Goal: Transaction & Acquisition: Purchase product/service

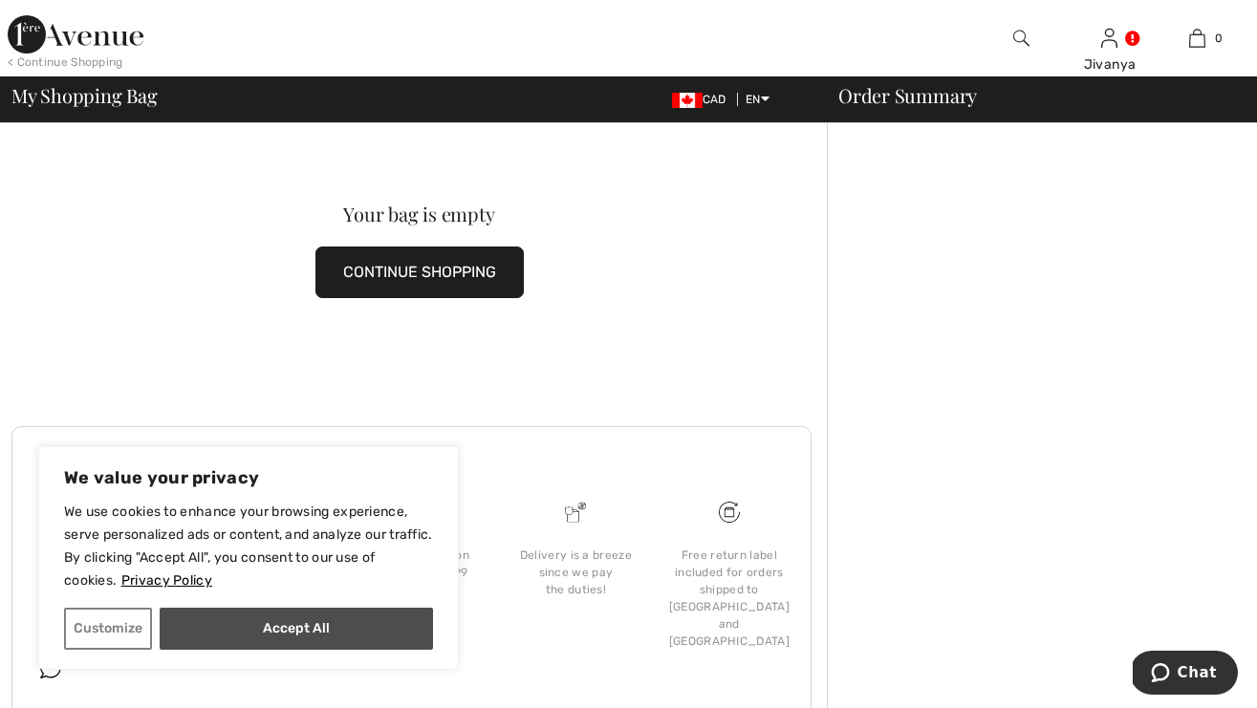
click at [292, 626] on button "Accept All" at bounding box center [296, 629] width 273 height 42
checkbox input "true"
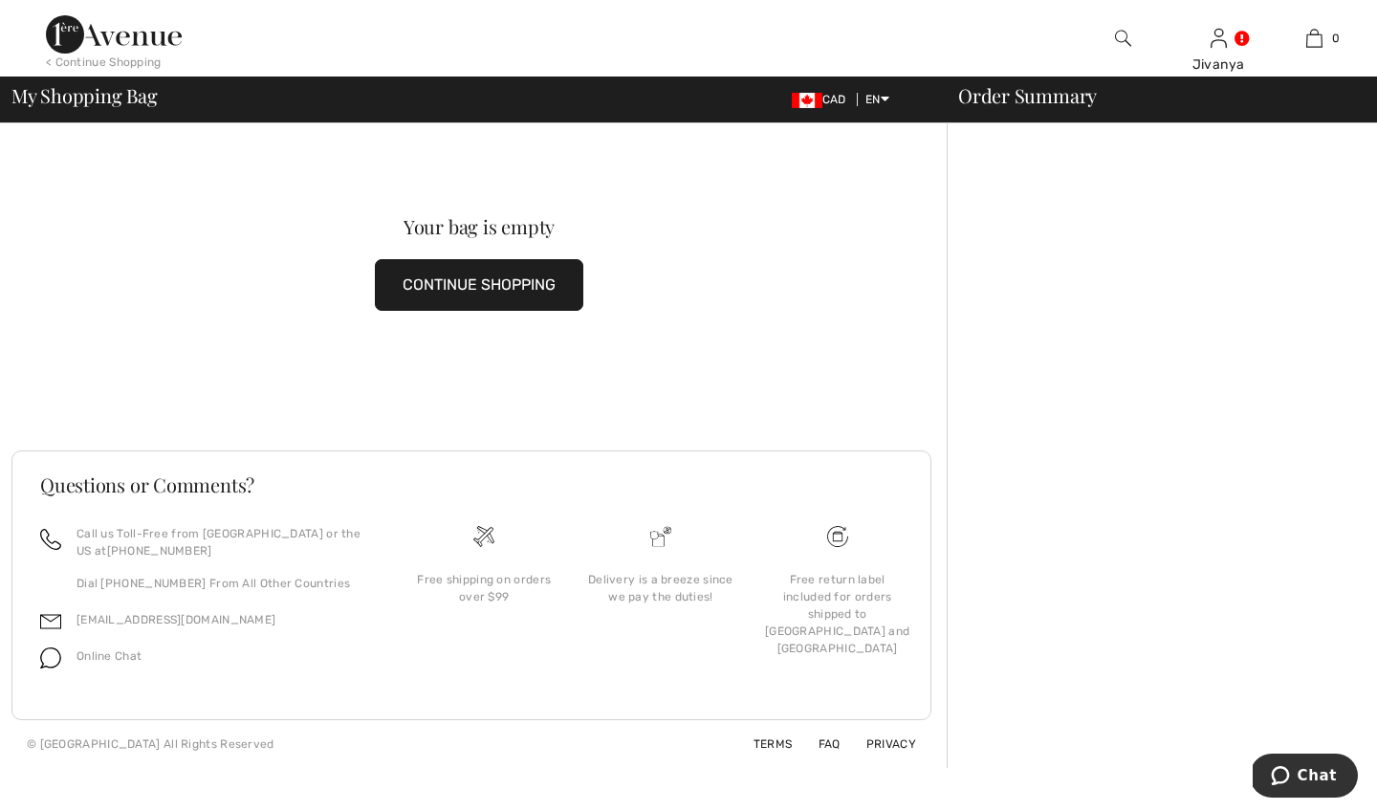
click at [1122, 31] on img at bounding box center [1123, 38] width 16 height 23
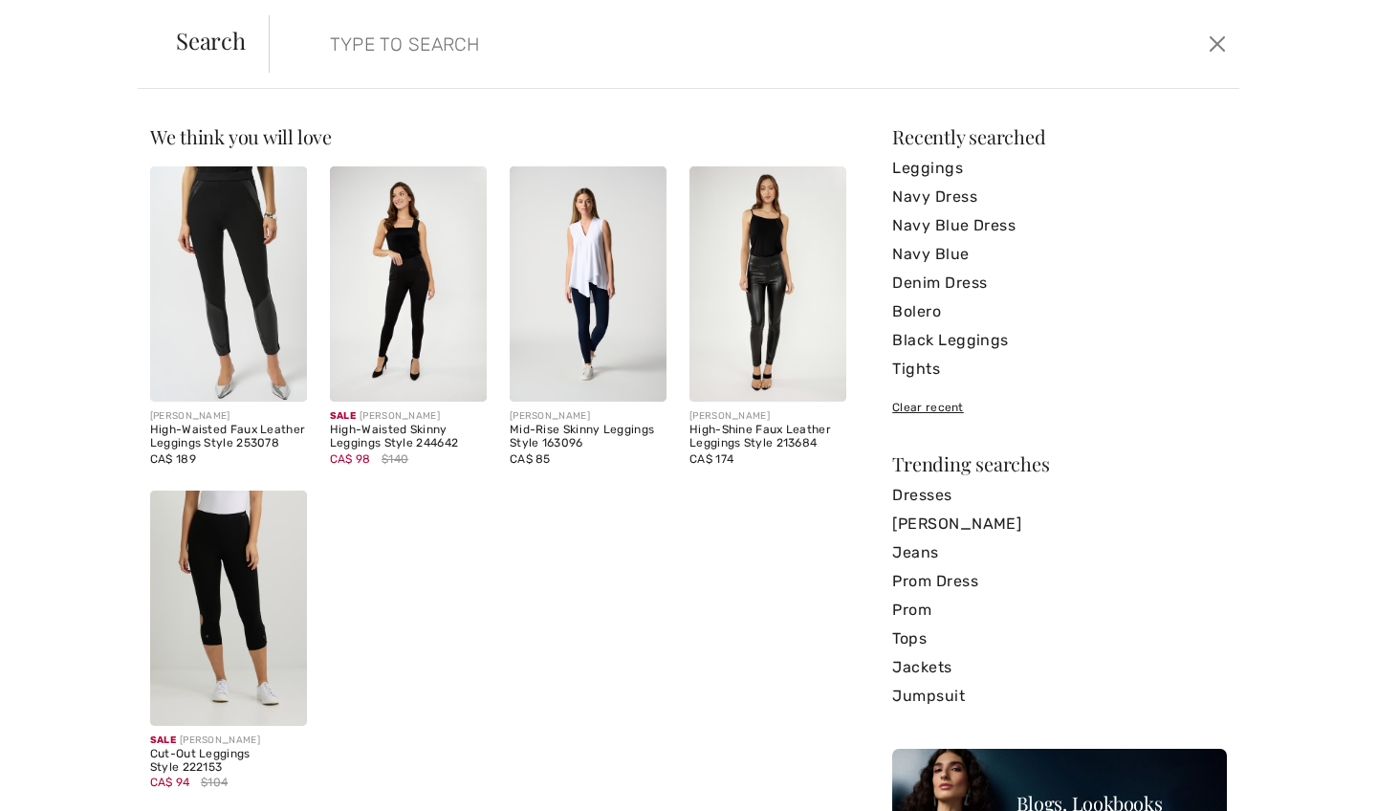
click at [668, 45] on input "search" at bounding box center [647, 43] width 665 height 57
type input "leggings"
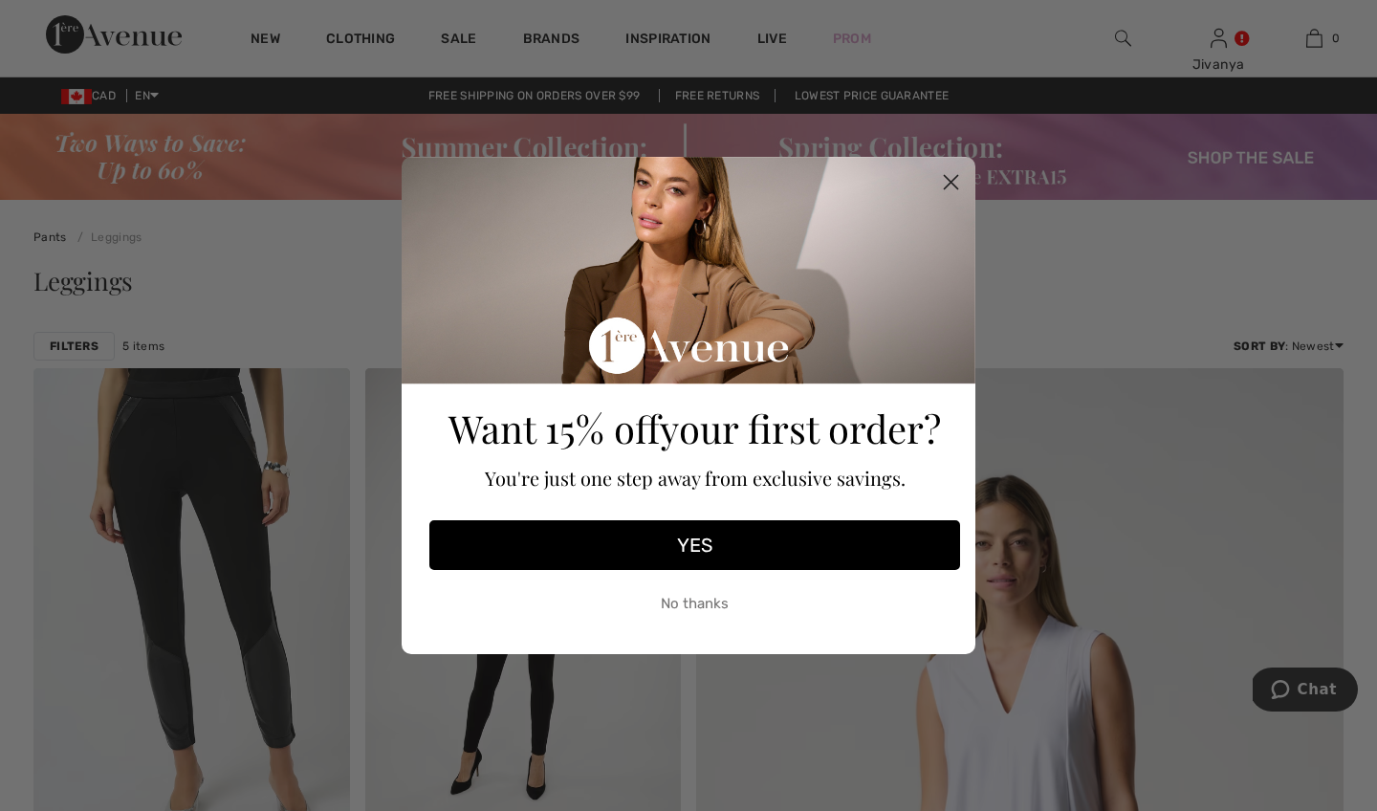
click at [947, 169] on circle "Close dialog" at bounding box center [951, 182] width 32 height 32
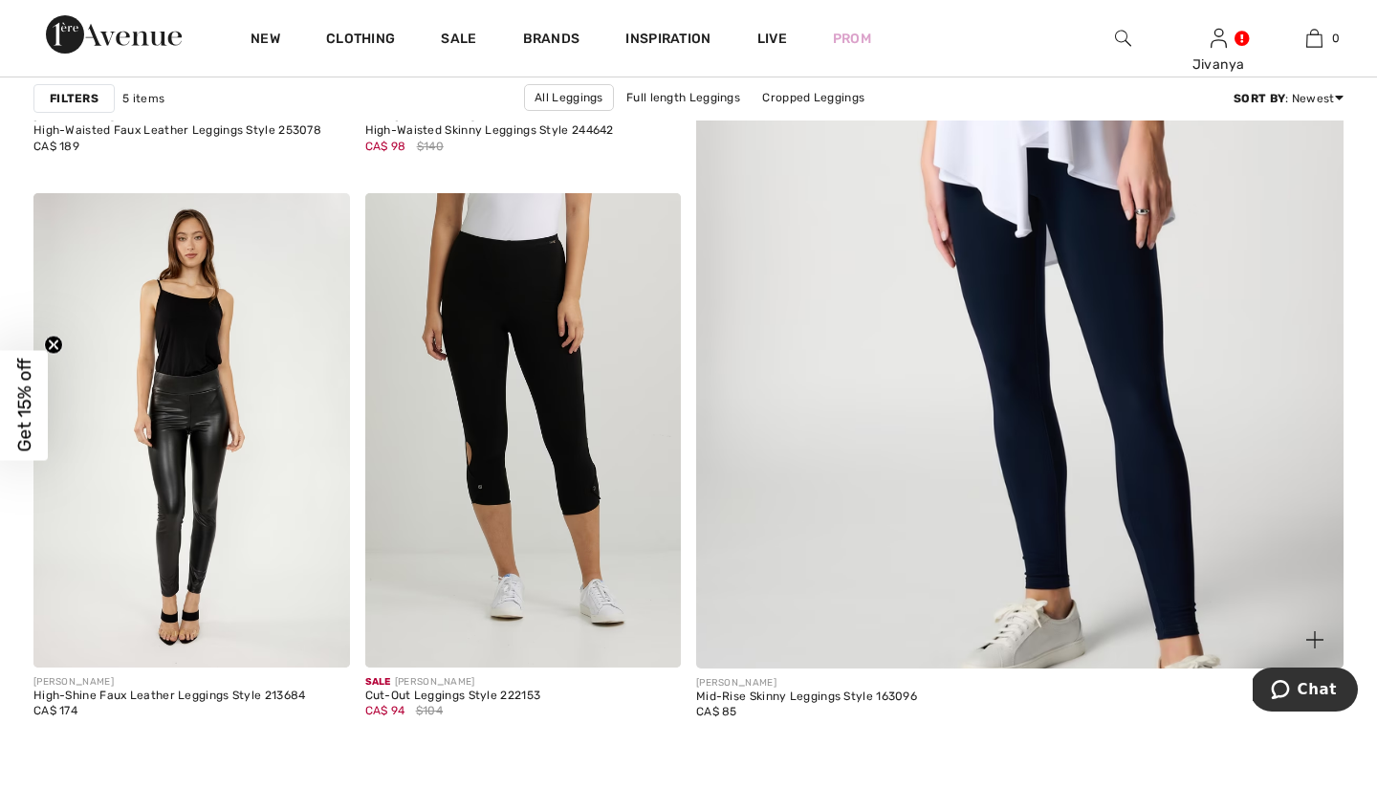
scroll to position [776, 0]
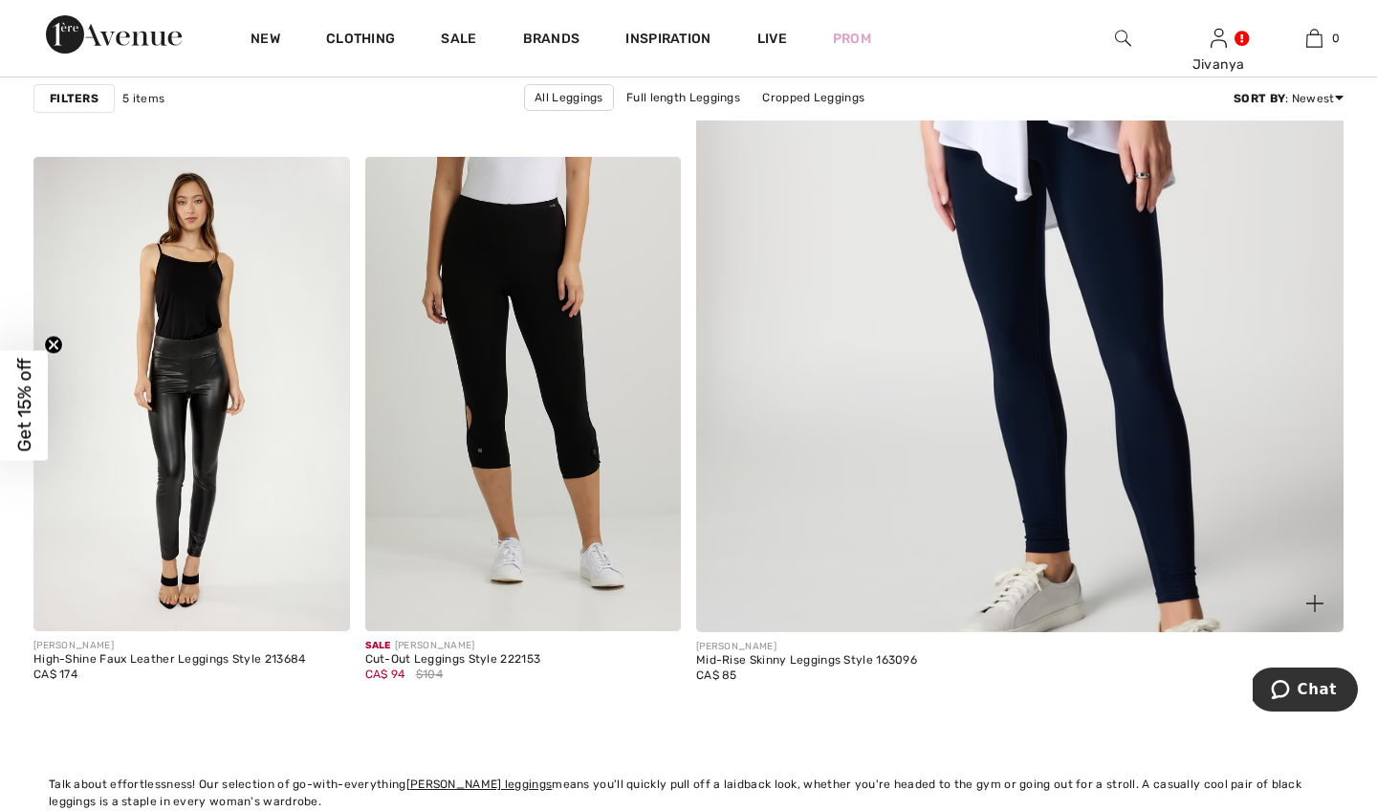
click at [828, 339] on img at bounding box center [1019, 174] width 776 height 1165
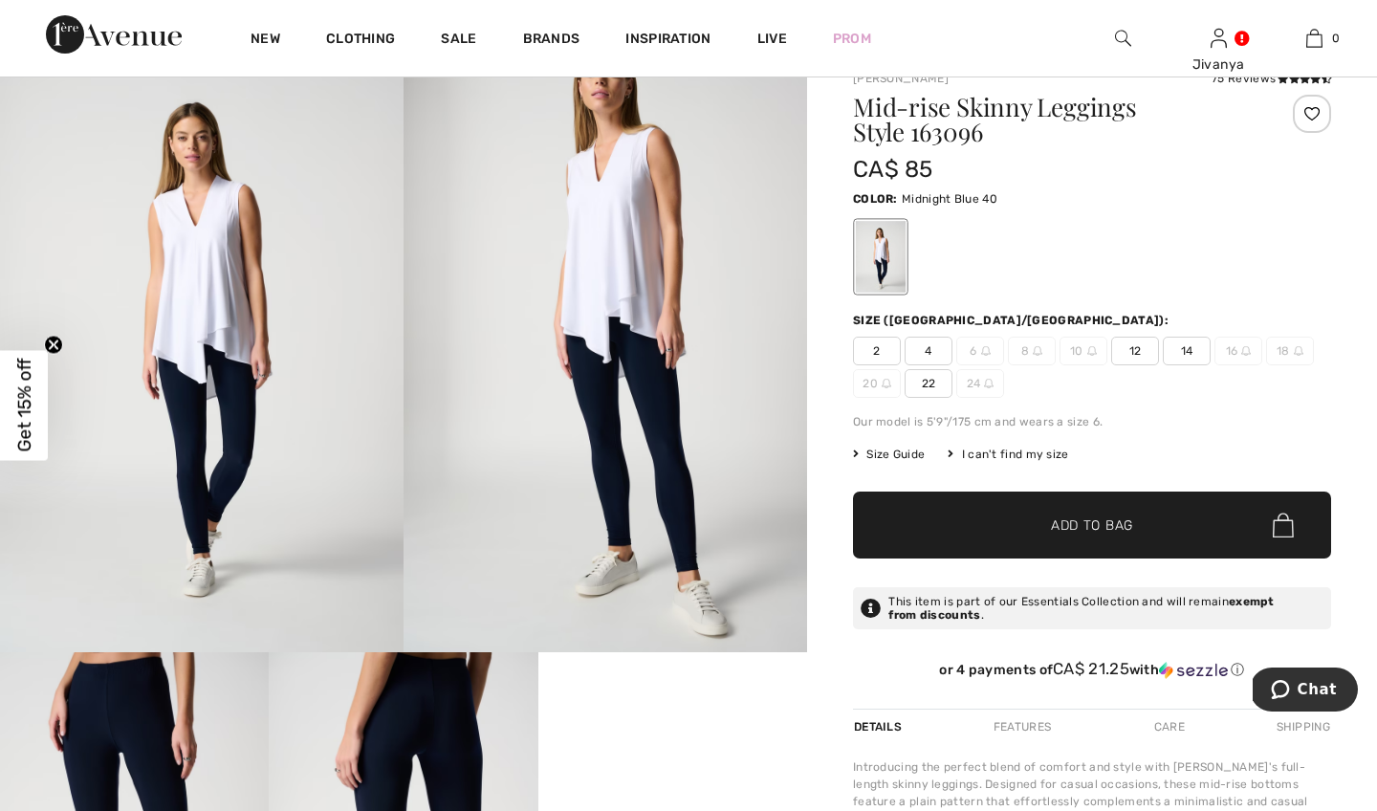
click at [1135, 348] on span "12" at bounding box center [1135, 351] width 48 height 29
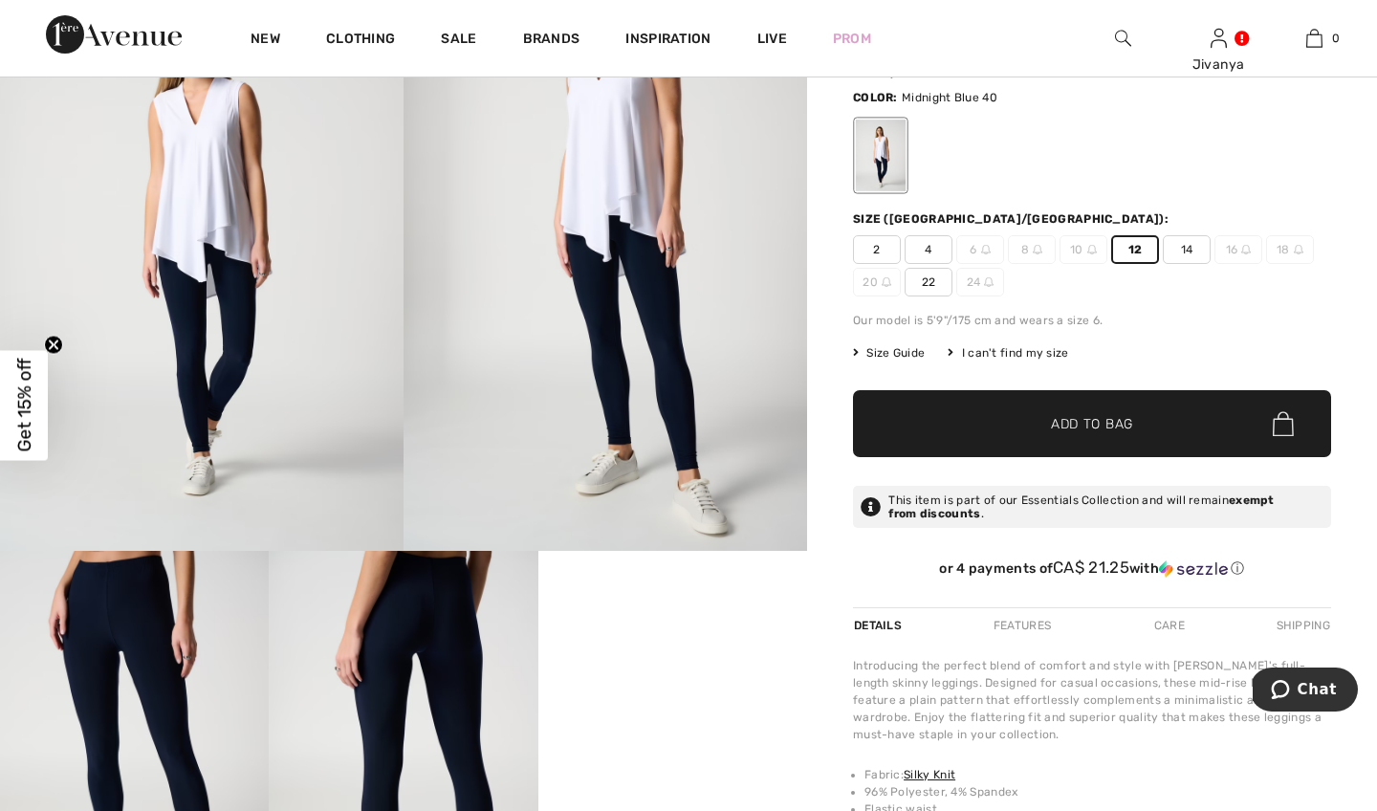
scroll to position [260, 0]
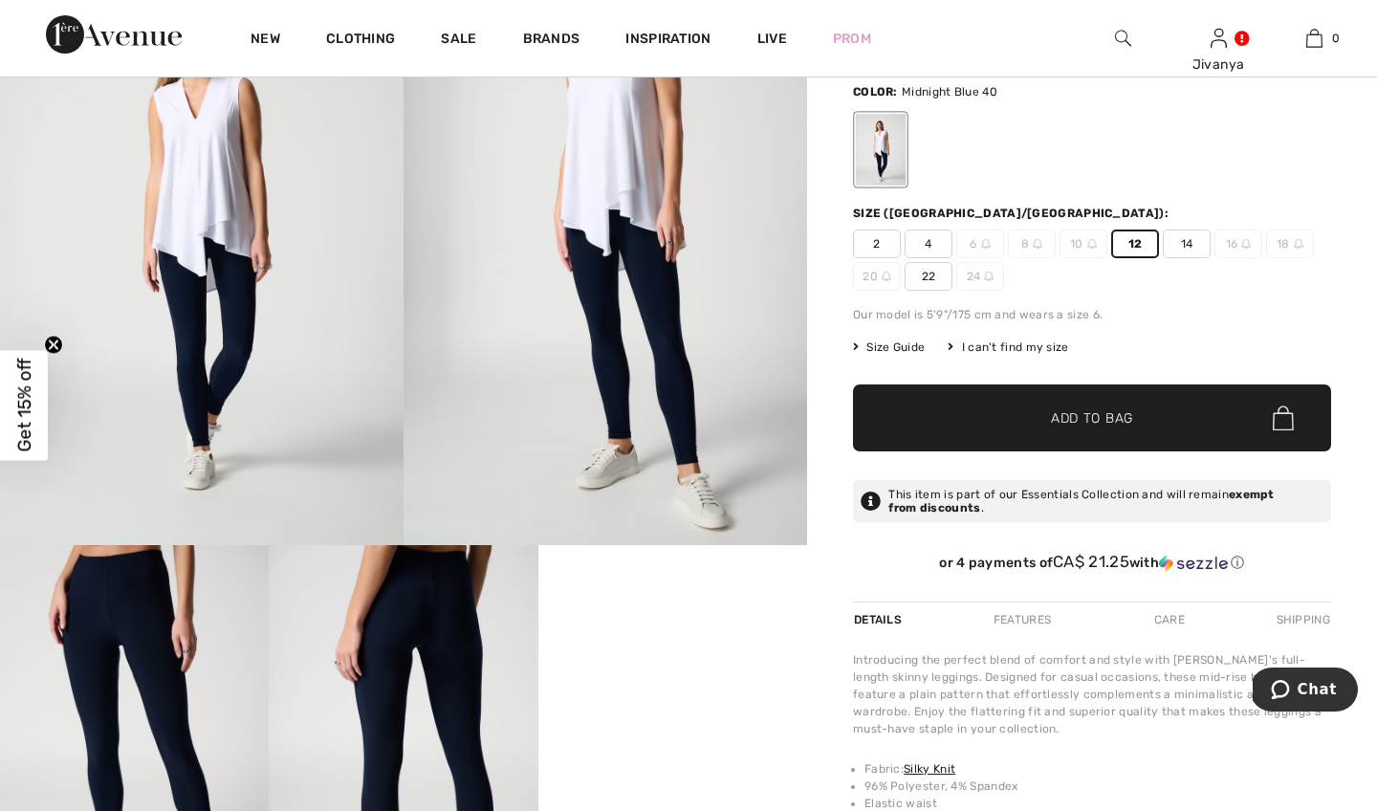
click at [1082, 430] on span "✔ Added to Bag Add to Bag" at bounding box center [1092, 417] width 478 height 67
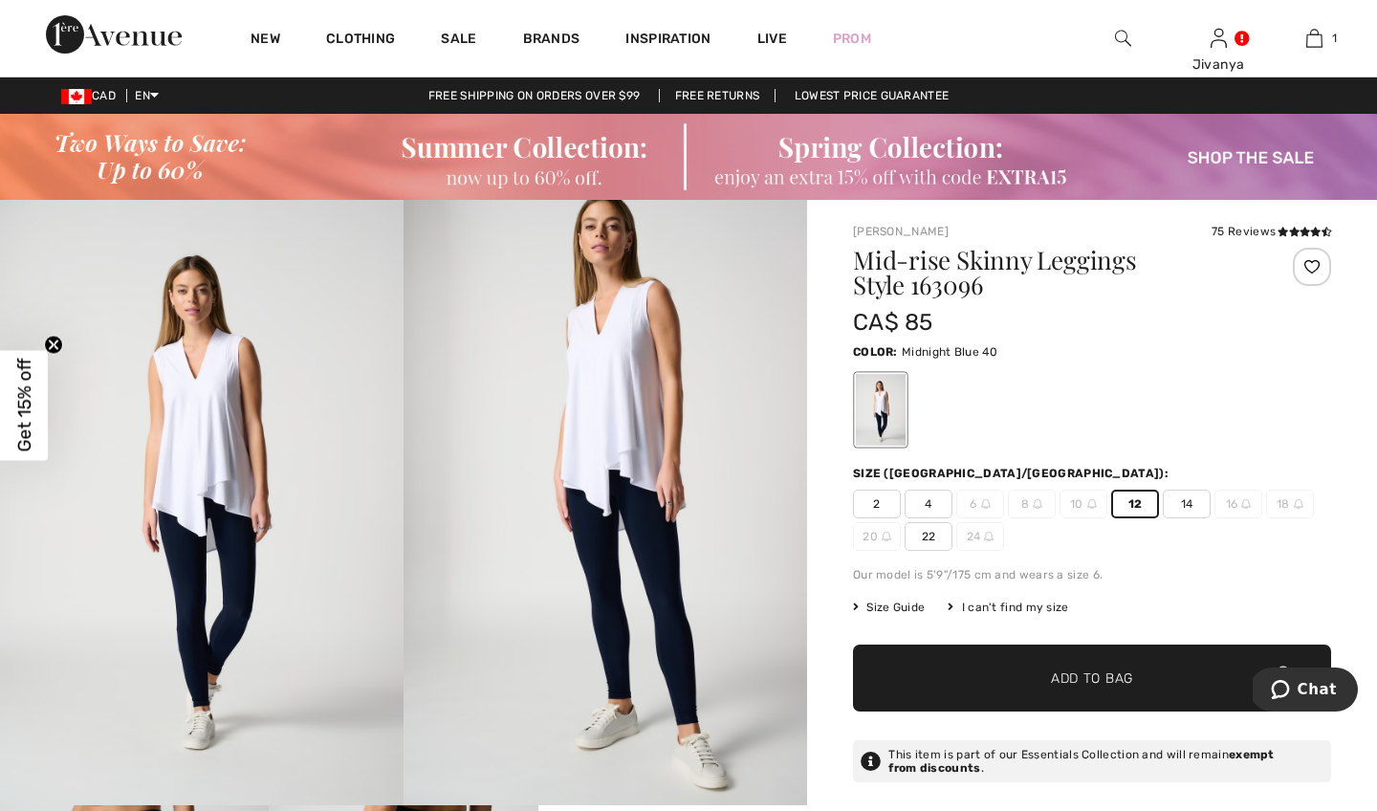
scroll to position [0, 0]
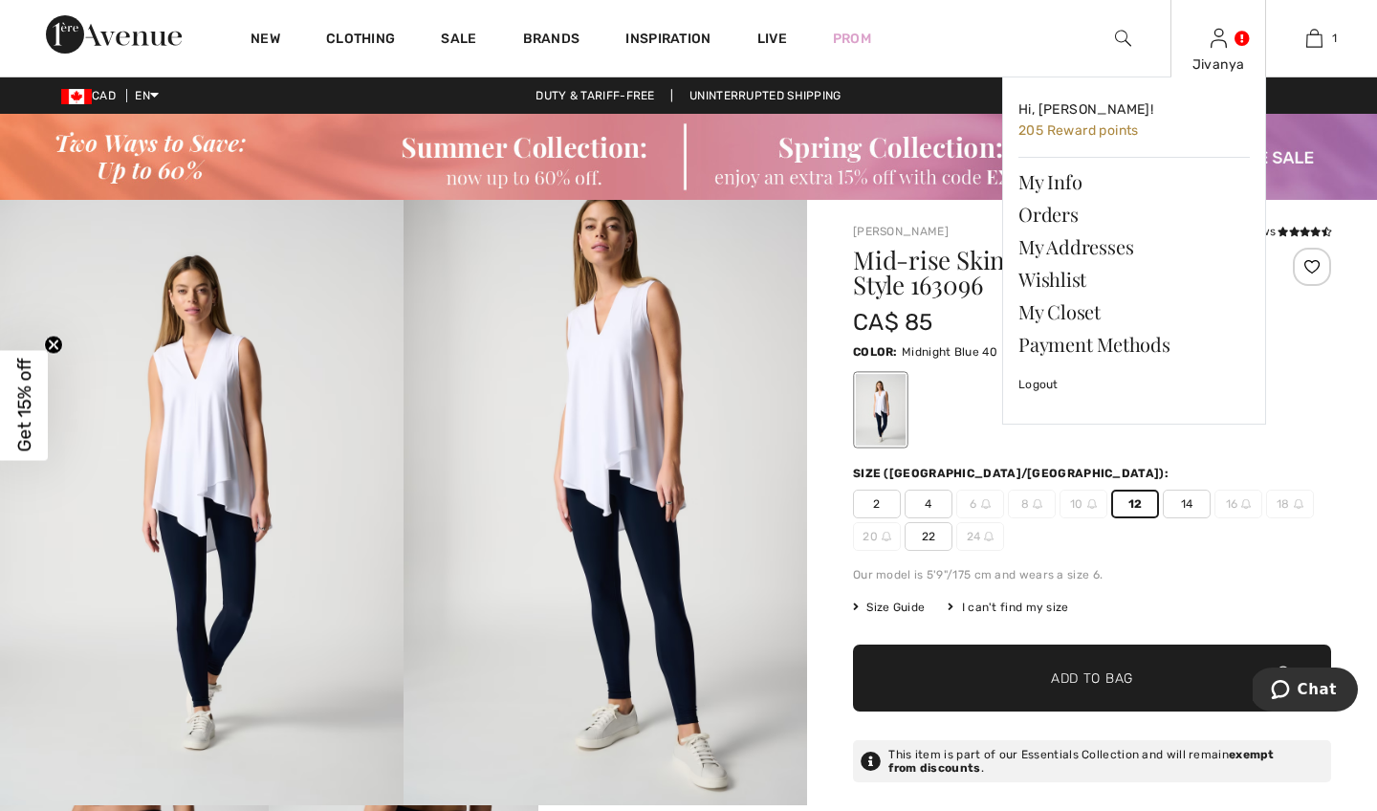
click at [1221, 53] on div "Jivanya Hi, Jivanya! 205 Reward points My Info Orders My Addresses Wishlist My …" at bounding box center [1218, 38] width 96 height 76
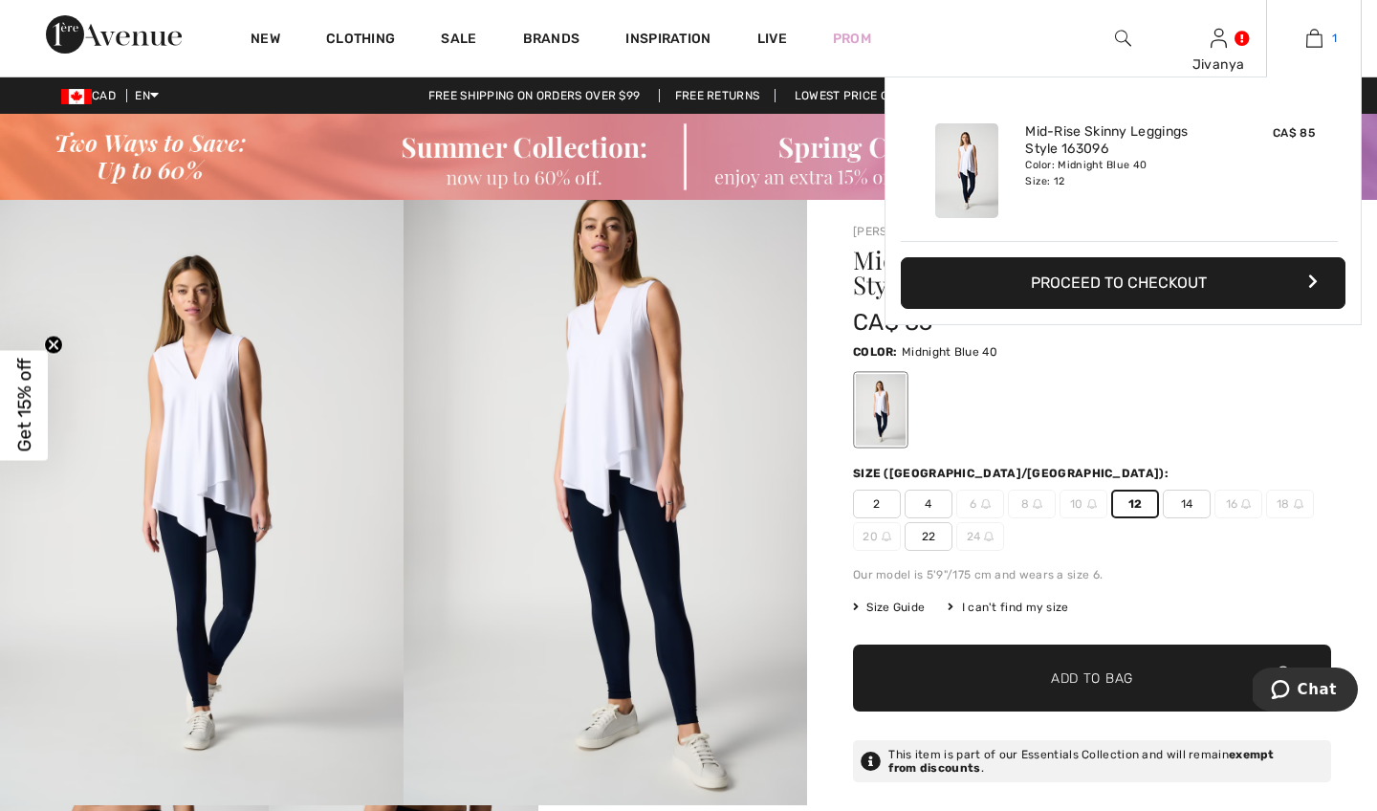
click at [1329, 28] on link "1" at bounding box center [1314, 38] width 94 height 23
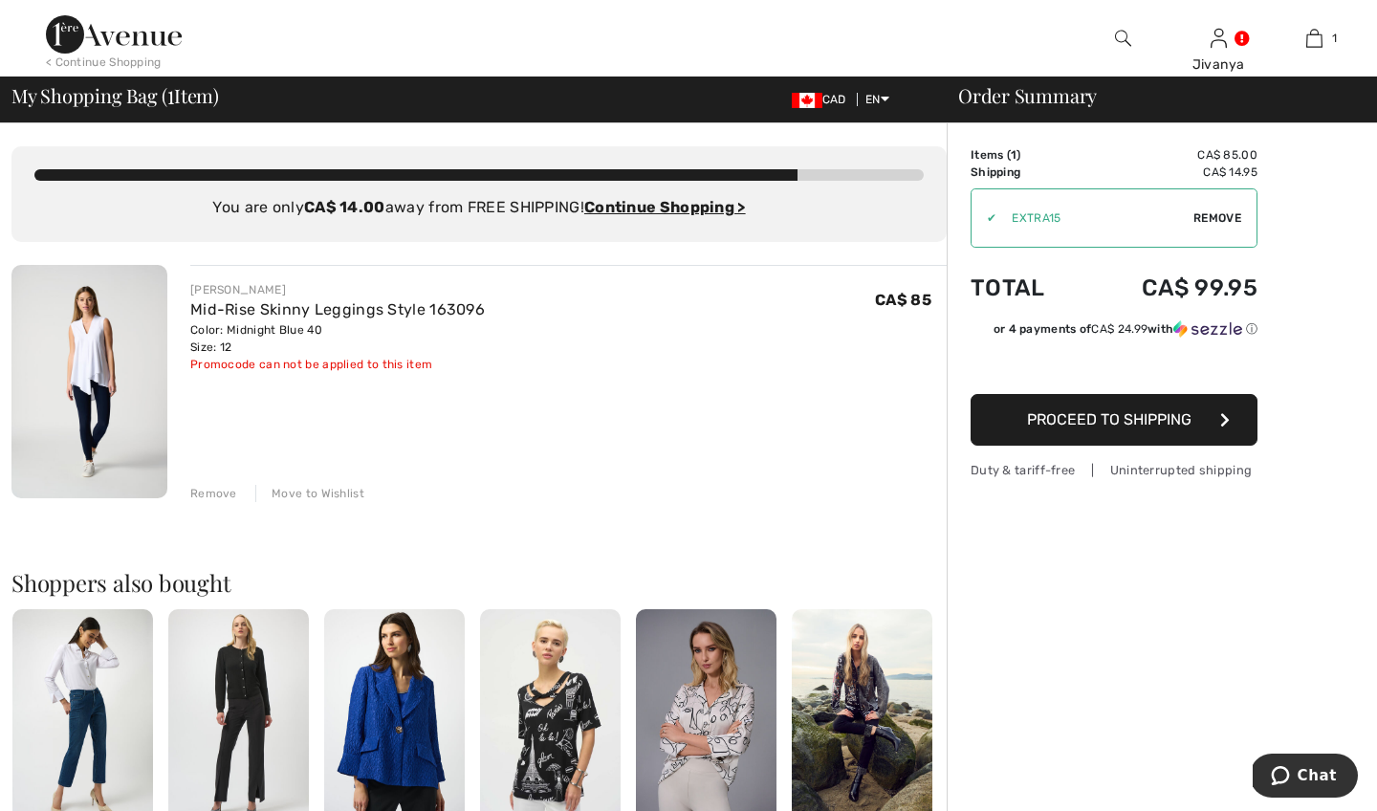
click at [1120, 33] on img at bounding box center [1123, 38] width 16 height 23
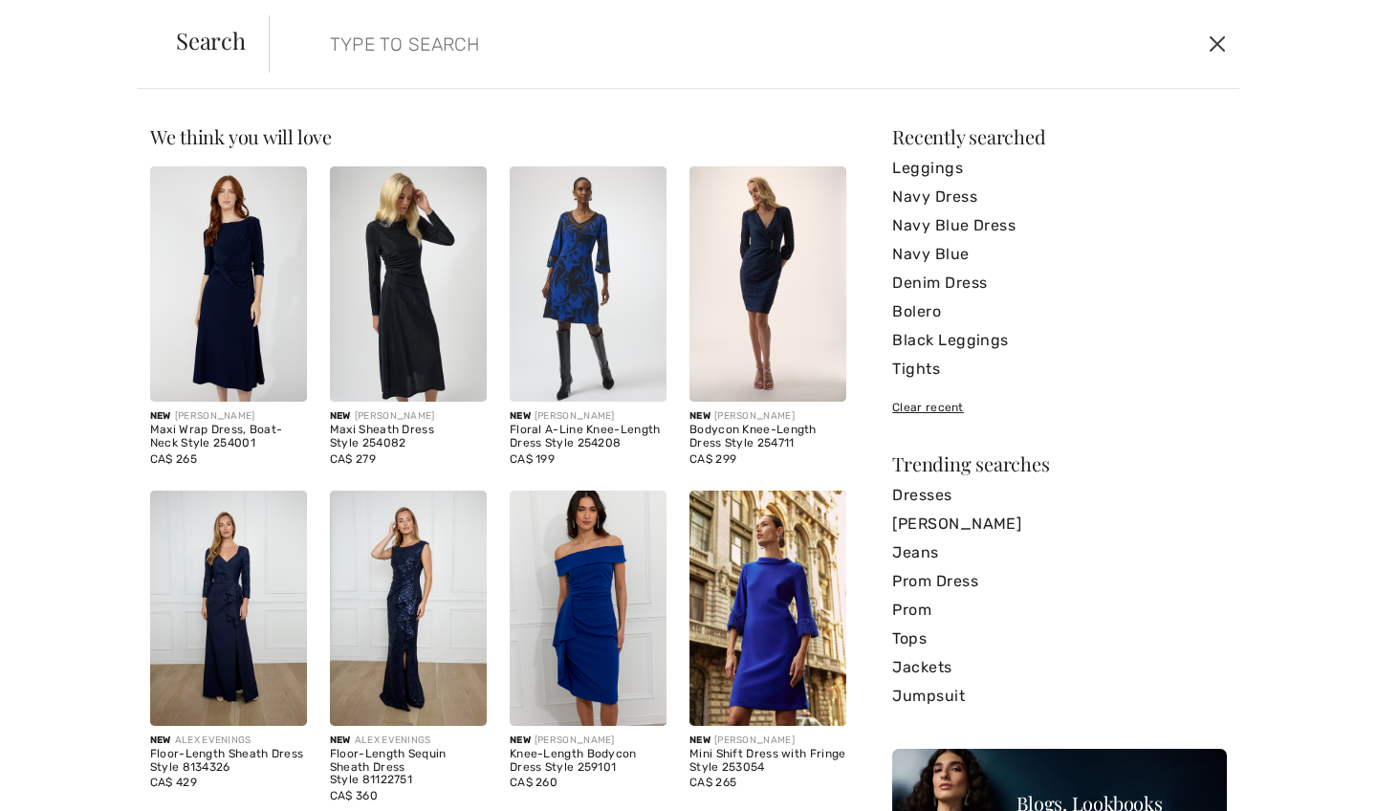
click at [1204, 49] on button "Close" at bounding box center [1217, 44] width 29 height 31
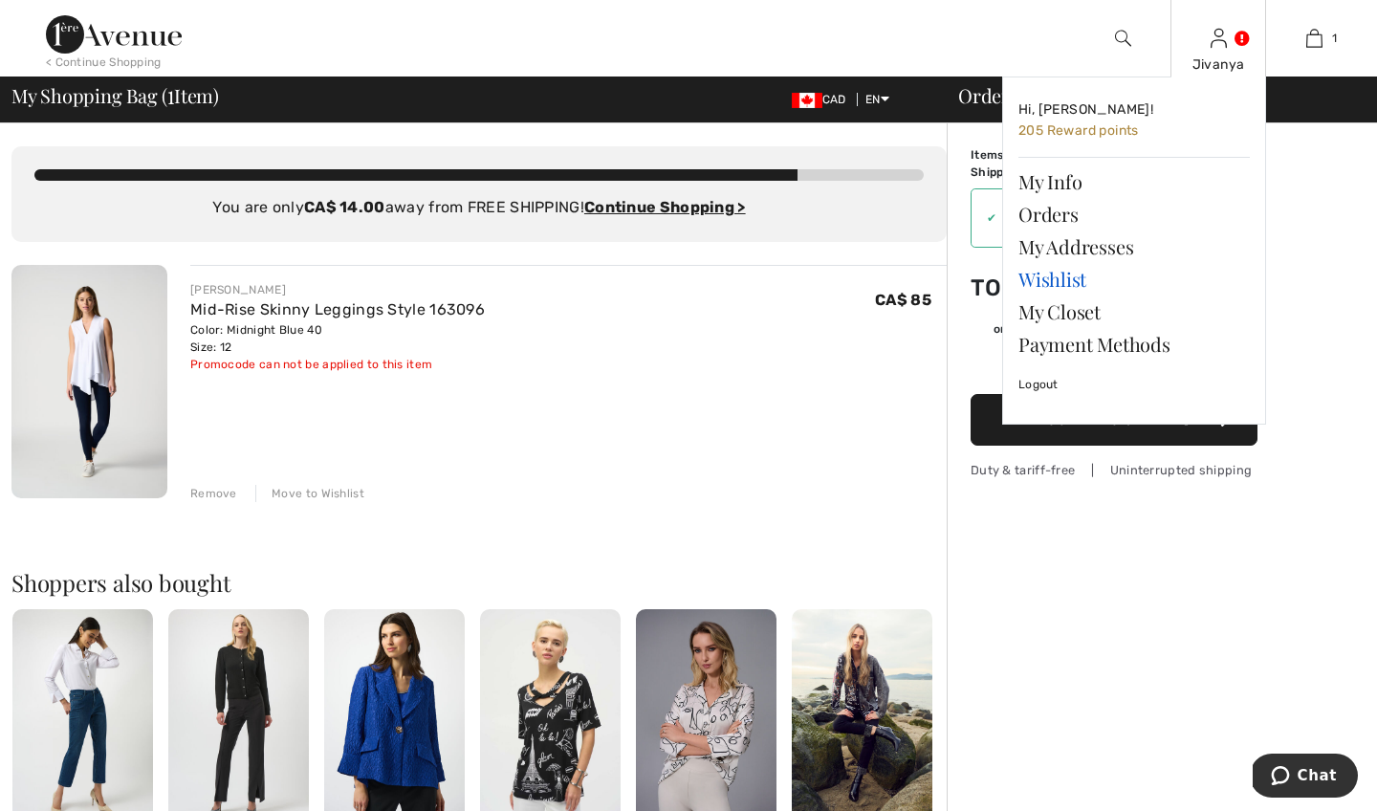
click at [1050, 278] on link "Wishlist" at bounding box center [1133, 279] width 231 height 33
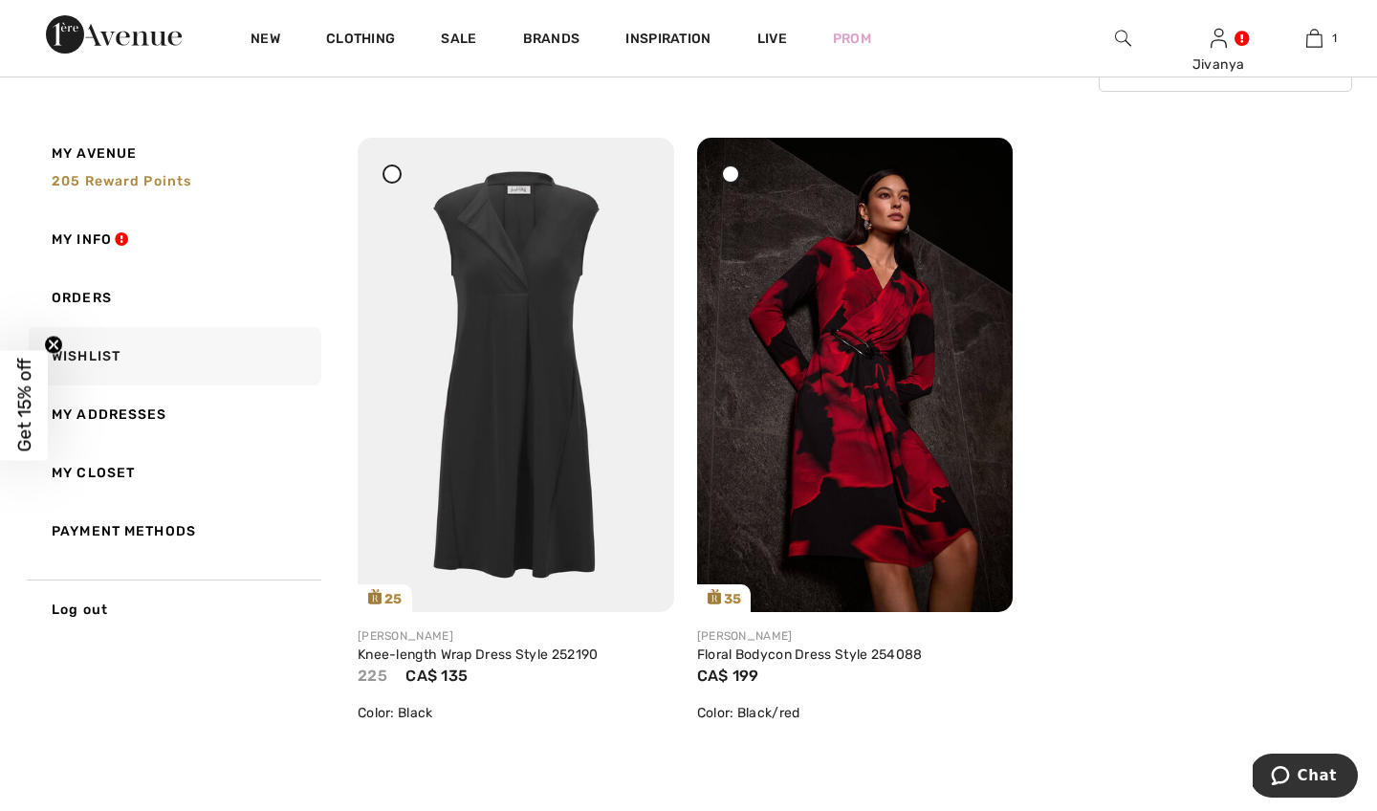
scroll to position [197, 0]
click at [551, 358] on img at bounding box center [516, 376] width 316 height 474
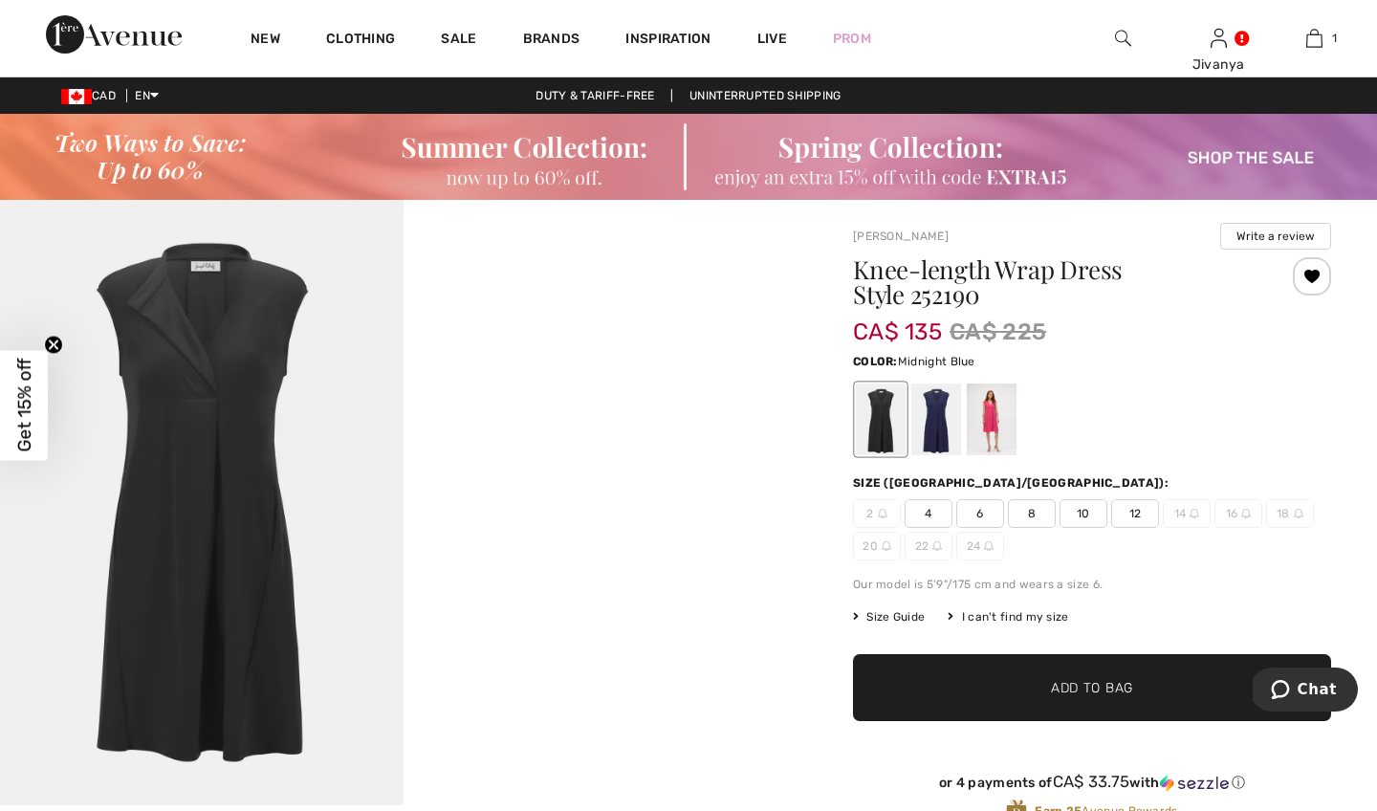
click at [933, 420] on div at bounding box center [936, 419] width 50 height 72
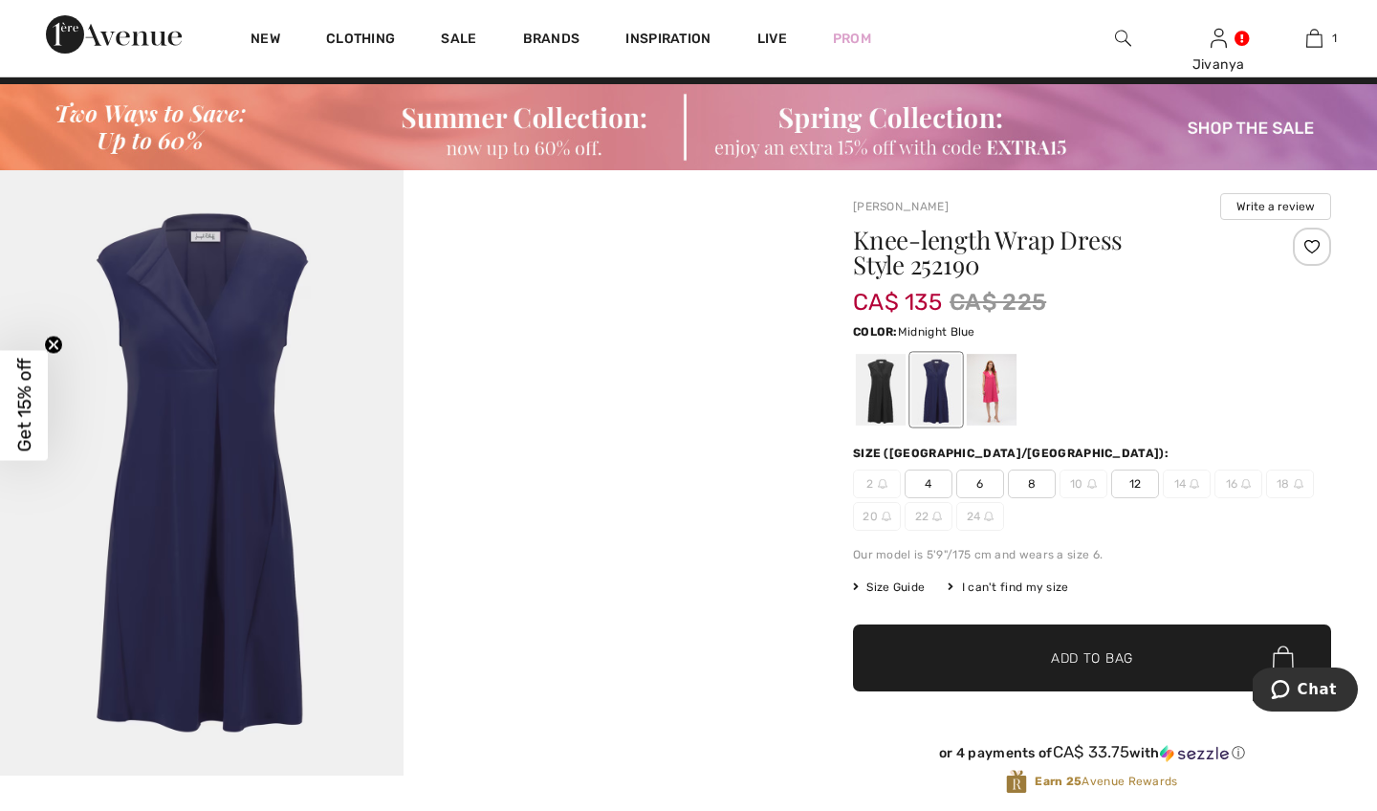
scroll to position [55, 0]
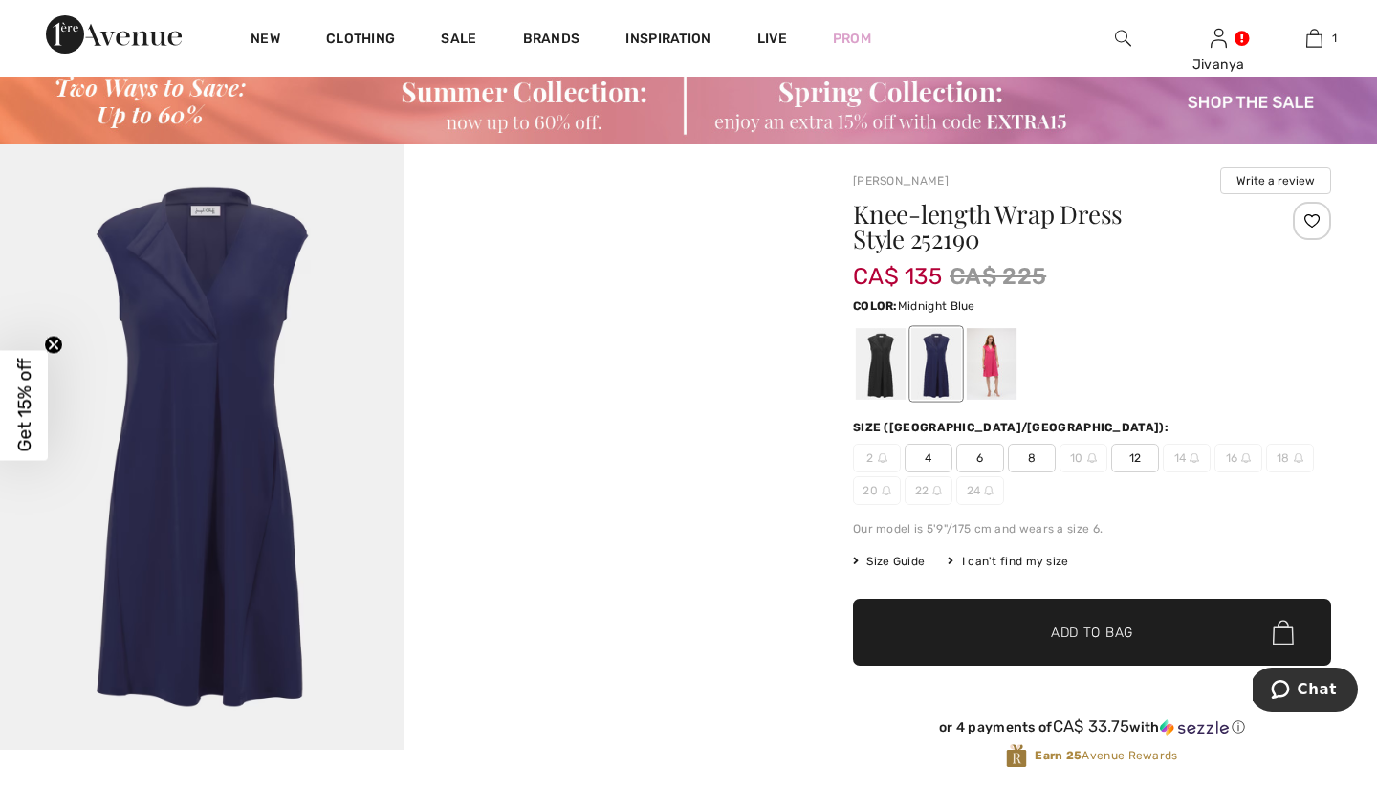
click at [245, 438] on img at bounding box center [201, 446] width 403 height 605
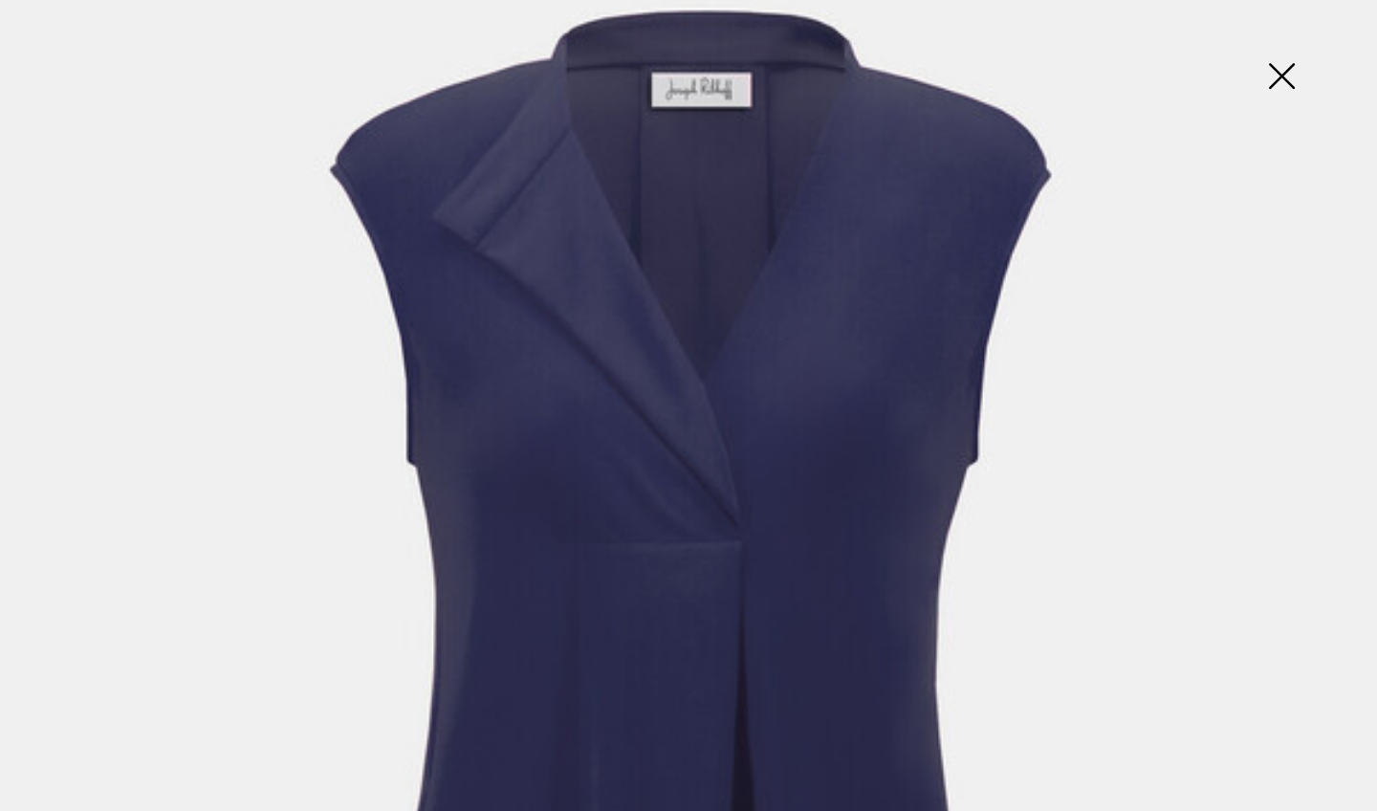
scroll to position [130, 0]
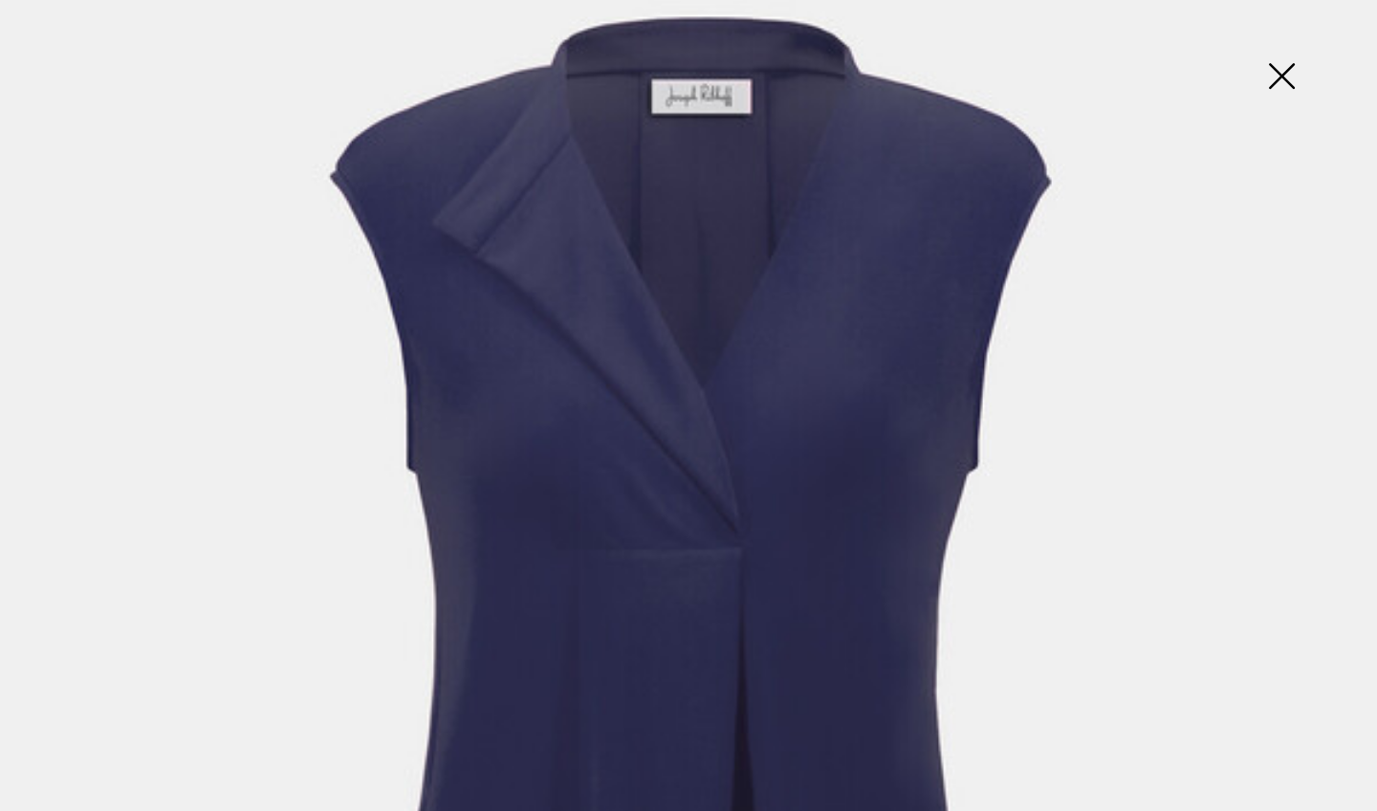
click at [1282, 76] on img at bounding box center [1281, 78] width 96 height 98
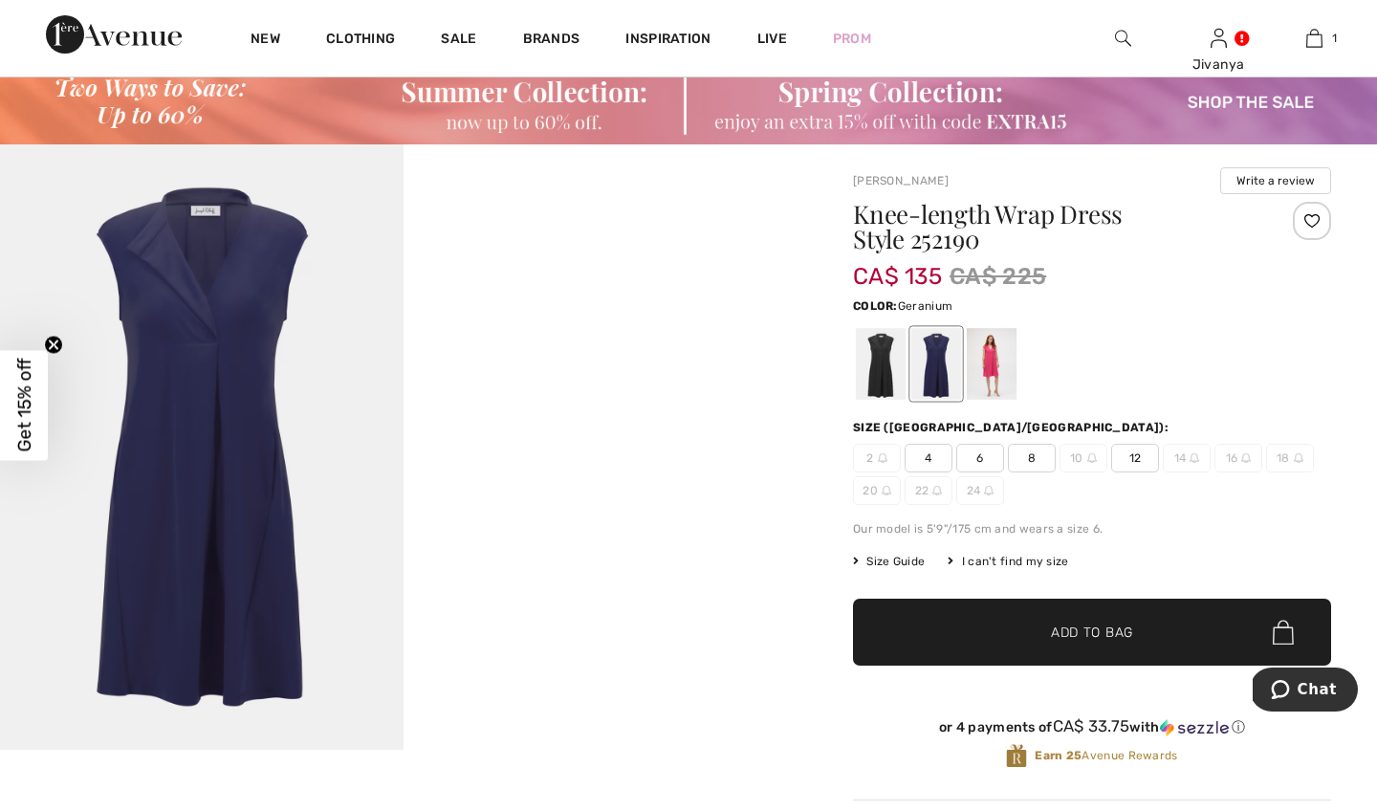
click at [994, 344] on div at bounding box center [992, 364] width 50 height 72
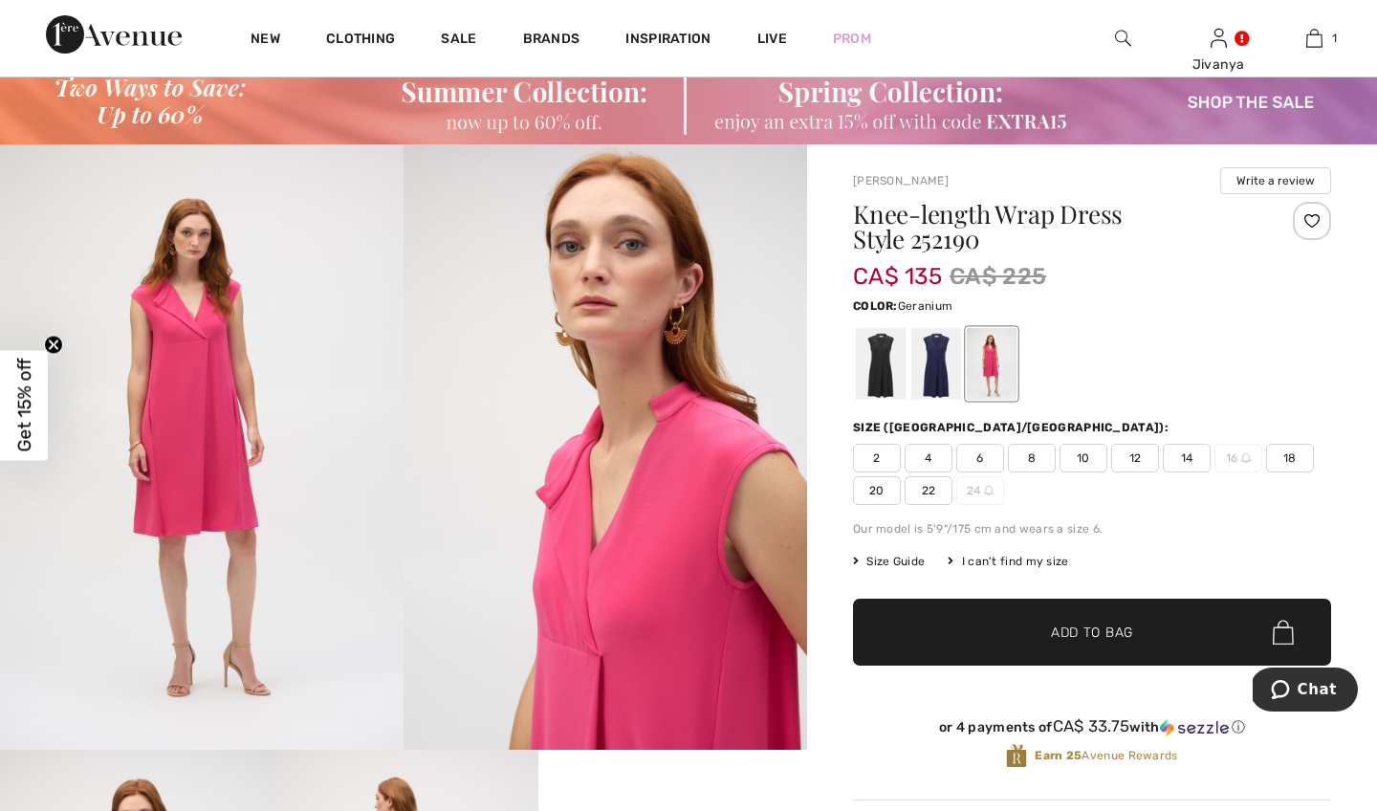
click at [216, 413] on img at bounding box center [201, 446] width 403 height 605
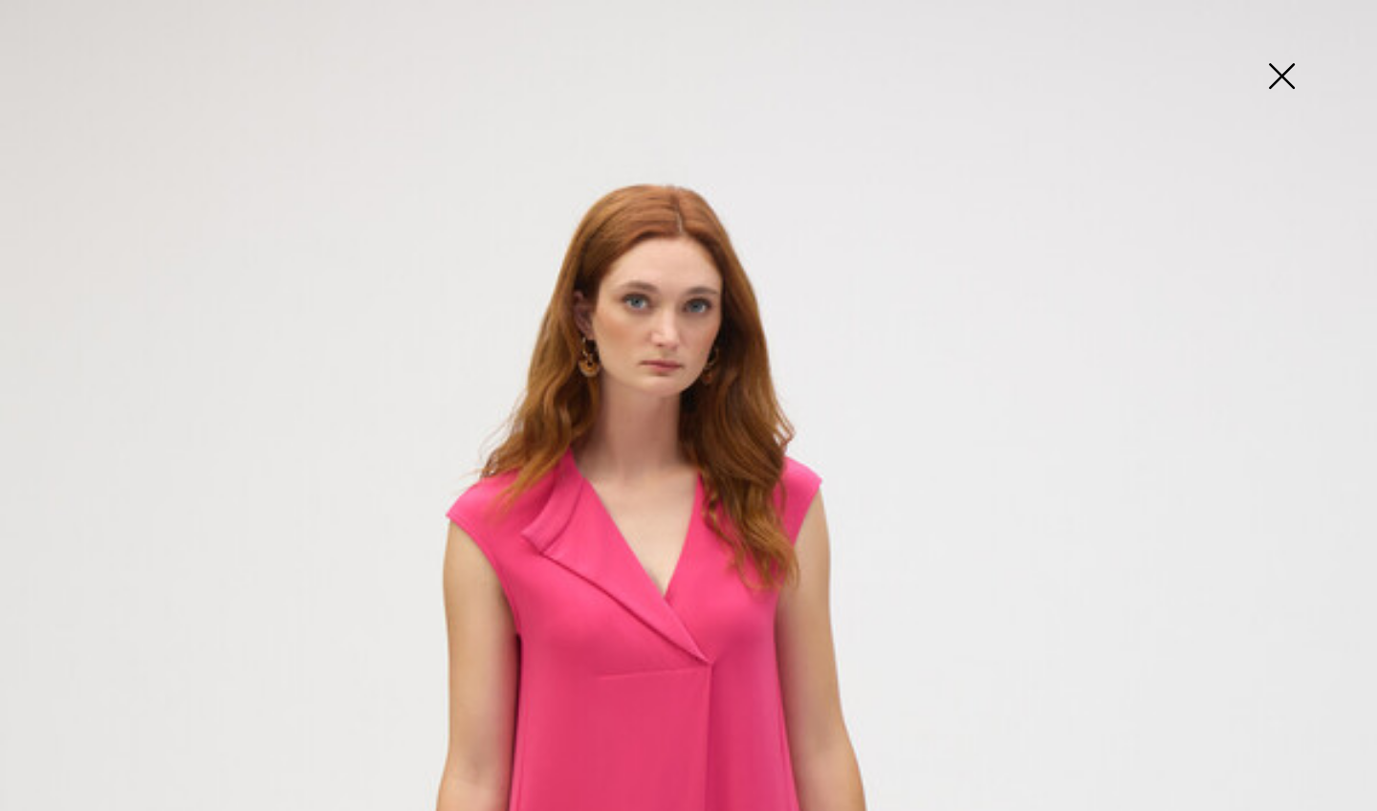
scroll to position [0, 0]
click at [1294, 71] on img at bounding box center [1281, 78] width 96 height 98
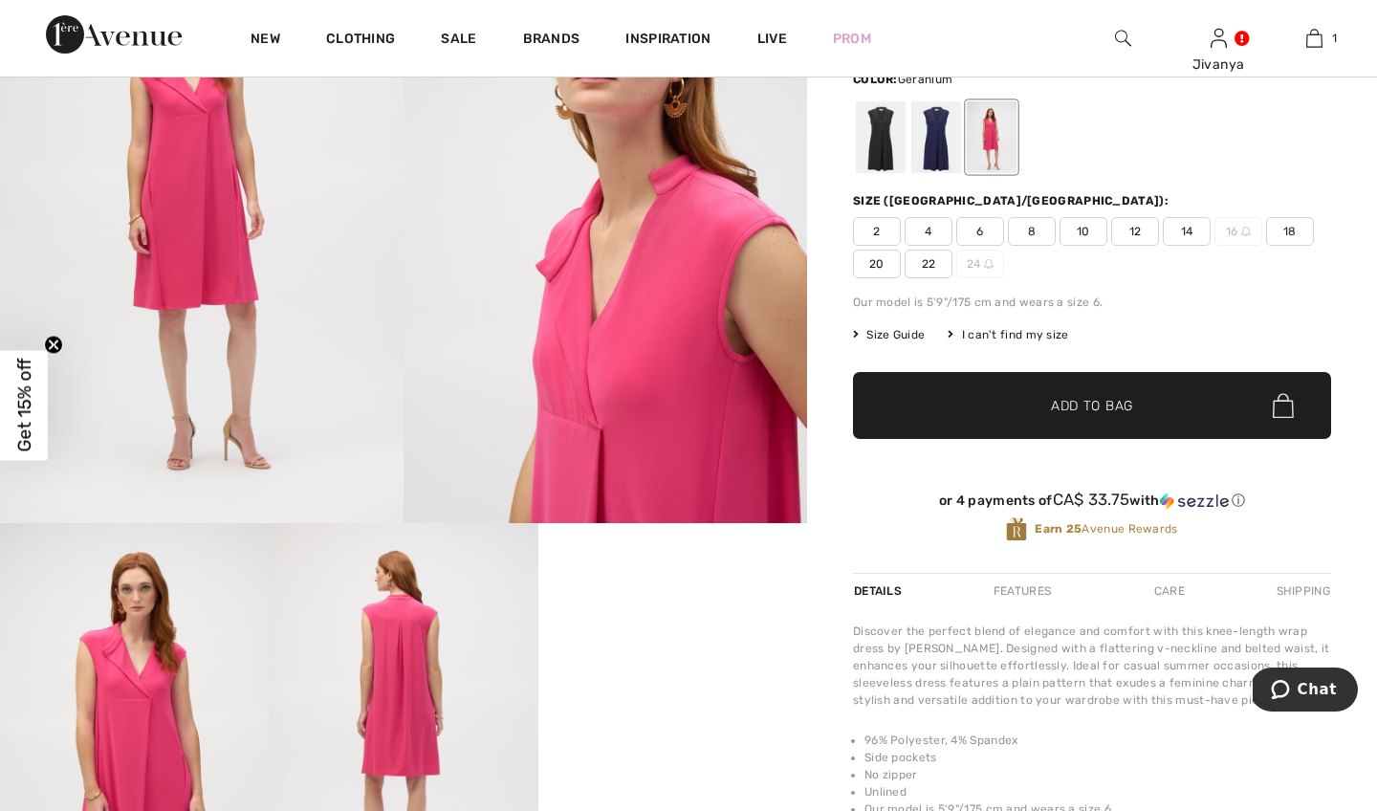
scroll to position [282, 0]
click at [555, 344] on img at bounding box center [604, 220] width 403 height 605
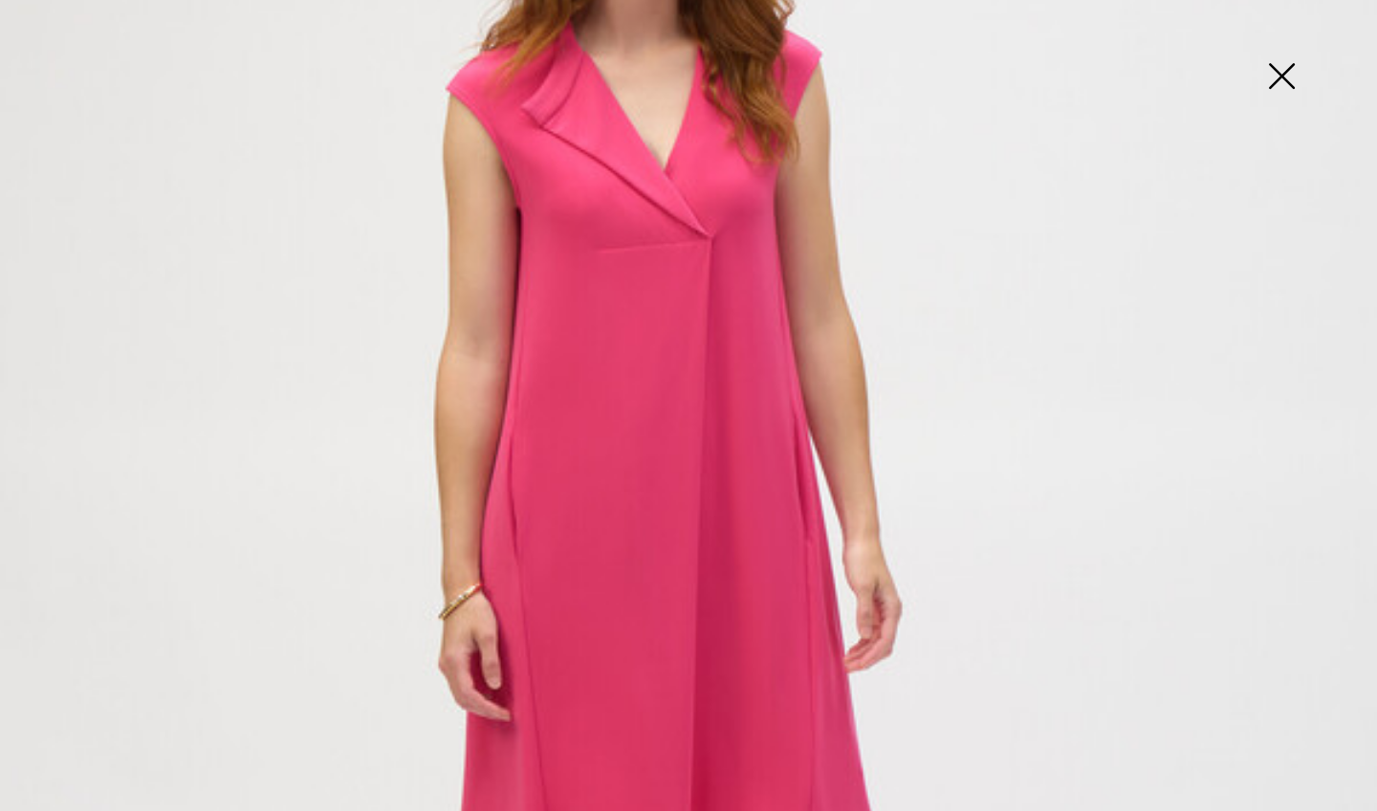
scroll to position [383, 0]
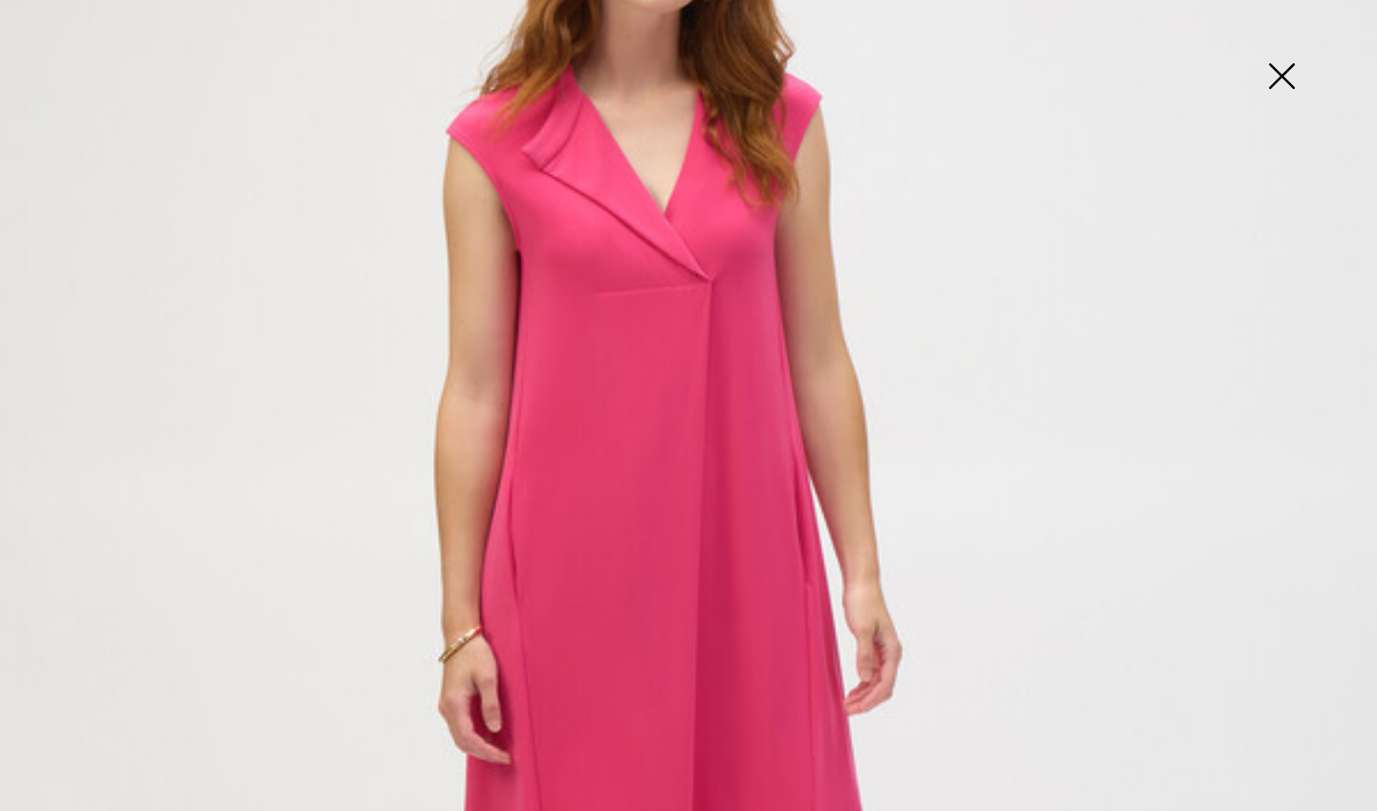
click at [1269, 76] on img at bounding box center [1281, 78] width 96 height 98
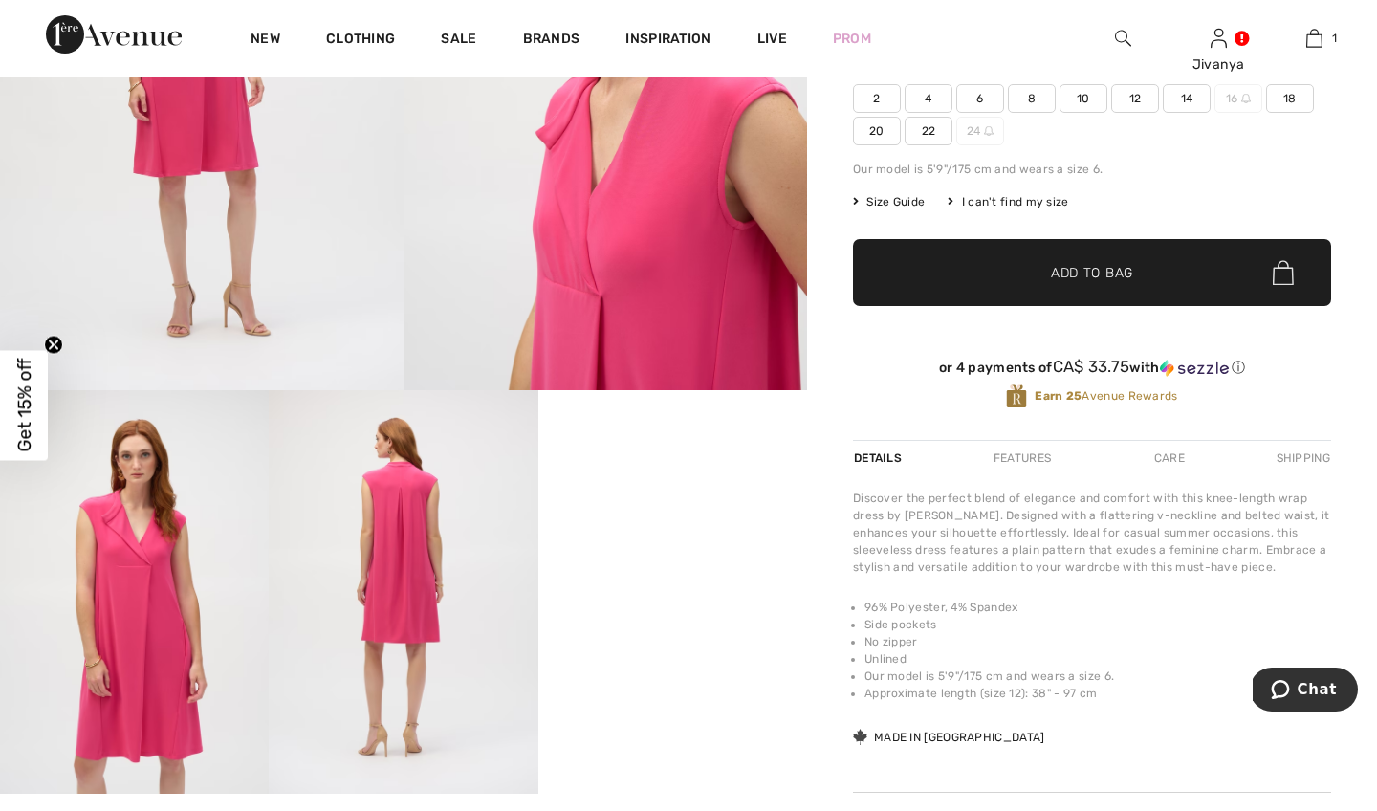
scroll to position [445, 0]
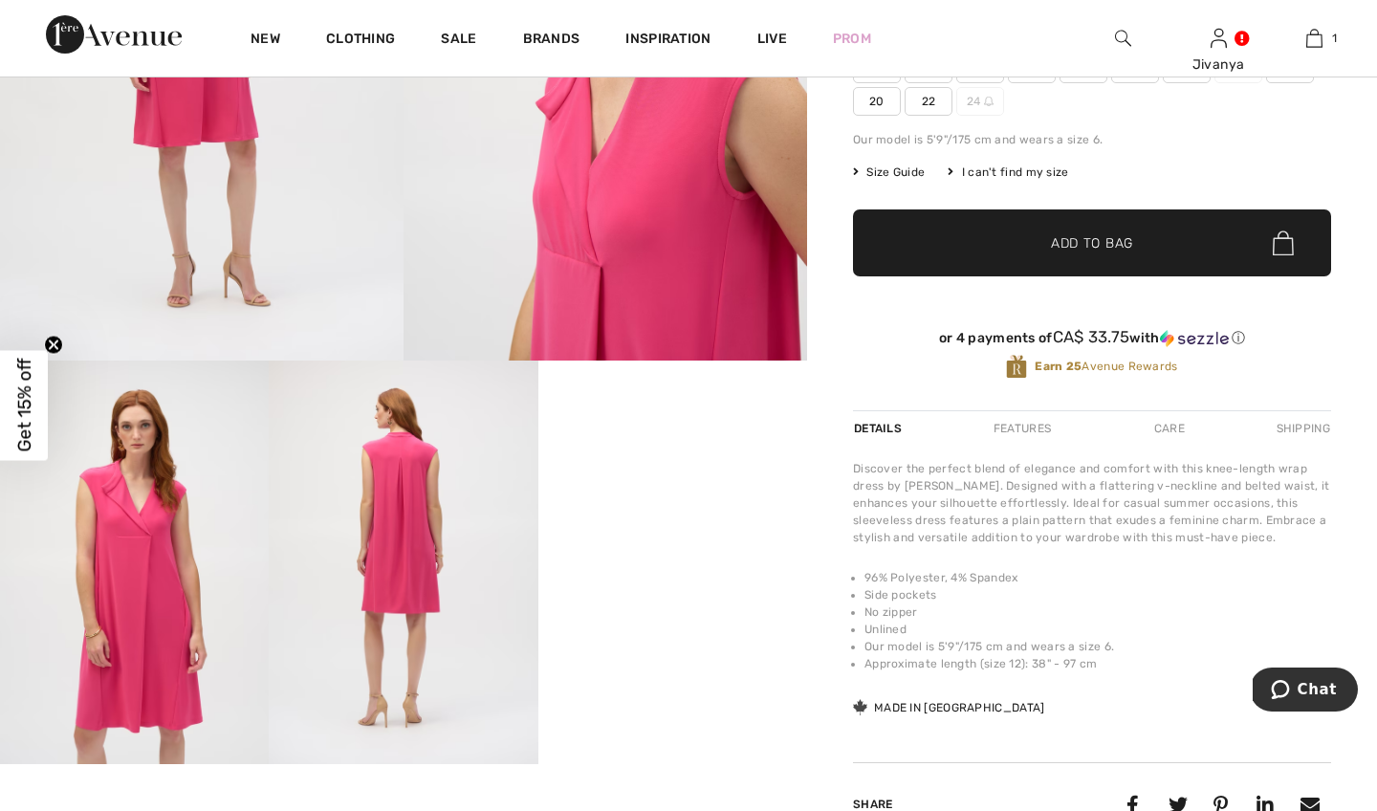
click at [163, 598] on img at bounding box center [134, 561] width 269 height 403
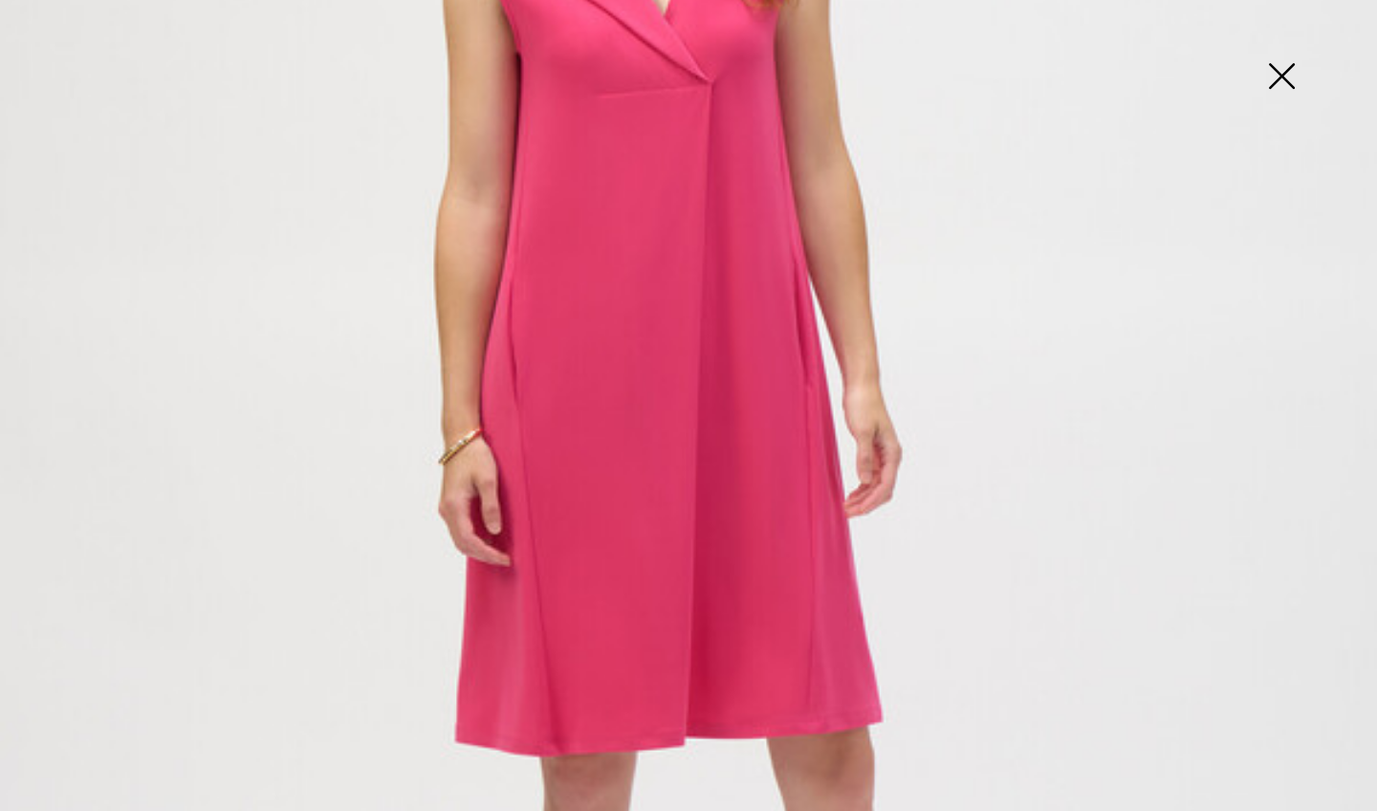
scroll to position [359, 0]
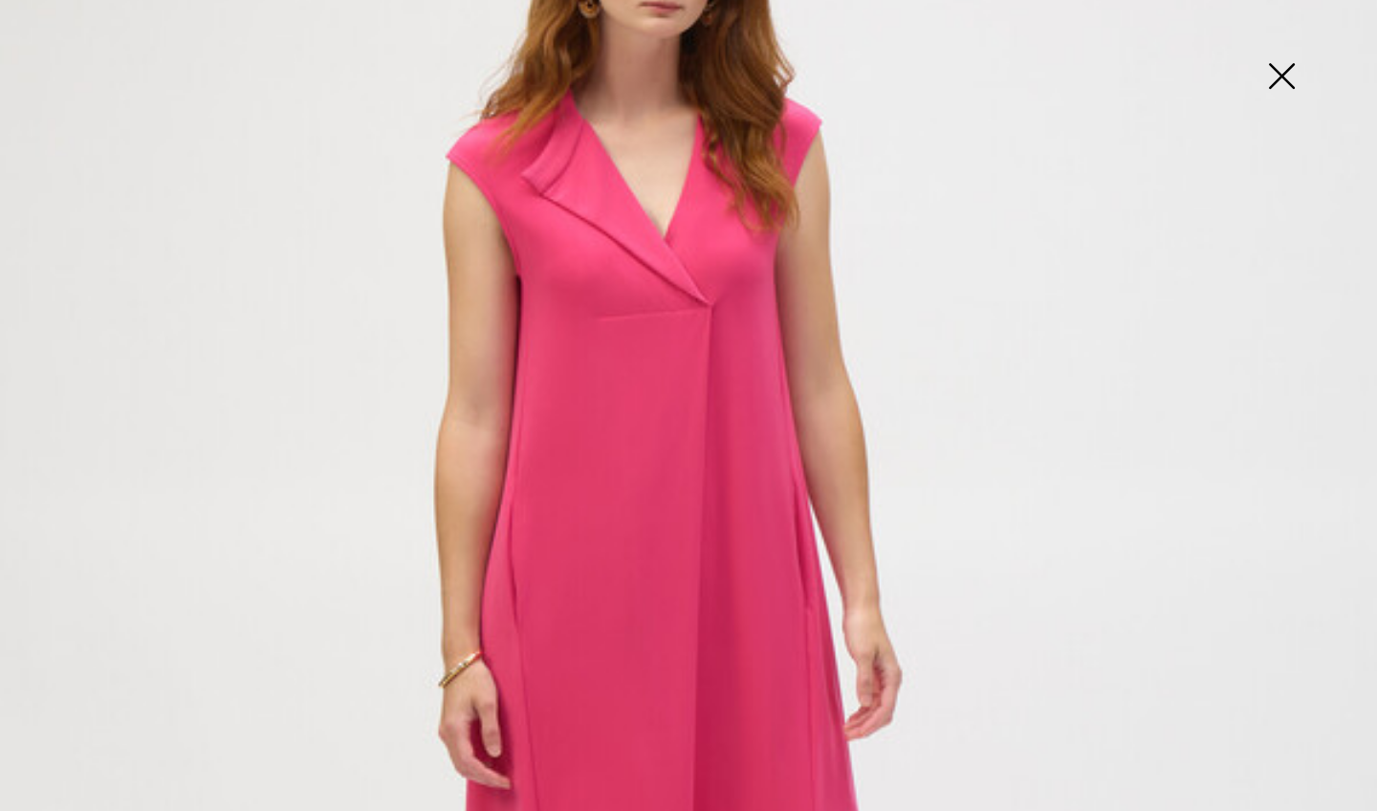
click at [1271, 69] on img at bounding box center [1281, 78] width 96 height 98
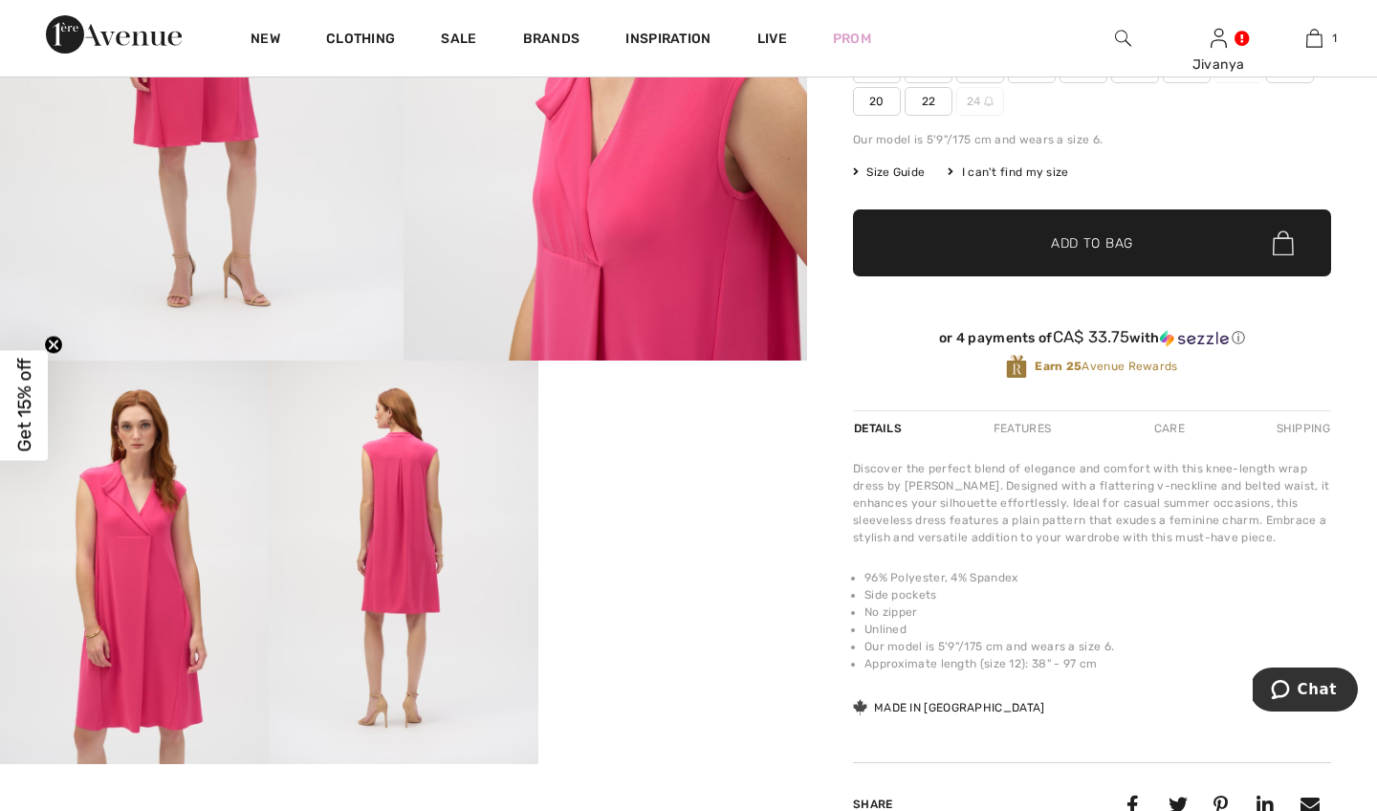
click at [434, 549] on img at bounding box center [403, 561] width 269 height 403
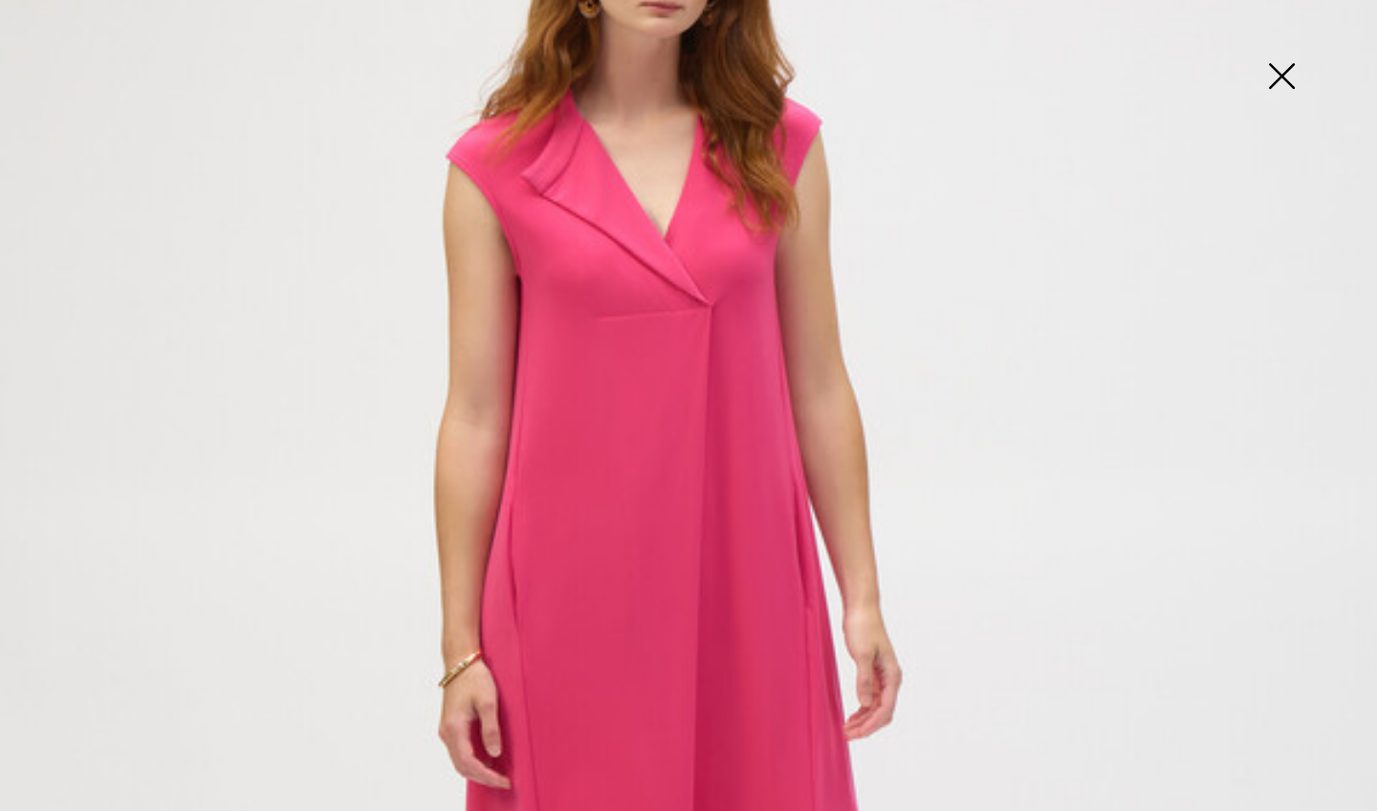
click at [1275, 80] on img at bounding box center [1281, 78] width 96 height 98
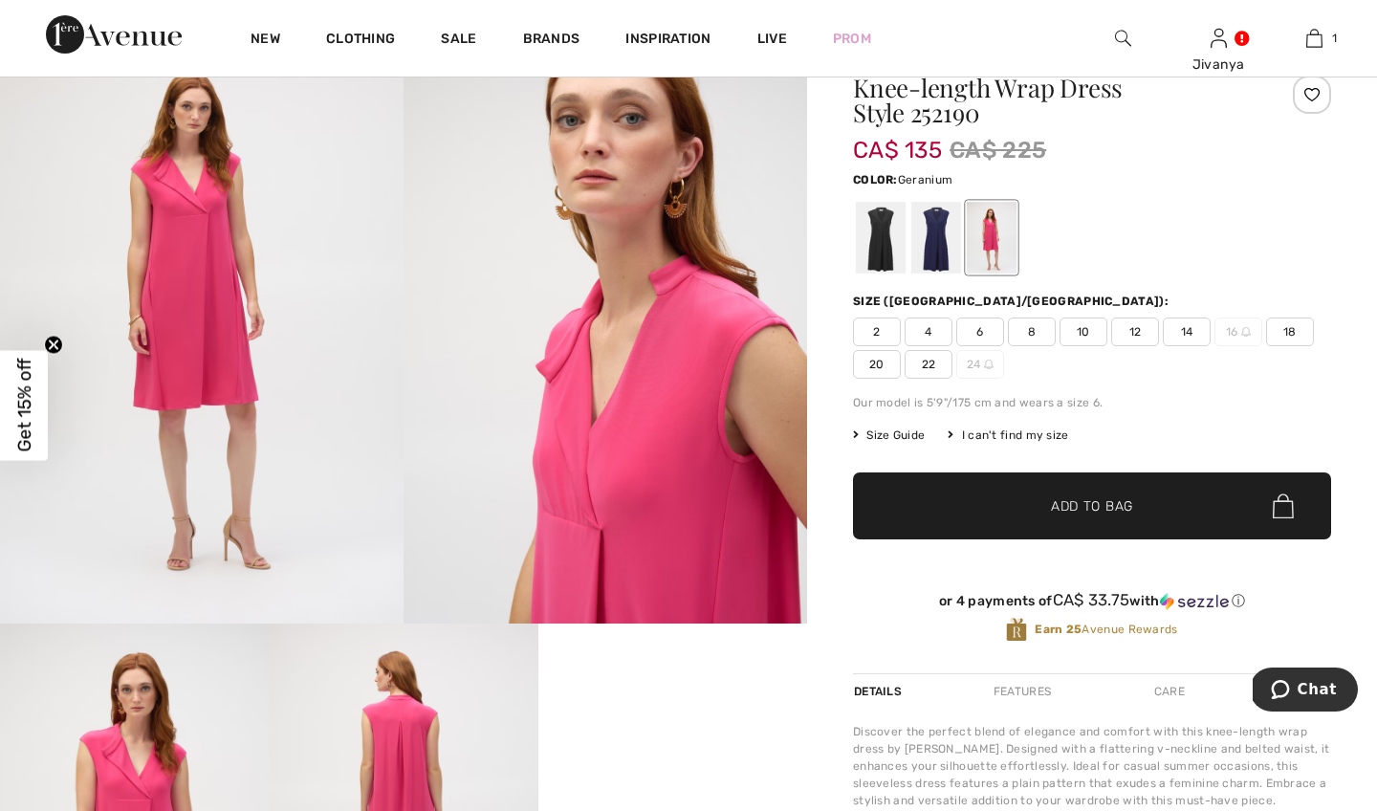
scroll to position [182, 0]
click at [228, 294] on img at bounding box center [201, 320] width 403 height 605
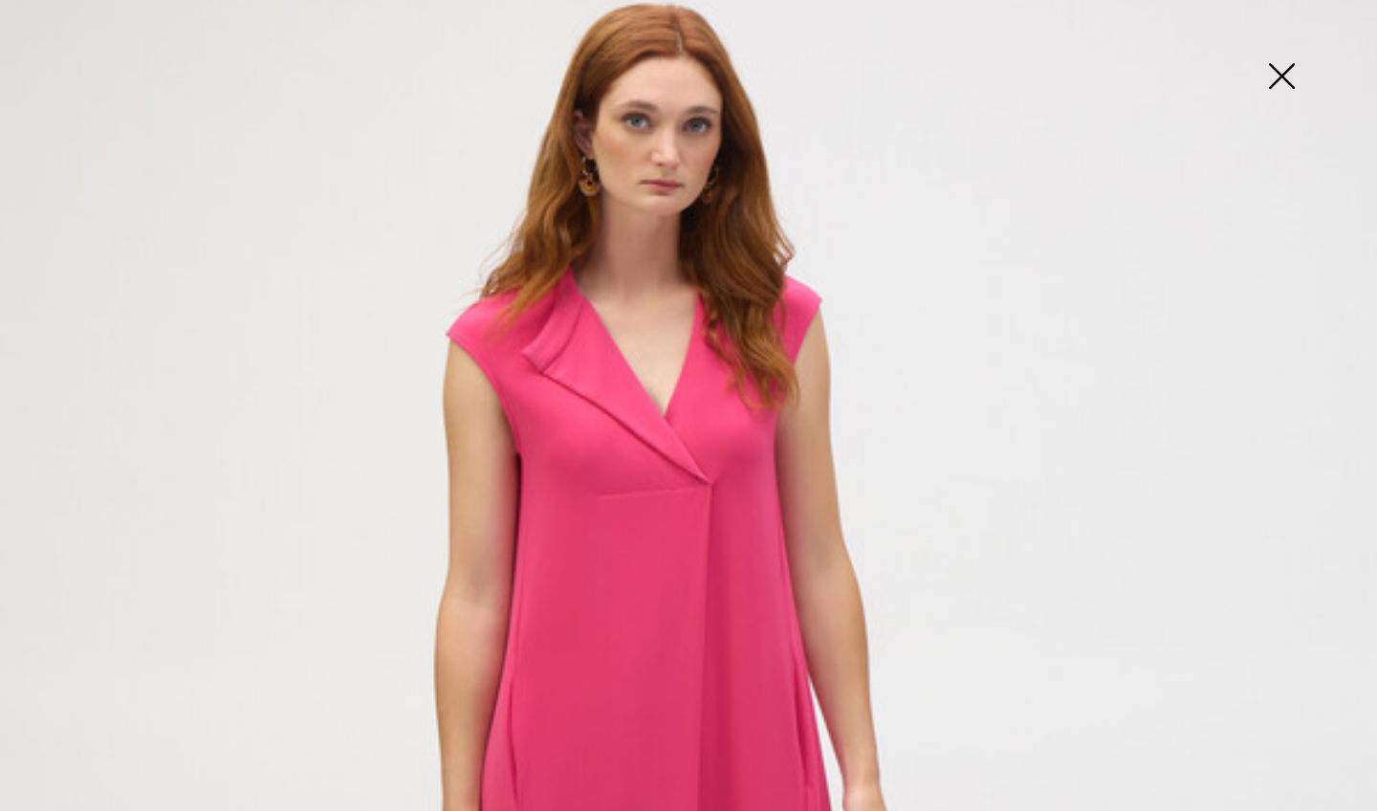
scroll to position [190, 0]
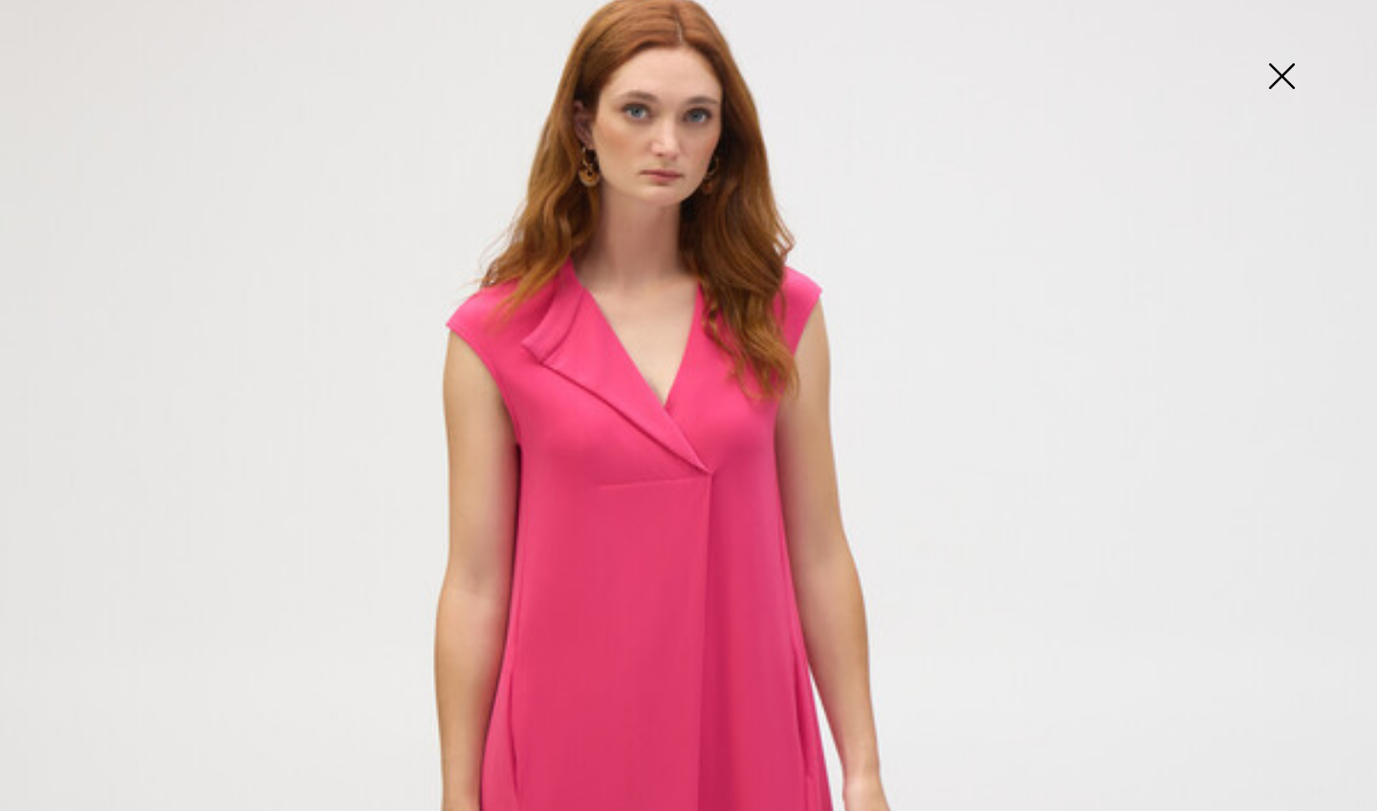
click at [1291, 75] on img at bounding box center [1281, 78] width 96 height 98
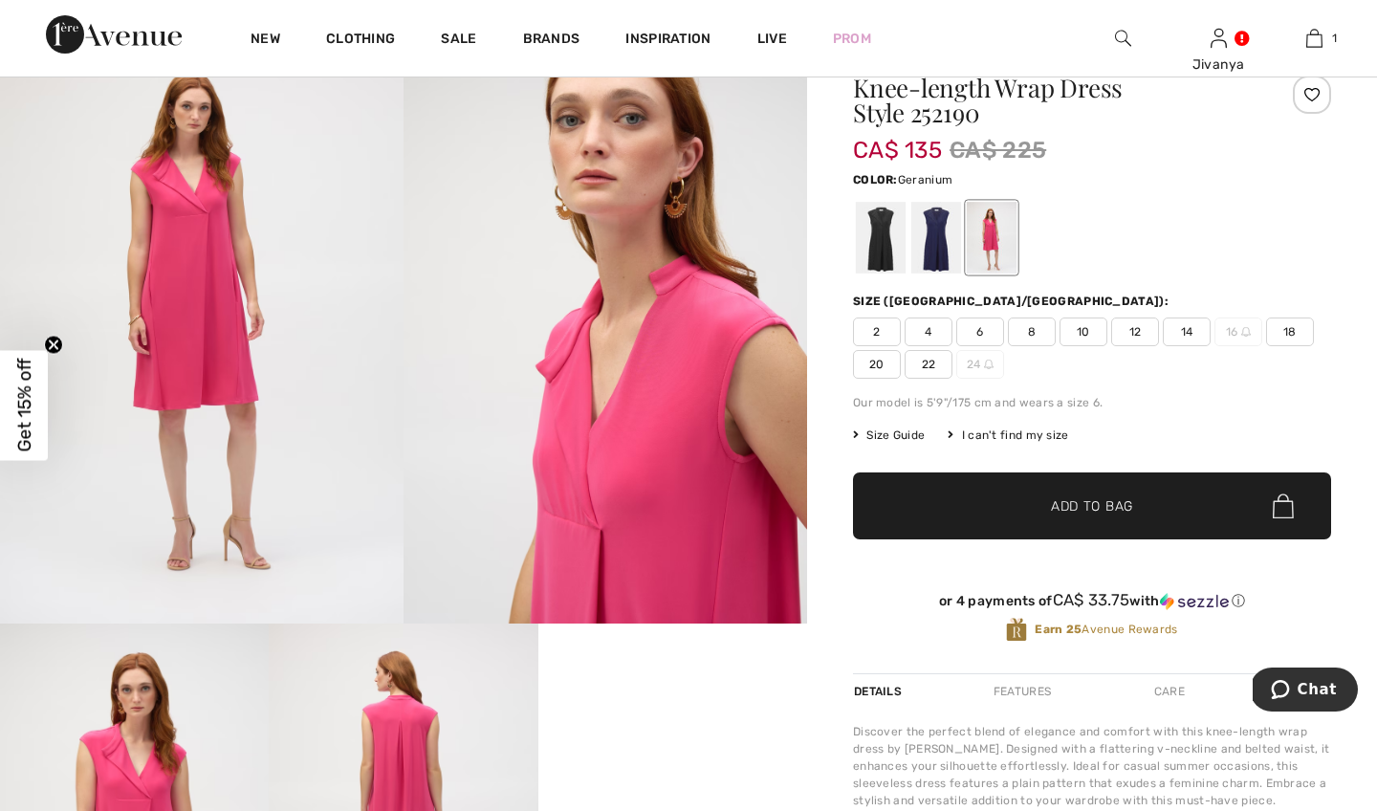
click at [288, 324] on img at bounding box center [201, 320] width 403 height 605
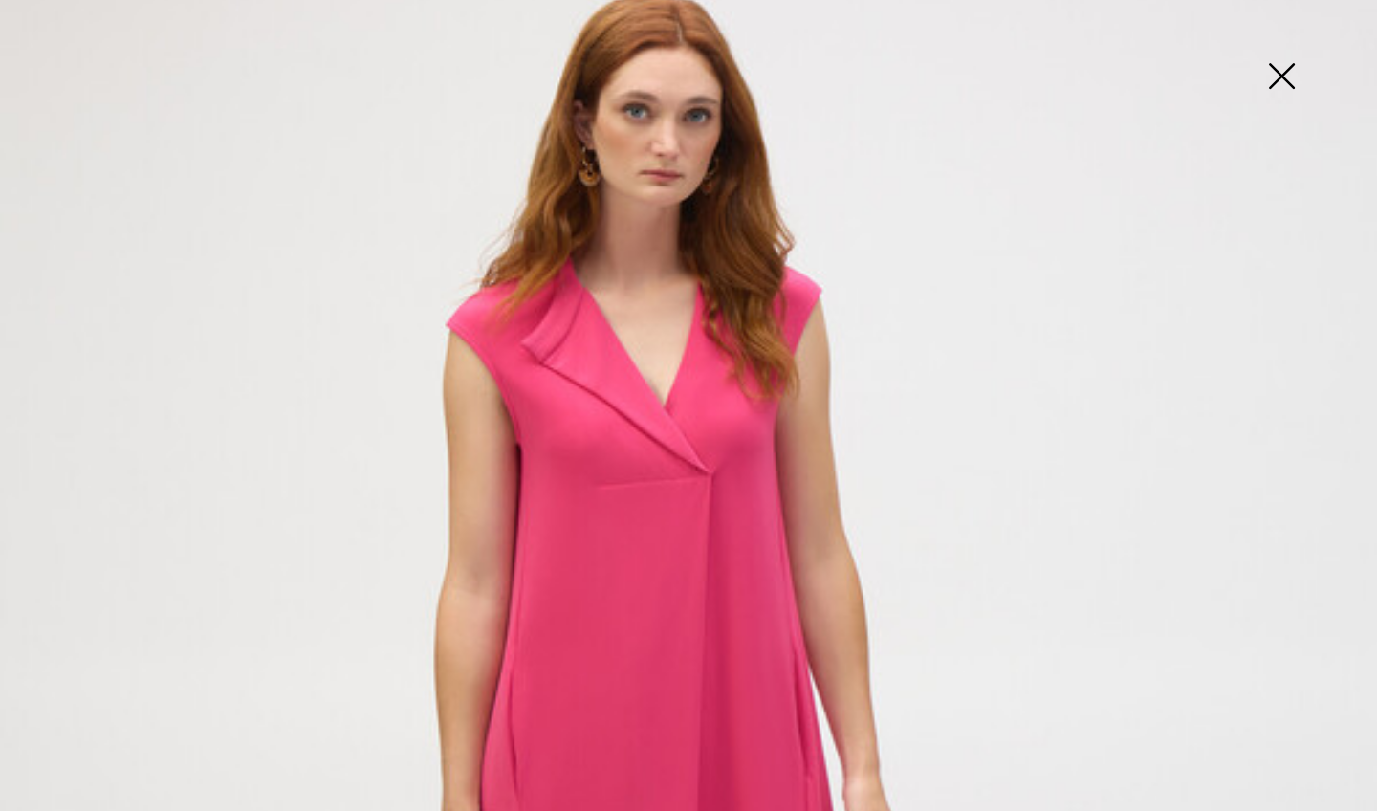
click at [1268, 66] on img at bounding box center [1281, 78] width 96 height 98
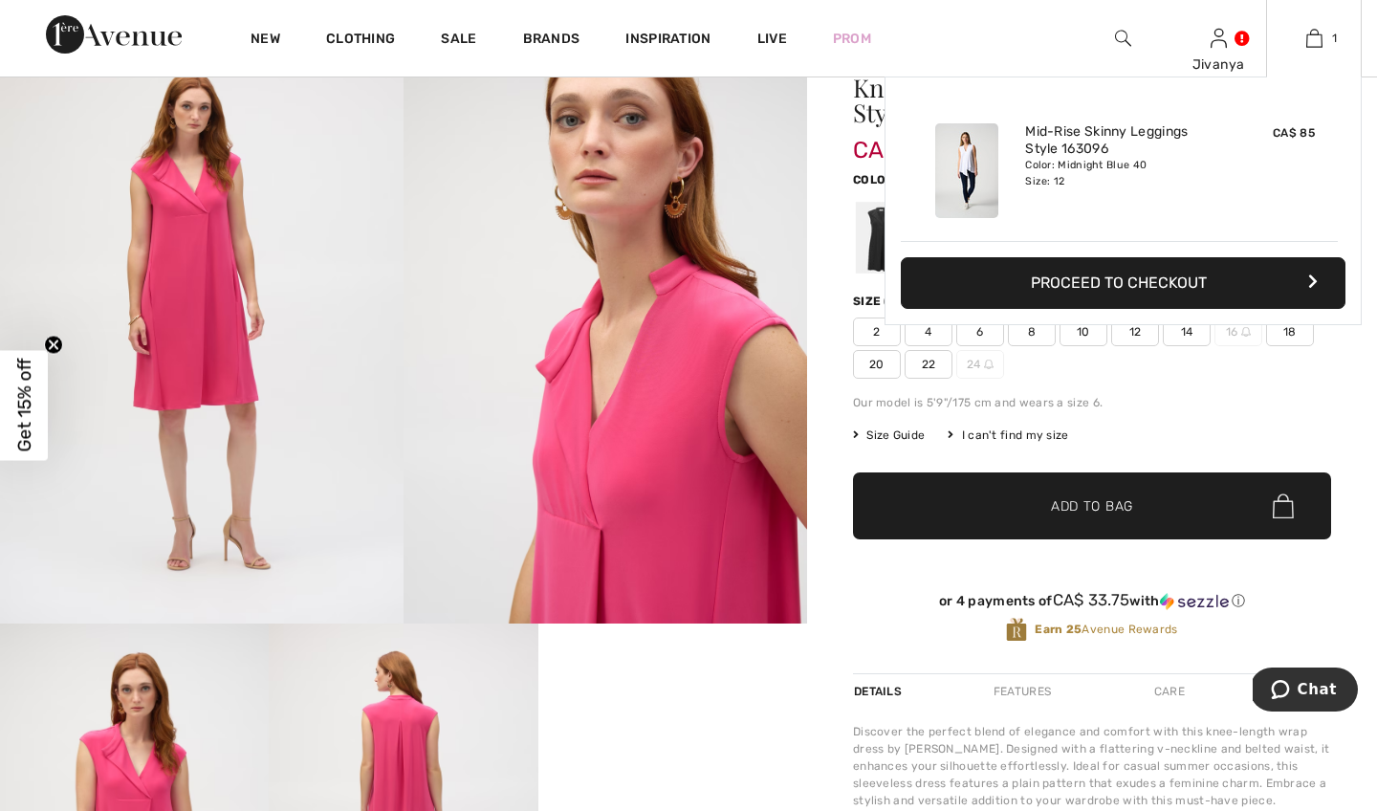
click at [1238, 283] on button "Proceed to Checkout" at bounding box center [1123, 283] width 445 height 52
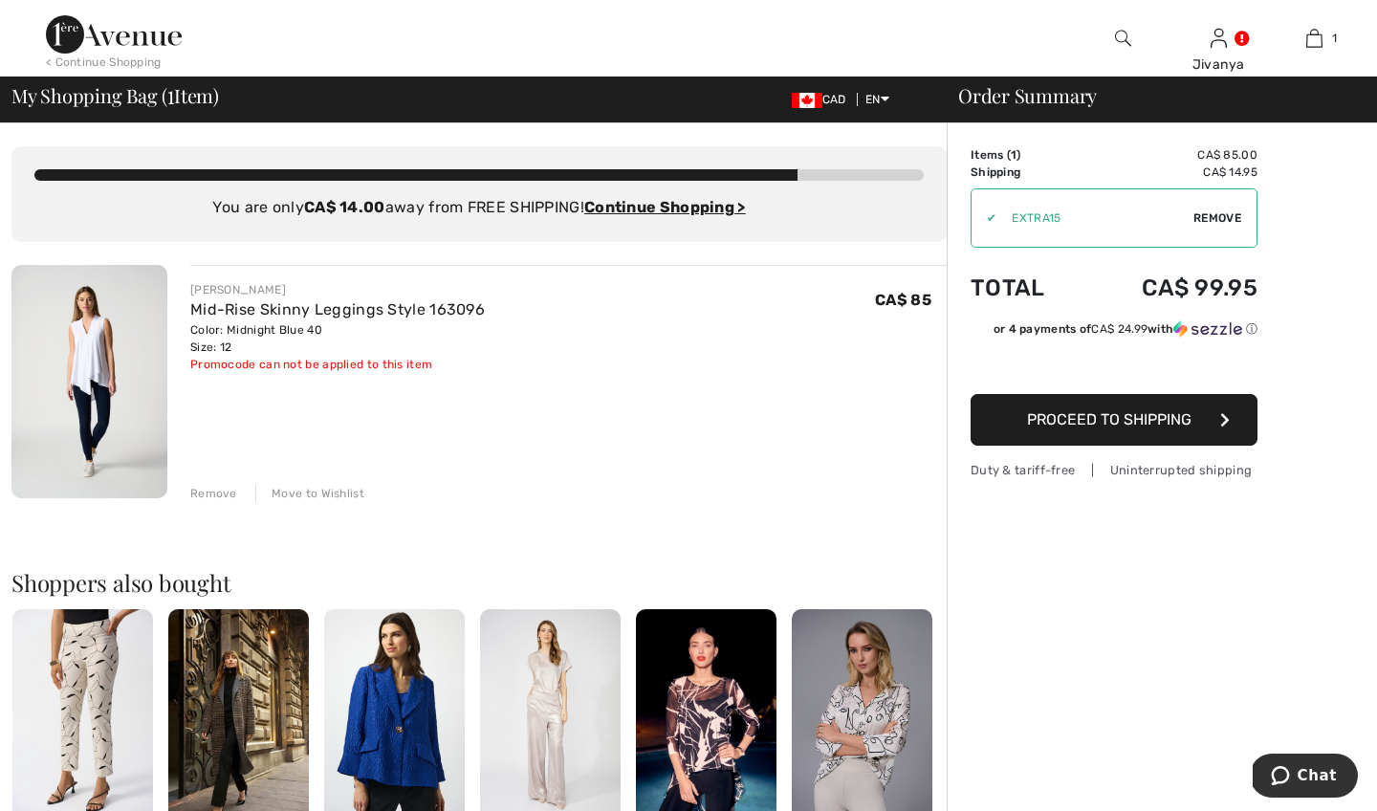
click at [1124, 41] on img at bounding box center [1123, 38] width 16 height 23
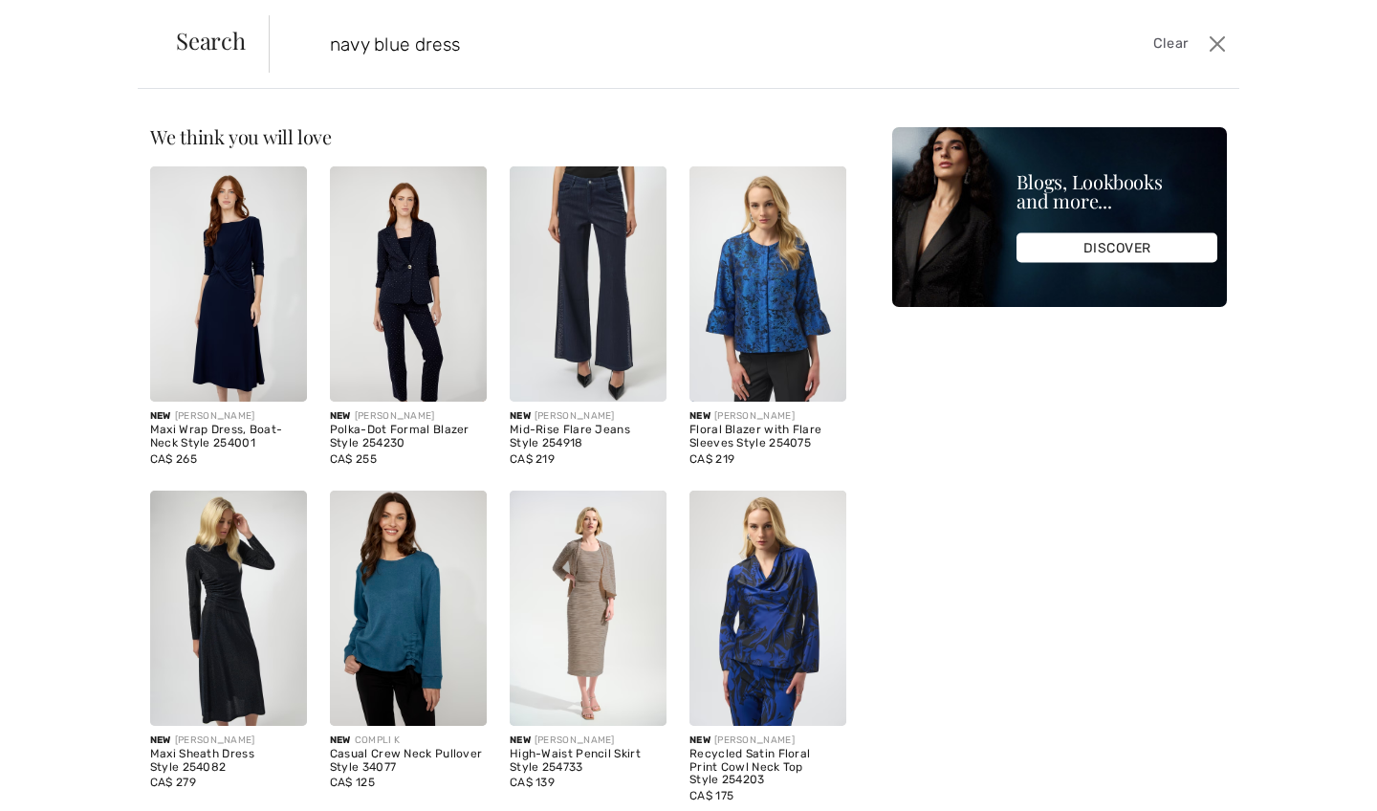
type input "navy blue dress"
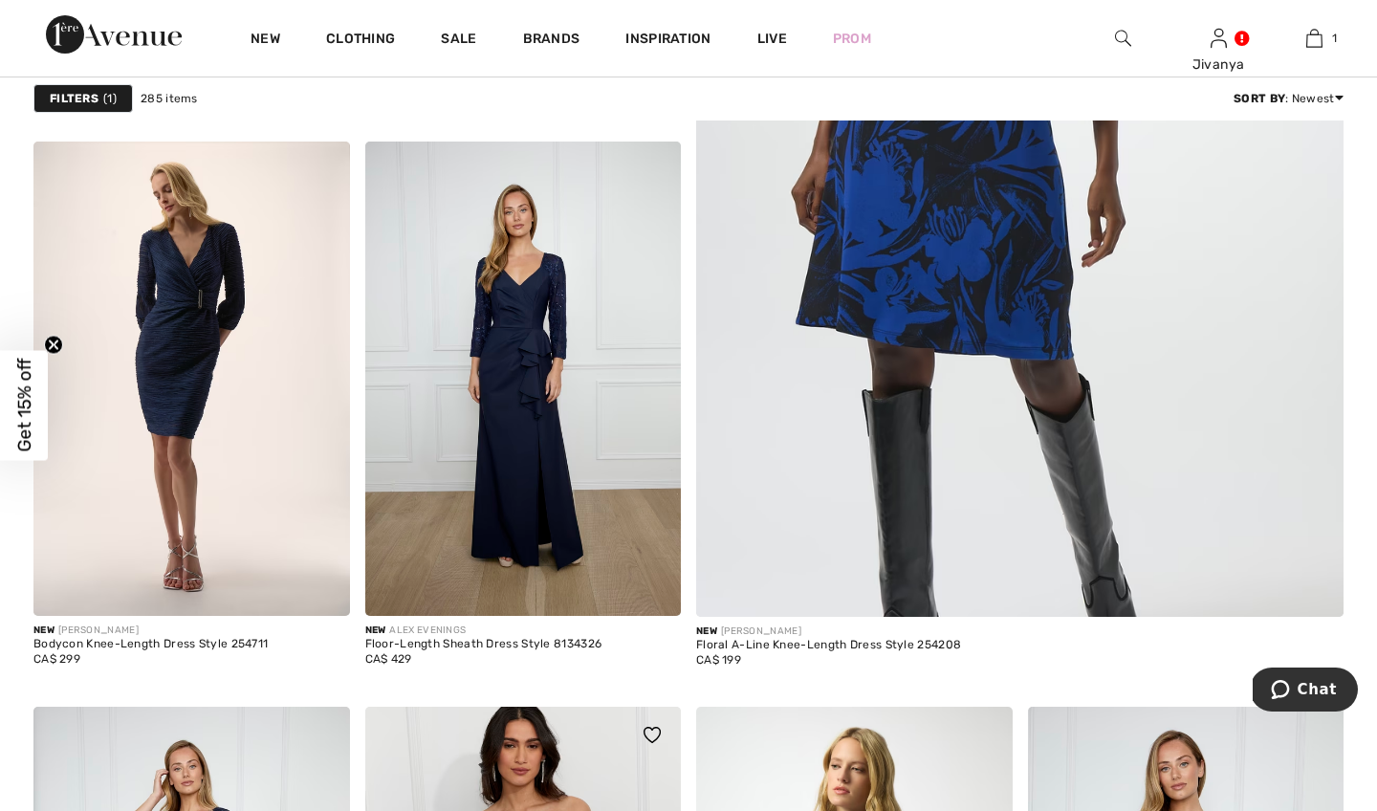
scroll to position [603, 0]
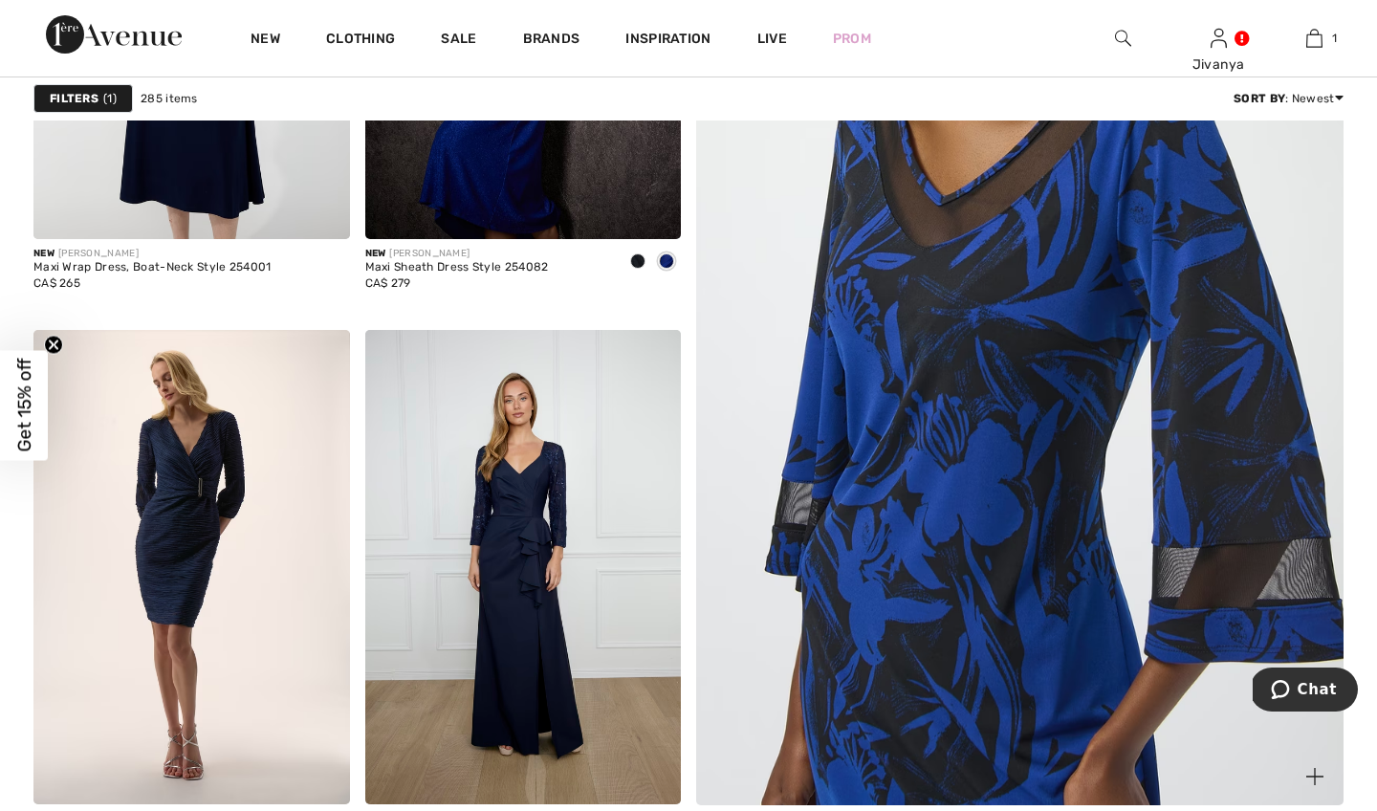
click at [862, 342] on img at bounding box center [1019, 347] width 776 height 1165
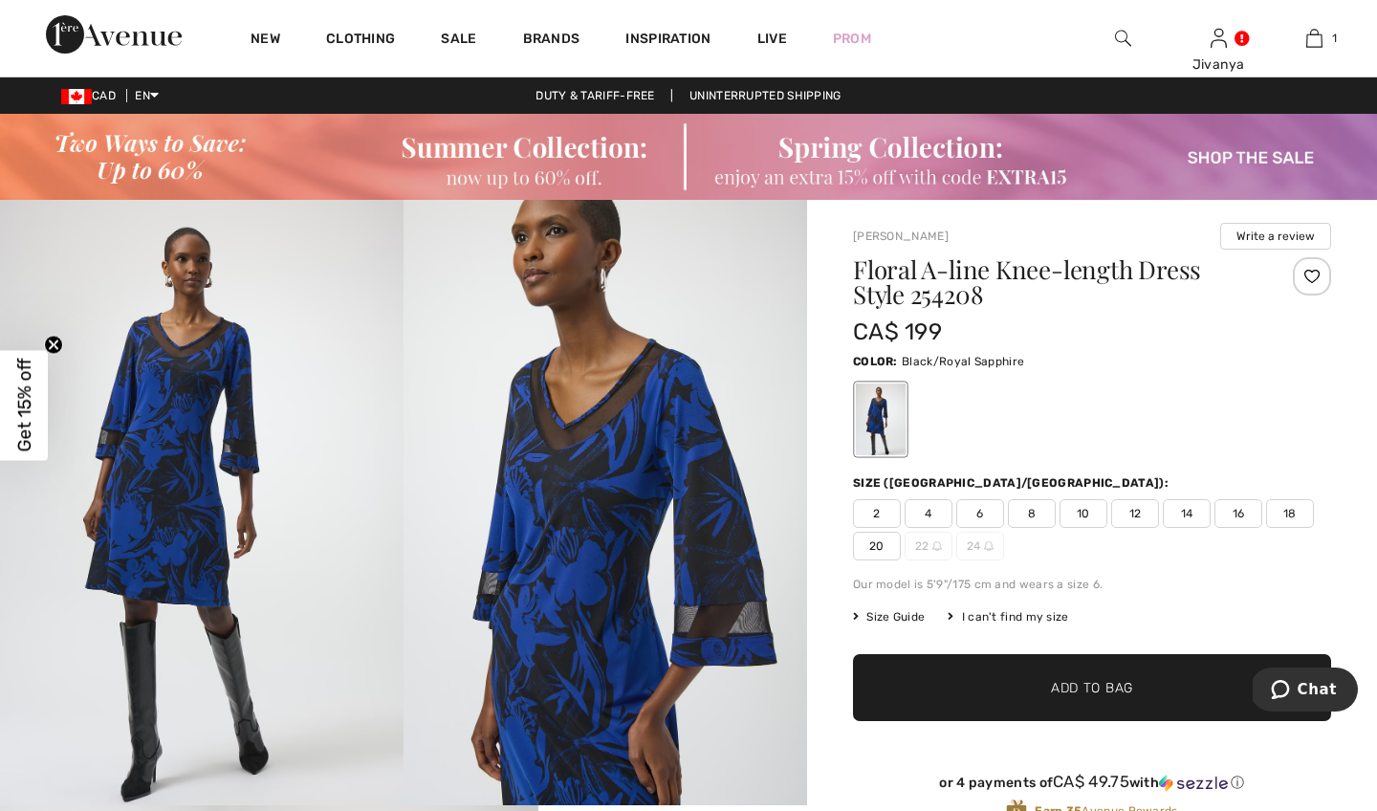
click at [1132, 515] on span "12" at bounding box center [1135, 513] width 48 height 29
click at [1314, 264] on div at bounding box center [1312, 276] width 38 height 38
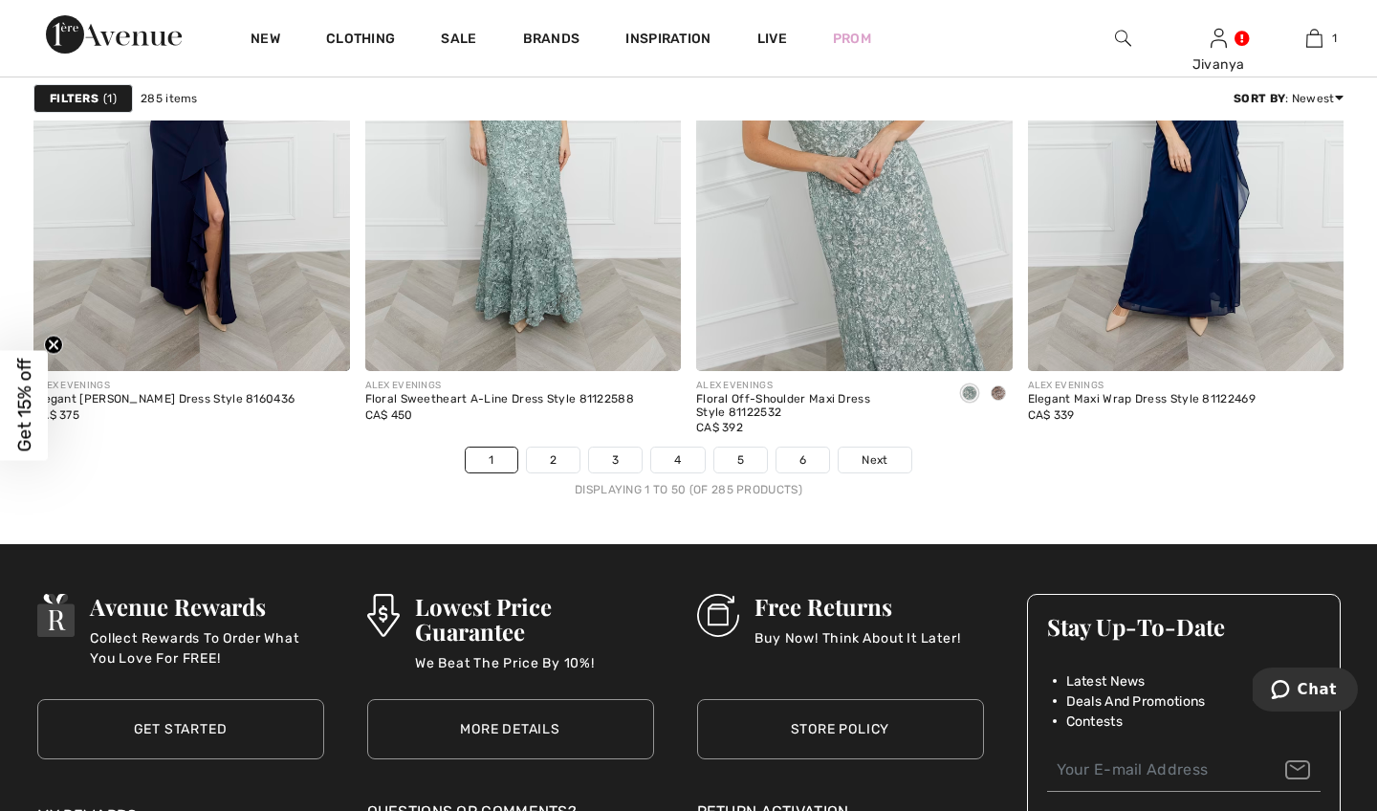
scroll to position [8472, 0]
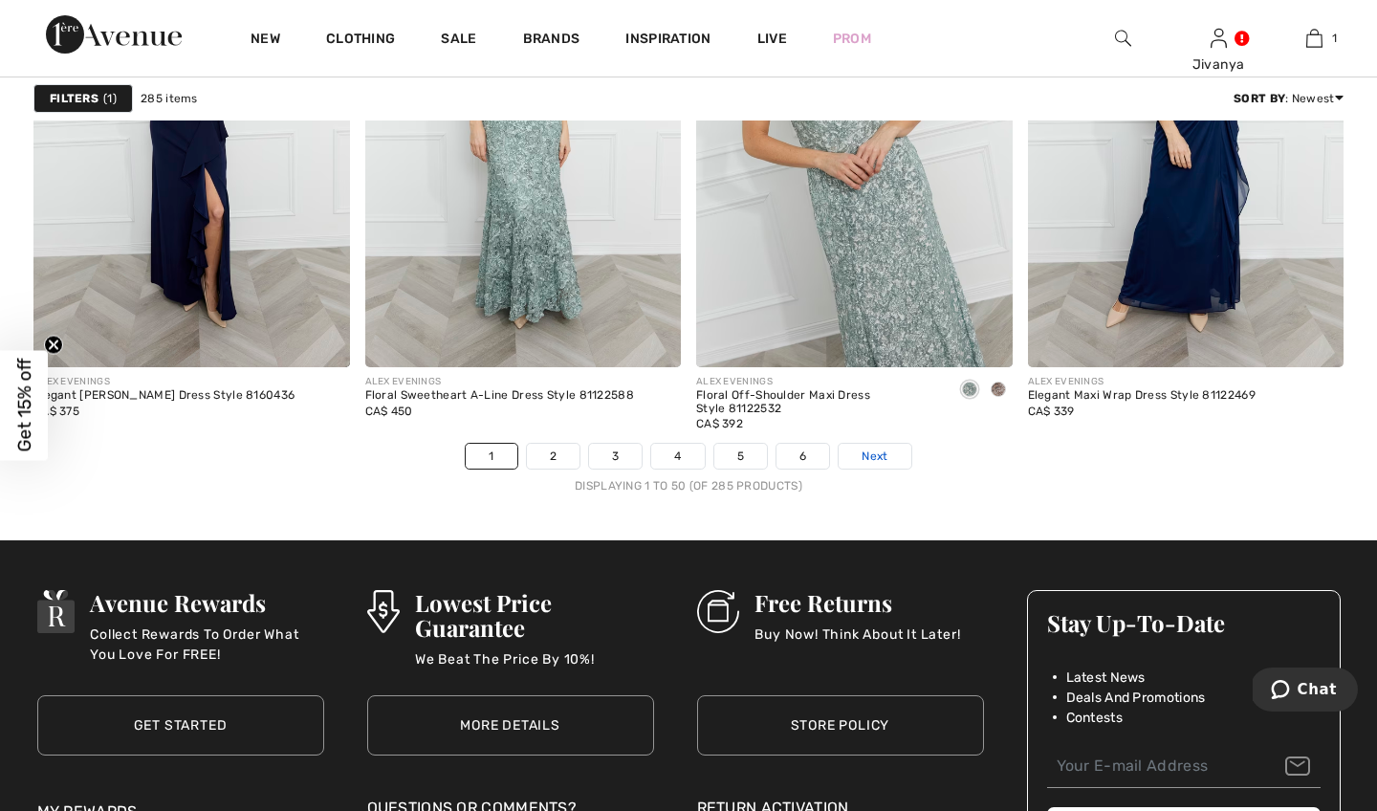
click at [874, 461] on span "Next" at bounding box center [874, 455] width 26 height 17
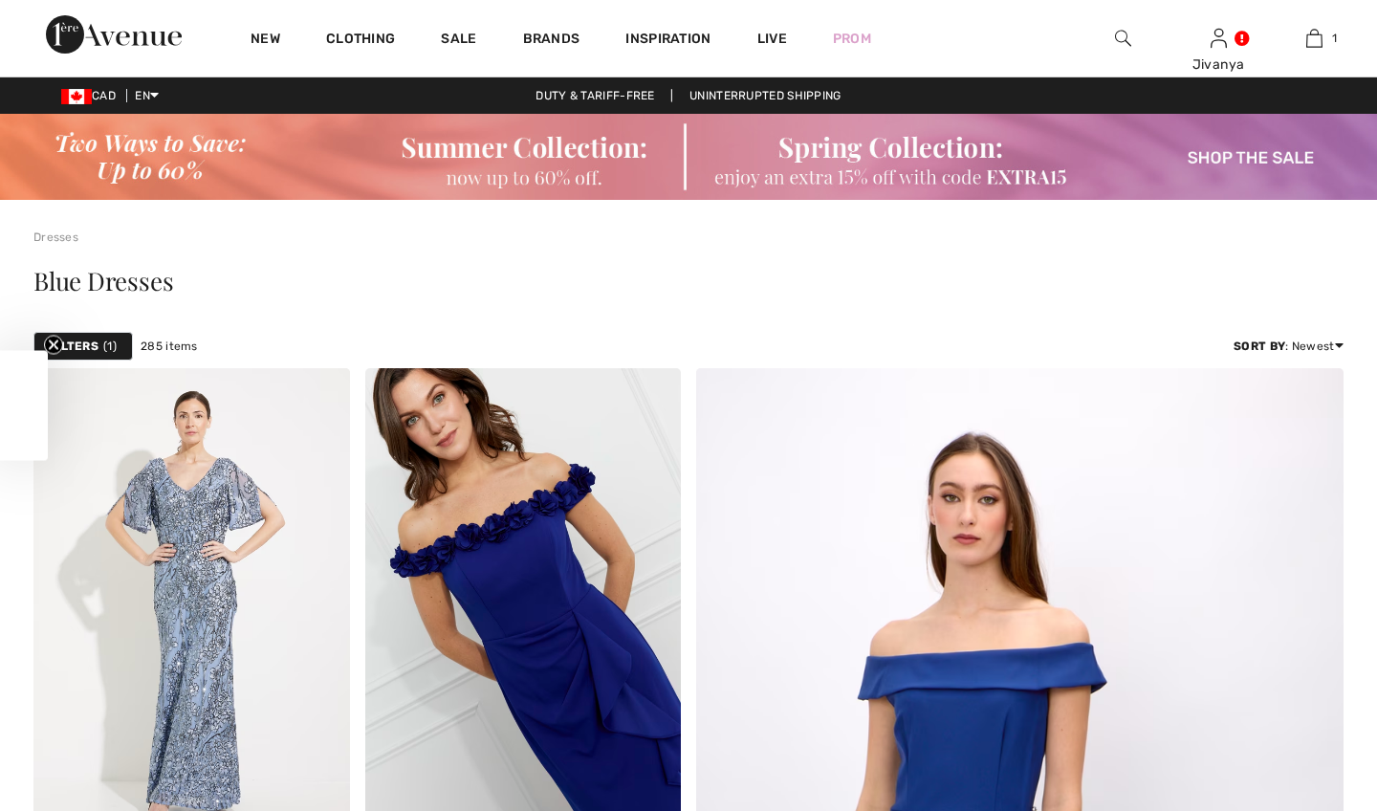
scroll to position [545, 0]
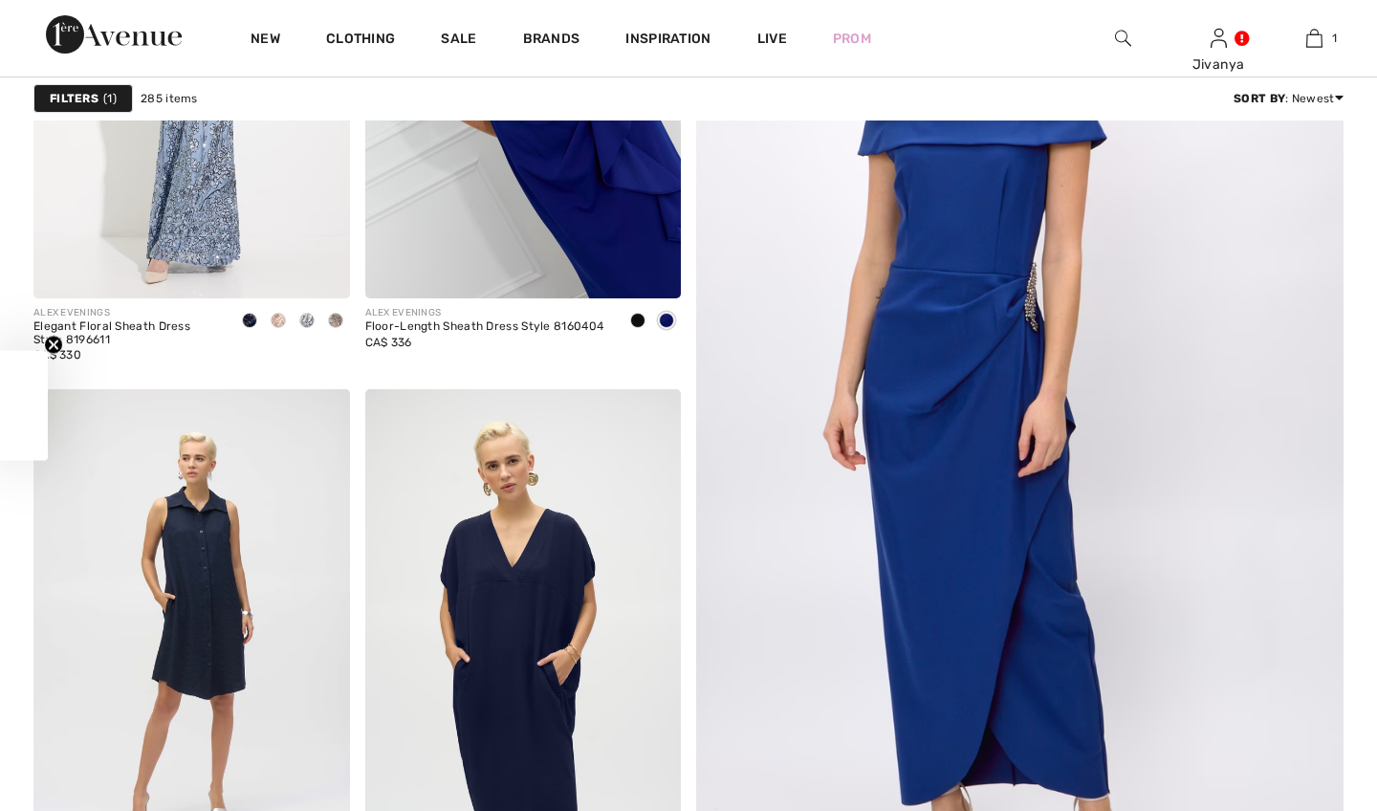
checkbox input "true"
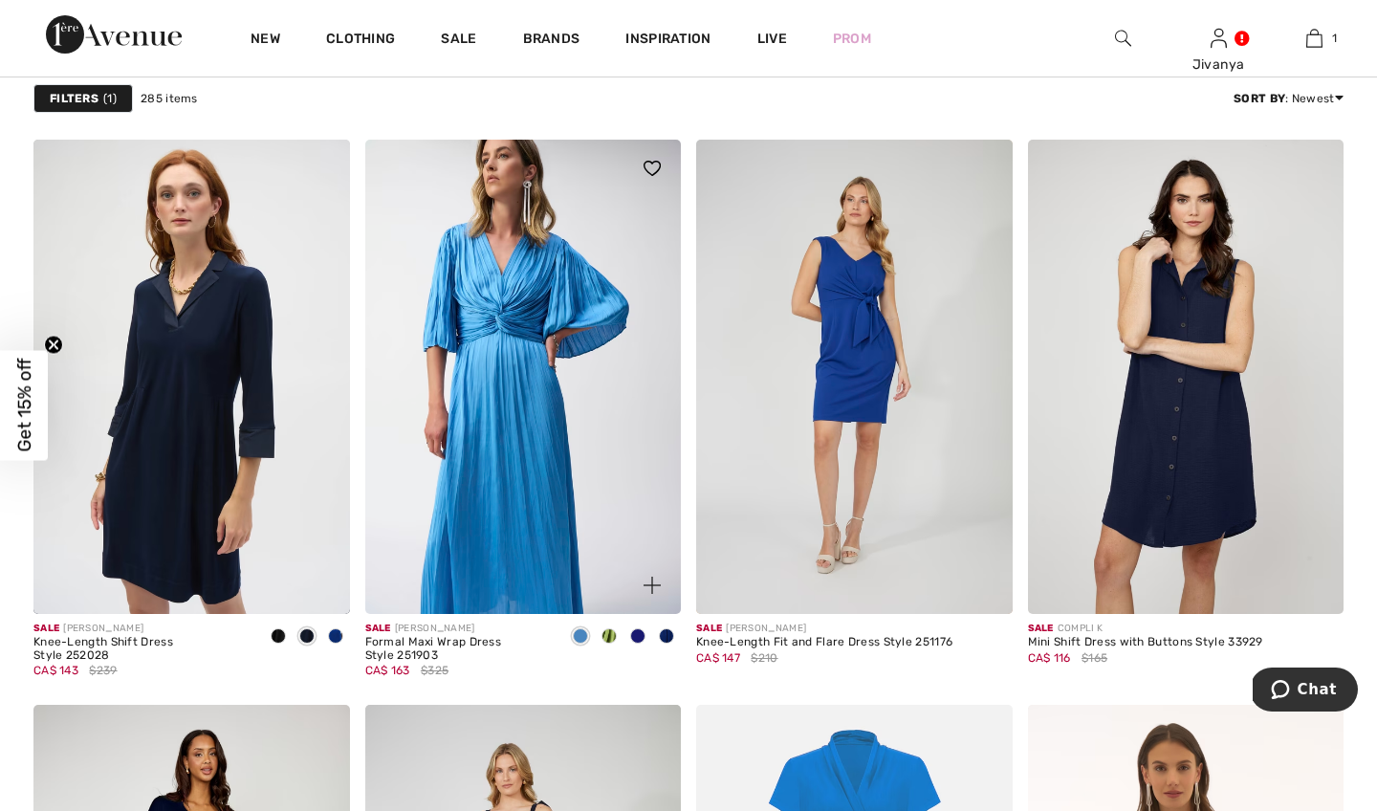
scroll to position [2707, 0]
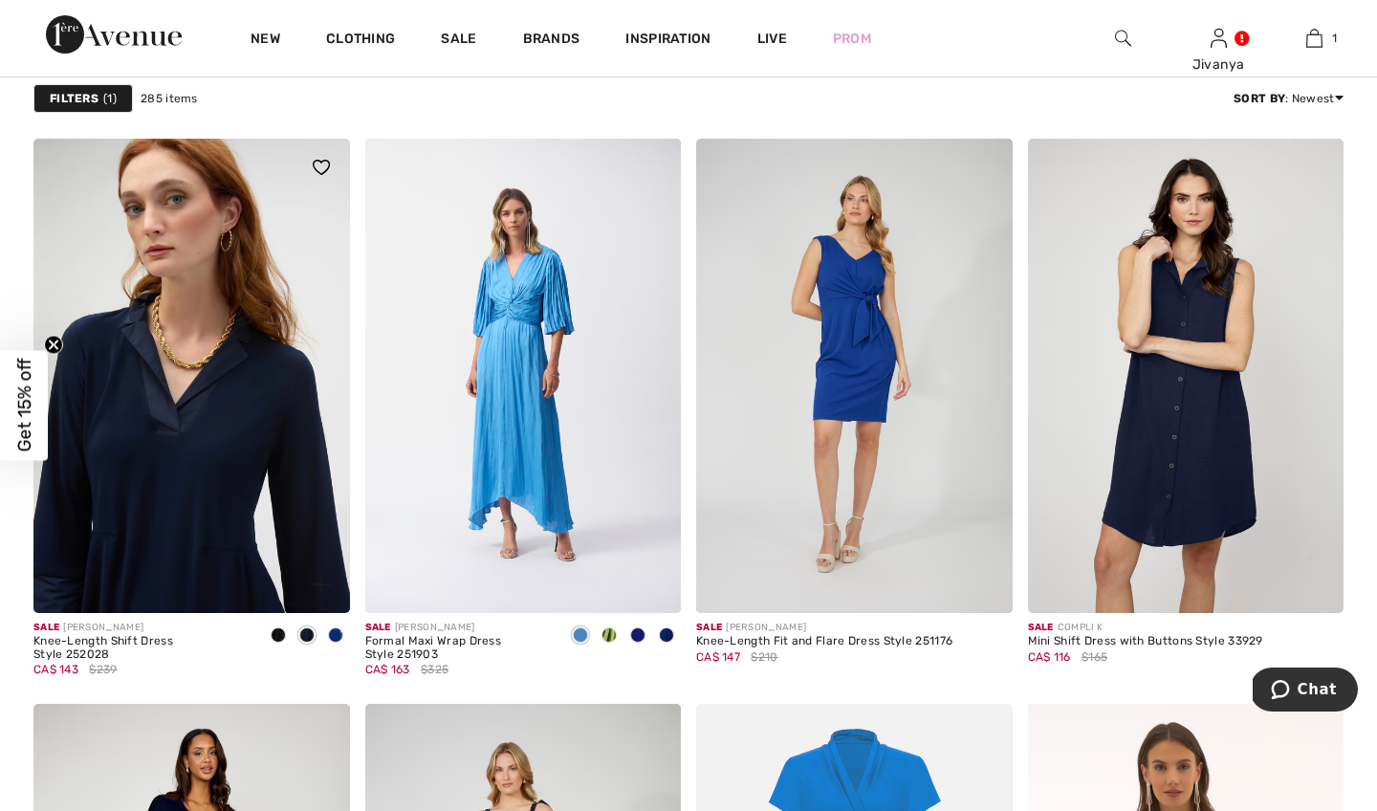
click at [220, 391] on img at bounding box center [191, 376] width 316 height 474
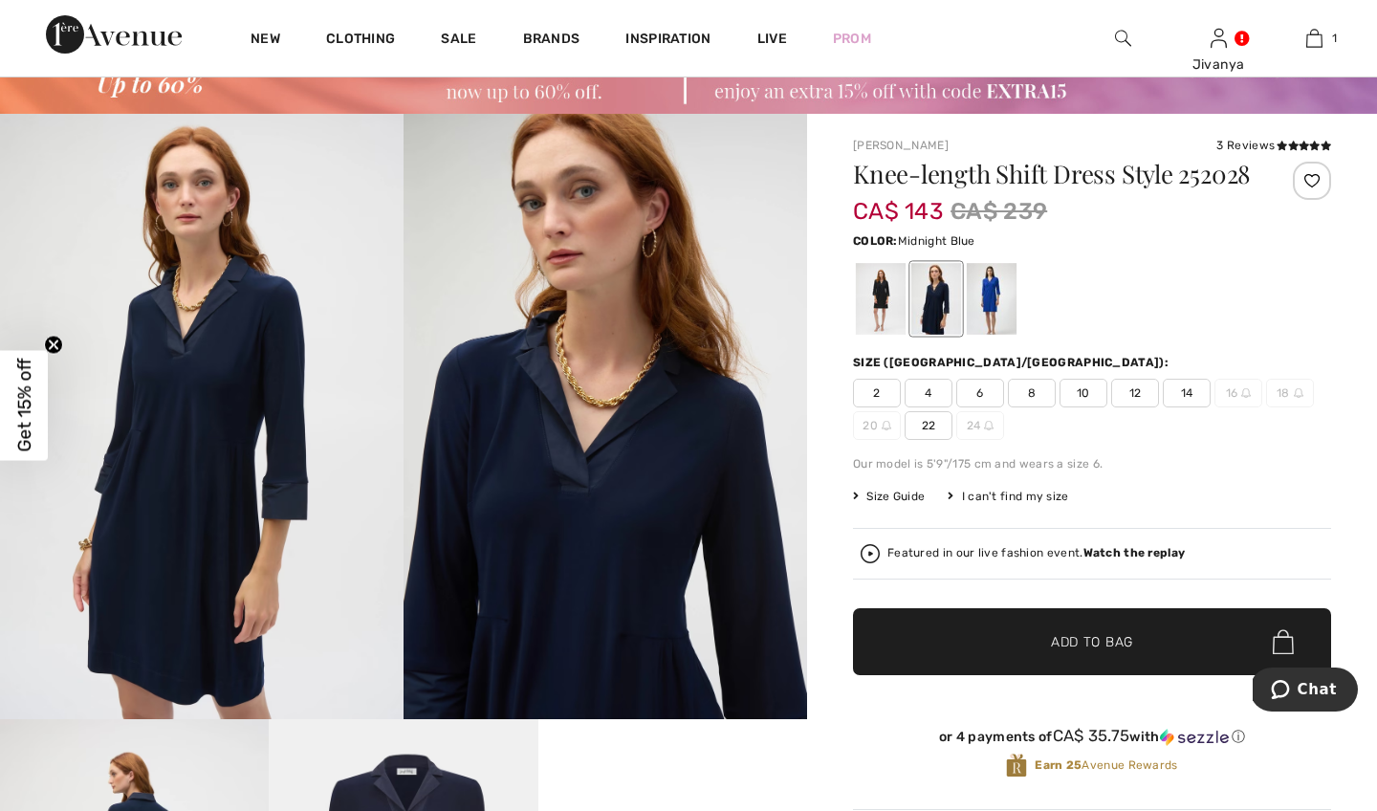
scroll to position [108, 0]
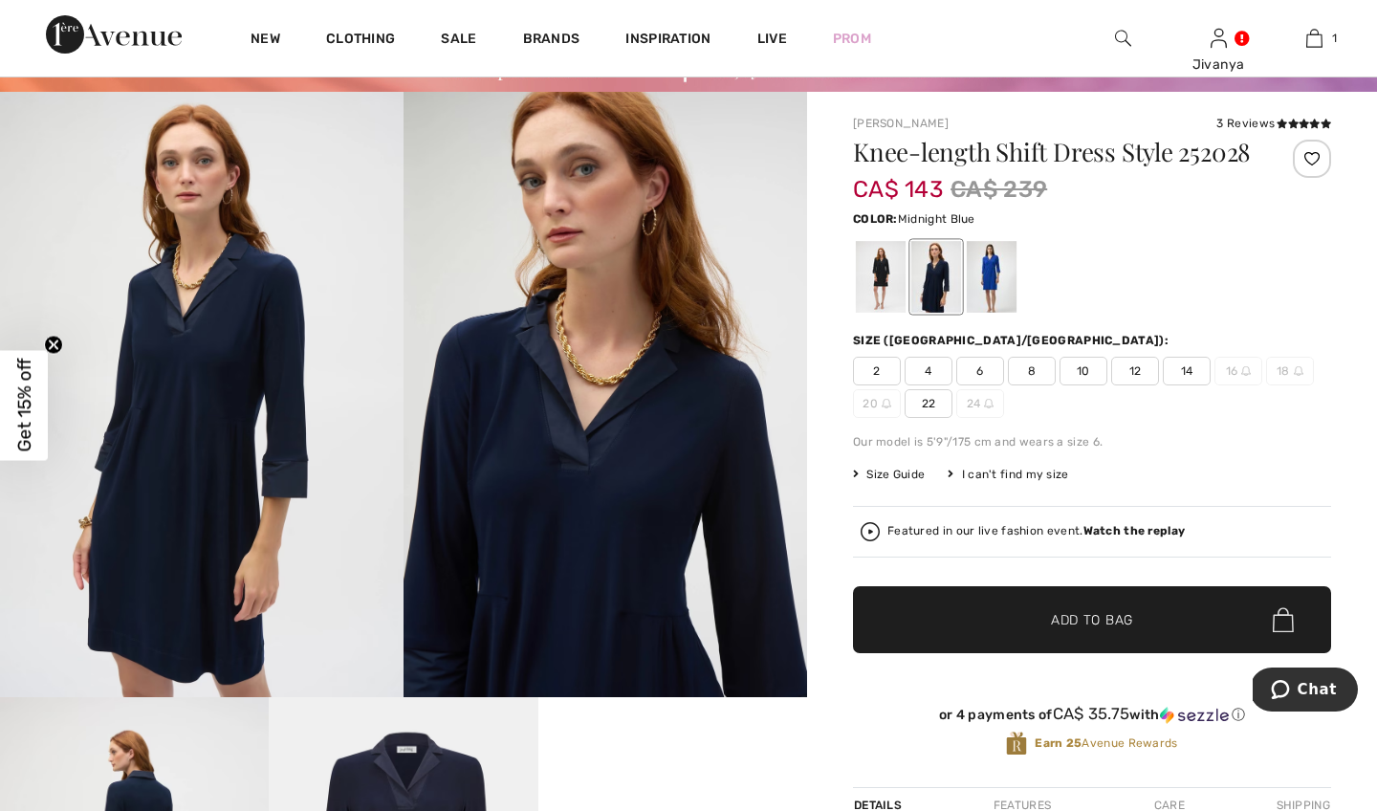
click at [295, 410] on img at bounding box center [201, 394] width 403 height 605
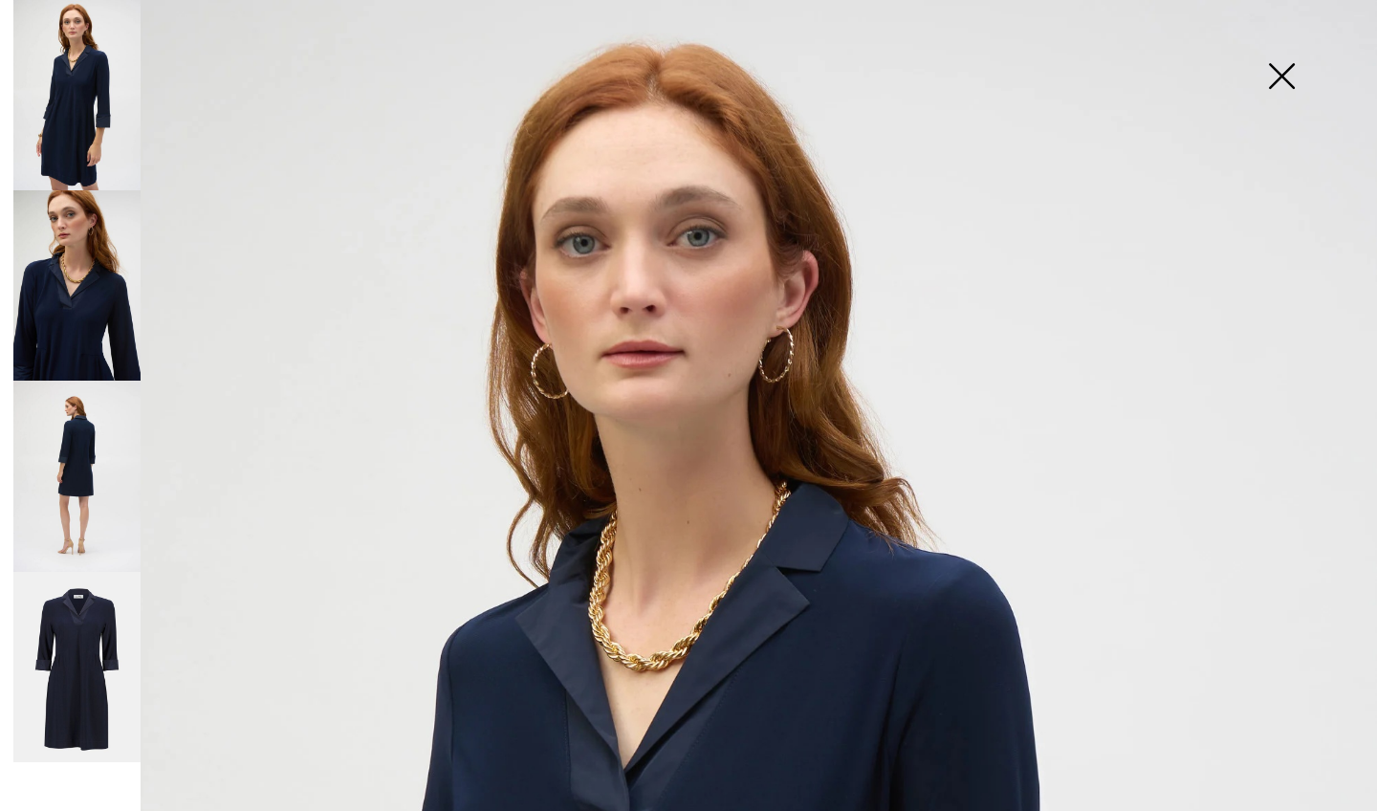
scroll to position [0, 0]
click at [55, 316] on img at bounding box center [76, 285] width 127 height 190
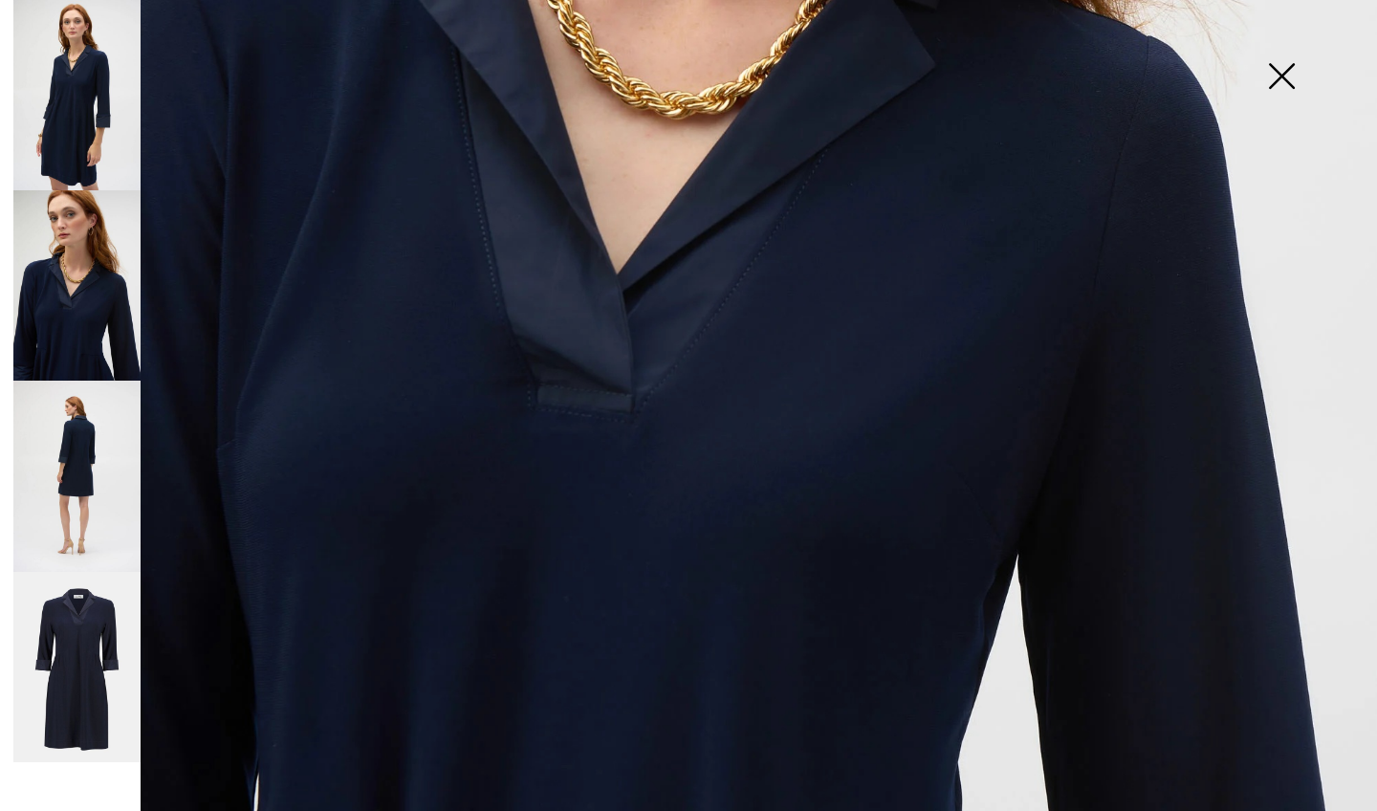
scroll to position [910, 0]
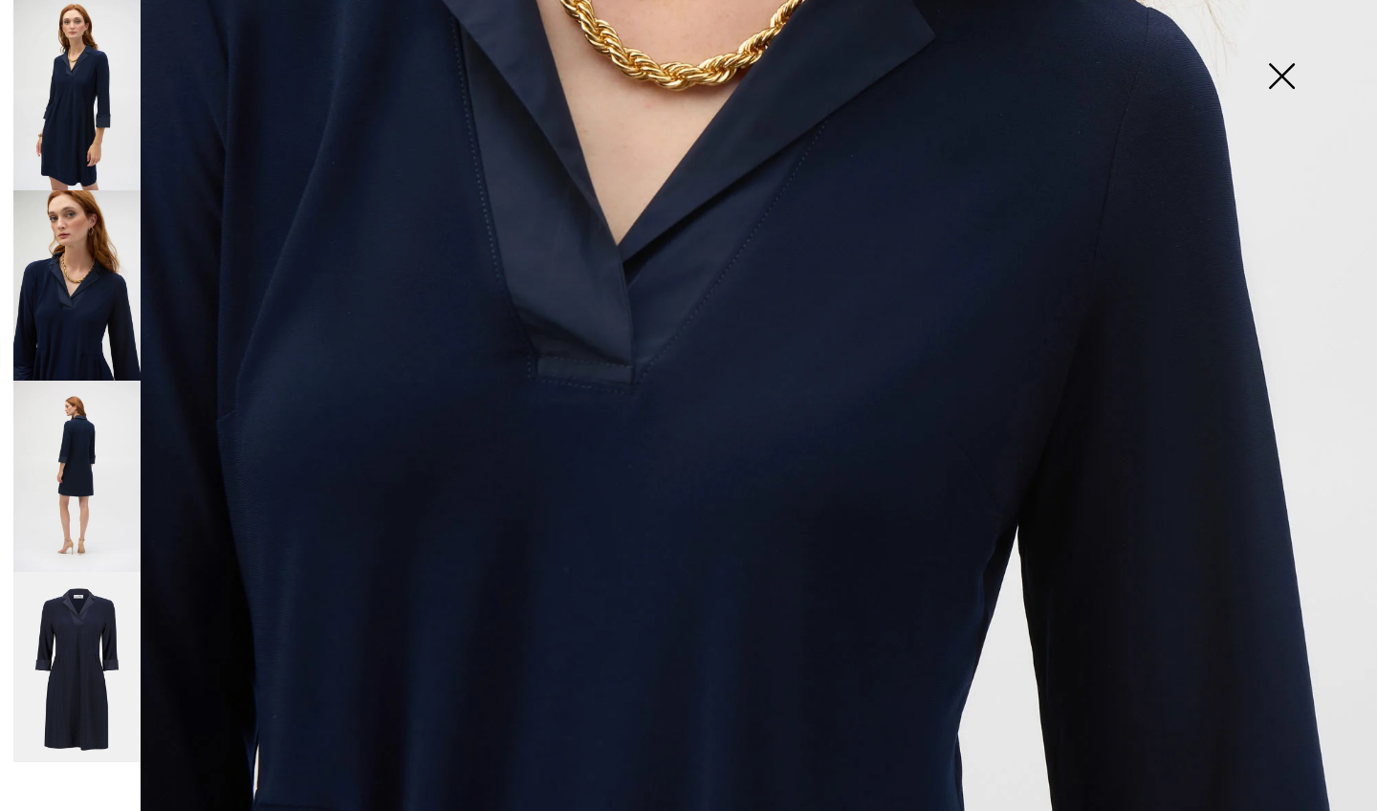
click at [114, 468] on img at bounding box center [76, 476] width 127 height 190
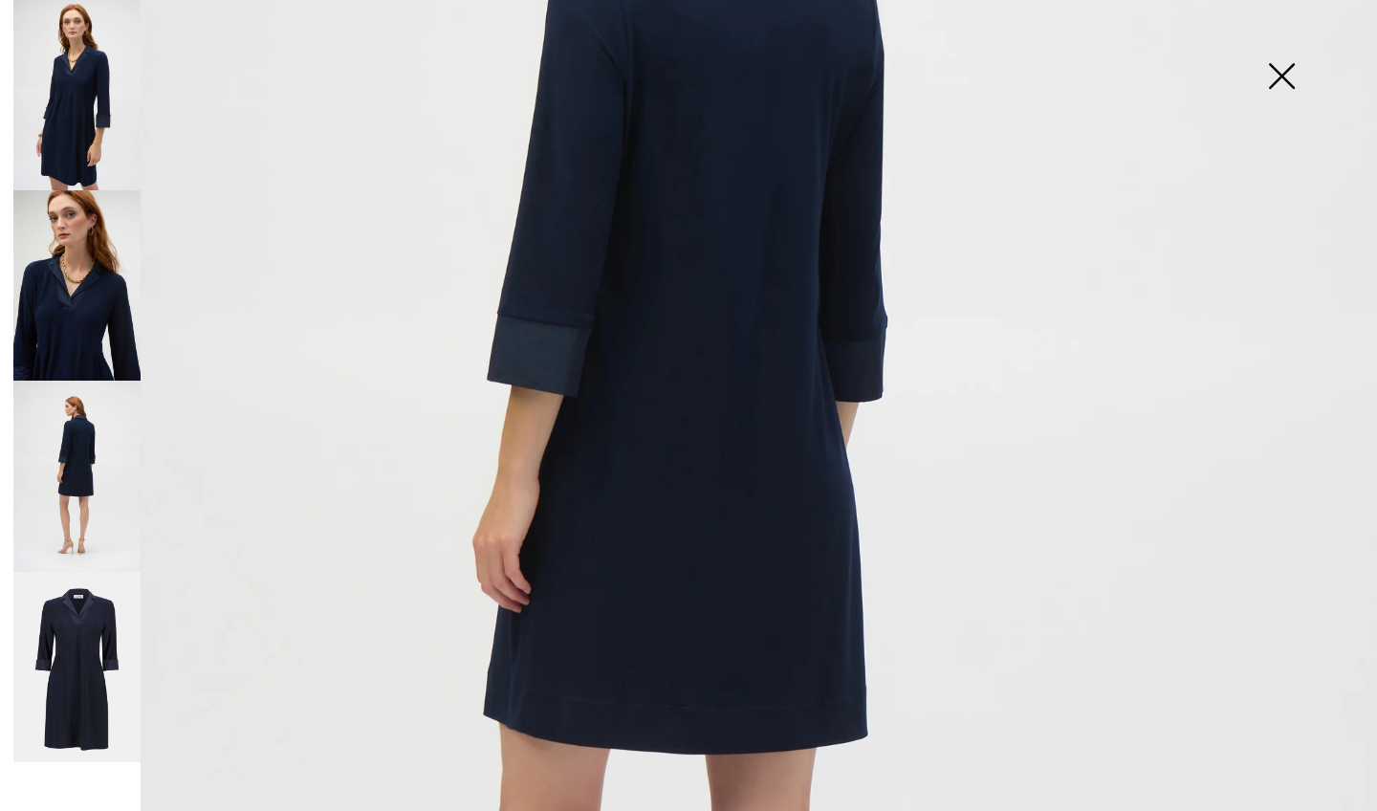
scroll to position [440, 0]
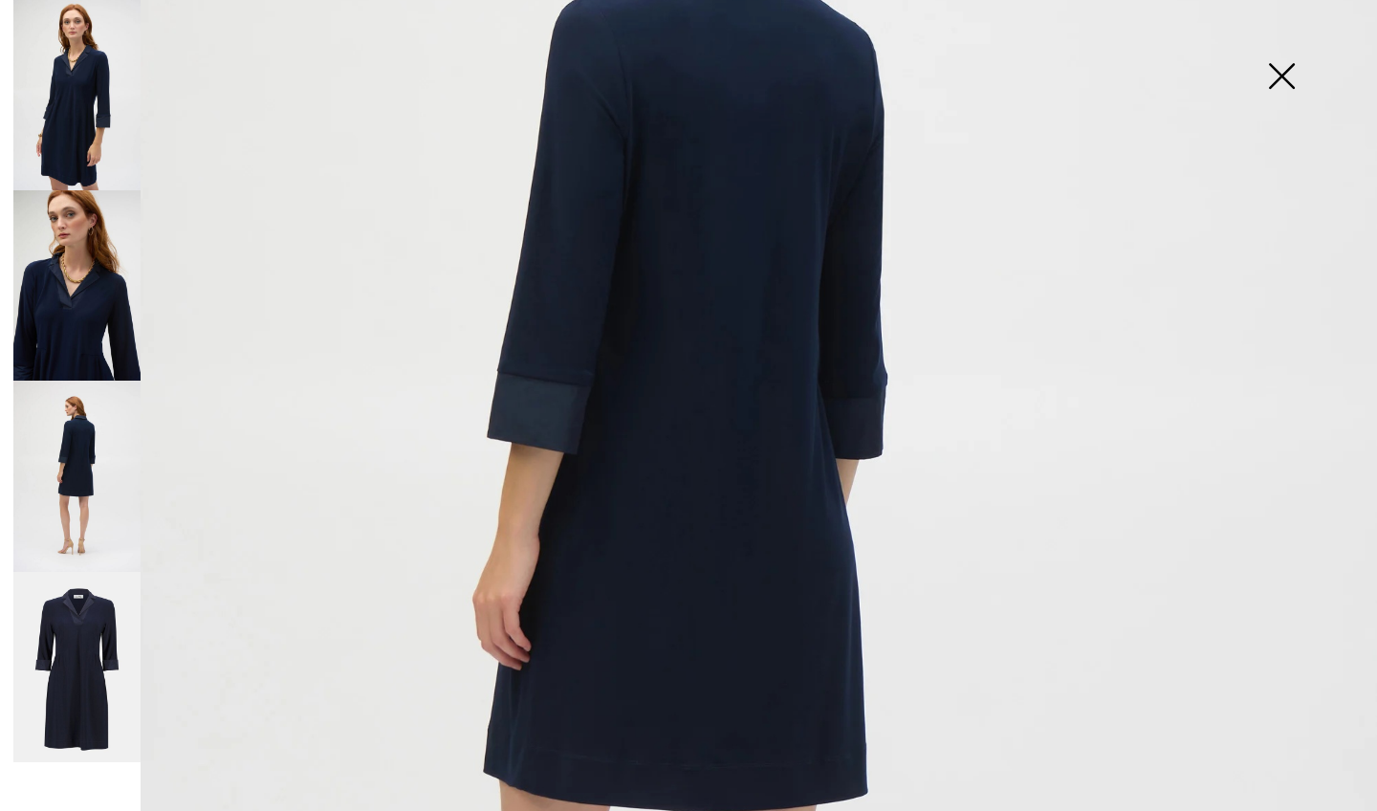
click at [111, 633] on img at bounding box center [76, 667] width 127 height 191
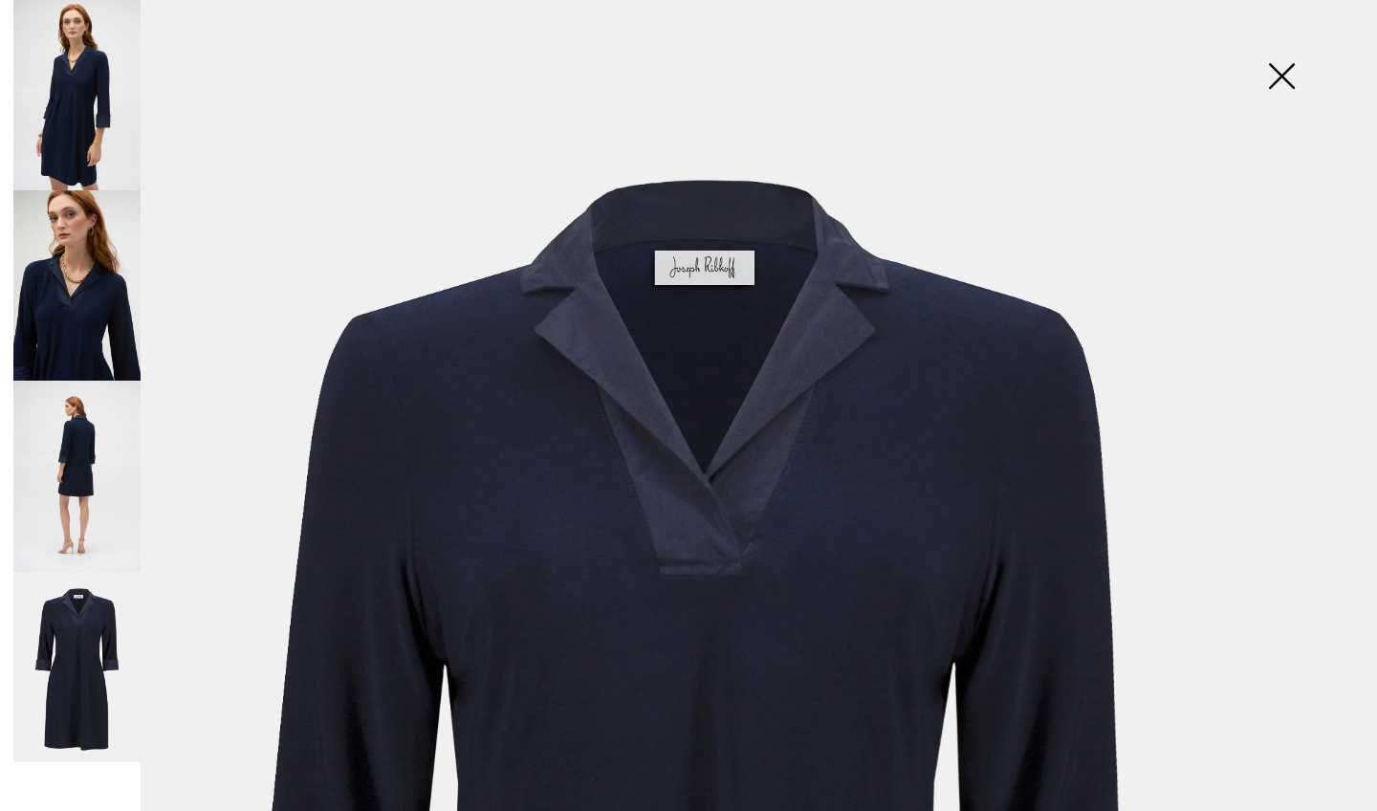
scroll to position [0, 0]
click at [48, 78] on img at bounding box center [76, 95] width 127 height 190
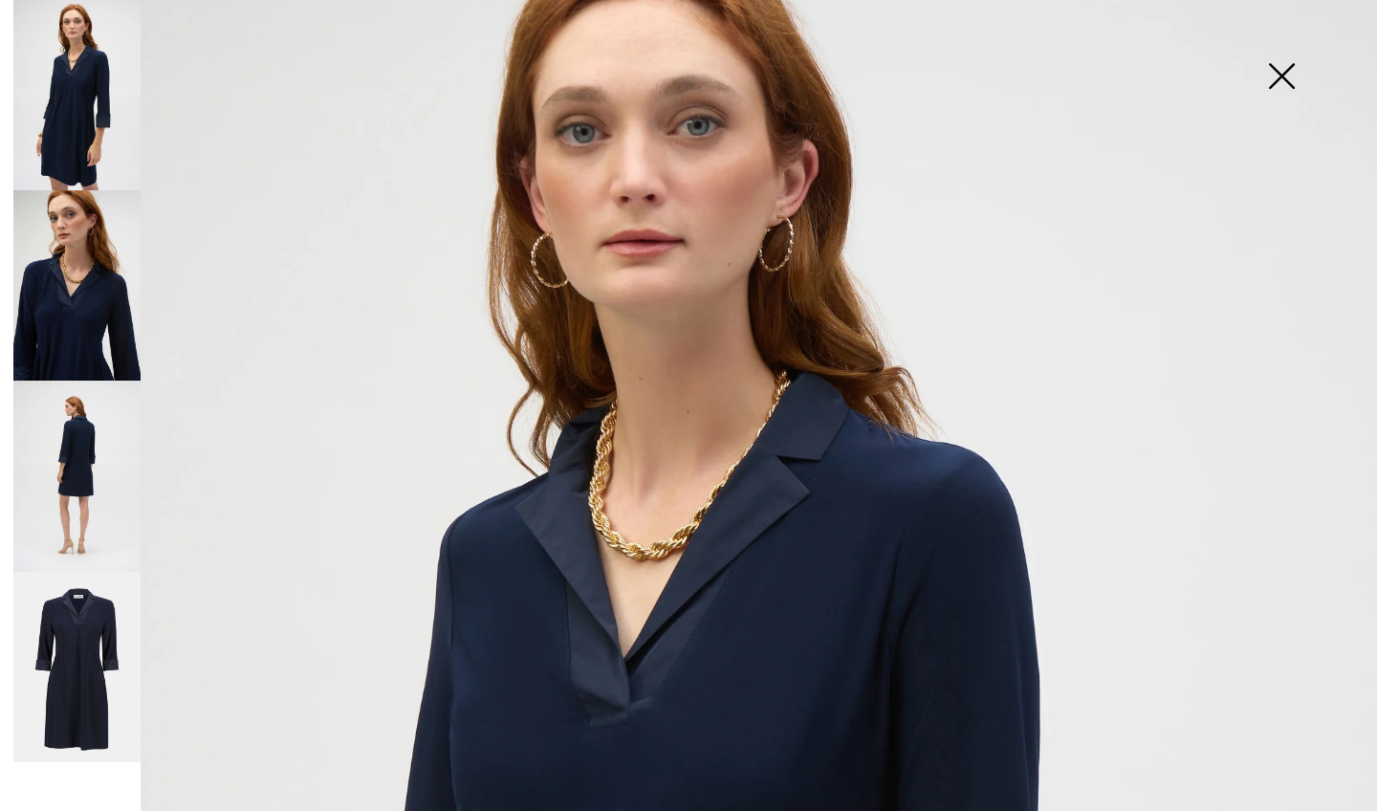
scroll to position [114, 0]
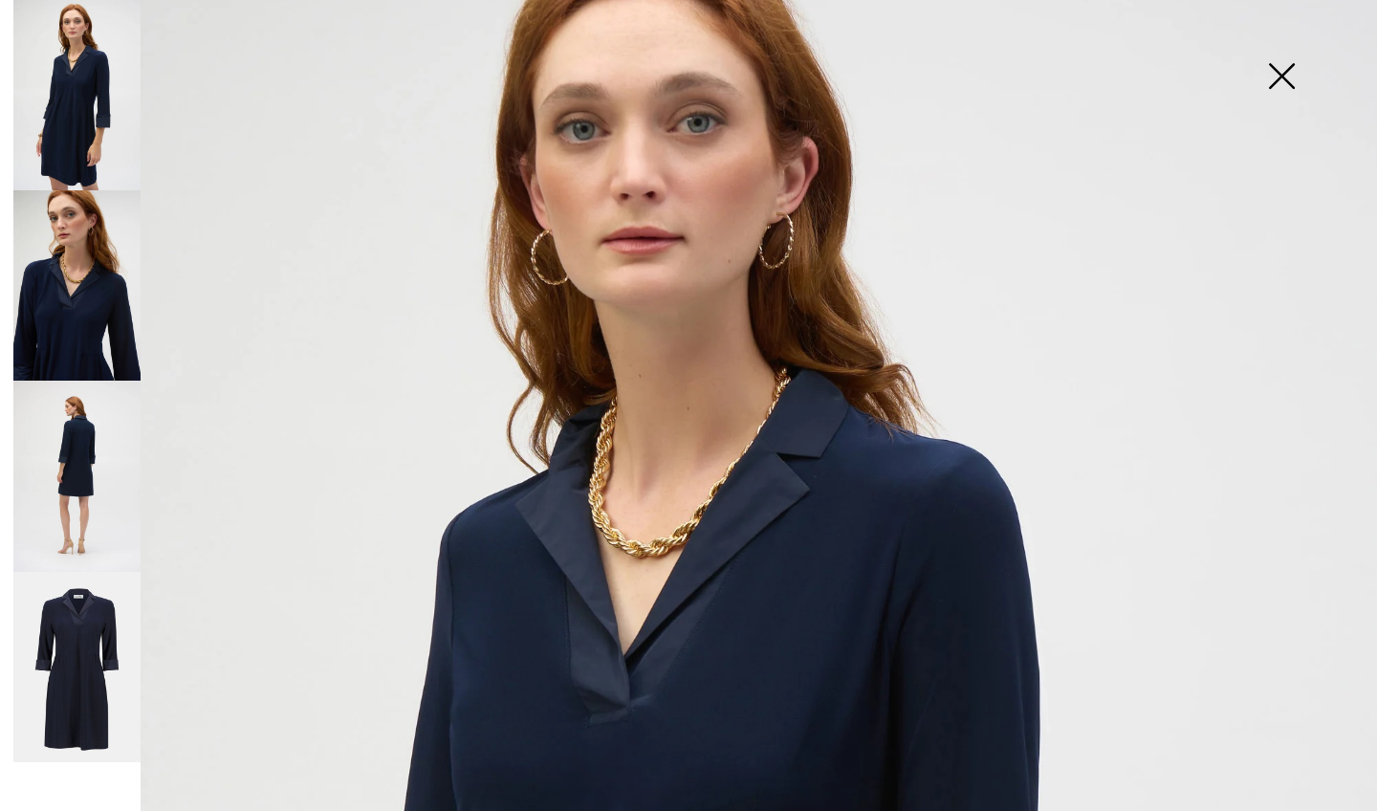
click at [80, 618] on img at bounding box center [76, 667] width 127 height 191
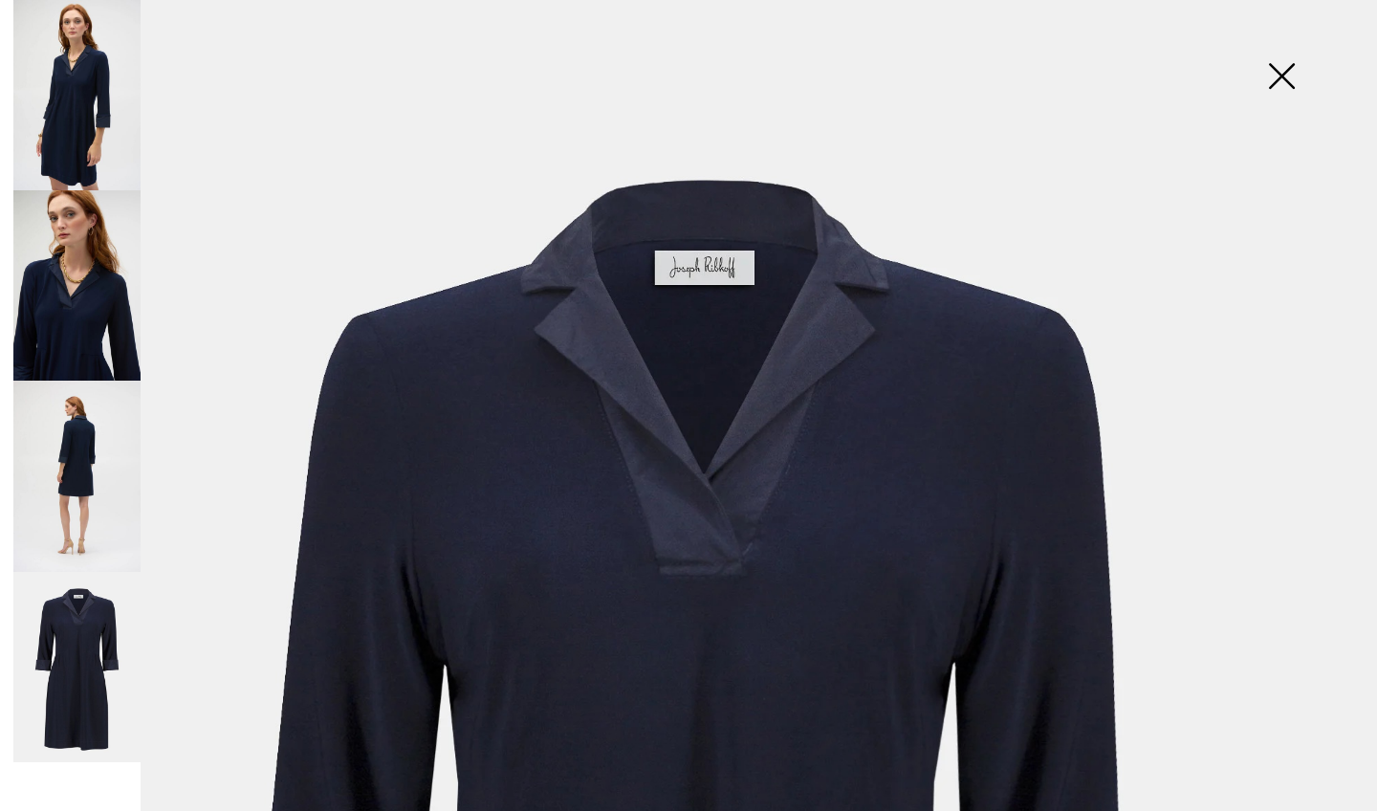
scroll to position [0, 0]
click at [1276, 83] on img at bounding box center [1281, 78] width 96 height 98
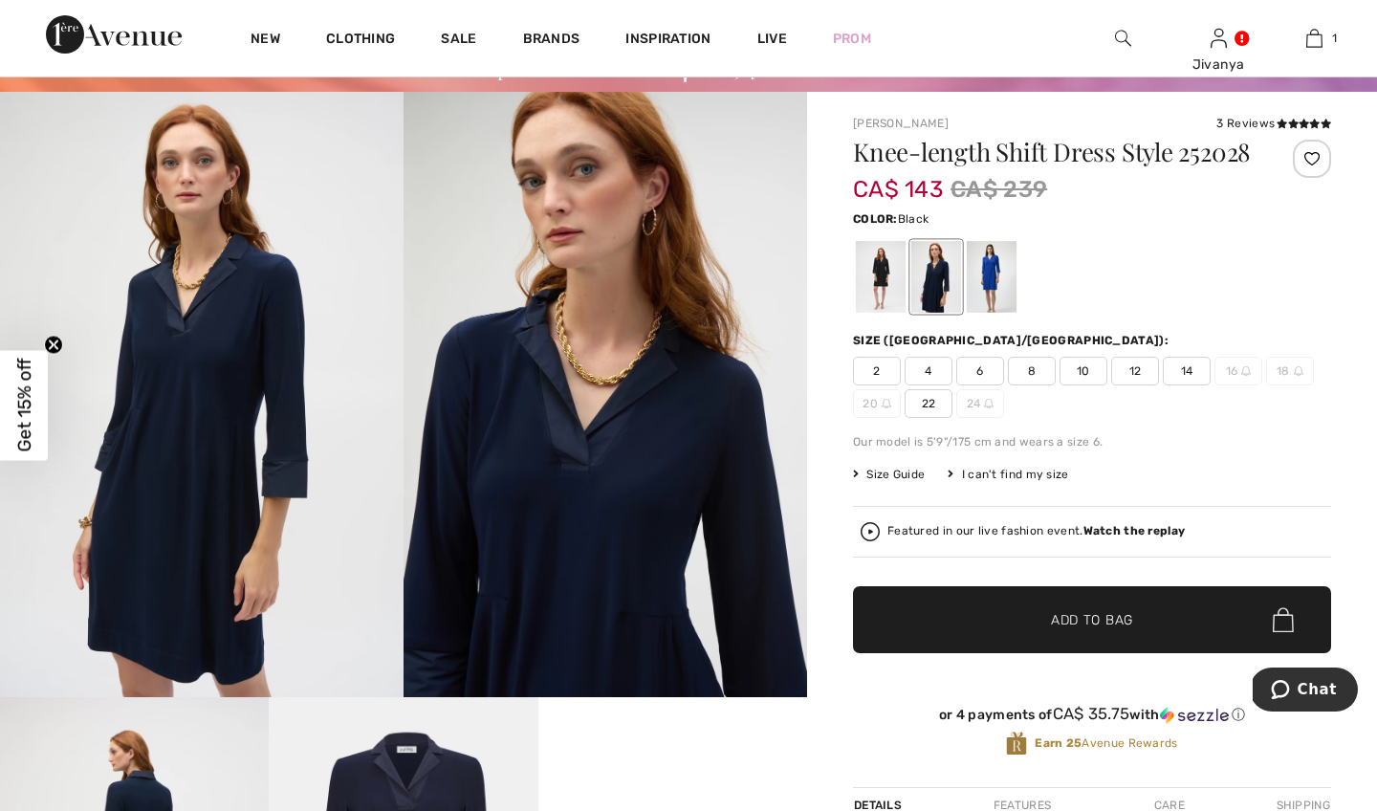
click at [885, 308] on div at bounding box center [881, 277] width 50 height 72
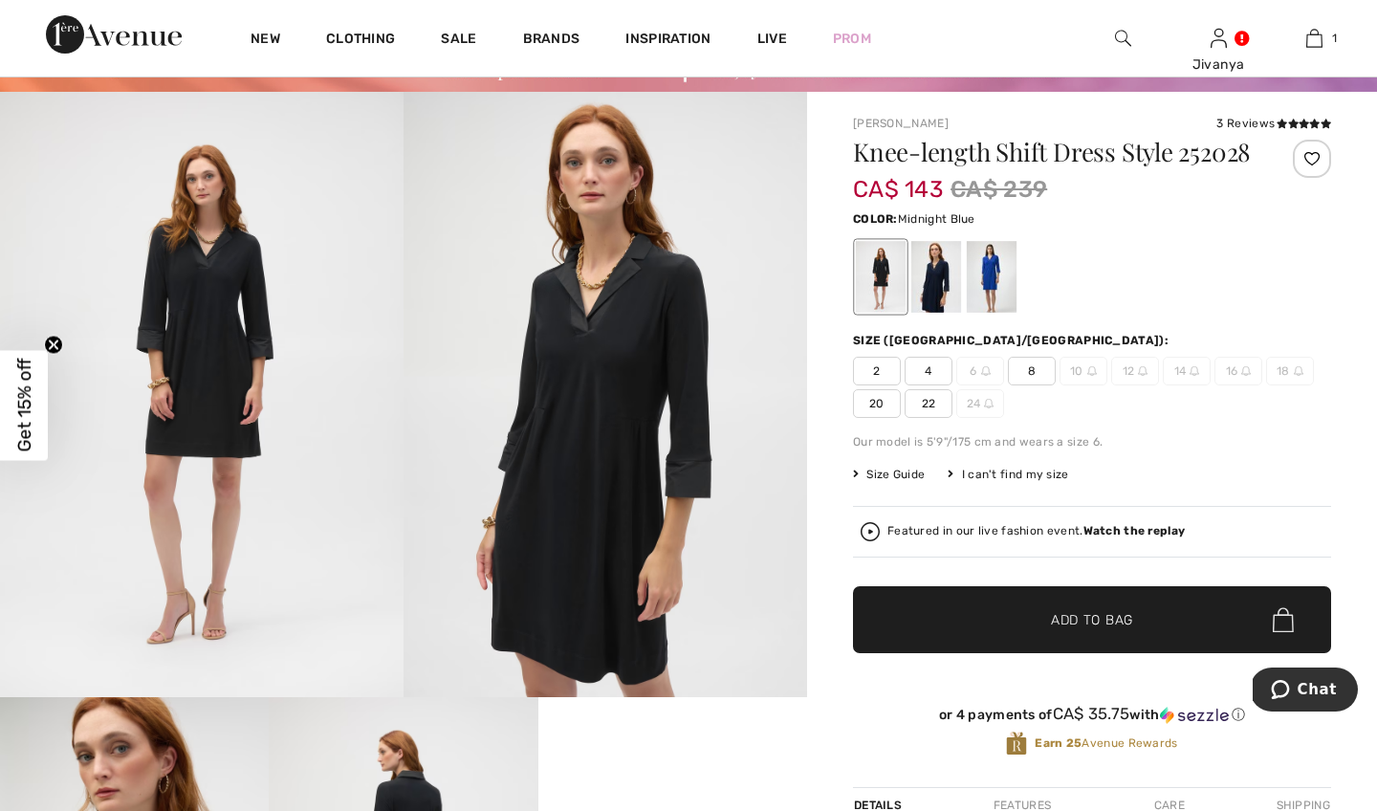
click at [924, 298] on div at bounding box center [936, 277] width 50 height 72
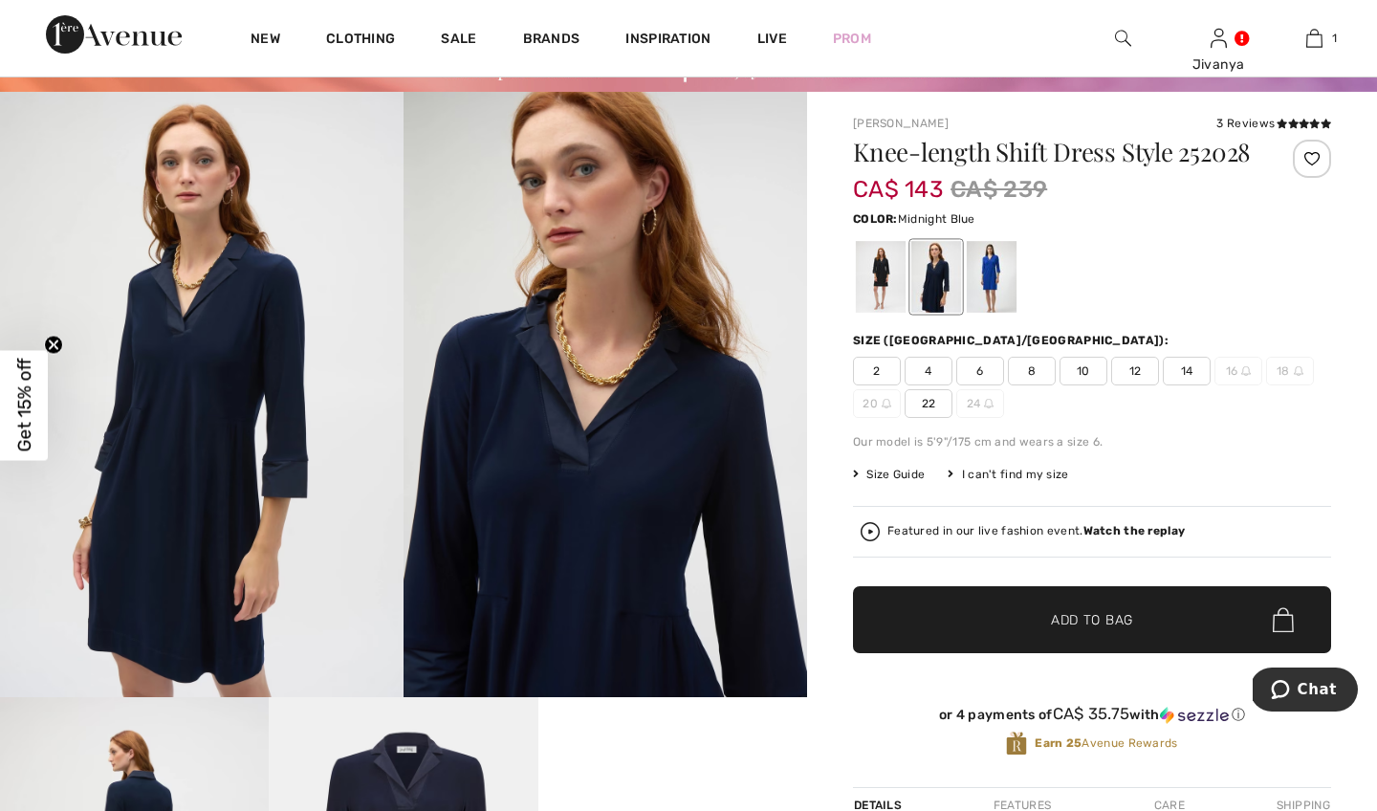
click at [194, 417] on img at bounding box center [201, 394] width 403 height 605
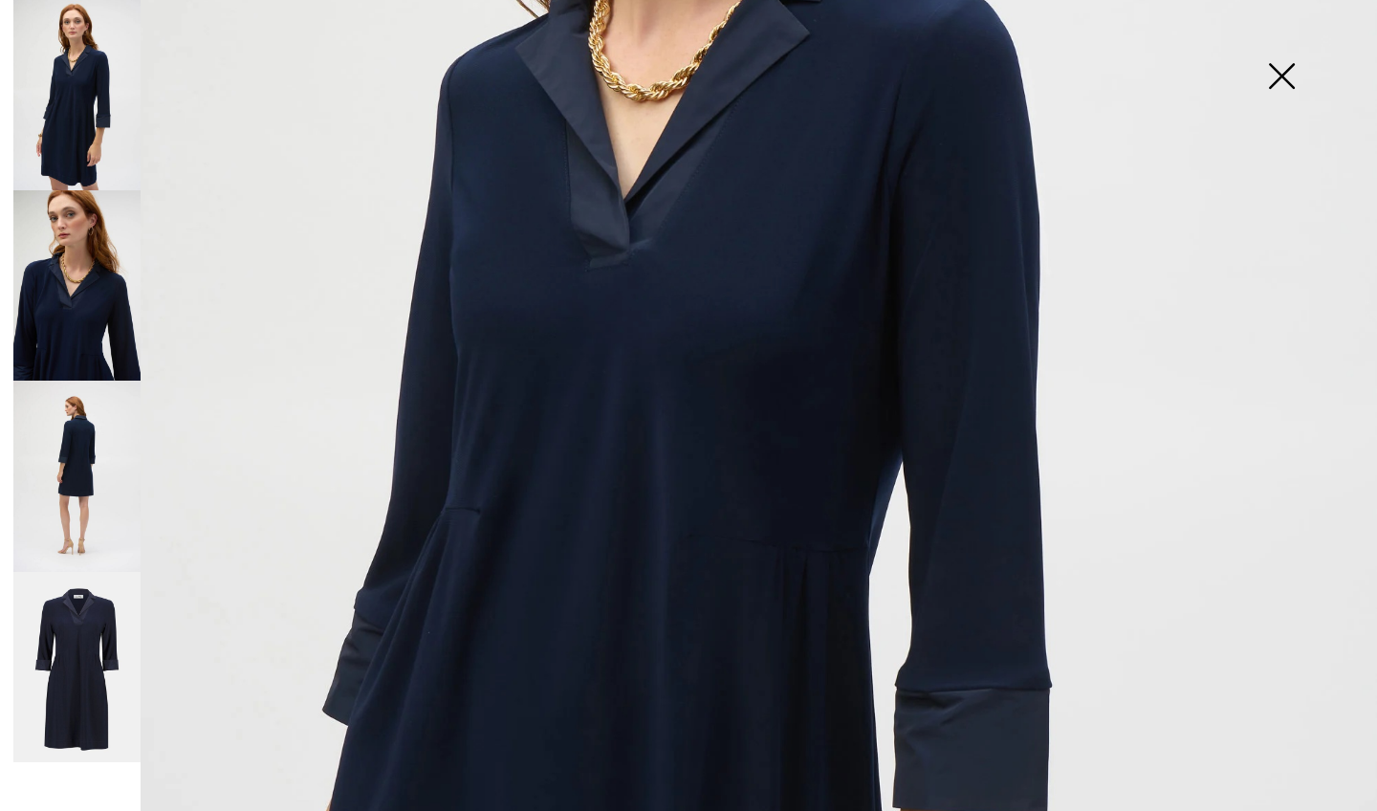
scroll to position [572, 0]
click at [1268, 95] on img at bounding box center [1281, 78] width 96 height 98
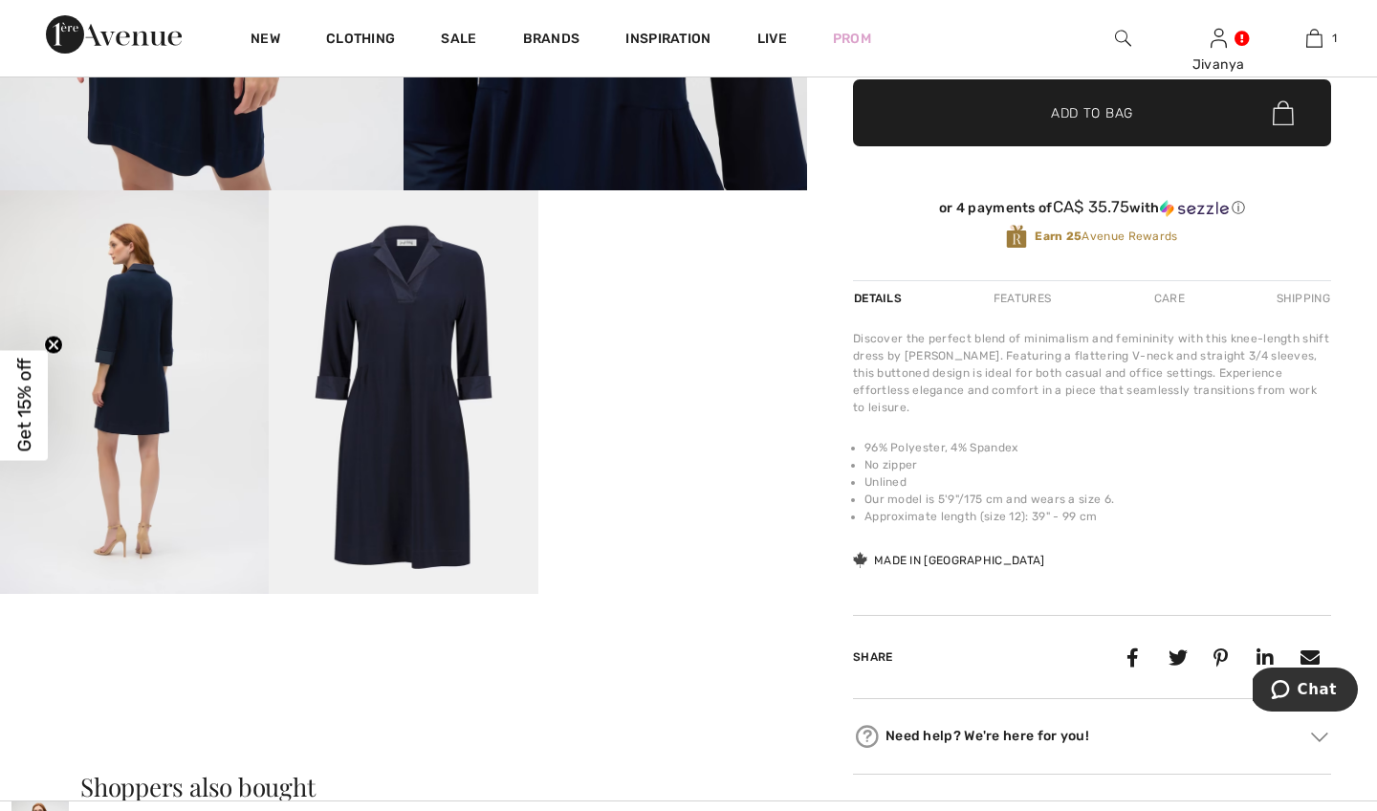
scroll to position [546, 0]
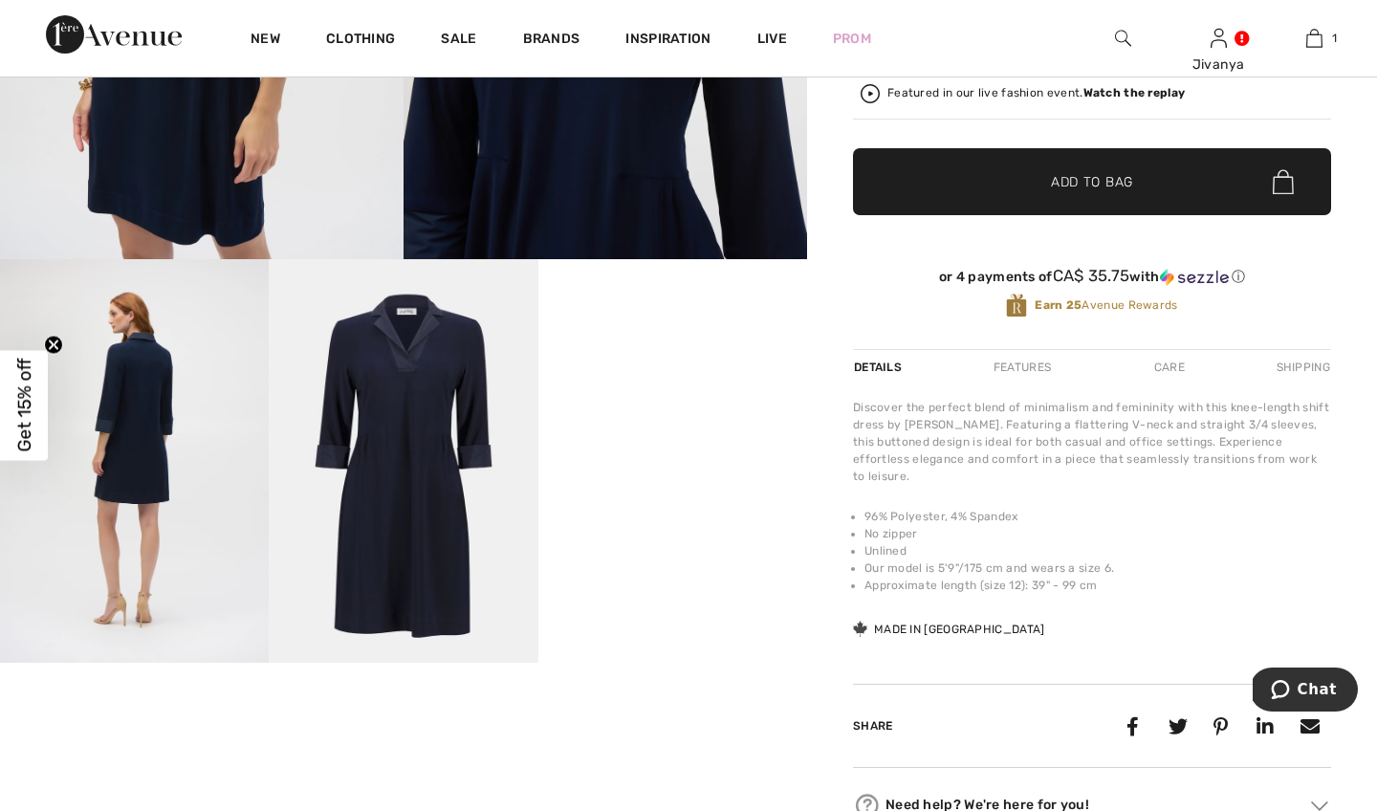
click at [699, 383] on video "Your browser does not support the video tag." at bounding box center [672, 326] width 269 height 135
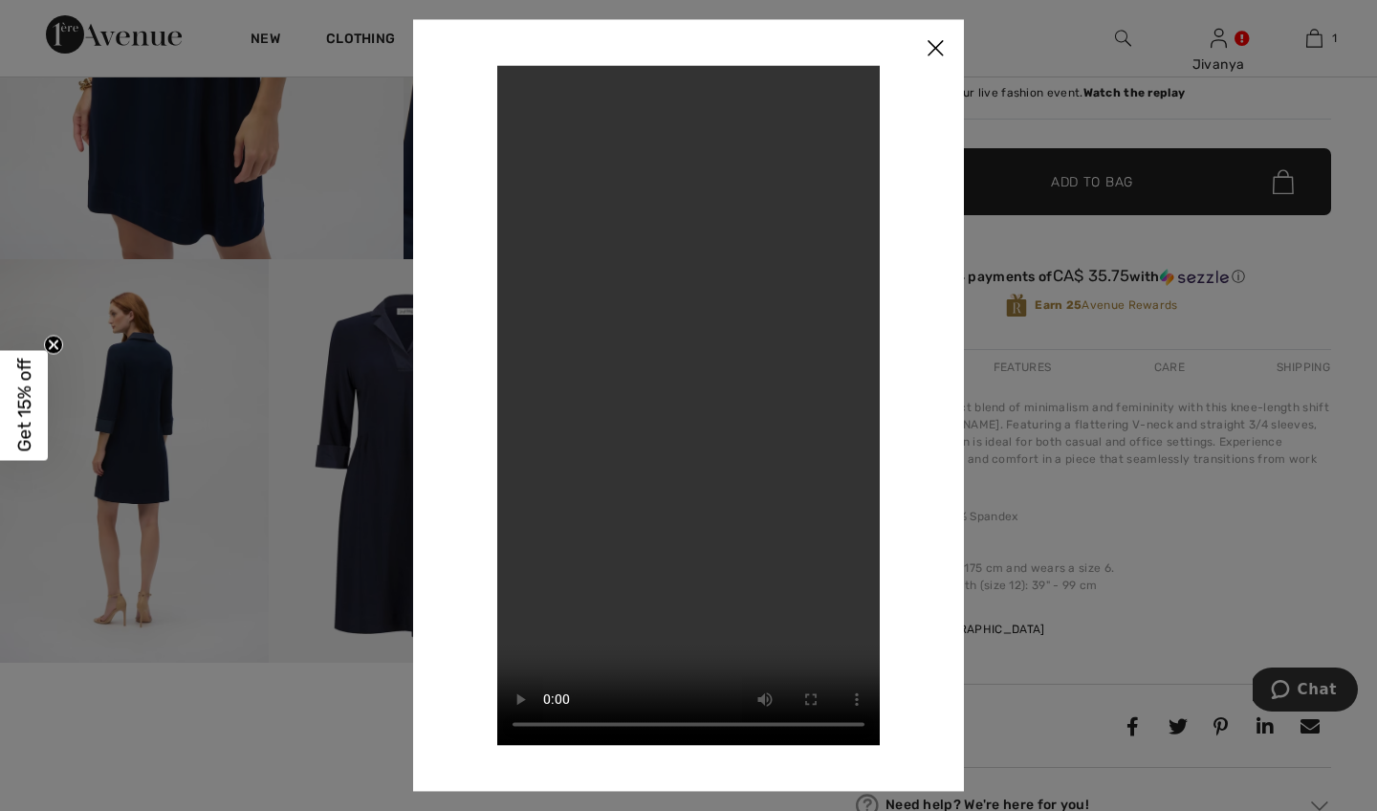
click at [934, 44] on img at bounding box center [934, 48] width 57 height 59
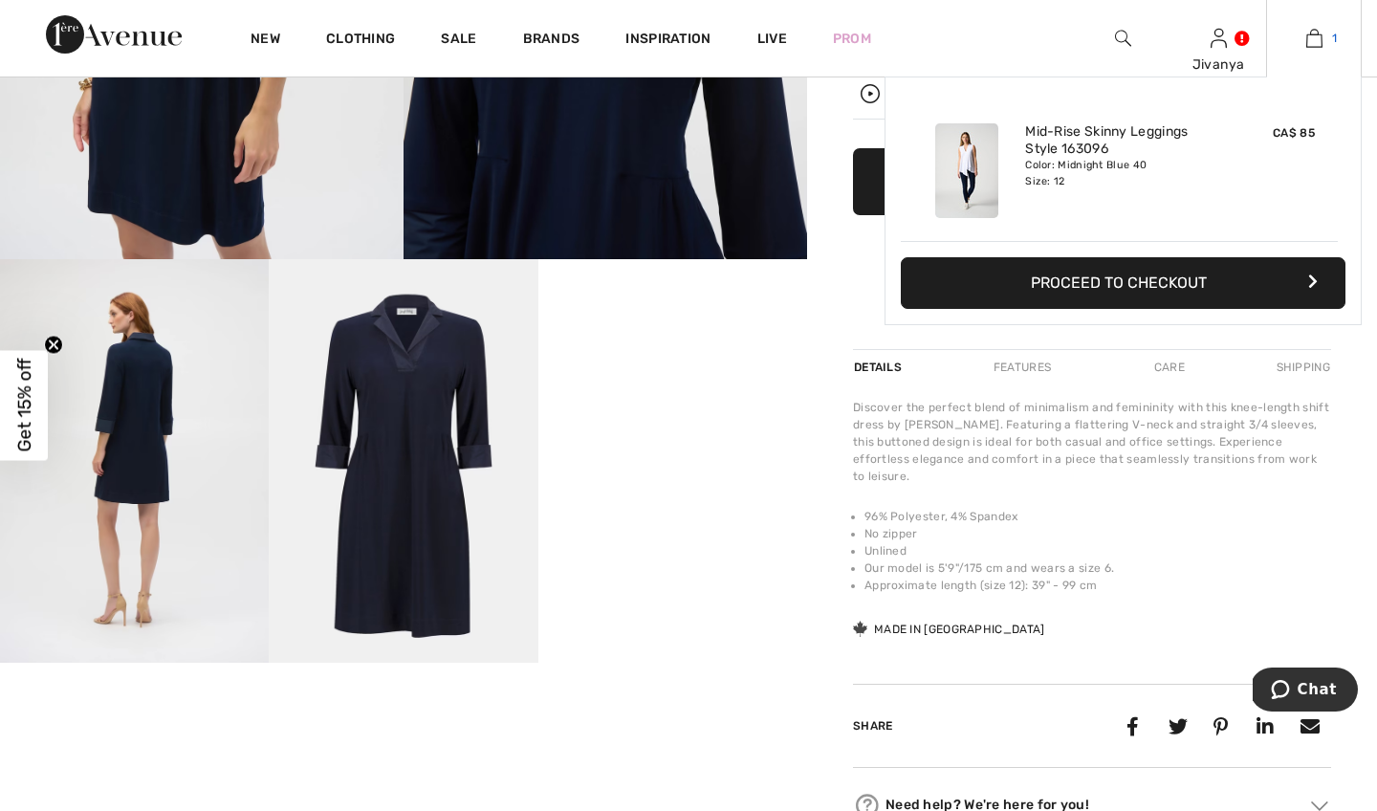
click at [1306, 37] on img at bounding box center [1314, 38] width 16 height 23
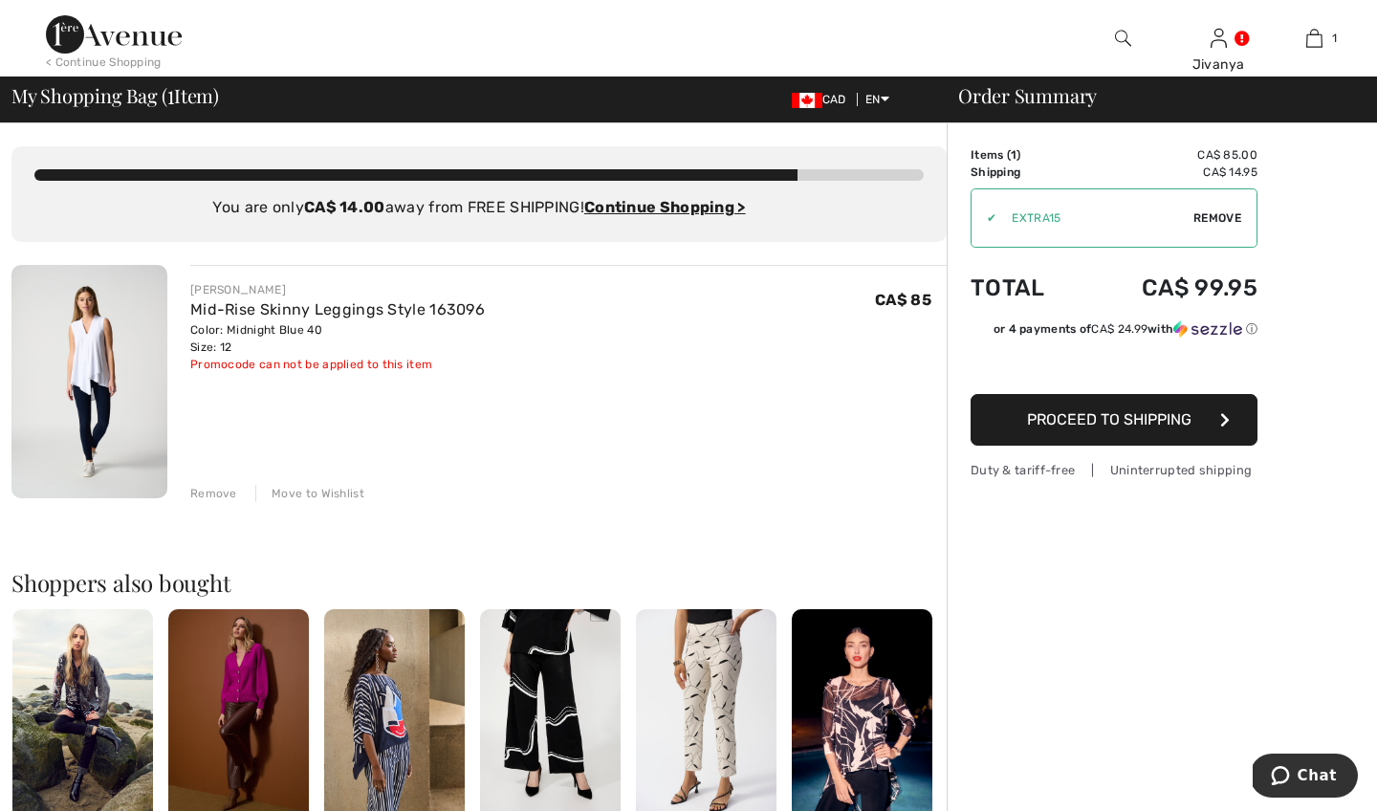
click at [119, 38] on img at bounding box center [114, 34] width 136 height 38
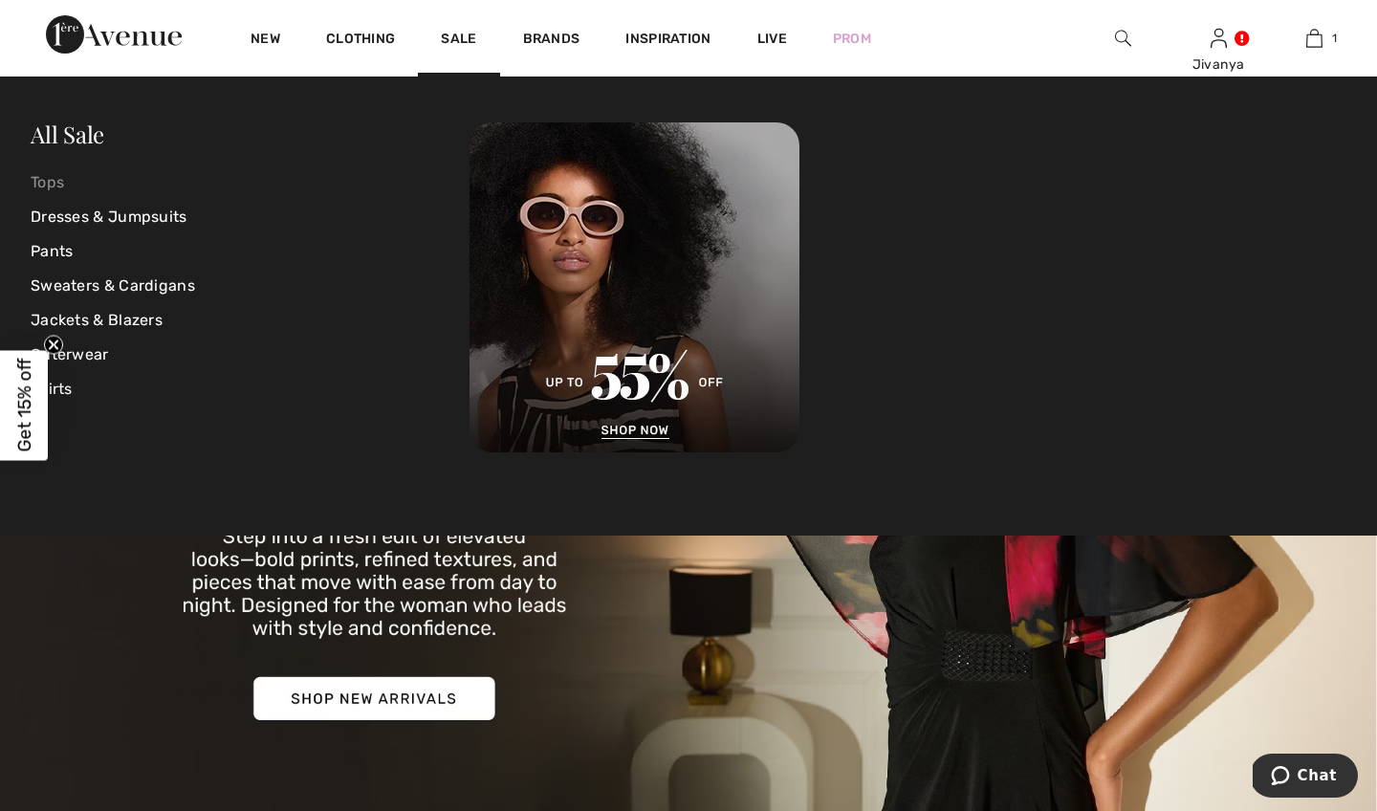
click at [49, 179] on link "Tops" at bounding box center [250, 182] width 439 height 34
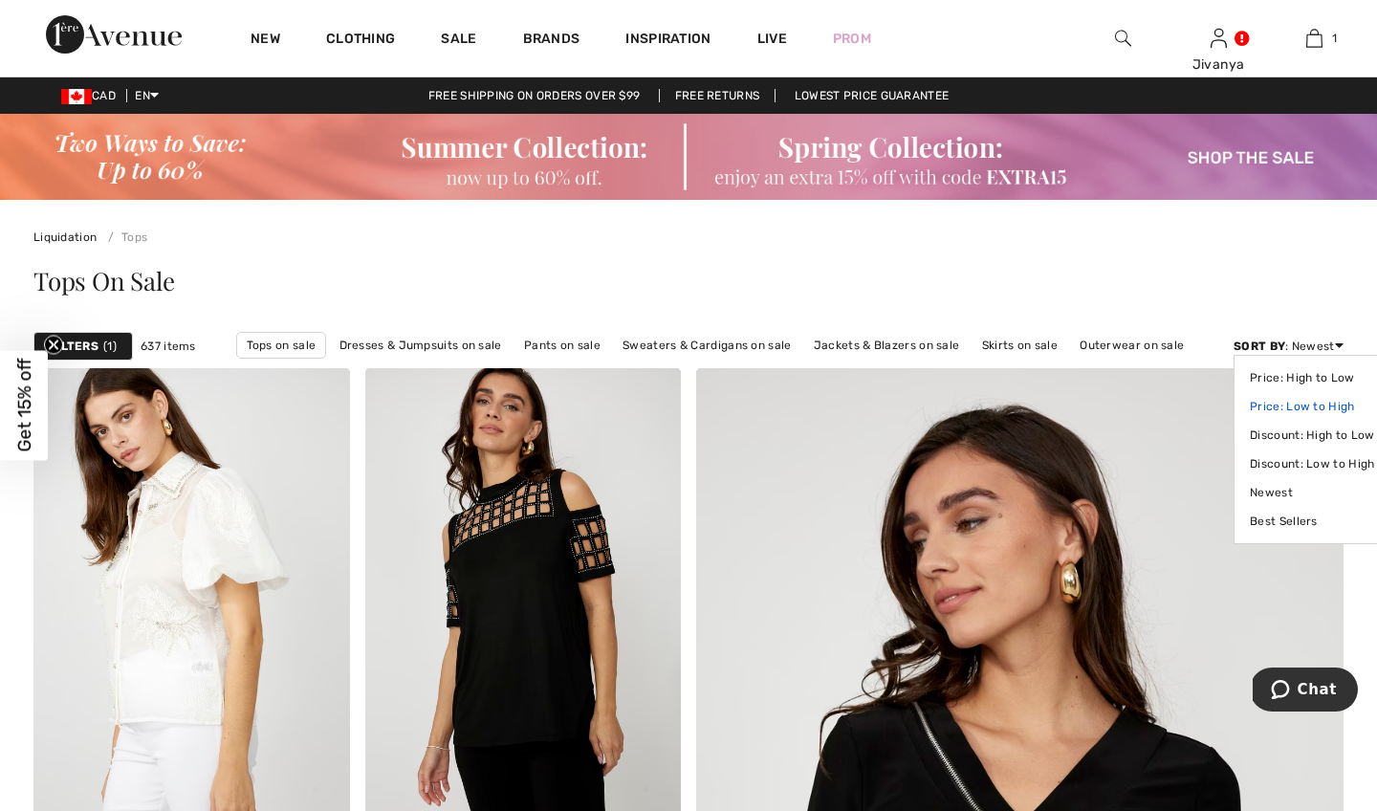
click at [1309, 410] on link "Price: Low to High" at bounding box center [1312, 406] width 124 height 29
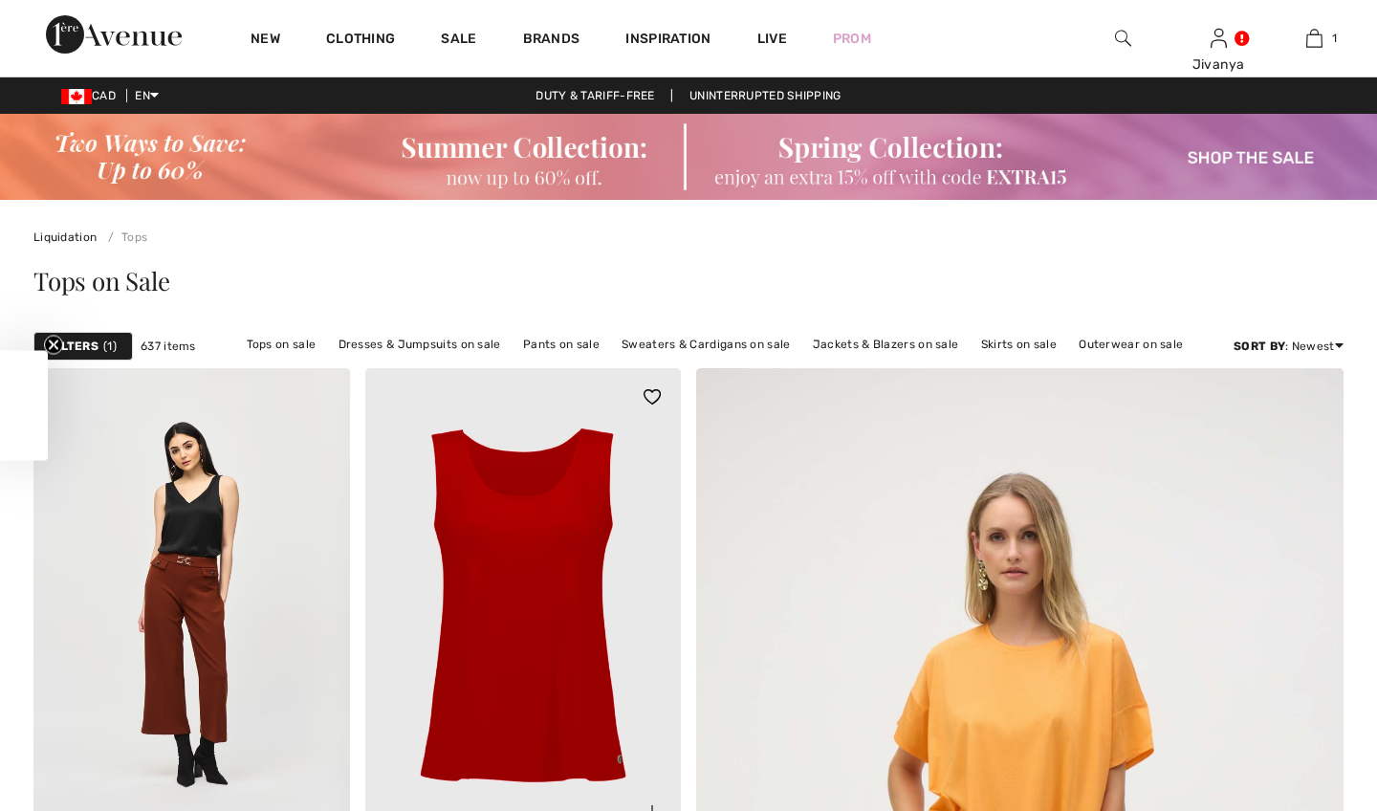
scroll to position [525, 0]
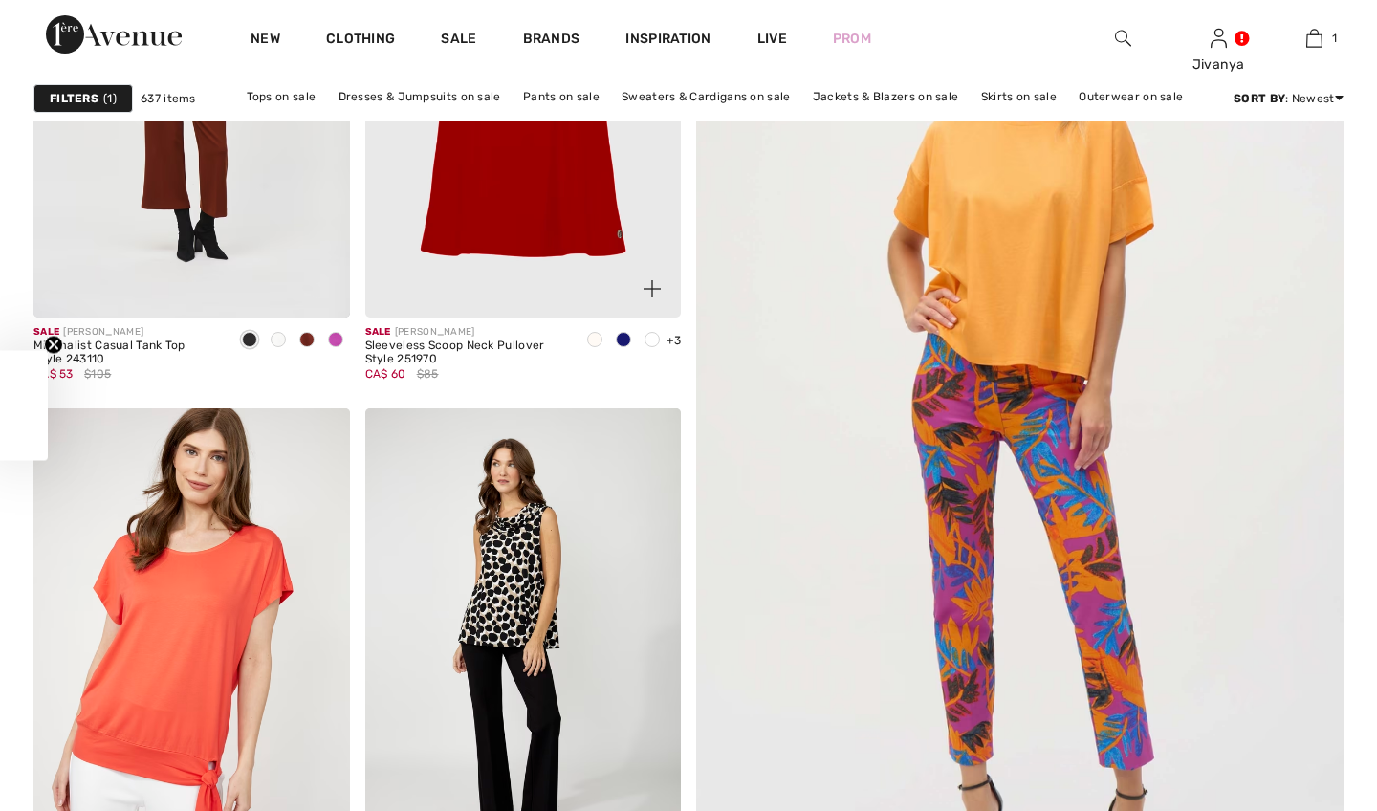
checkbox input "true"
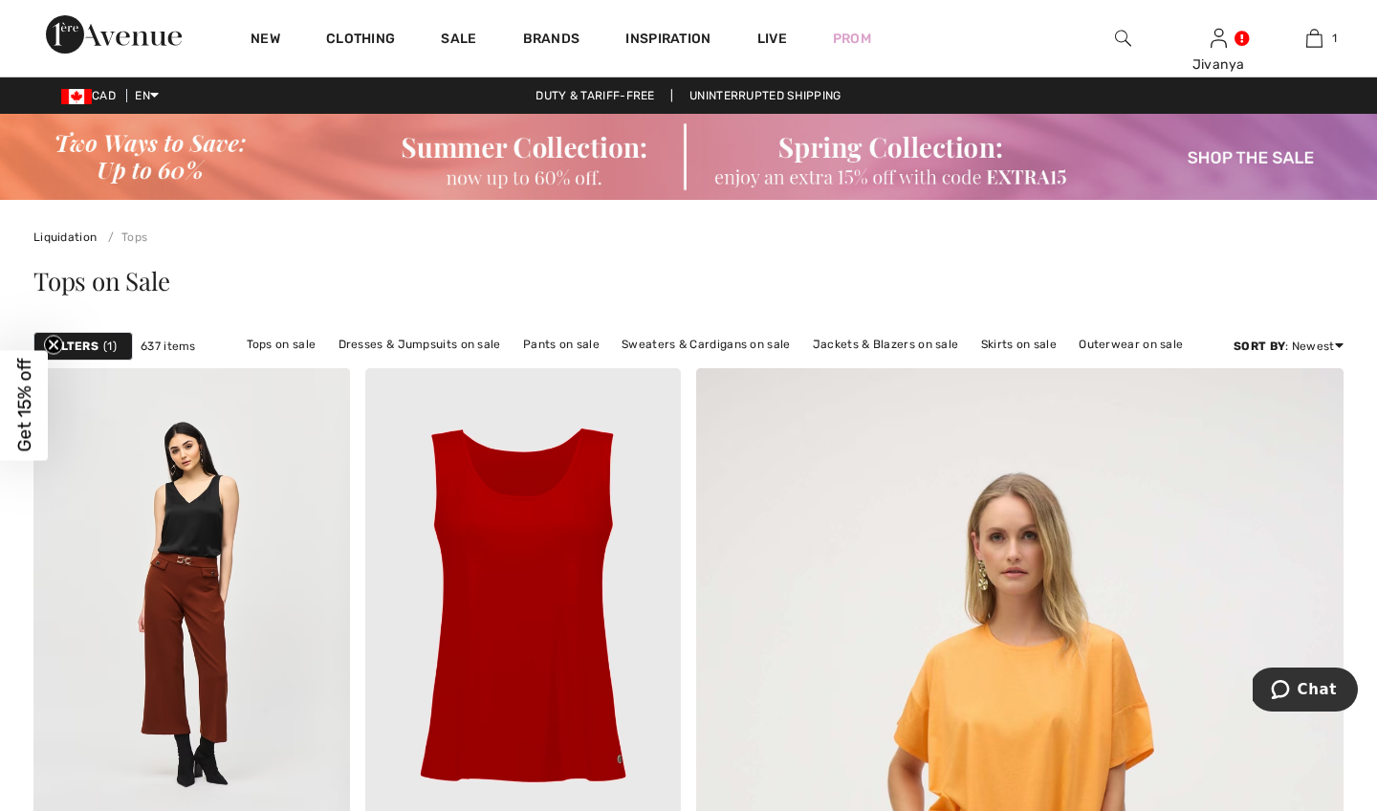
scroll to position [0, 0]
click at [103, 347] on span "1" at bounding box center [109, 345] width 13 height 17
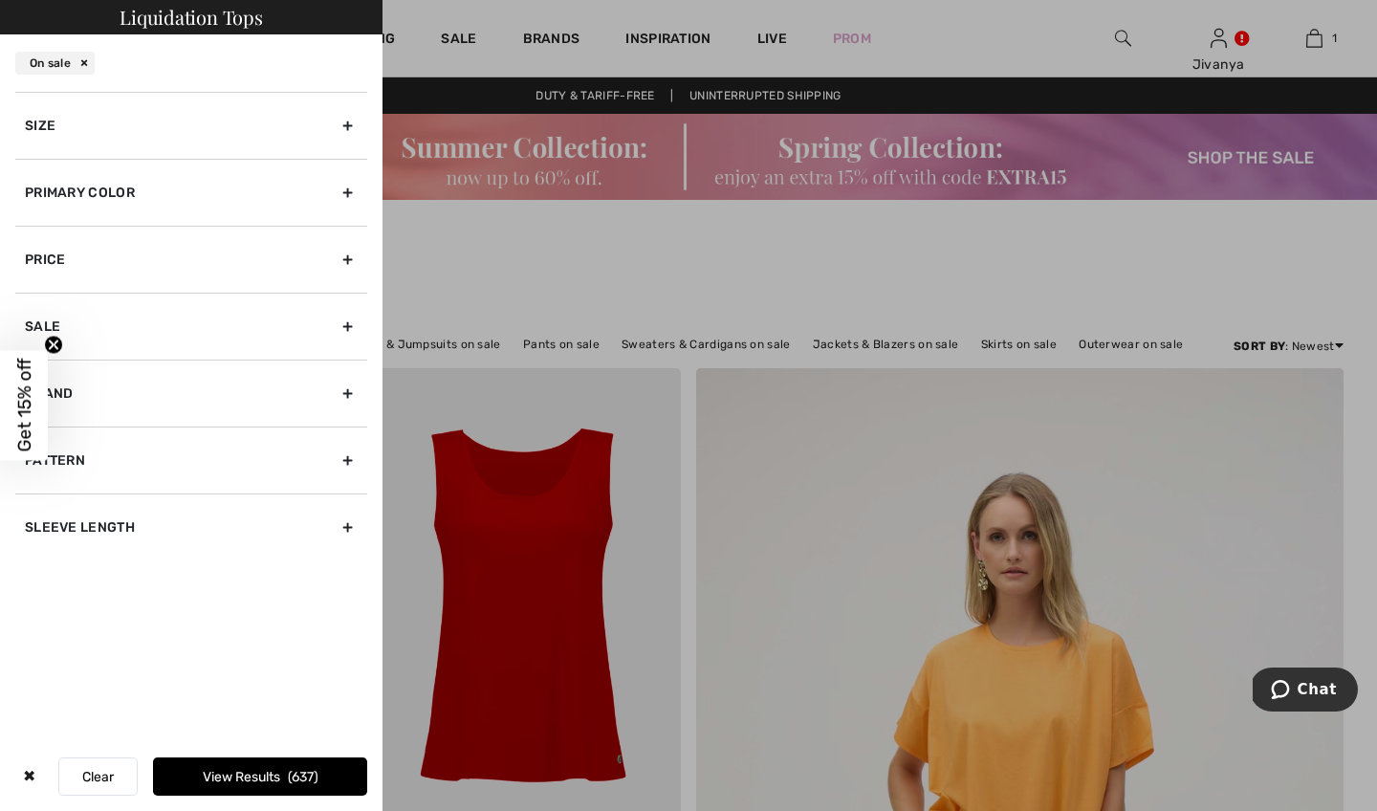
click at [176, 130] on div "Size" at bounding box center [191, 125] width 352 height 67
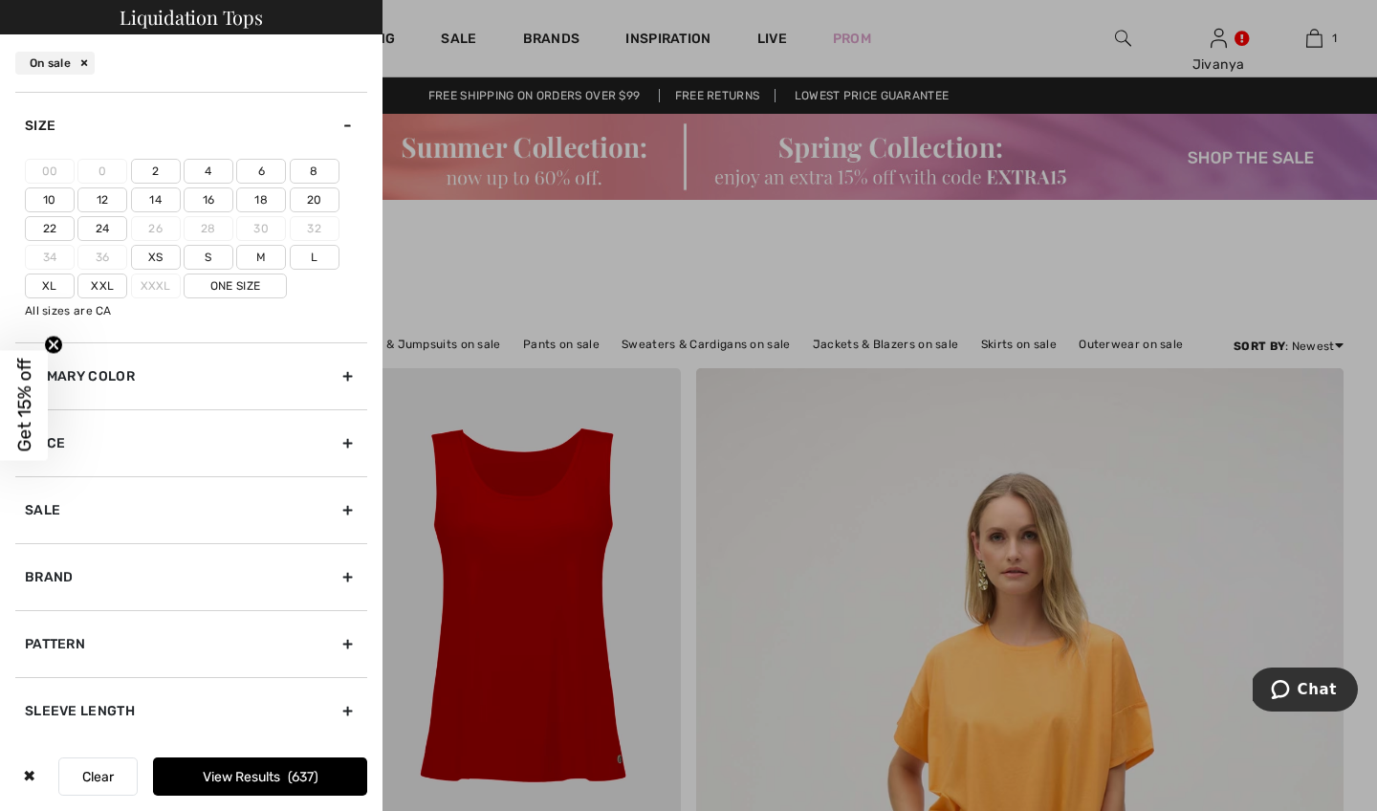
click at [116, 194] on label "12" at bounding box center [102, 199] width 50 height 25
click at [0, 0] on input"] "12" at bounding box center [0, 0] width 0 height 0
click at [277, 786] on button "View Results 174" at bounding box center [260, 776] width 214 height 38
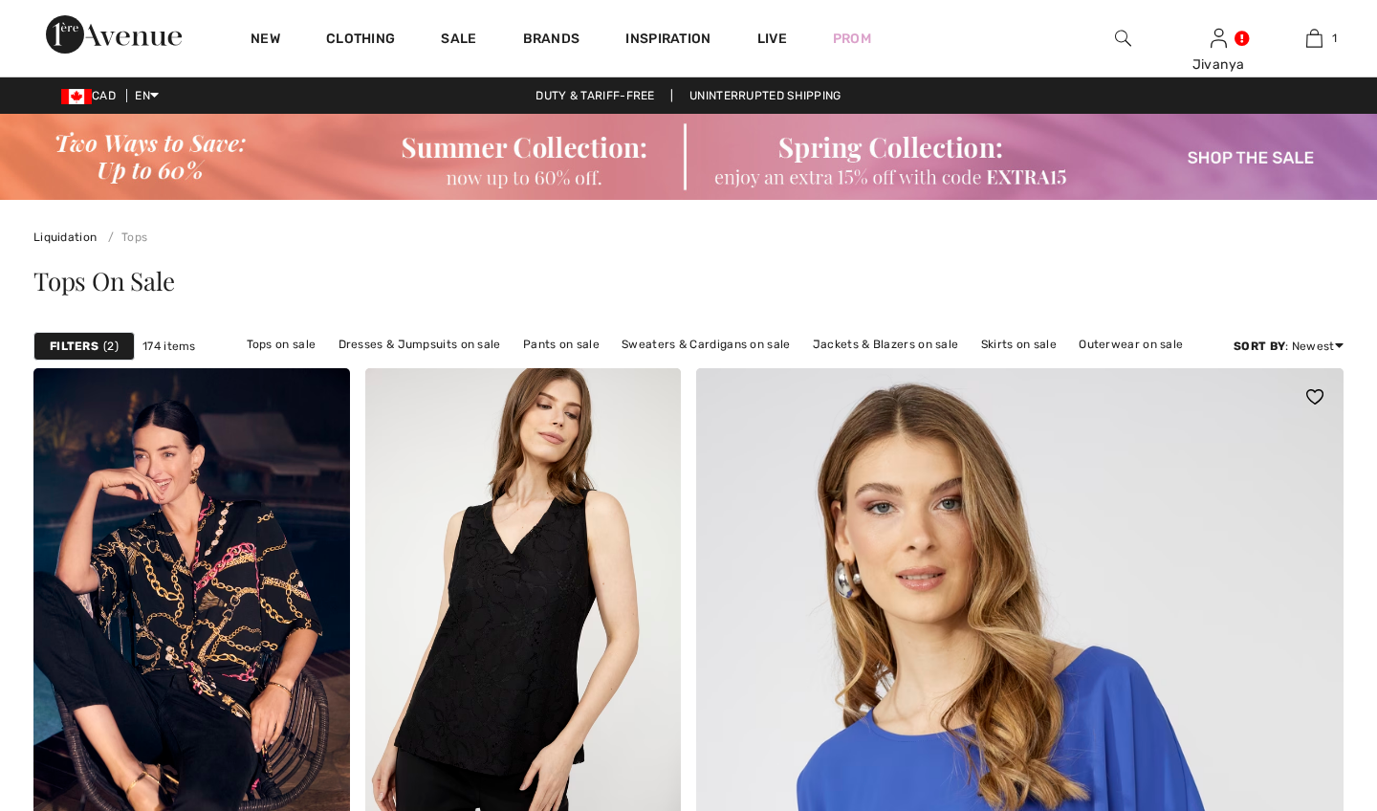
checkbox input "true"
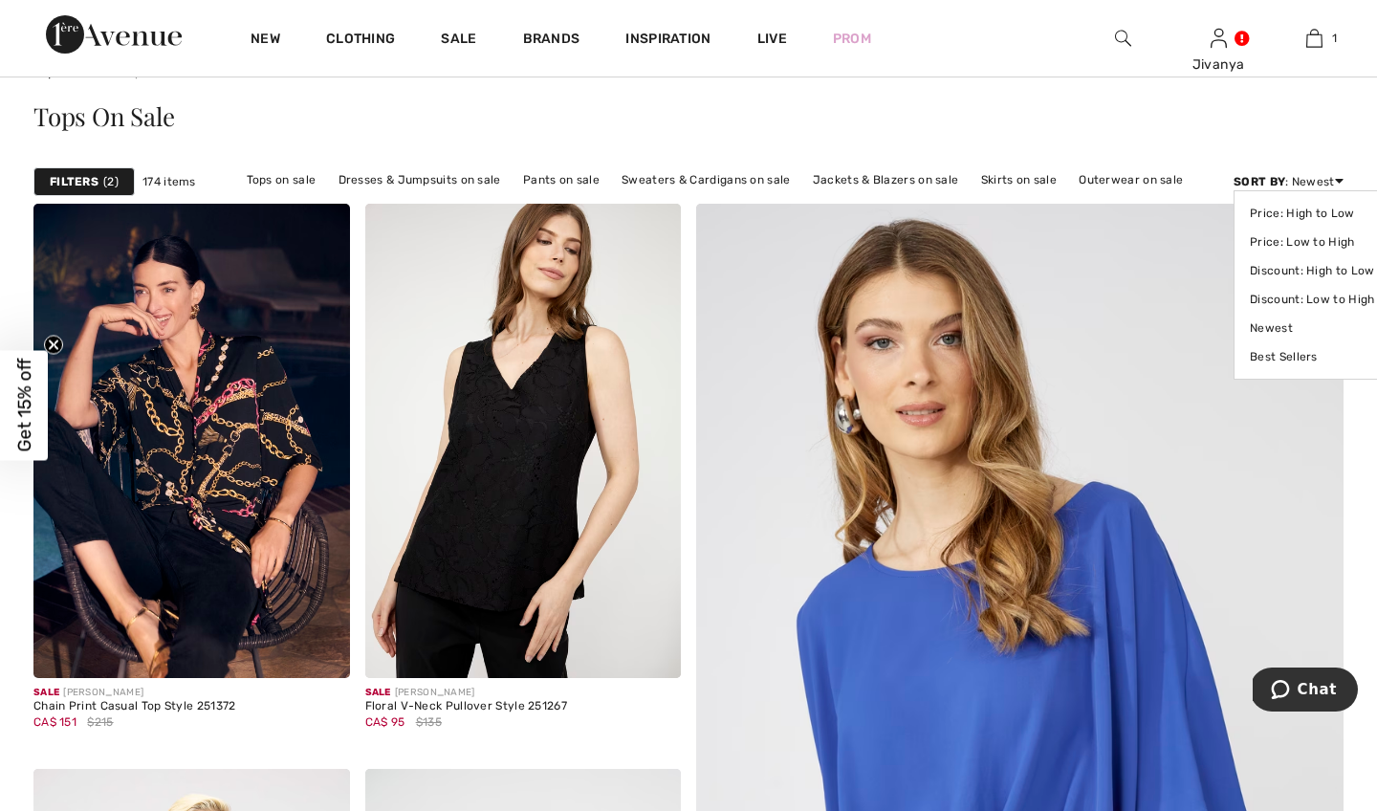
click at [1280, 181] on strong "Sort By" at bounding box center [1259, 181] width 52 height 13
click at [1293, 243] on link "Price: Low to High" at bounding box center [1312, 242] width 124 height 29
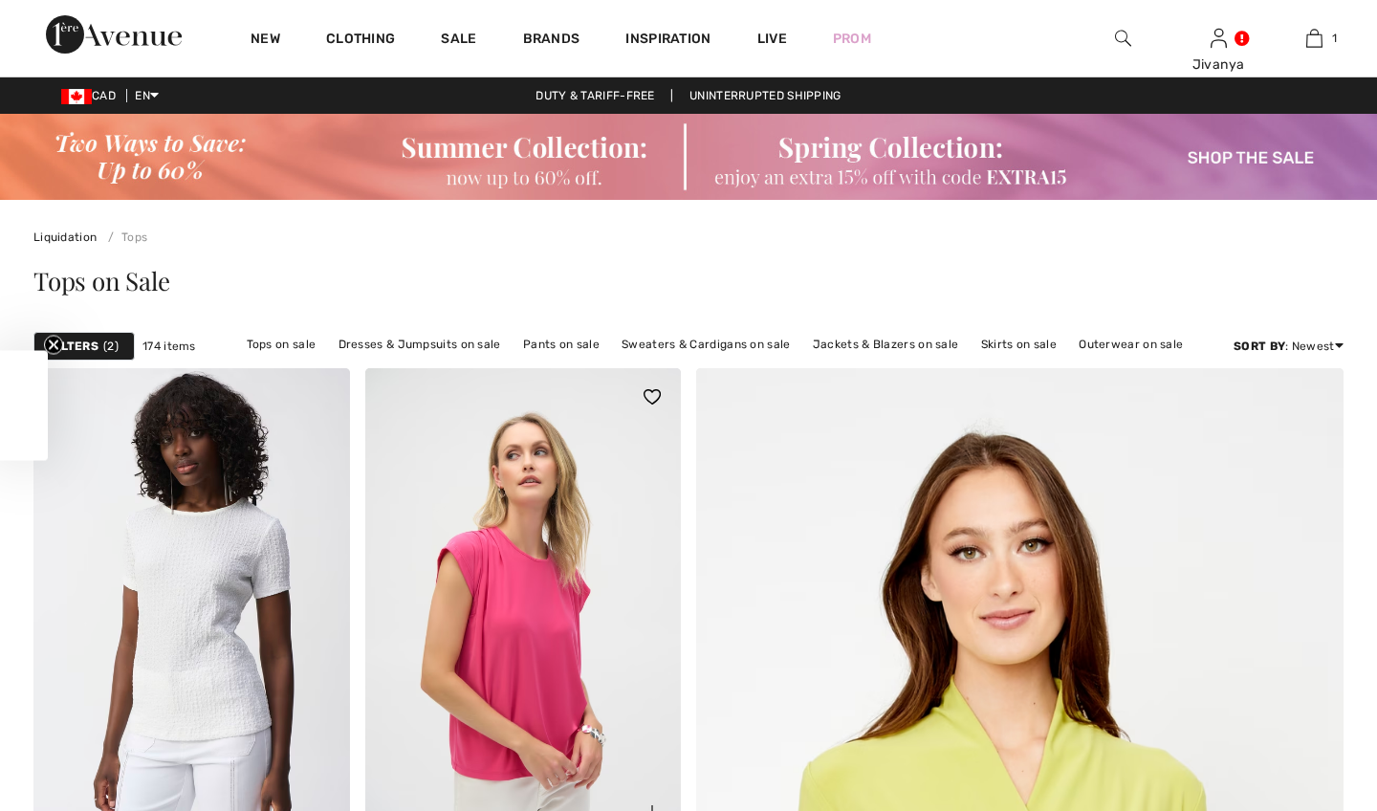
checkbox input "true"
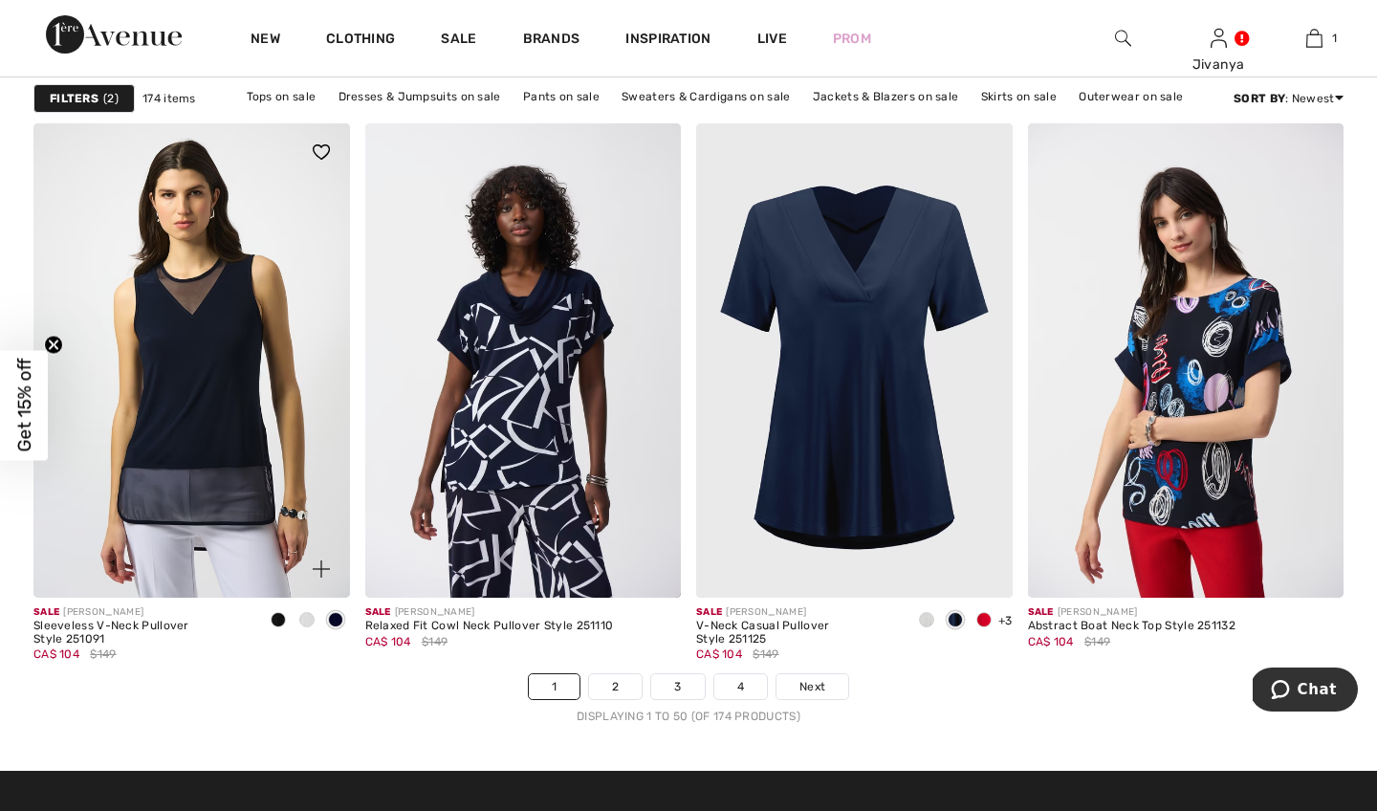
scroll to position [8244, 0]
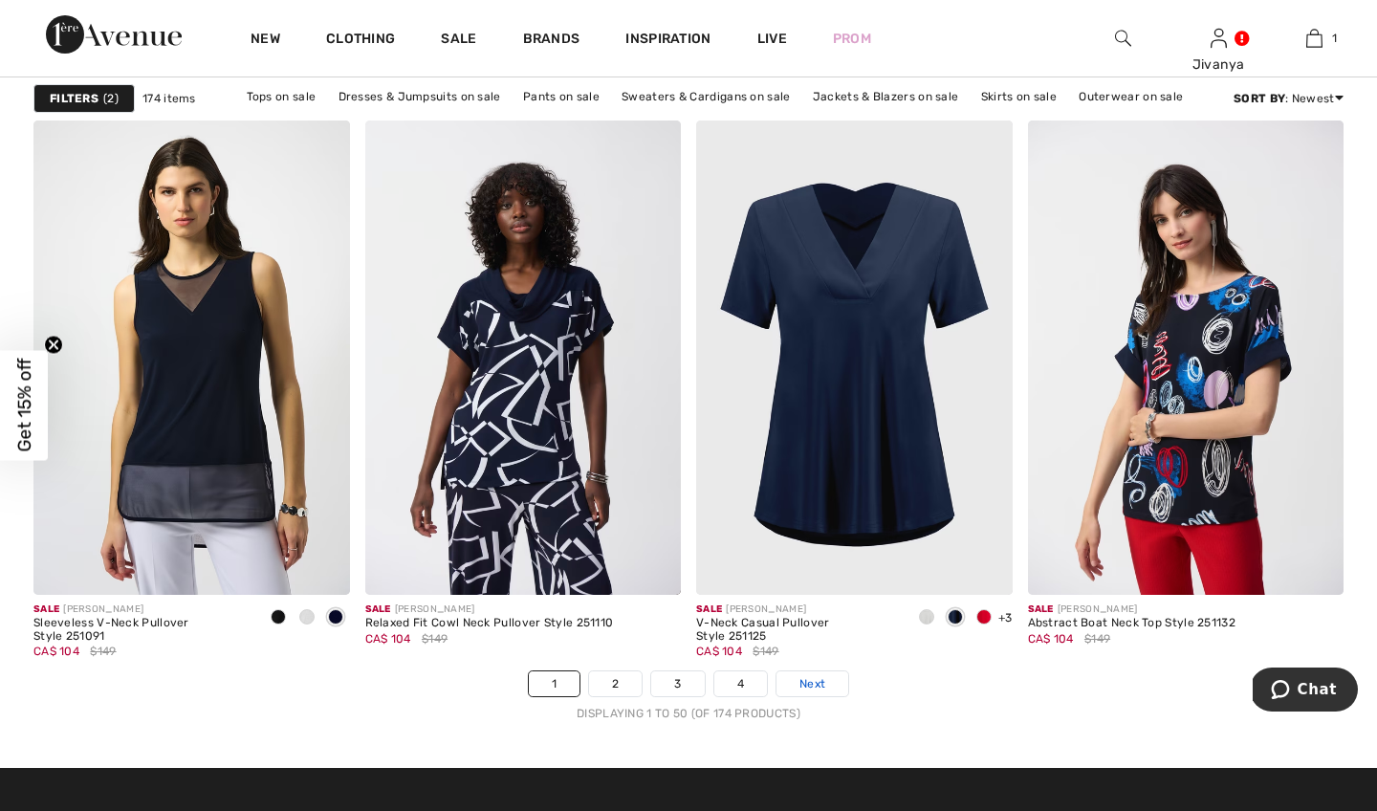
click at [809, 688] on span "Next" at bounding box center [812, 683] width 26 height 17
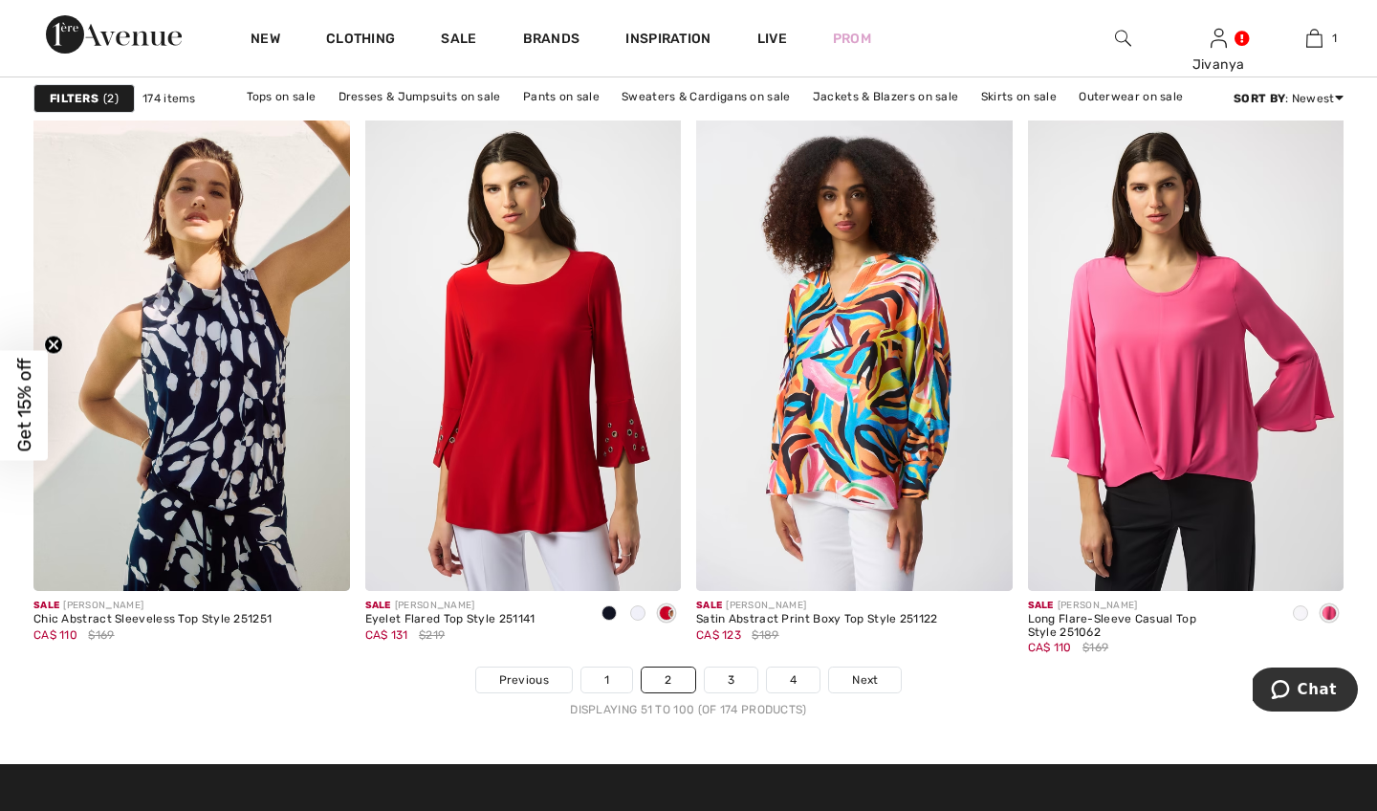
scroll to position [8251, 0]
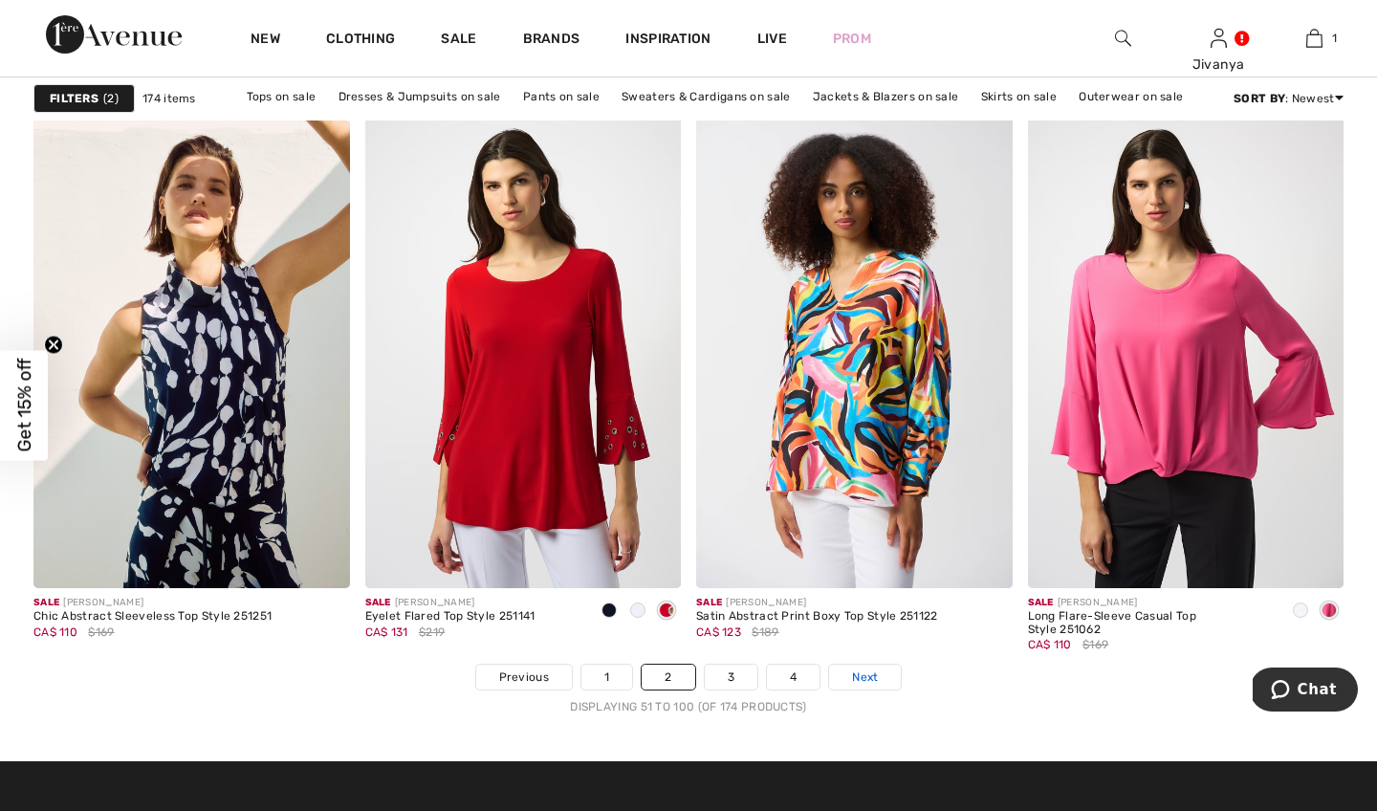
click at [861, 676] on span "Next" at bounding box center [865, 676] width 26 height 17
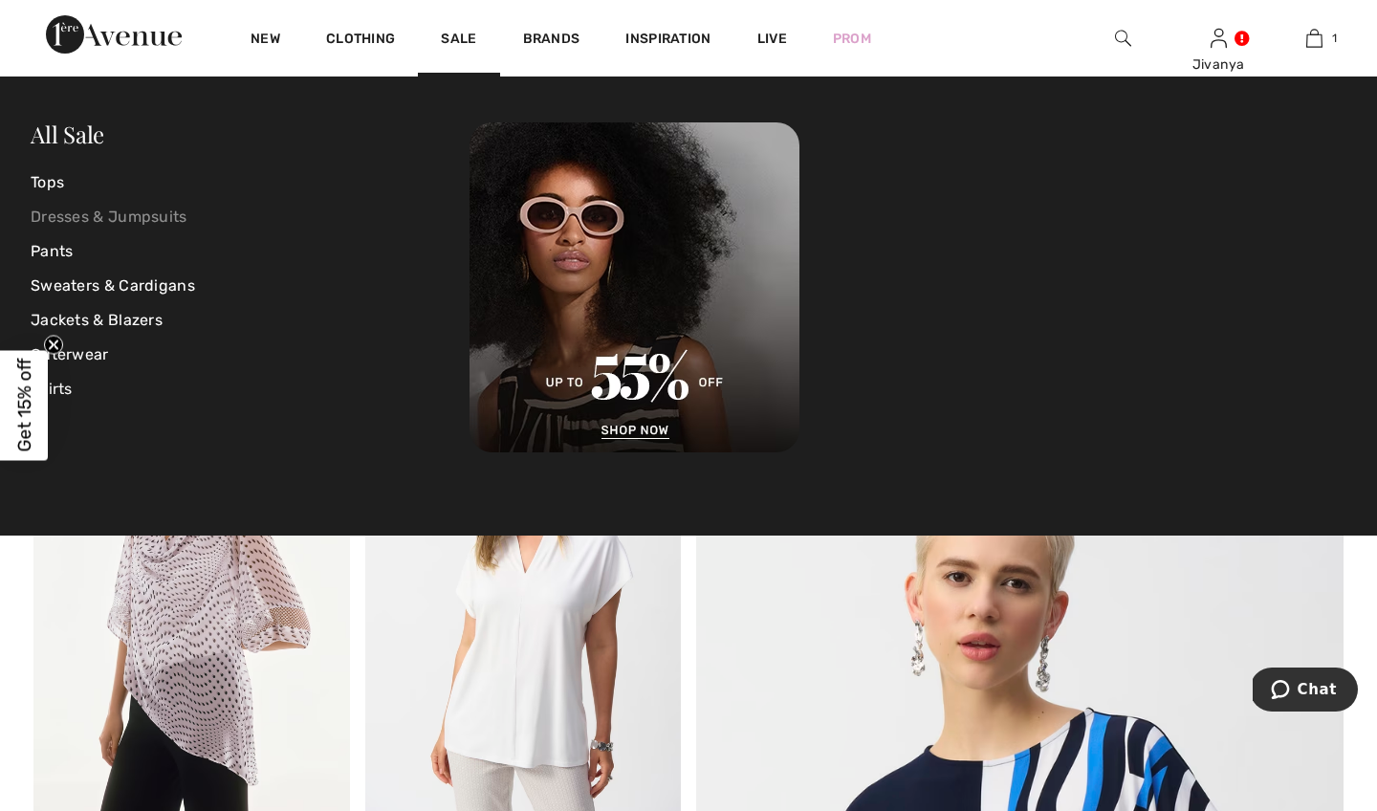
click at [149, 212] on link "Dresses & Jumpsuits" at bounding box center [250, 217] width 439 height 34
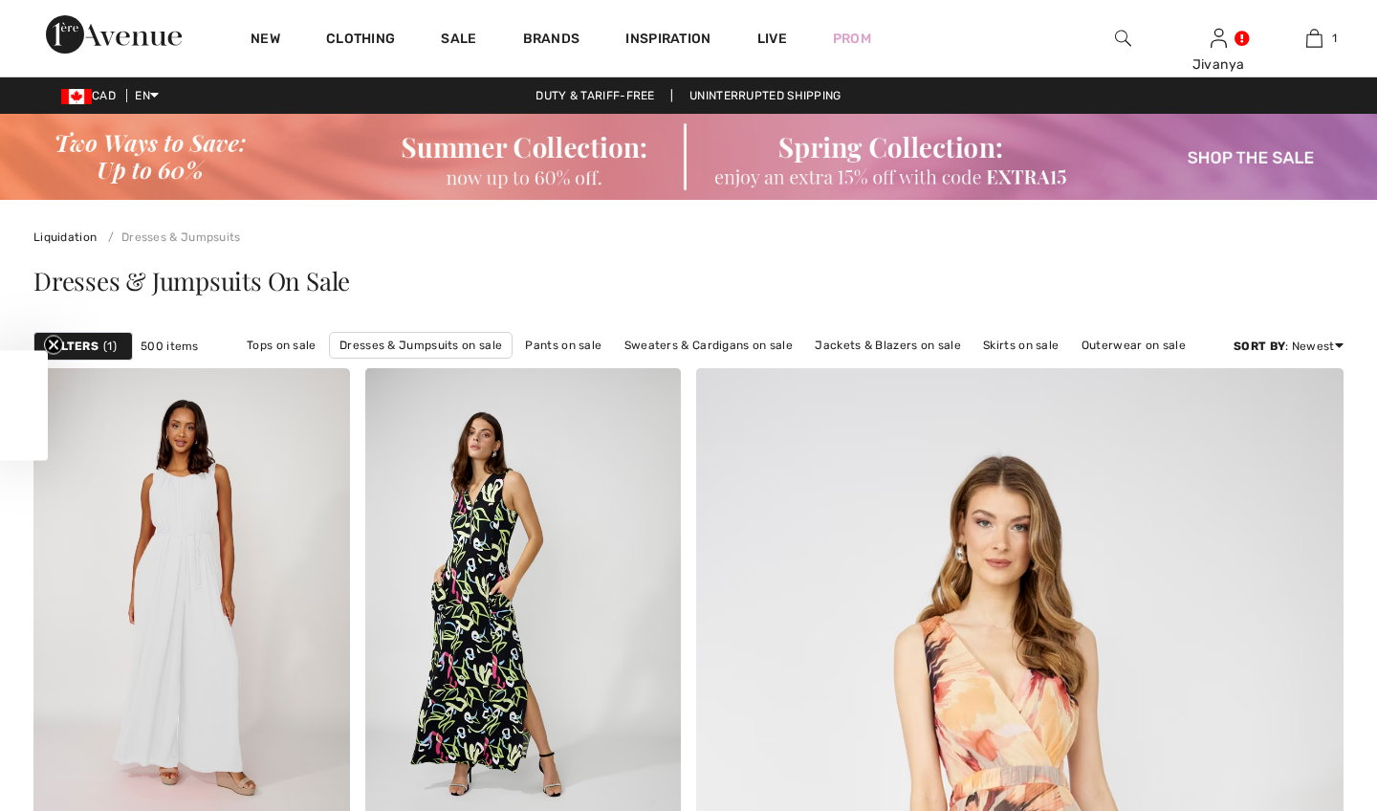
checkbox input "true"
click at [76, 346] on strong "Filters" at bounding box center [74, 345] width 49 height 17
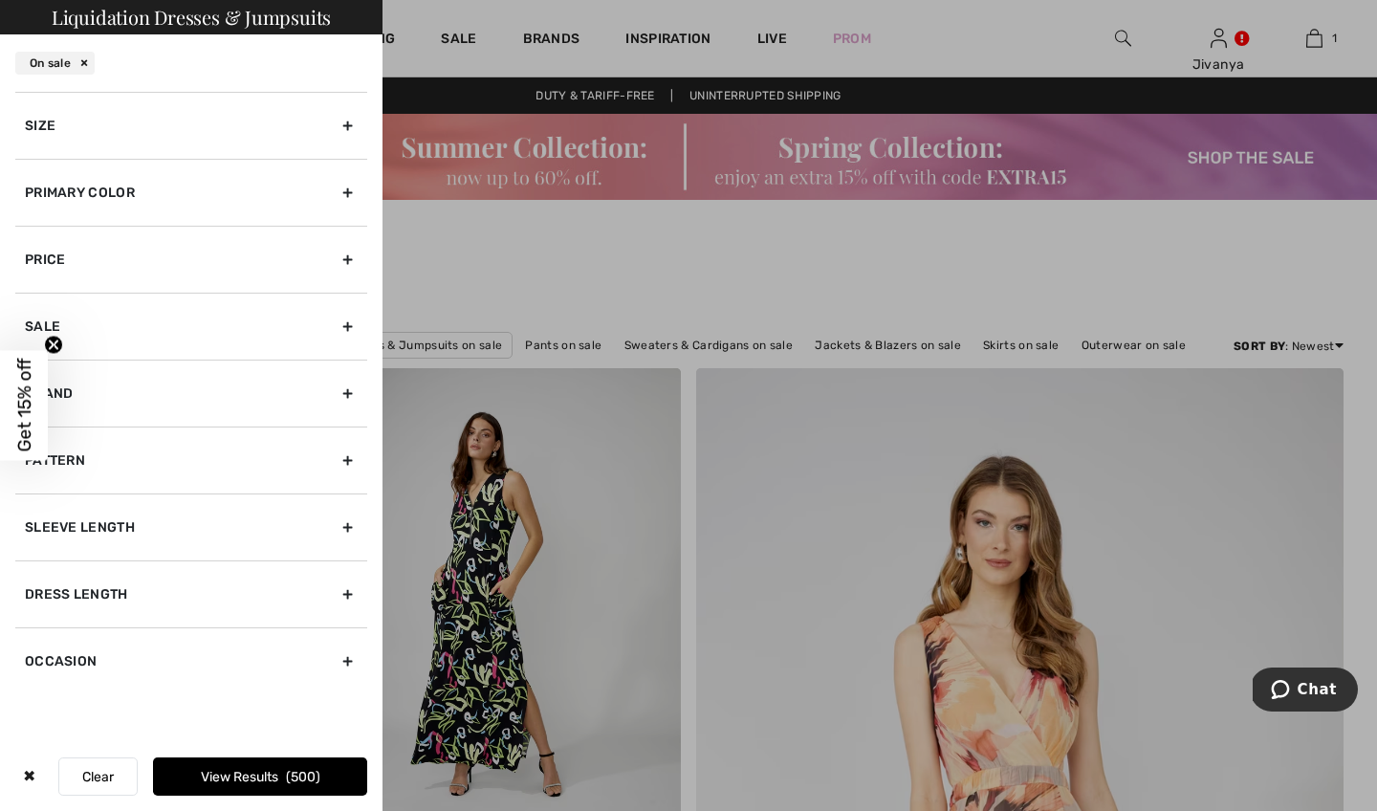
click at [167, 130] on div "Size" at bounding box center [191, 125] width 352 height 67
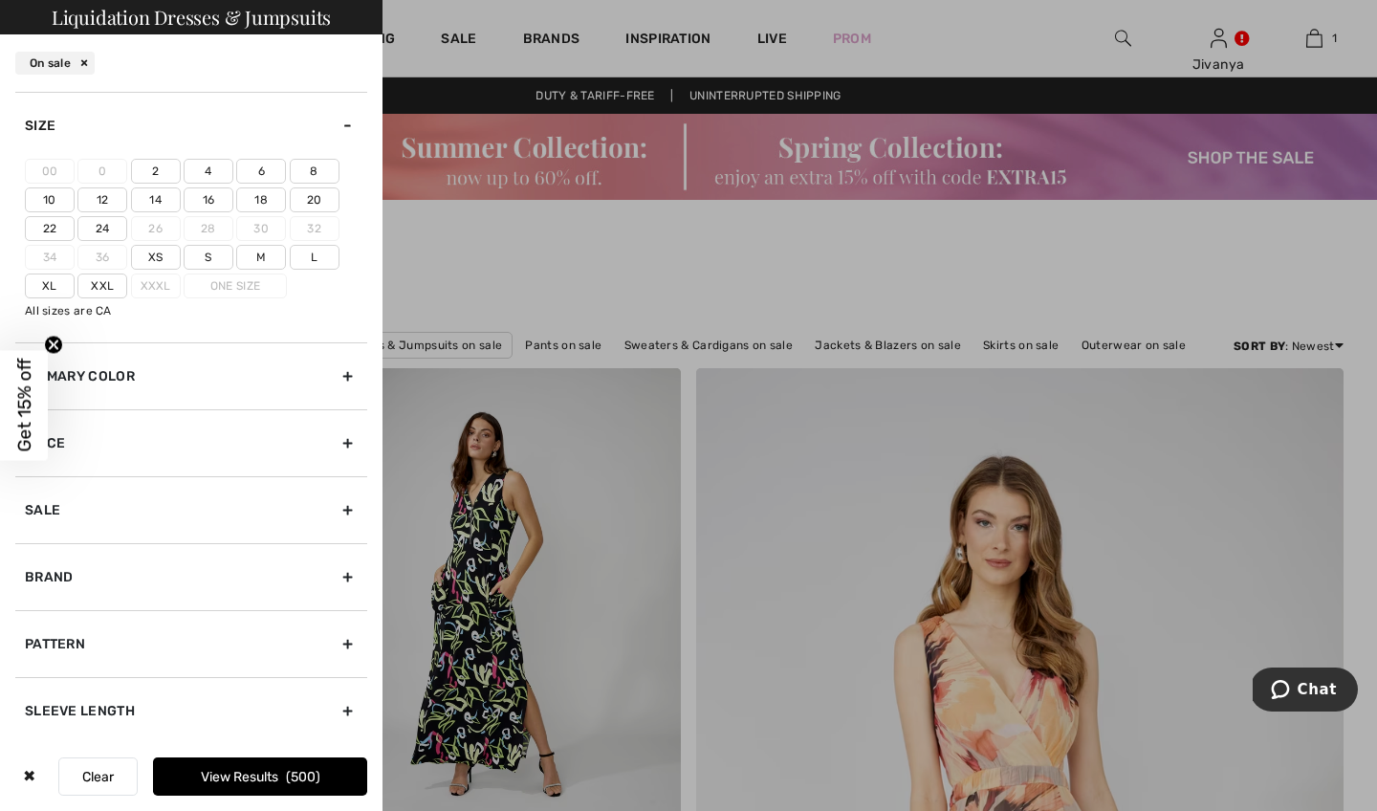
click at [91, 198] on label "12" at bounding box center [102, 199] width 50 height 25
click at [0, 0] on input"] "12" at bounding box center [0, 0] width 0 height 0
click at [292, 789] on button "View Results 157" at bounding box center [260, 776] width 214 height 38
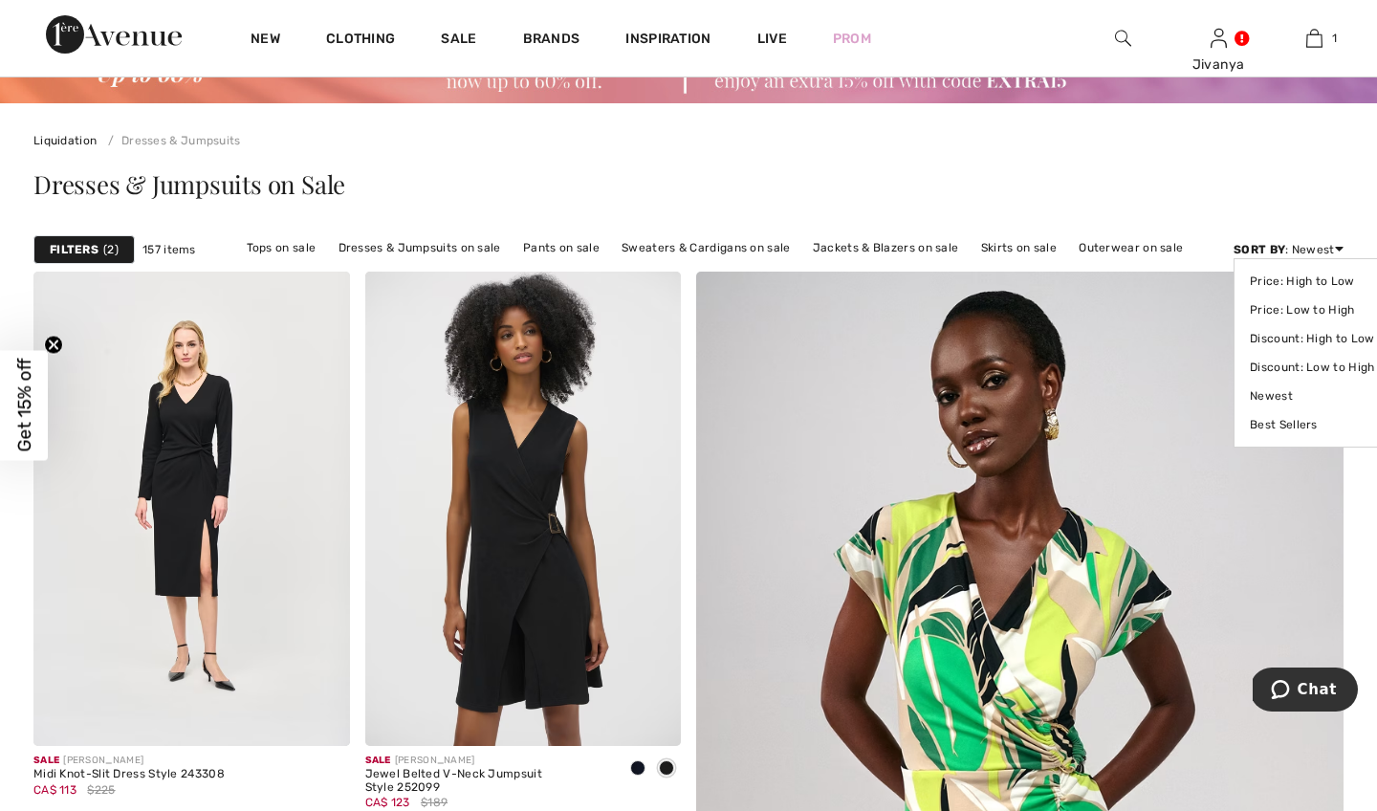
click at [1276, 249] on strong "Sort By" at bounding box center [1259, 249] width 52 height 13
click at [1282, 316] on link "Price: Low to High" at bounding box center [1312, 309] width 124 height 29
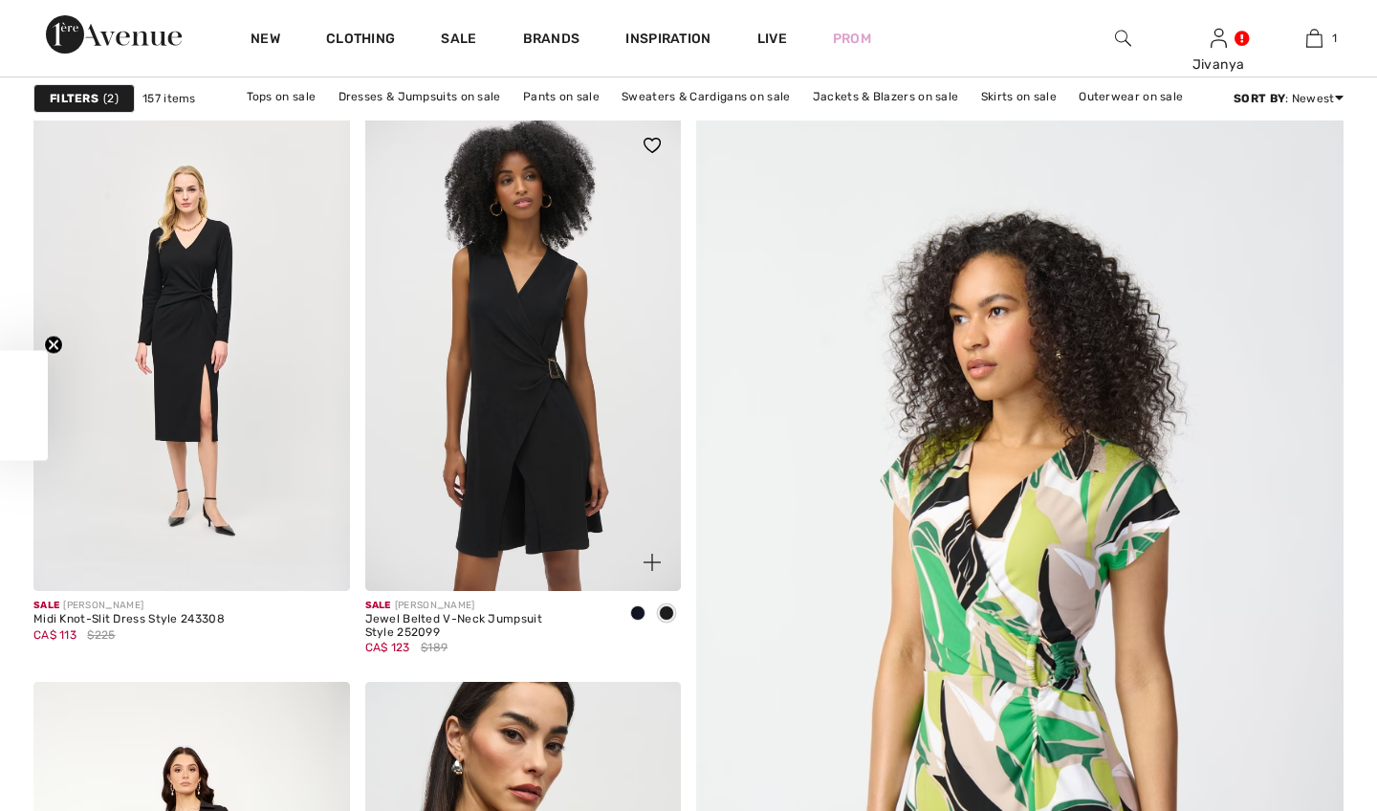
checkbox input "true"
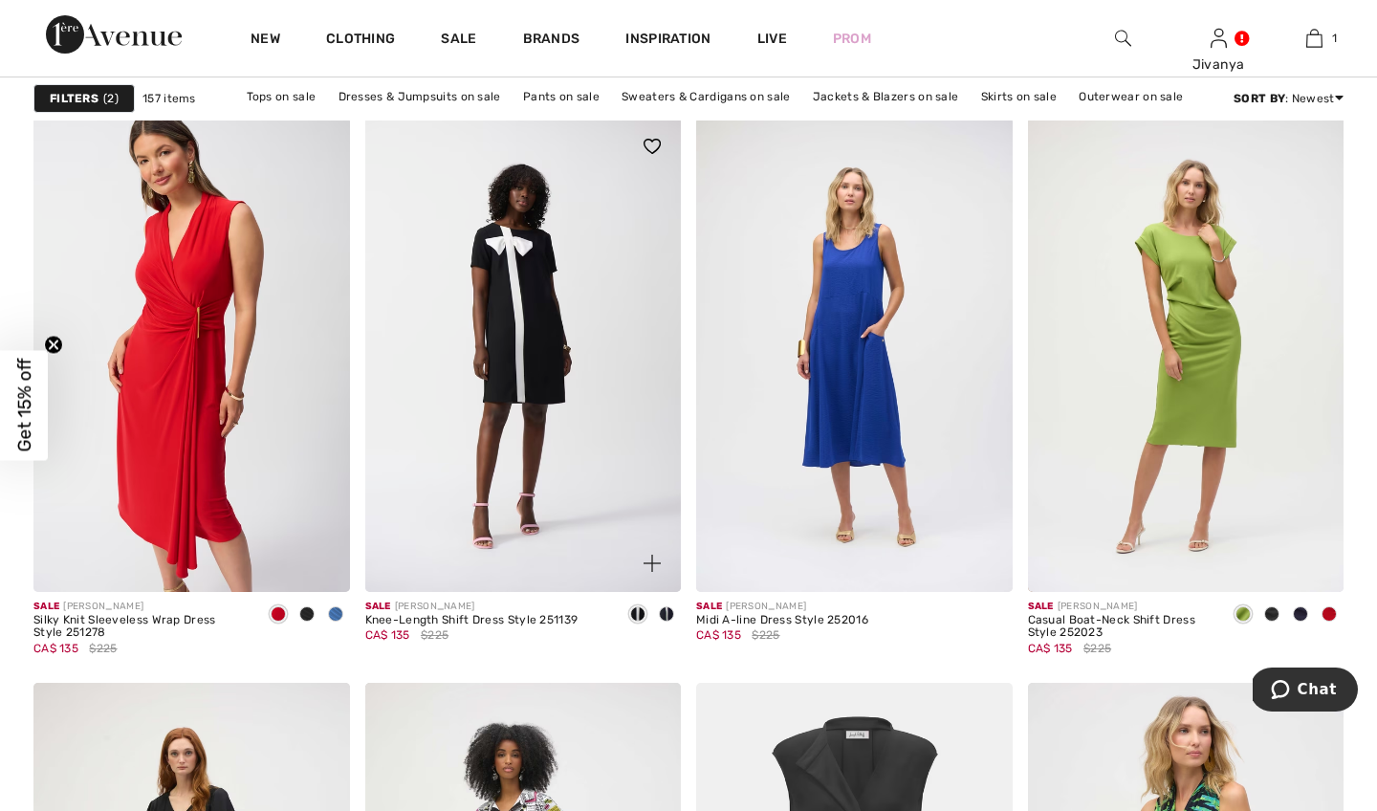
scroll to position [5771, 0]
click at [332, 611] on span at bounding box center [335, 612] width 15 height 15
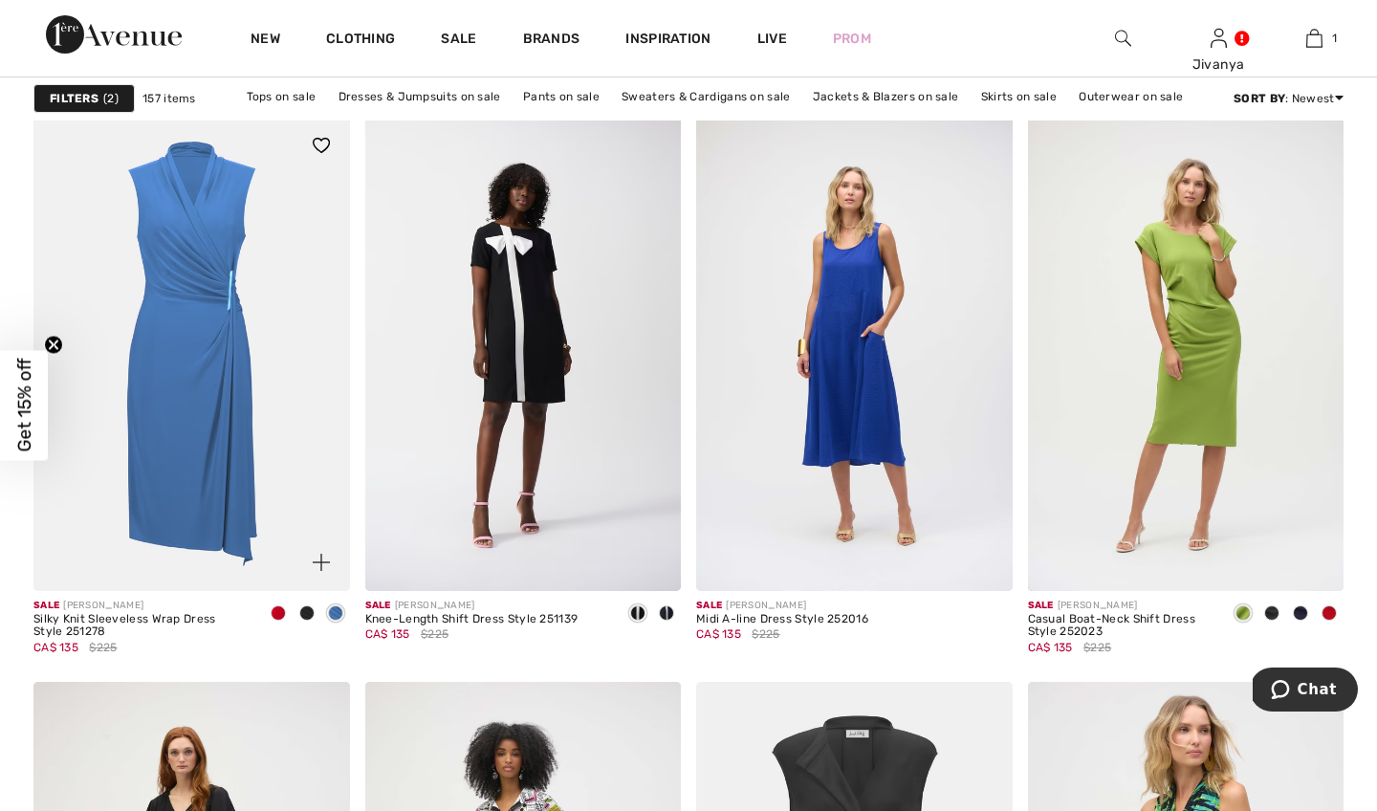
click at [310, 613] on span at bounding box center [306, 612] width 15 height 15
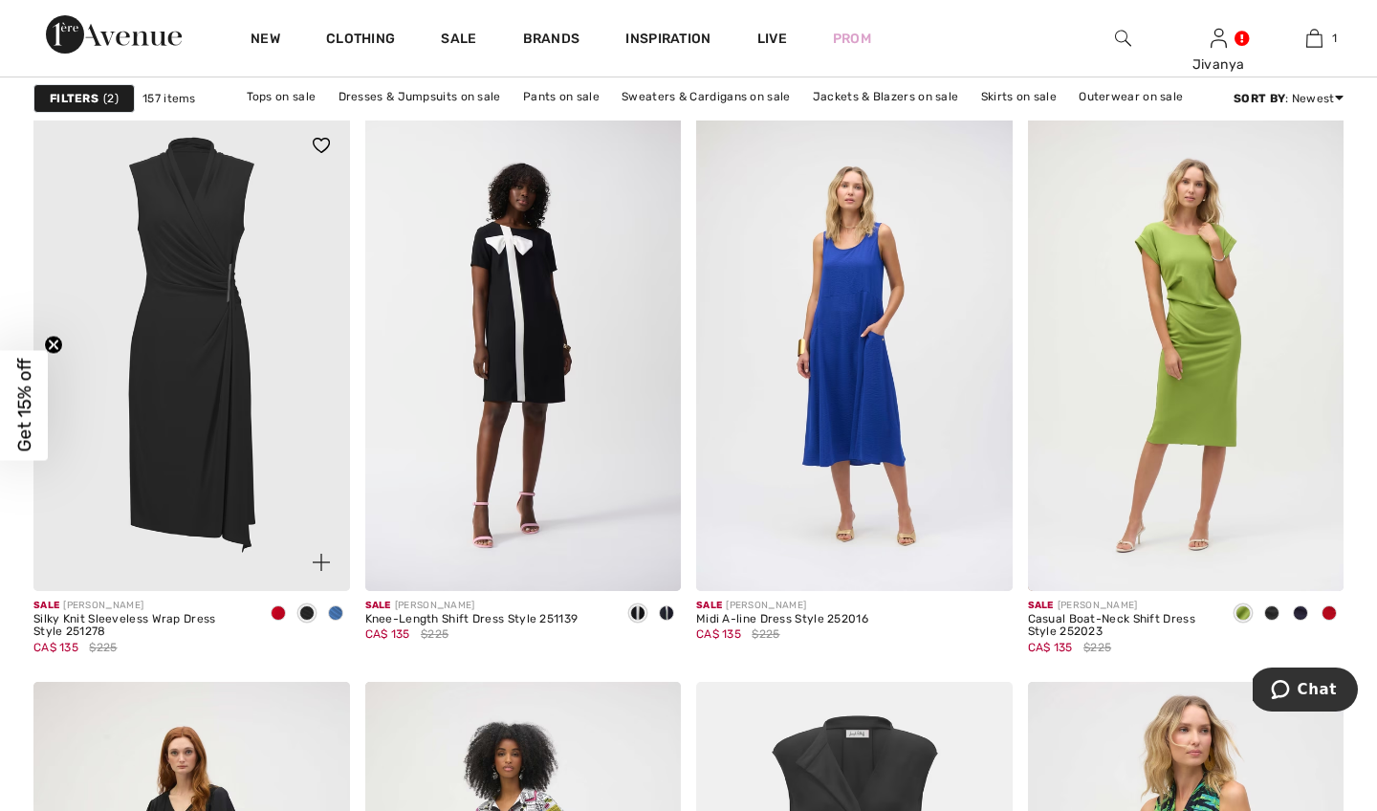
click at [280, 614] on span at bounding box center [278, 612] width 15 height 15
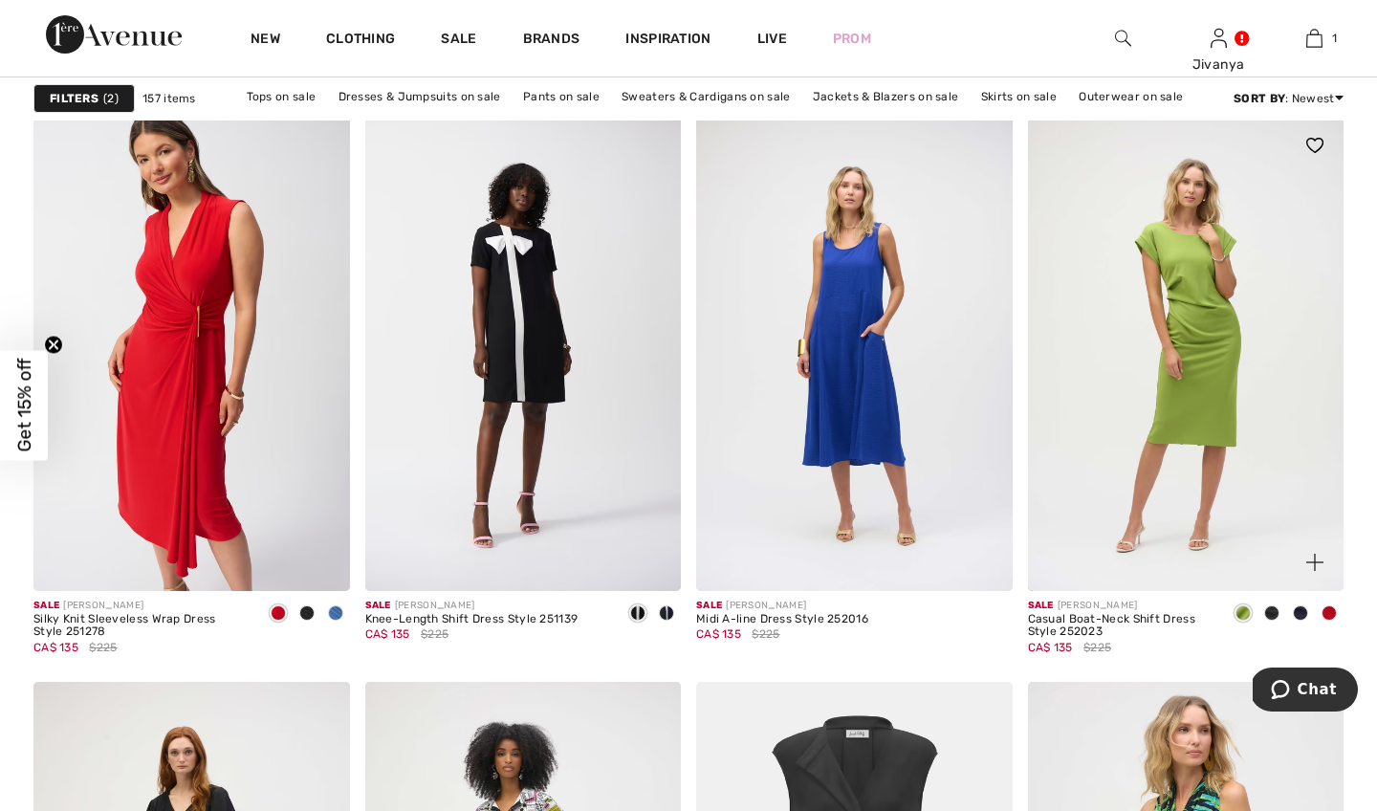
click at [1270, 616] on span at bounding box center [1271, 612] width 15 height 15
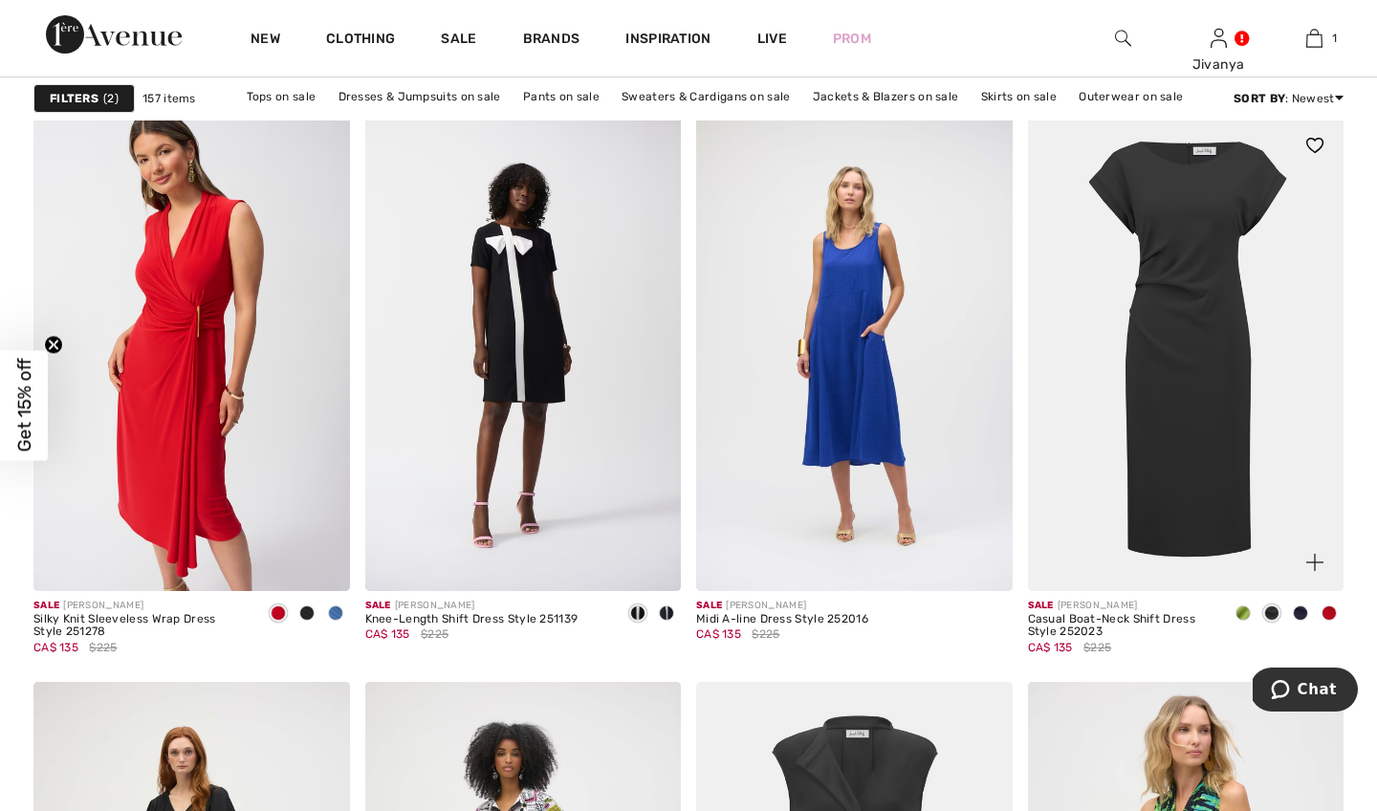
click at [1297, 617] on span at bounding box center [1300, 612] width 15 height 15
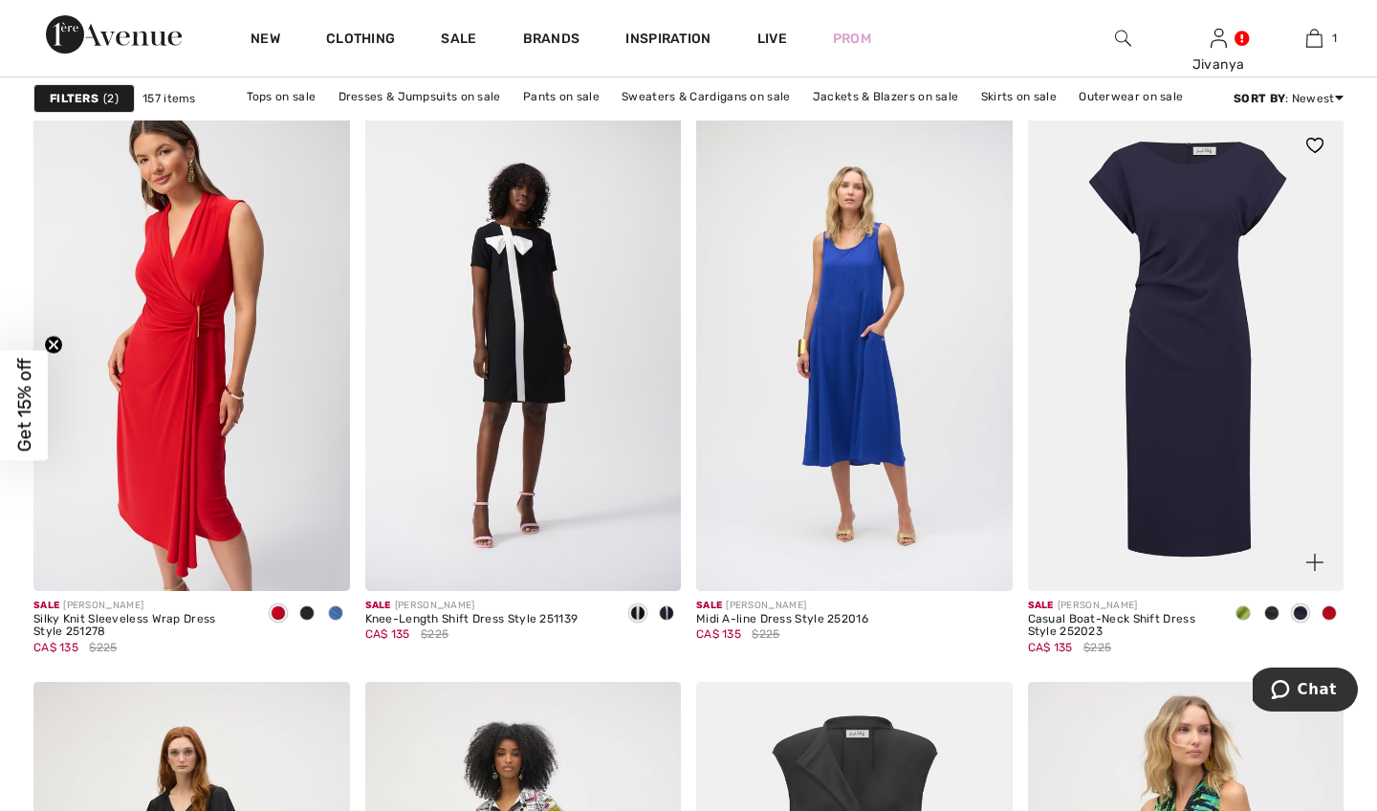
click at [1330, 618] on span at bounding box center [1328, 612] width 15 height 15
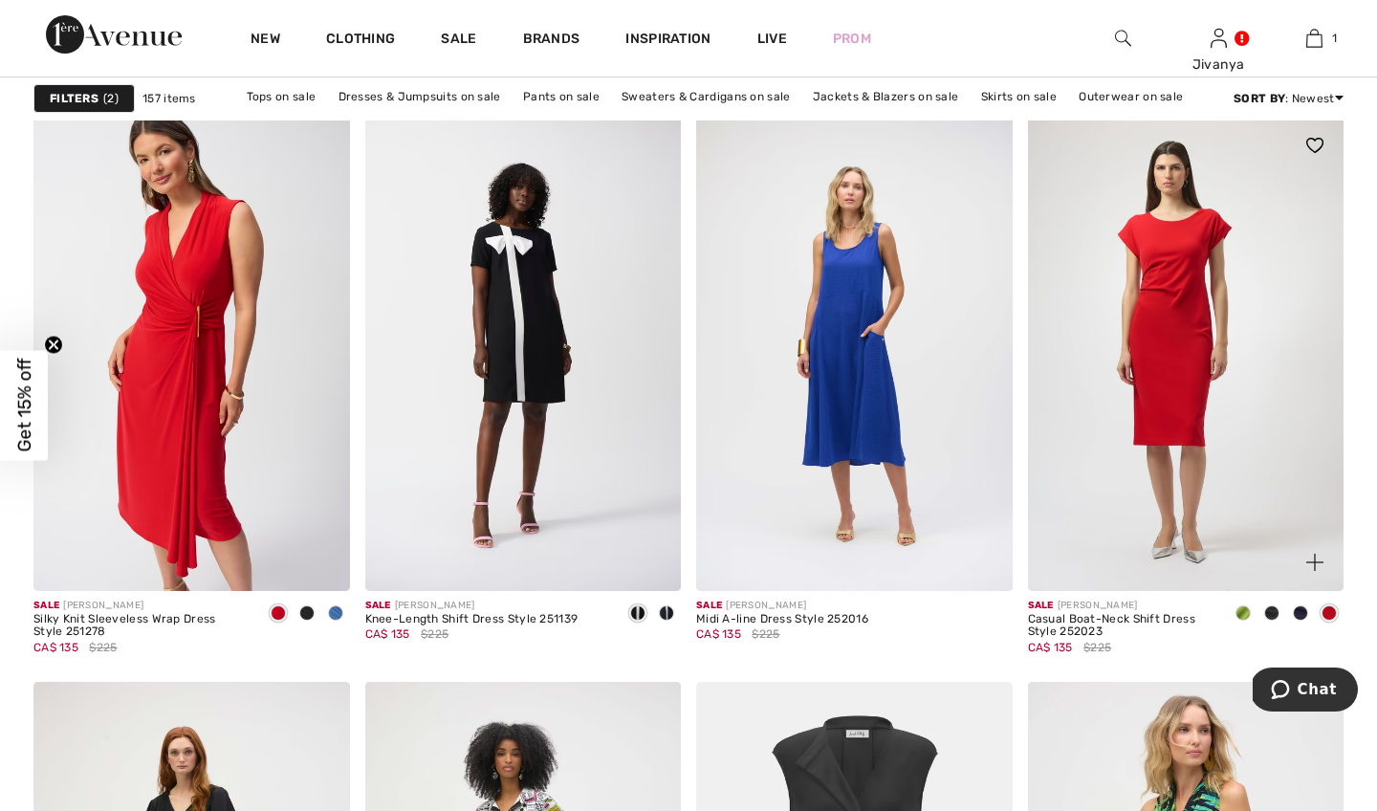
click at [1242, 613] on span at bounding box center [1242, 612] width 15 height 15
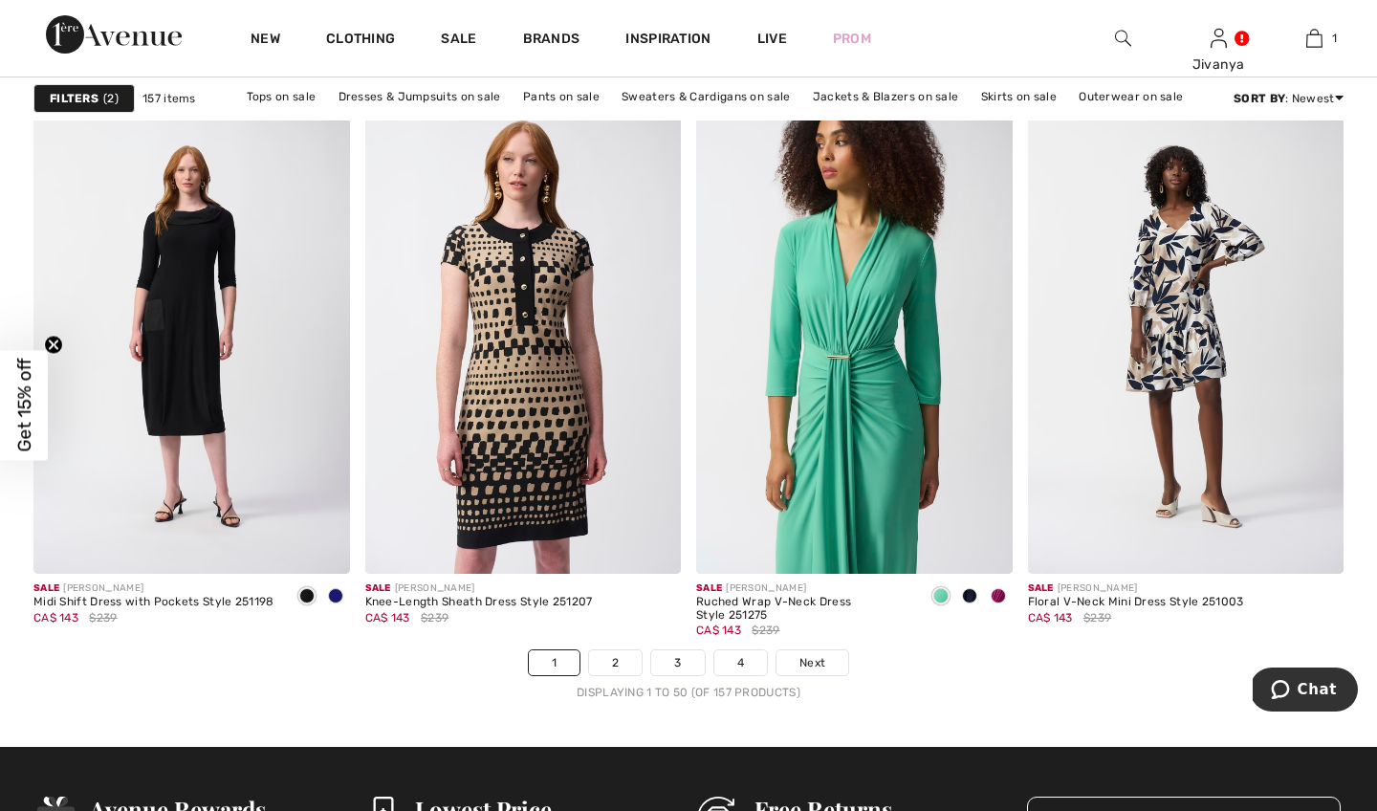
scroll to position [8266, 0]
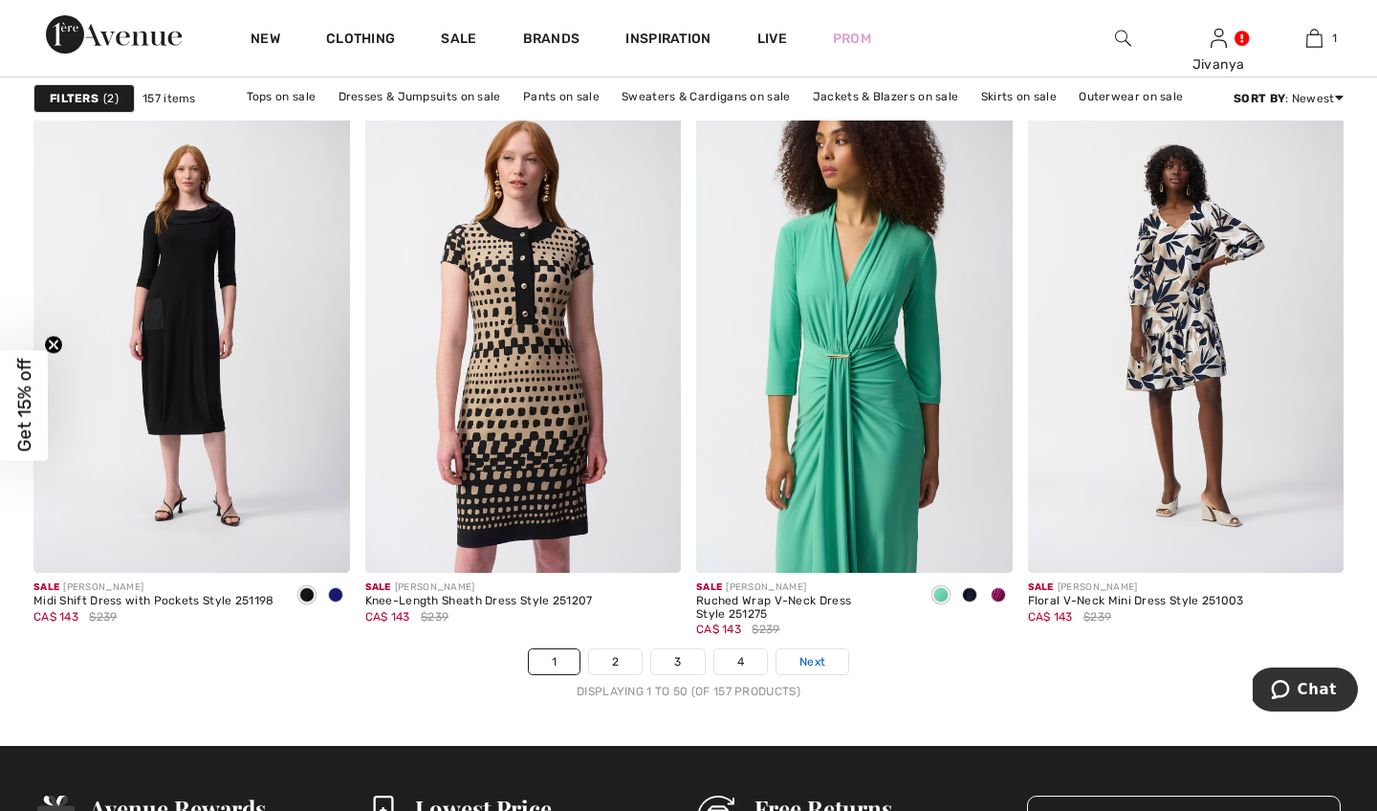
click at [832, 662] on link "Next" at bounding box center [812, 661] width 72 height 25
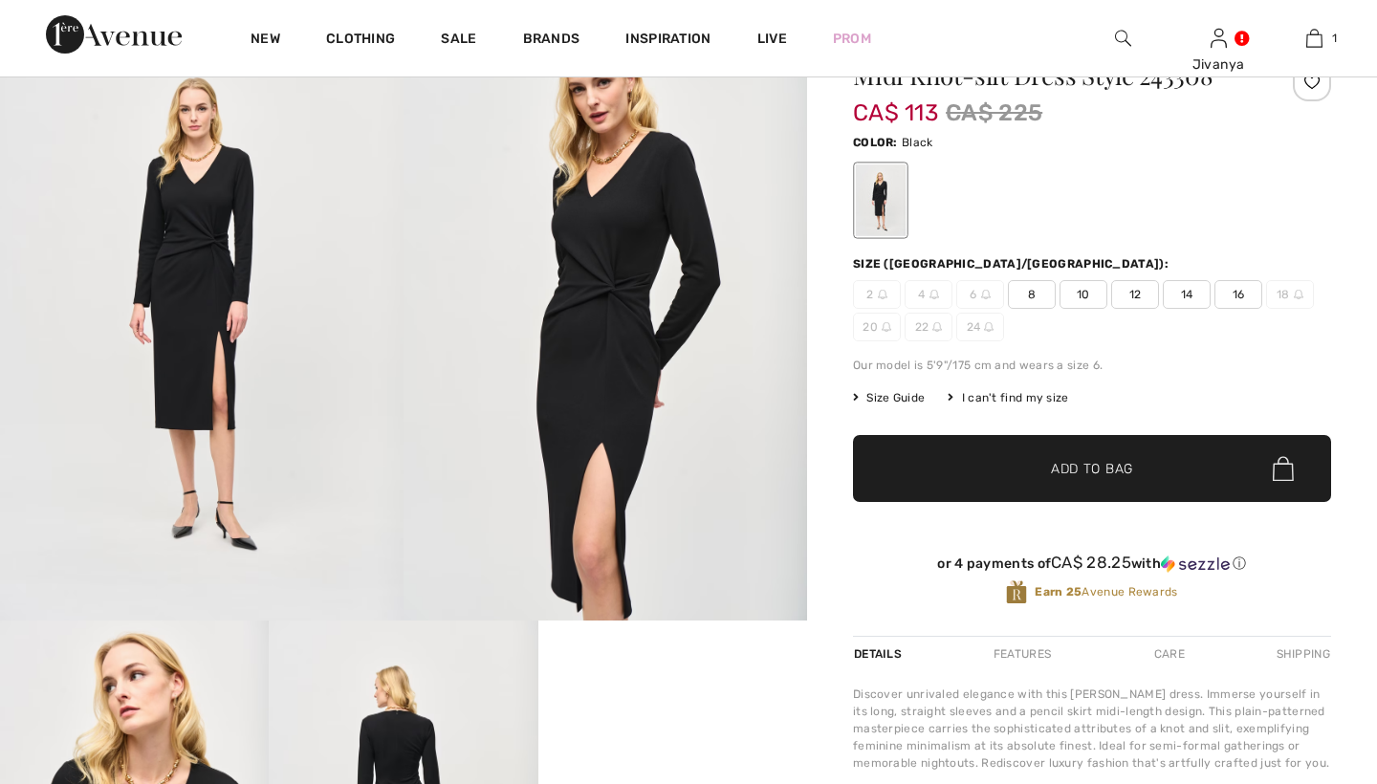
checkbox input "true"
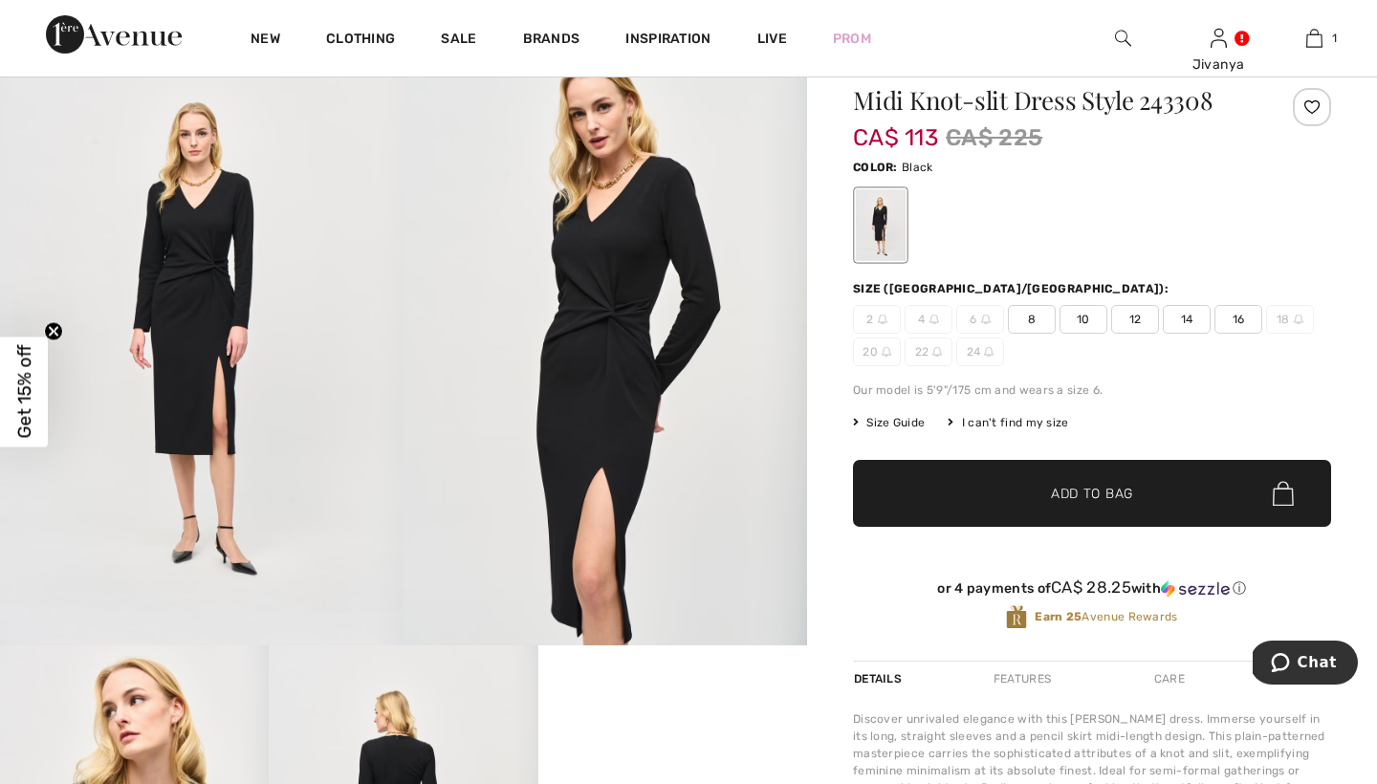
scroll to position [161, 0]
click at [165, 289] on img at bounding box center [201, 341] width 403 height 605
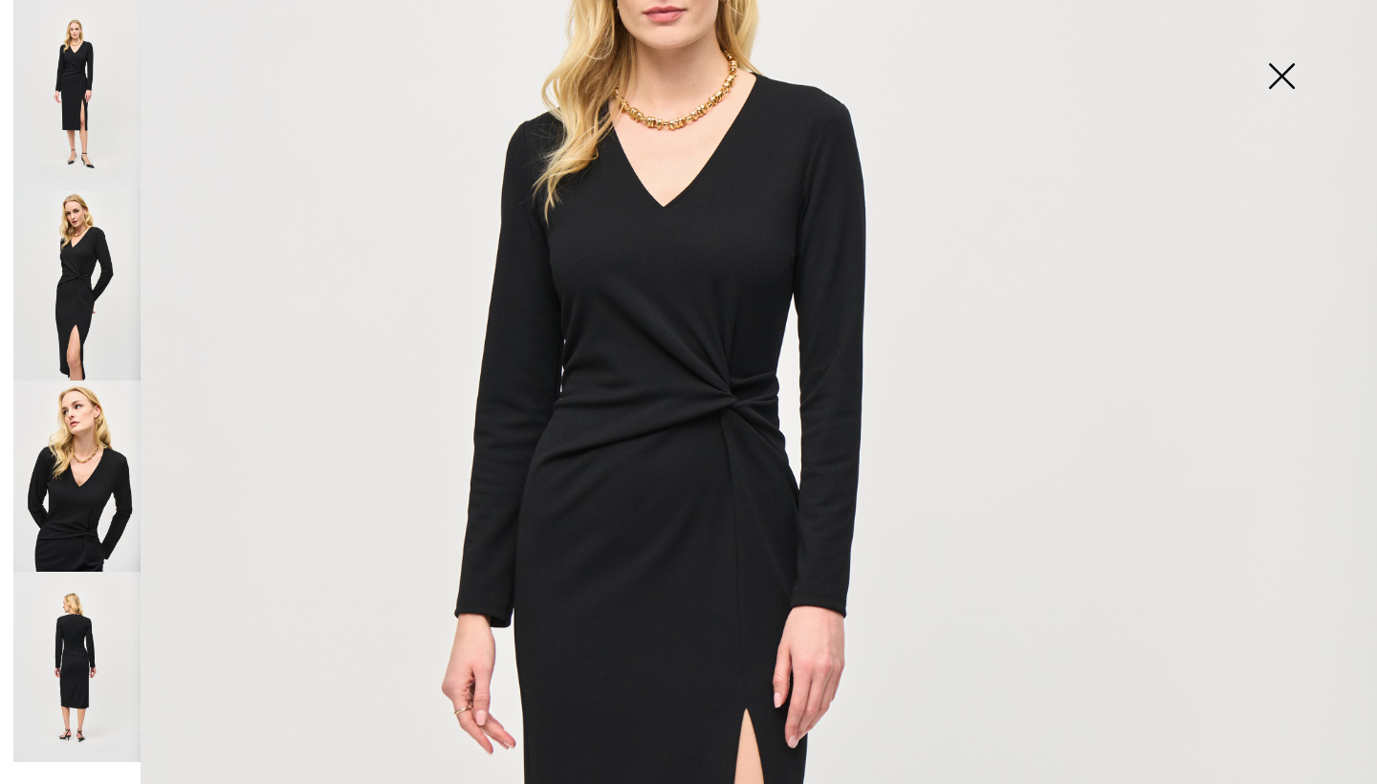
scroll to position [334, 0]
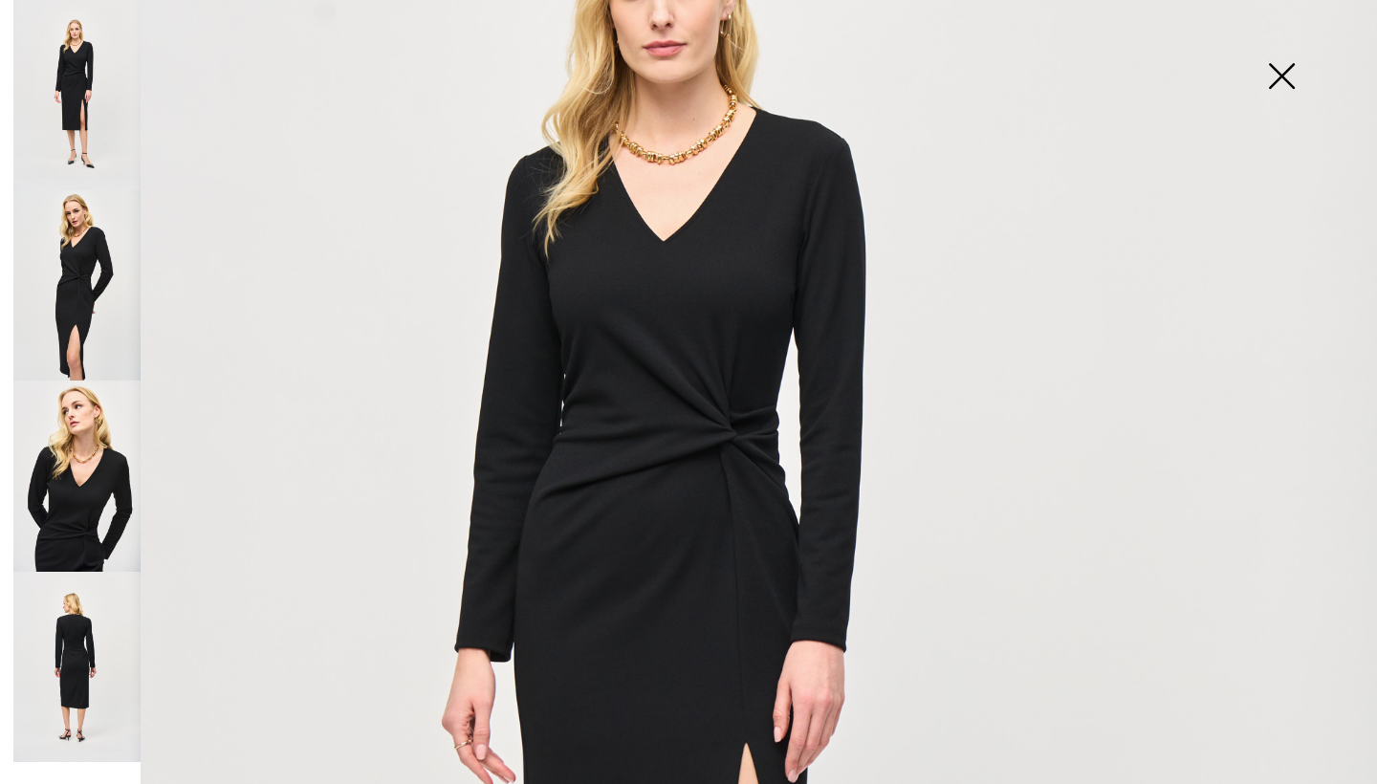
click at [1283, 68] on img at bounding box center [1281, 78] width 96 height 98
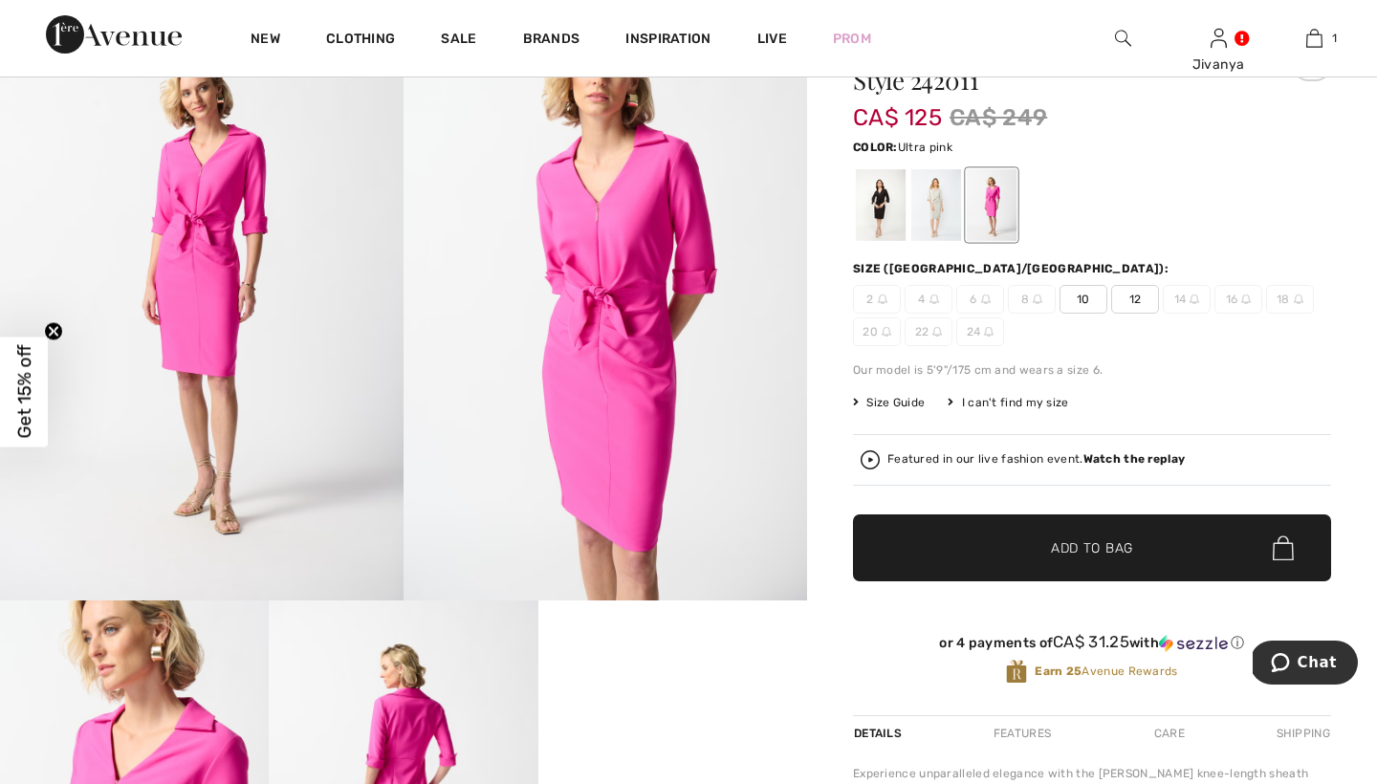
scroll to position [189, 0]
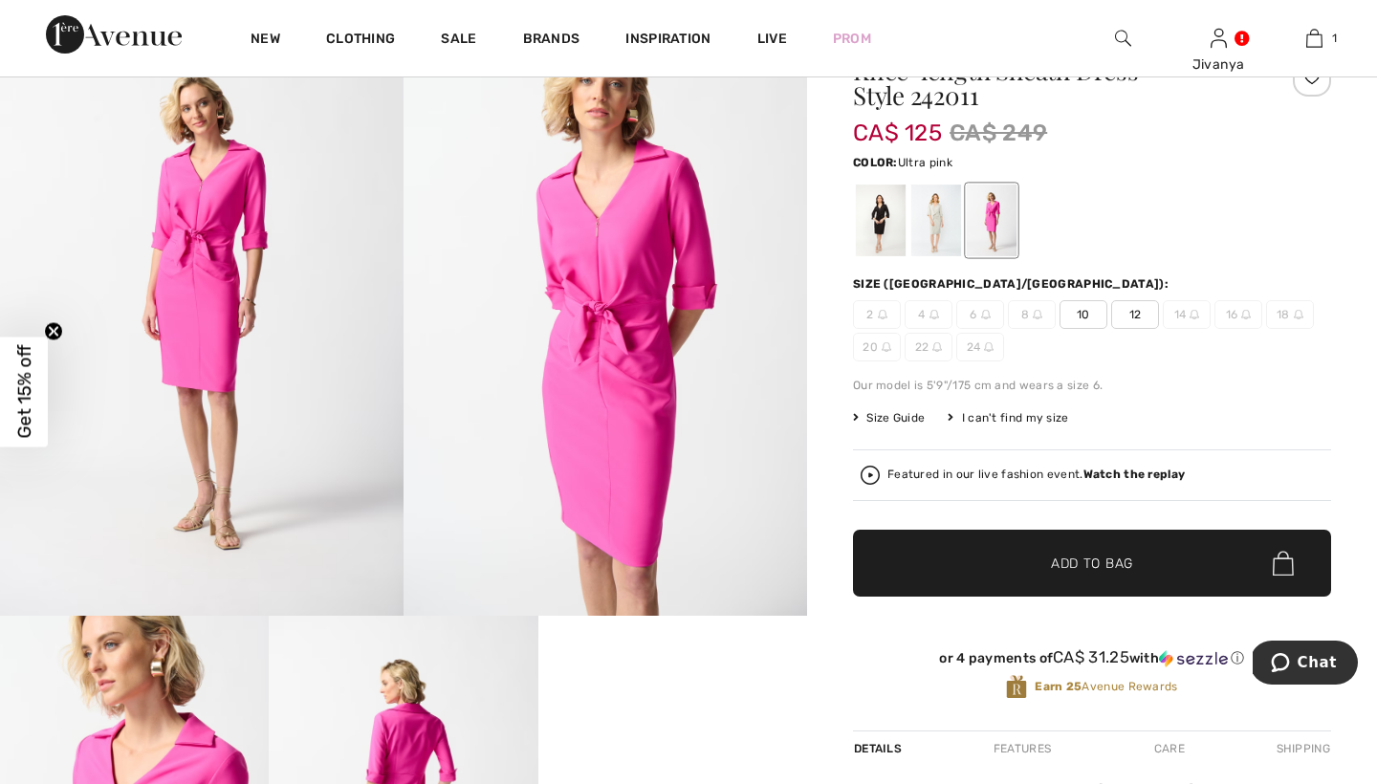
click at [156, 313] on img at bounding box center [201, 313] width 403 height 605
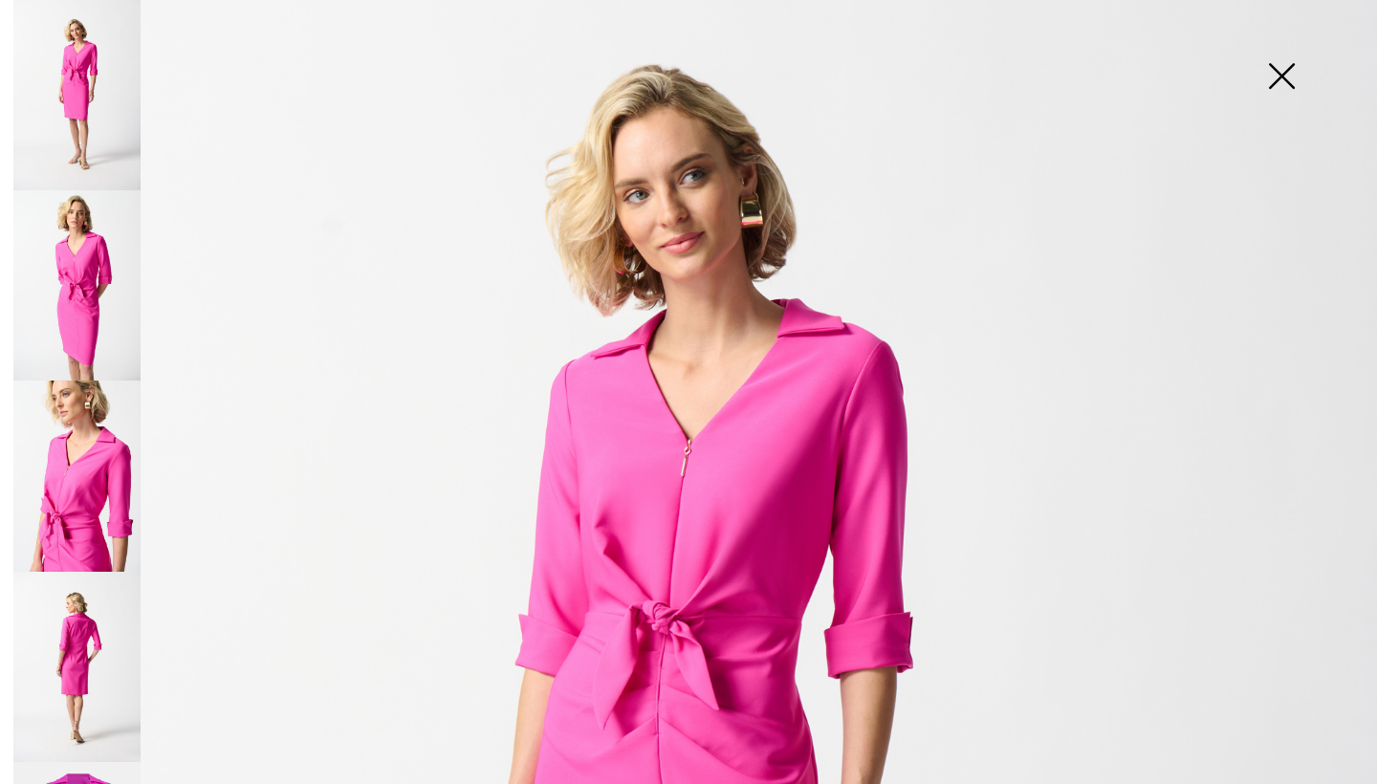
scroll to position [121, 0]
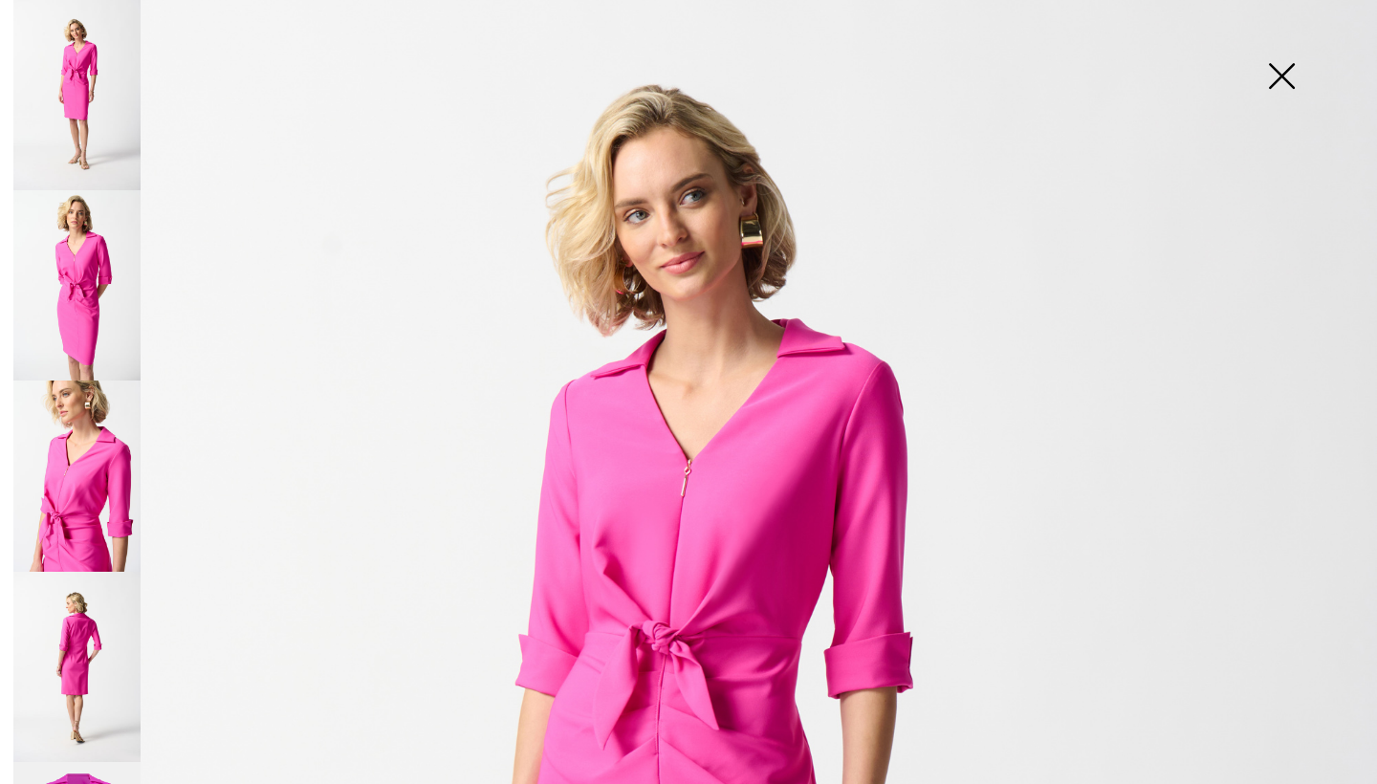
click at [111, 285] on img at bounding box center [76, 285] width 127 height 190
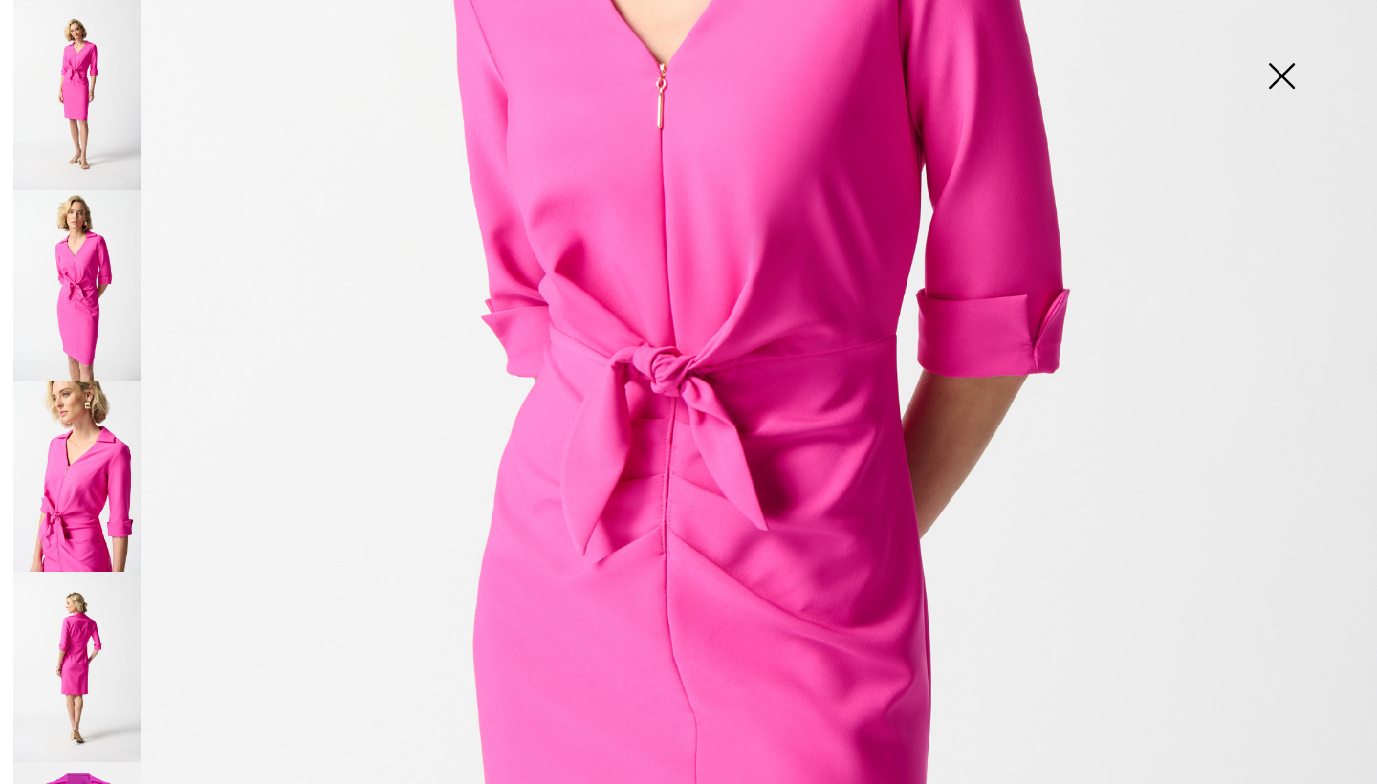
scroll to position [272, 0]
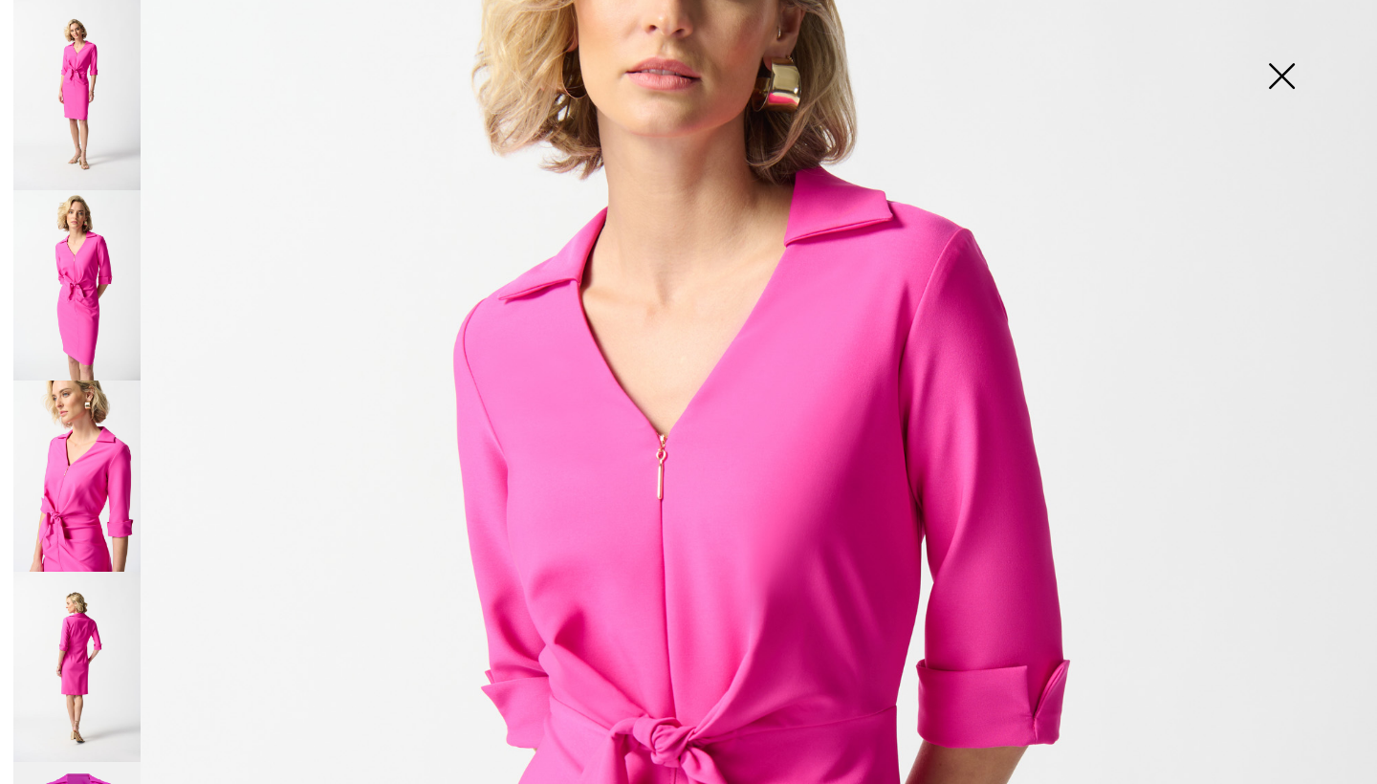
click at [71, 479] on img at bounding box center [76, 476] width 127 height 190
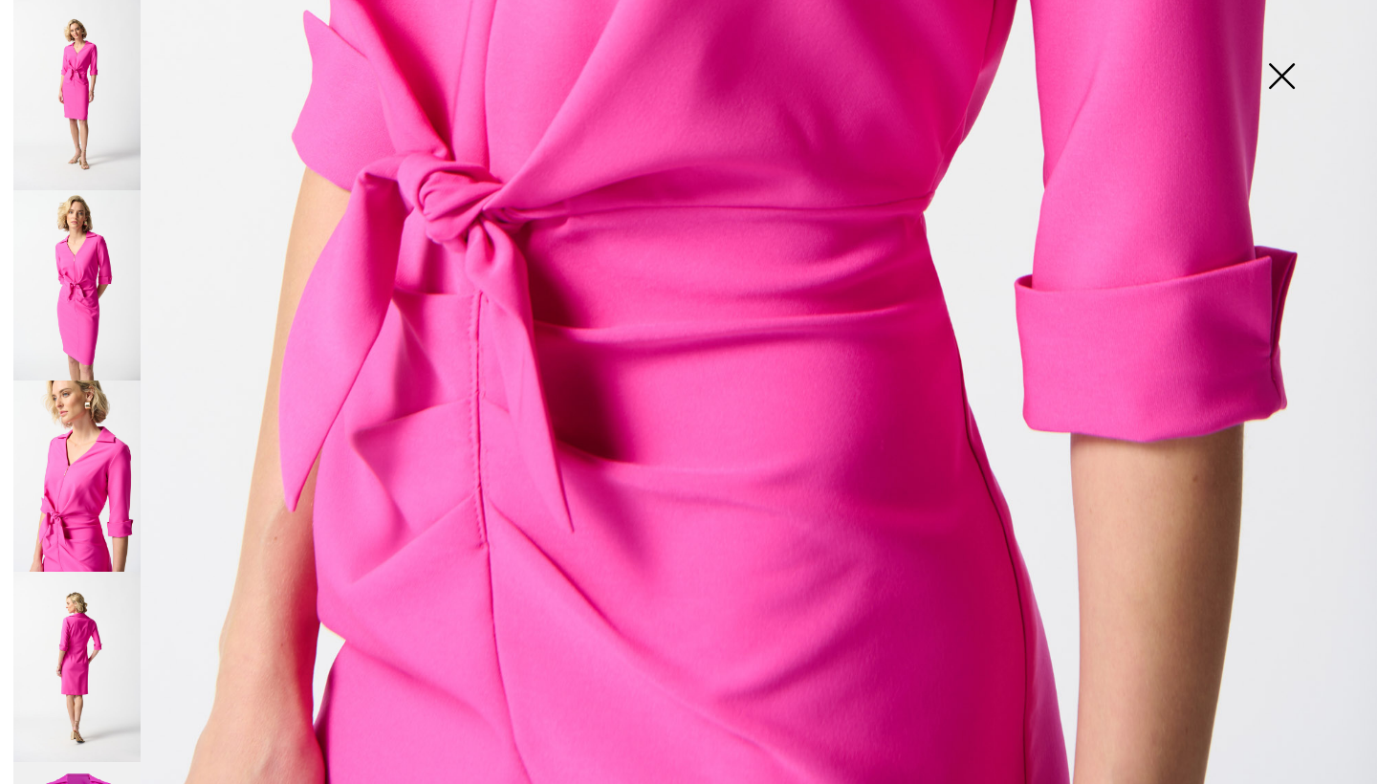
scroll to position [1247, 0]
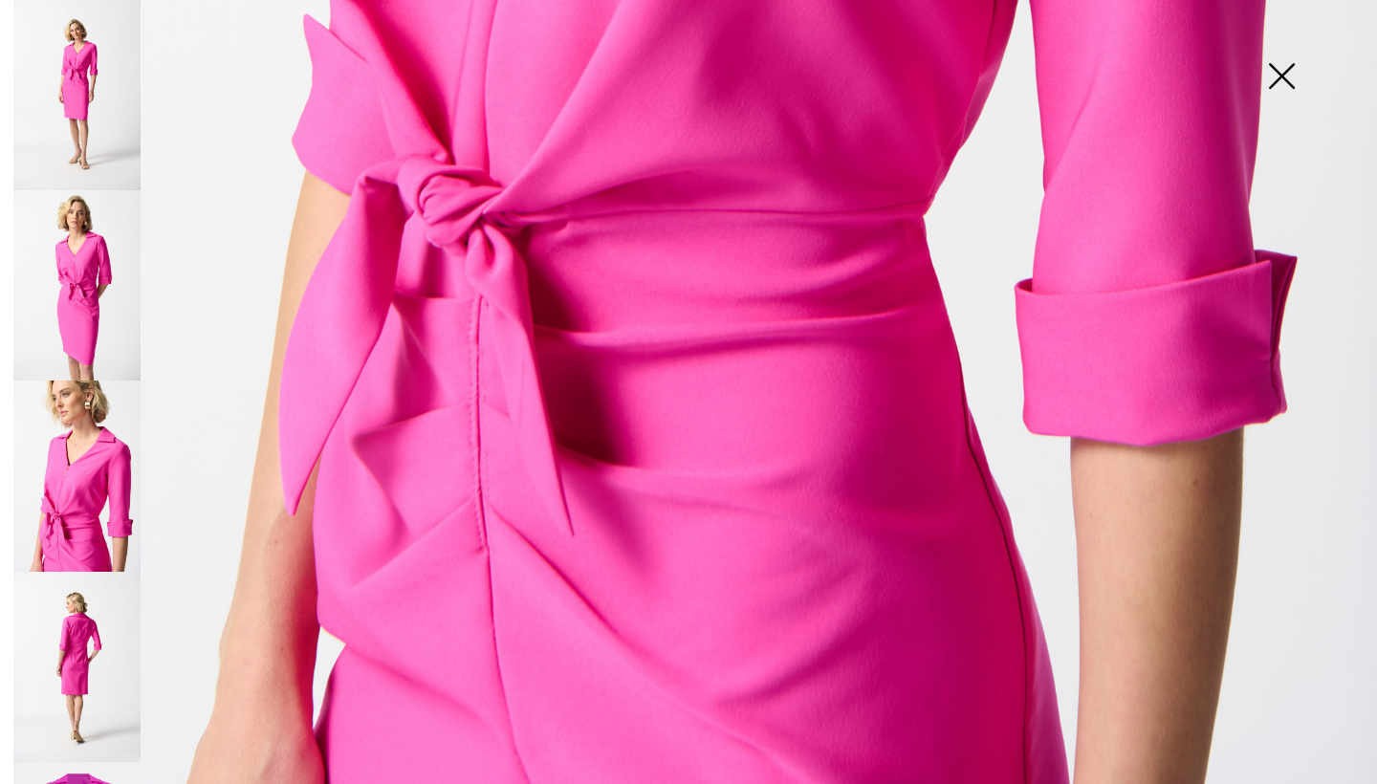
click at [66, 630] on img at bounding box center [76, 667] width 127 height 190
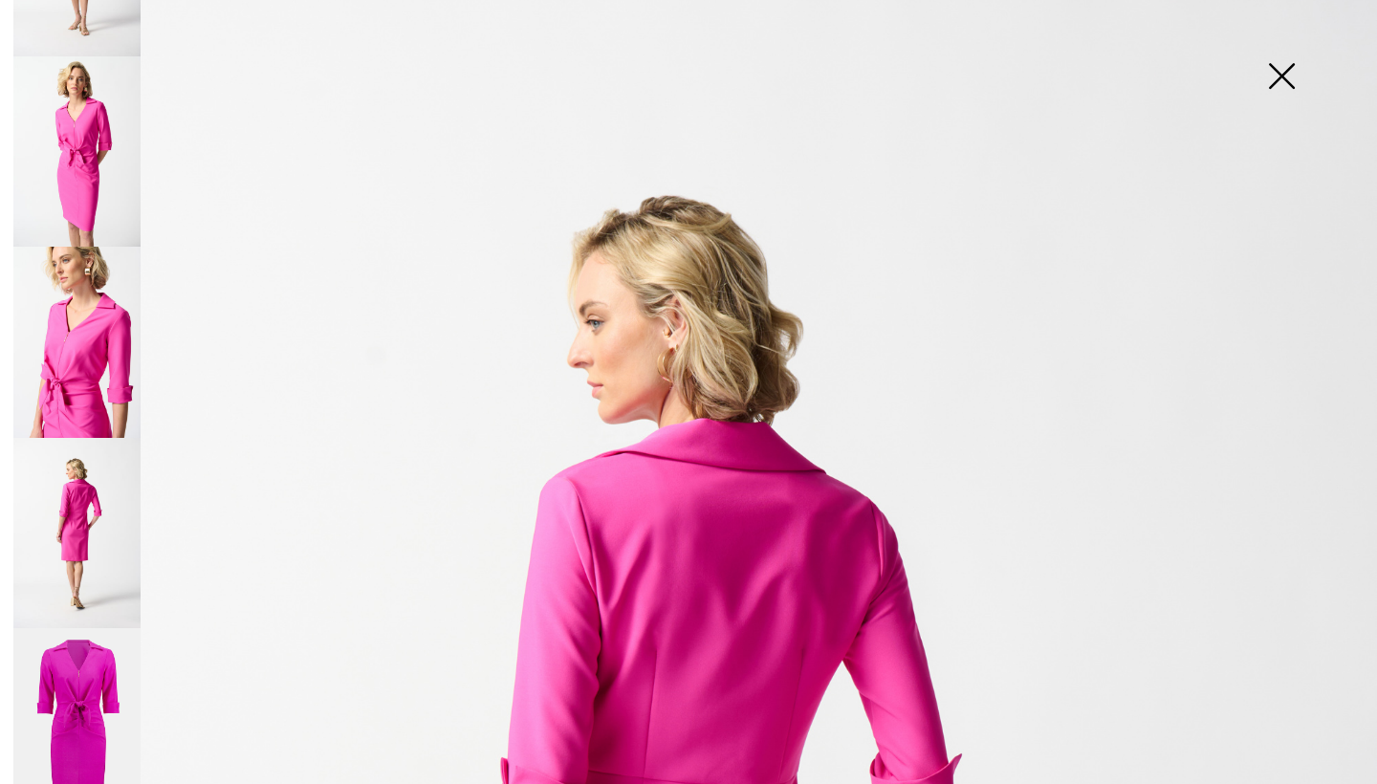
scroll to position [29, 0]
click at [73, 645] on img at bounding box center [76, 723] width 127 height 191
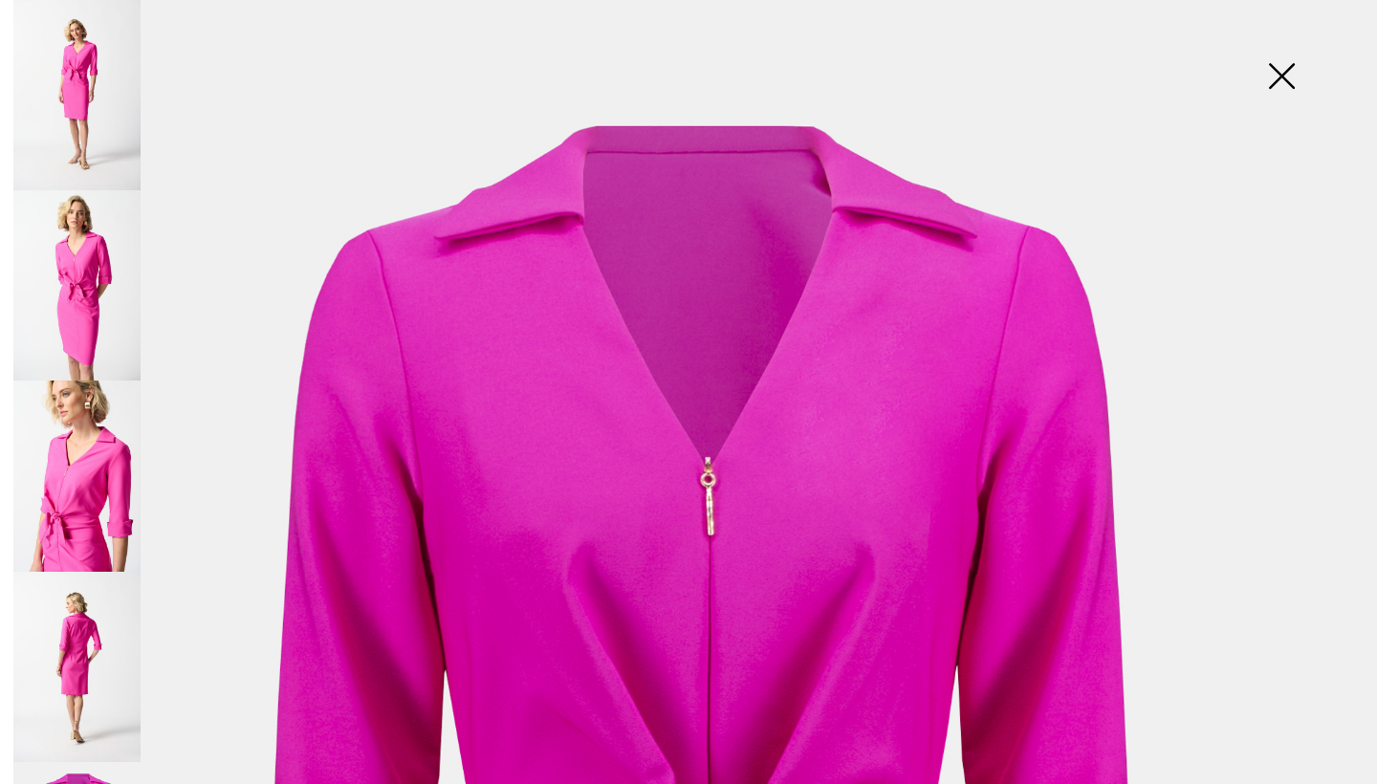
scroll to position [0, 0]
click at [83, 106] on img at bounding box center [76, 95] width 127 height 190
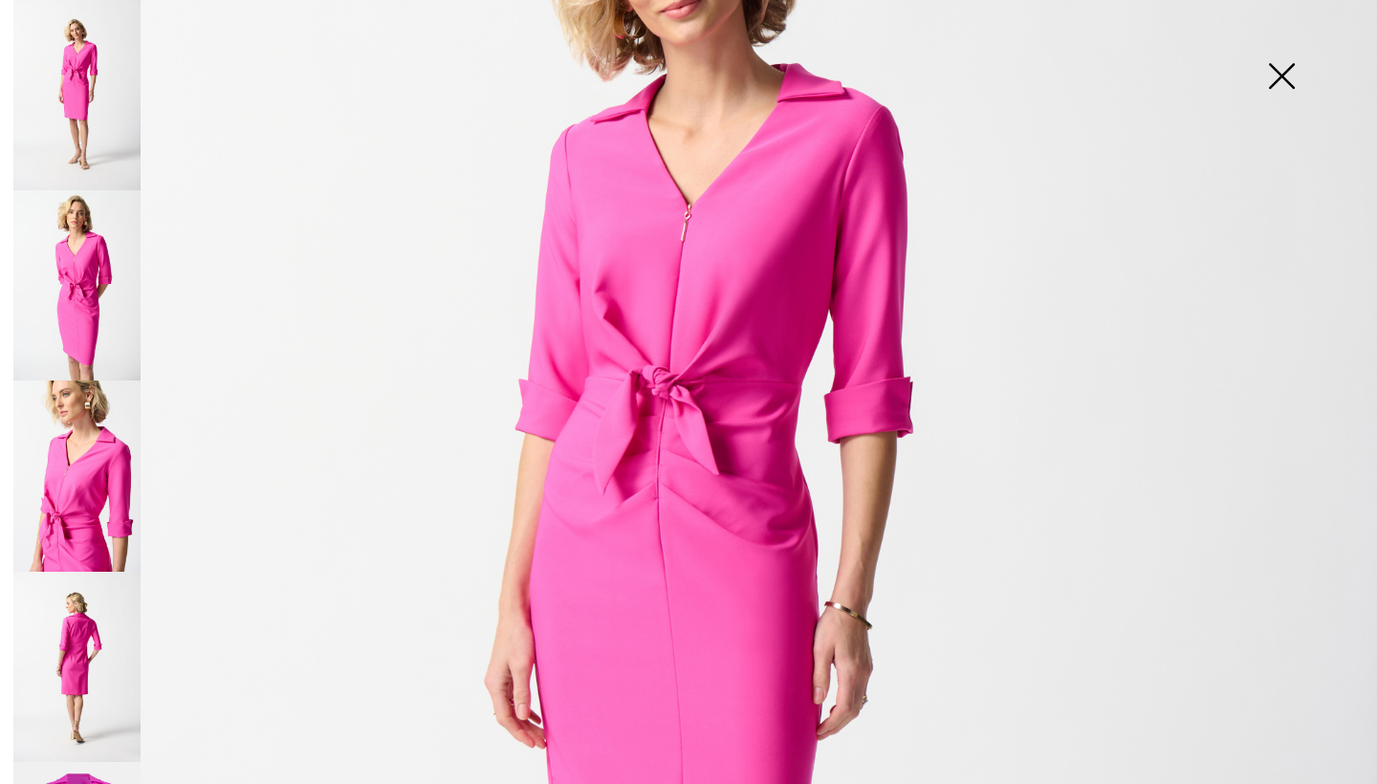
scroll to position [373, 0]
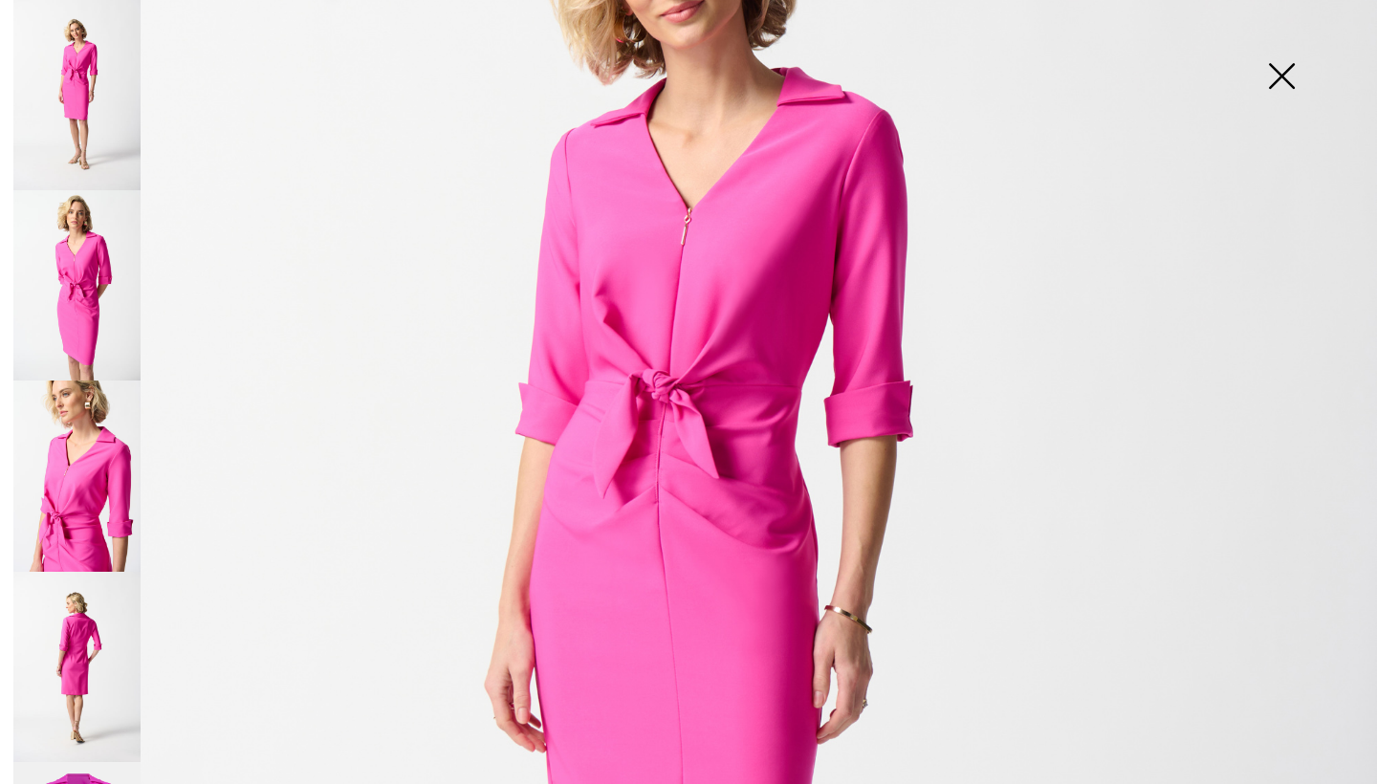
click at [1283, 81] on img at bounding box center [1281, 78] width 96 height 98
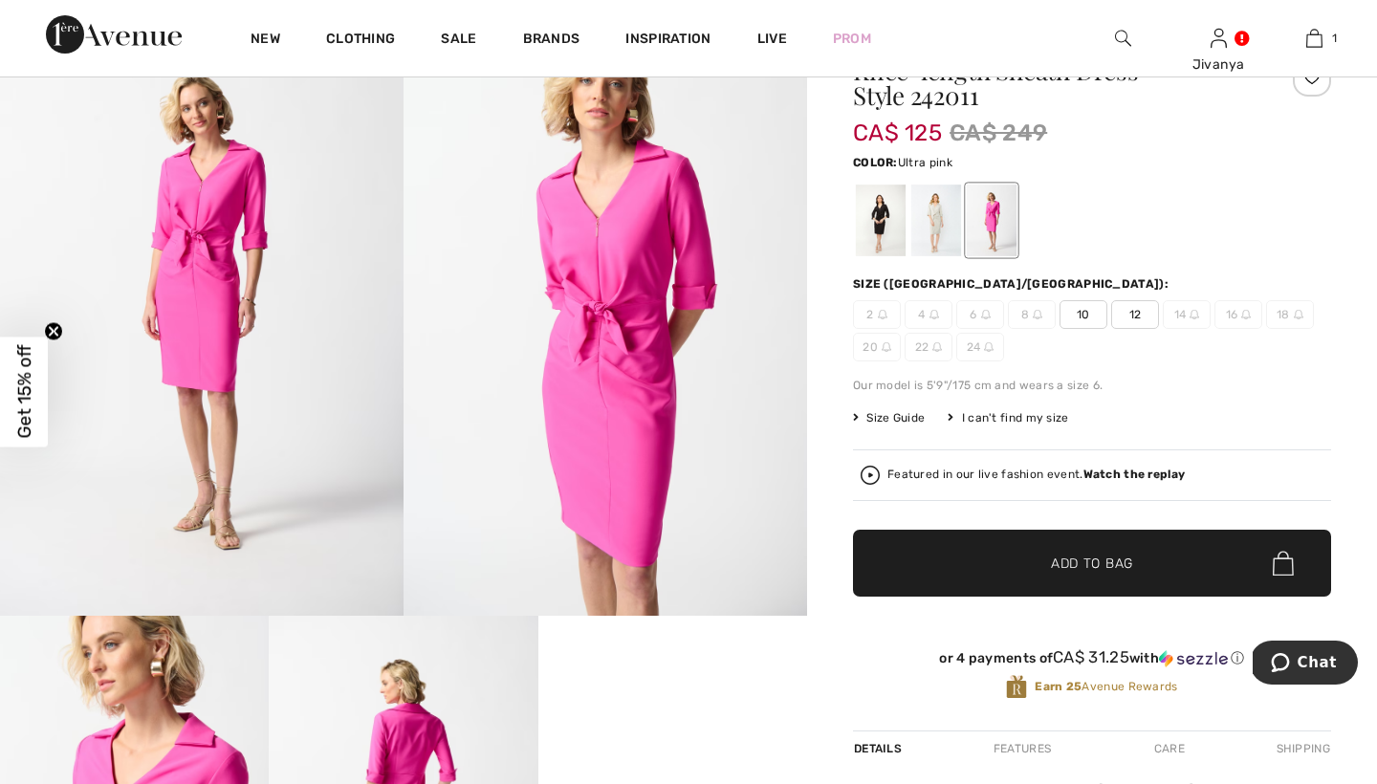
click at [1129, 316] on span "12" at bounding box center [1135, 314] width 48 height 29
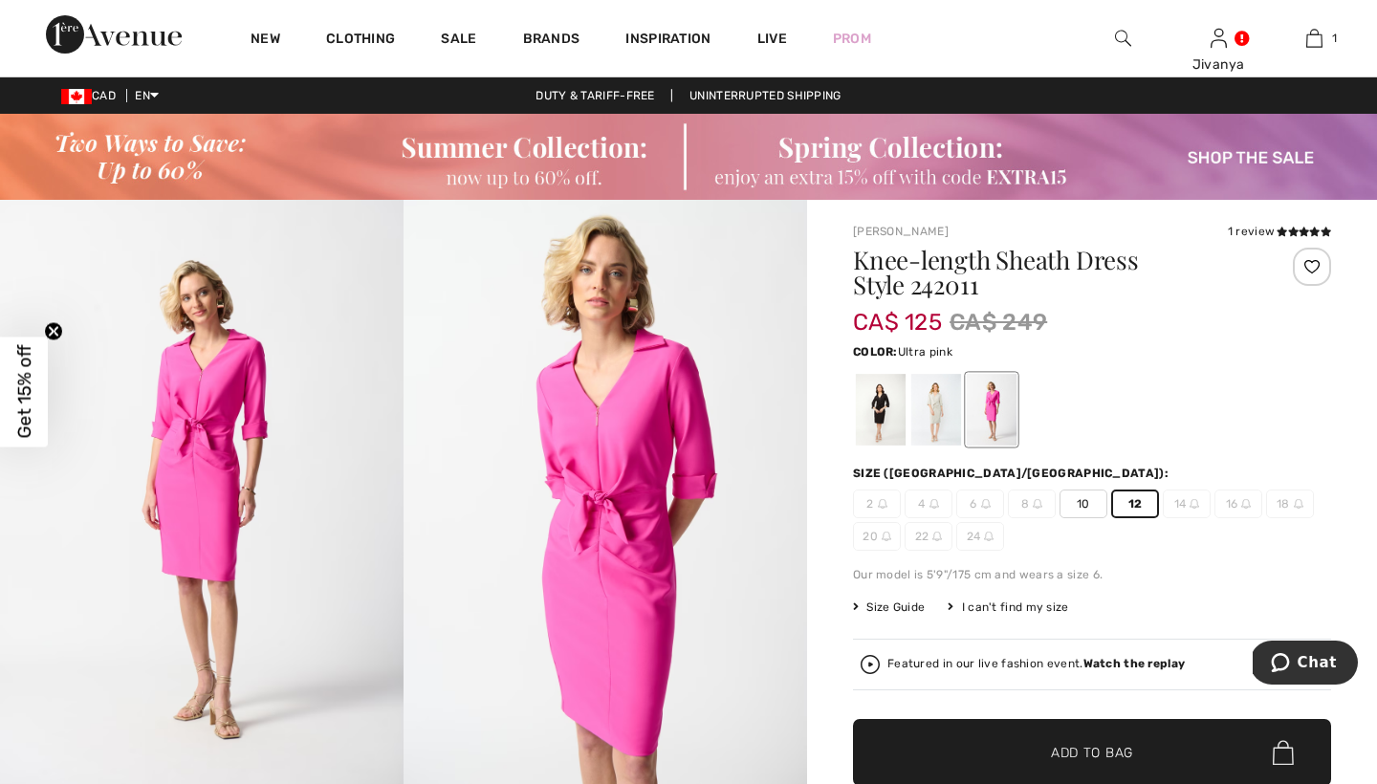
scroll to position [0, 0]
click at [1296, 228] on icon at bounding box center [1293, 232] width 11 height 10
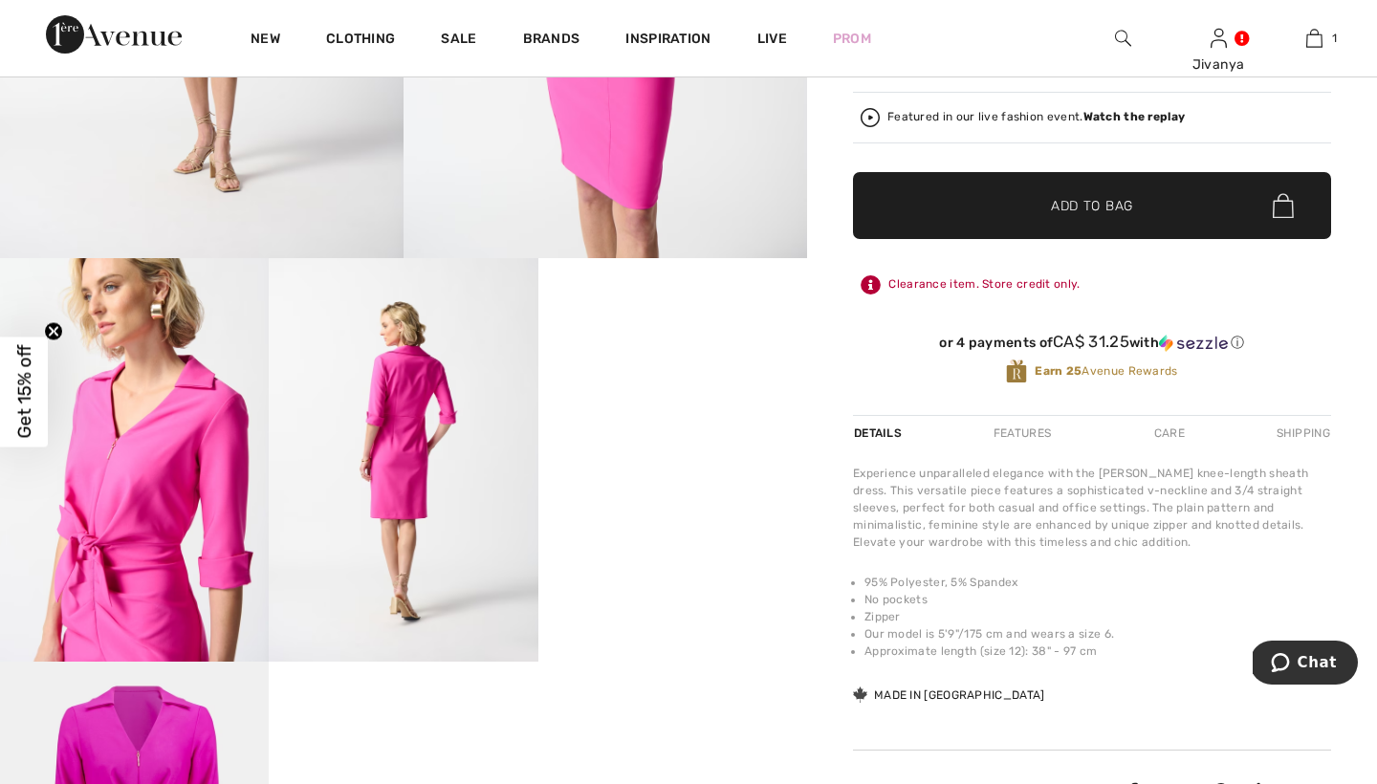
scroll to position [550, 0]
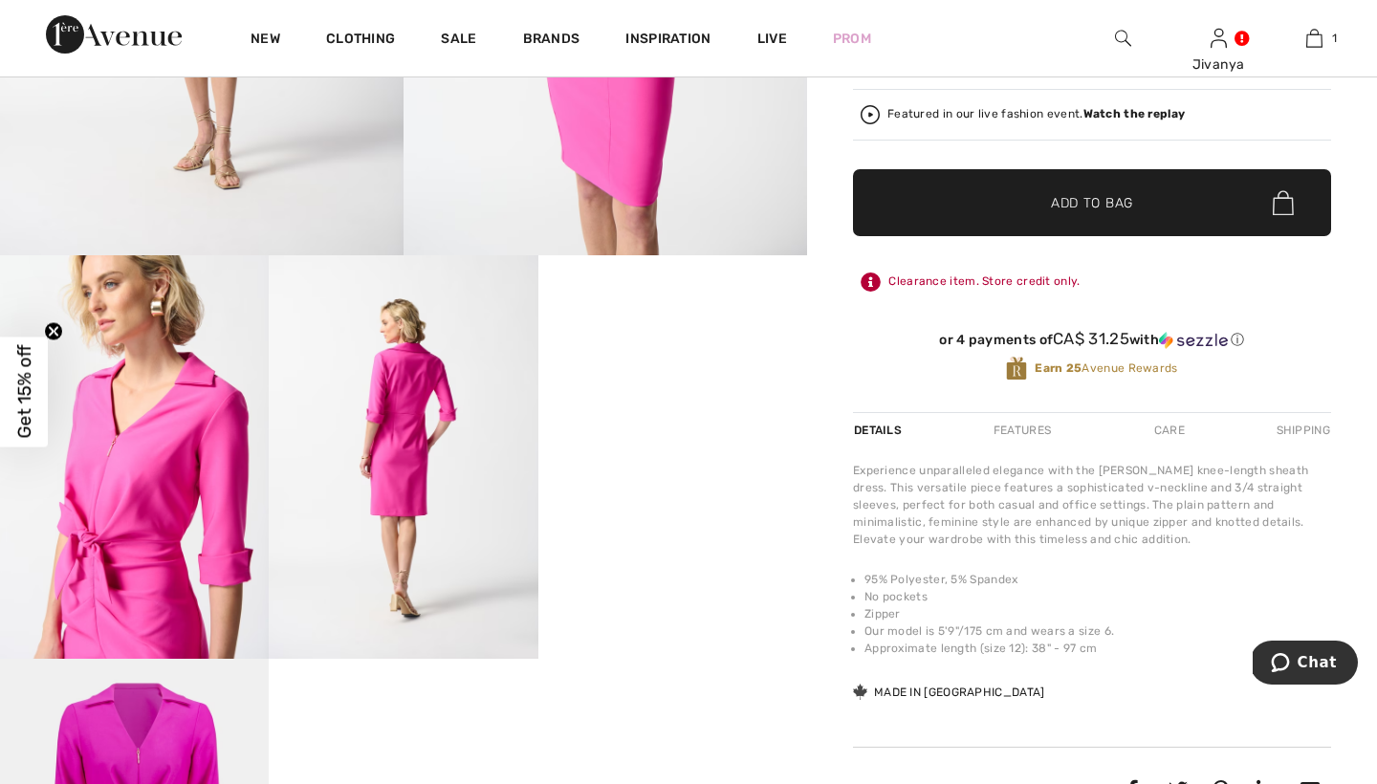
click at [599, 390] on video "Your browser does not support the video tag." at bounding box center [672, 322] width 269 height 135
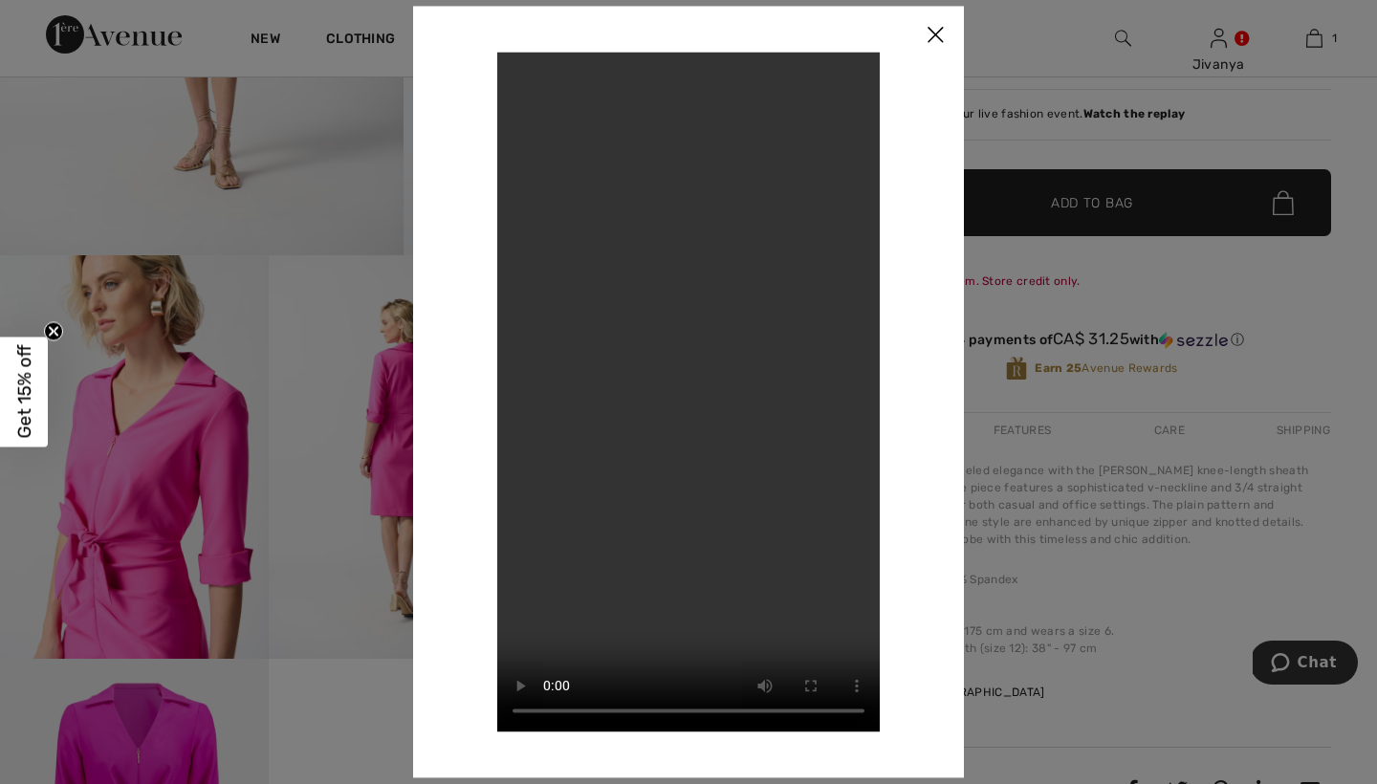
click at [522, 64] on video "Your browser does not support the video tag." at bounding box center [688, 392] width 382 height 680
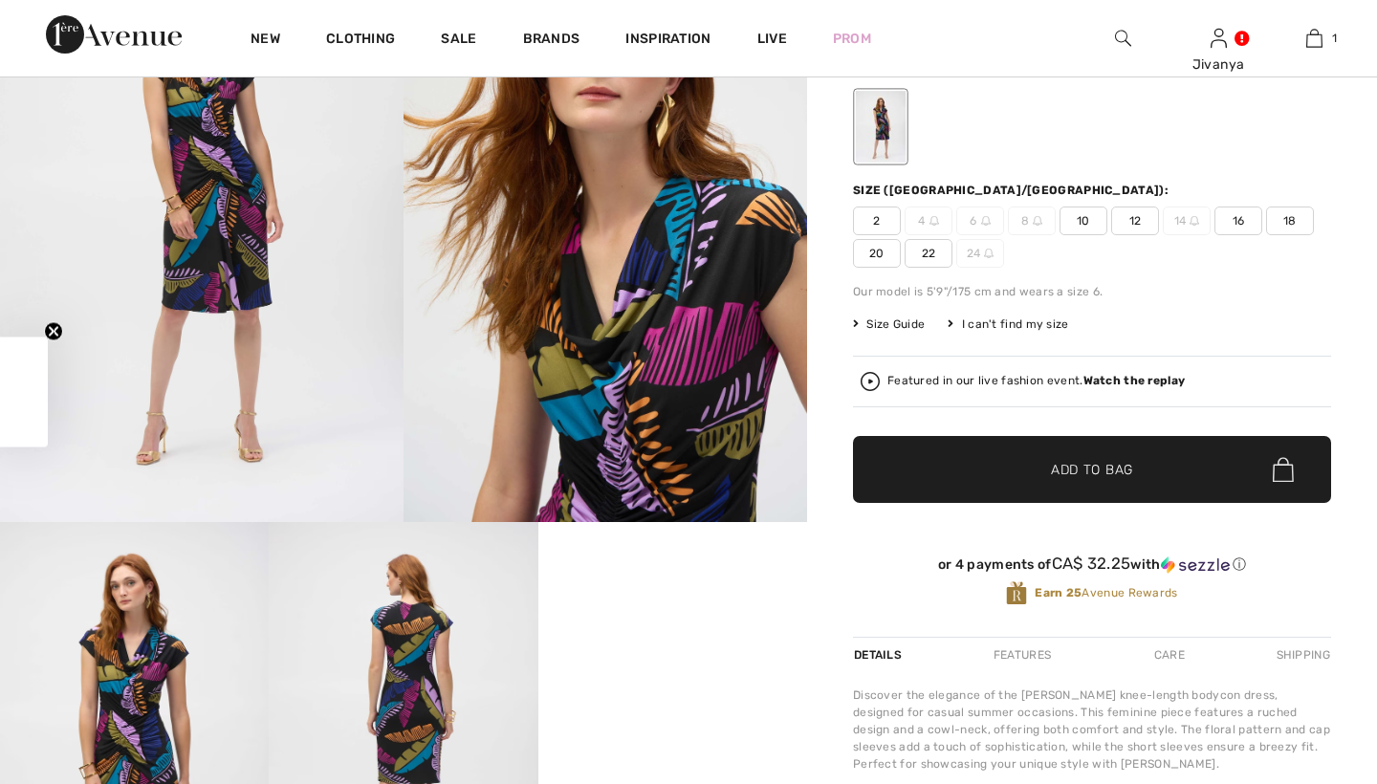
scroll to position [365, 0]
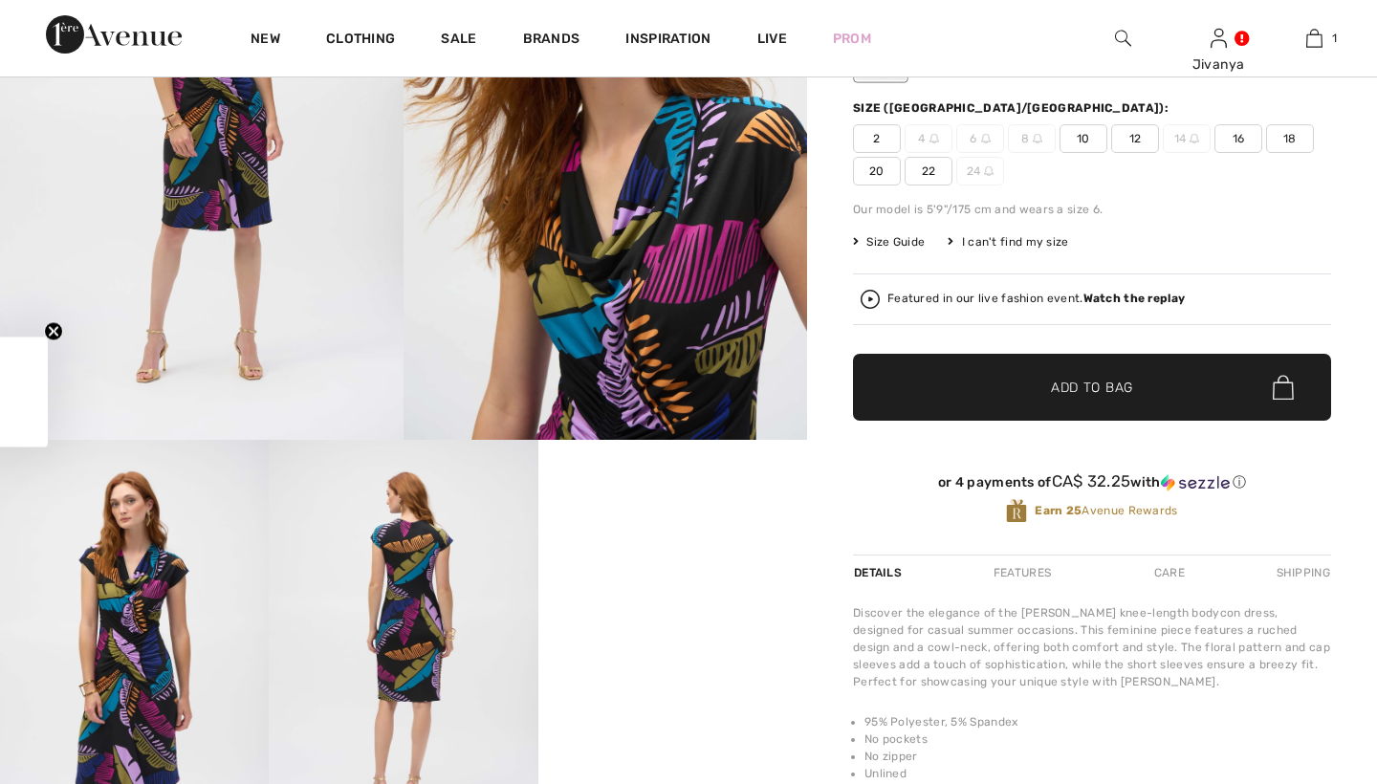
checkbox input "true"
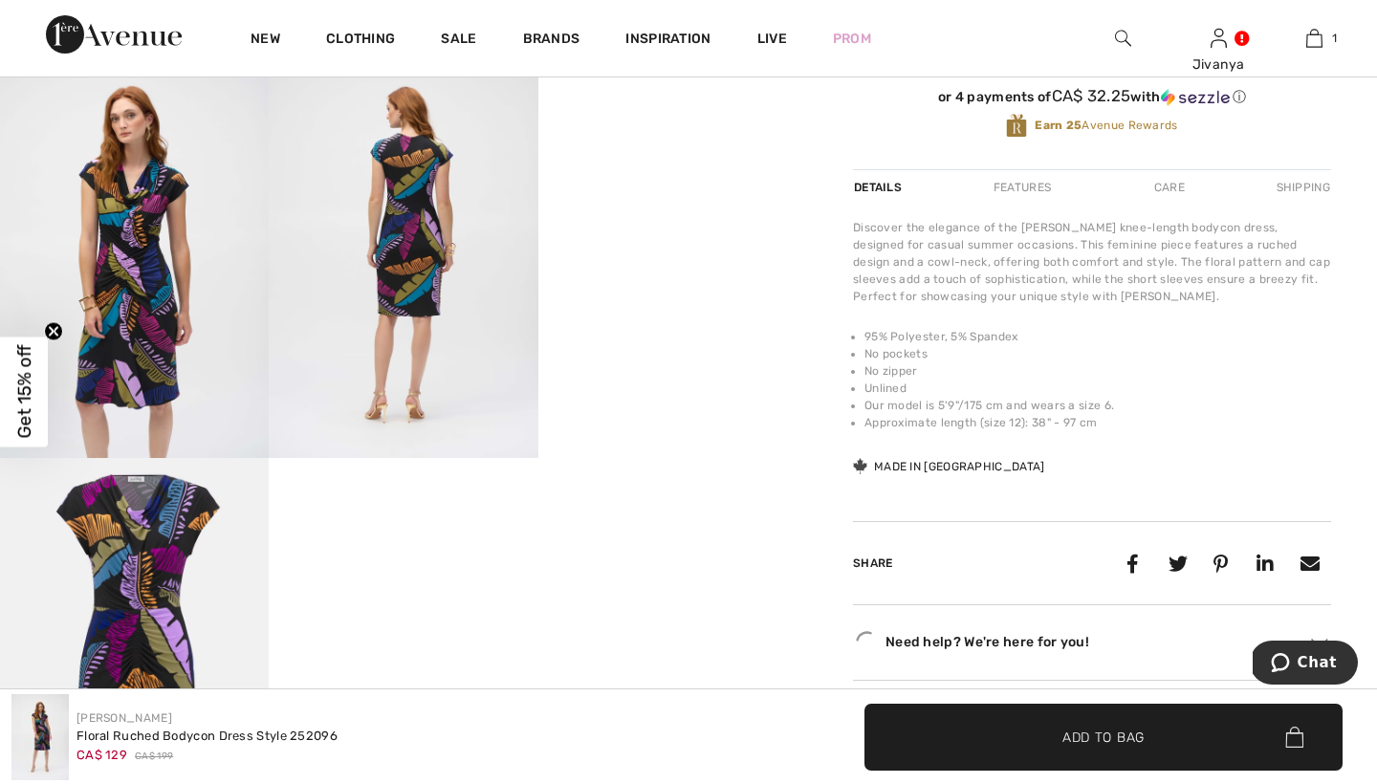
scroll to position [751, 0]
click at [676, 188] on video "Your browser does not support the video tag." at bounding box center [672, 121] width 269 height 135
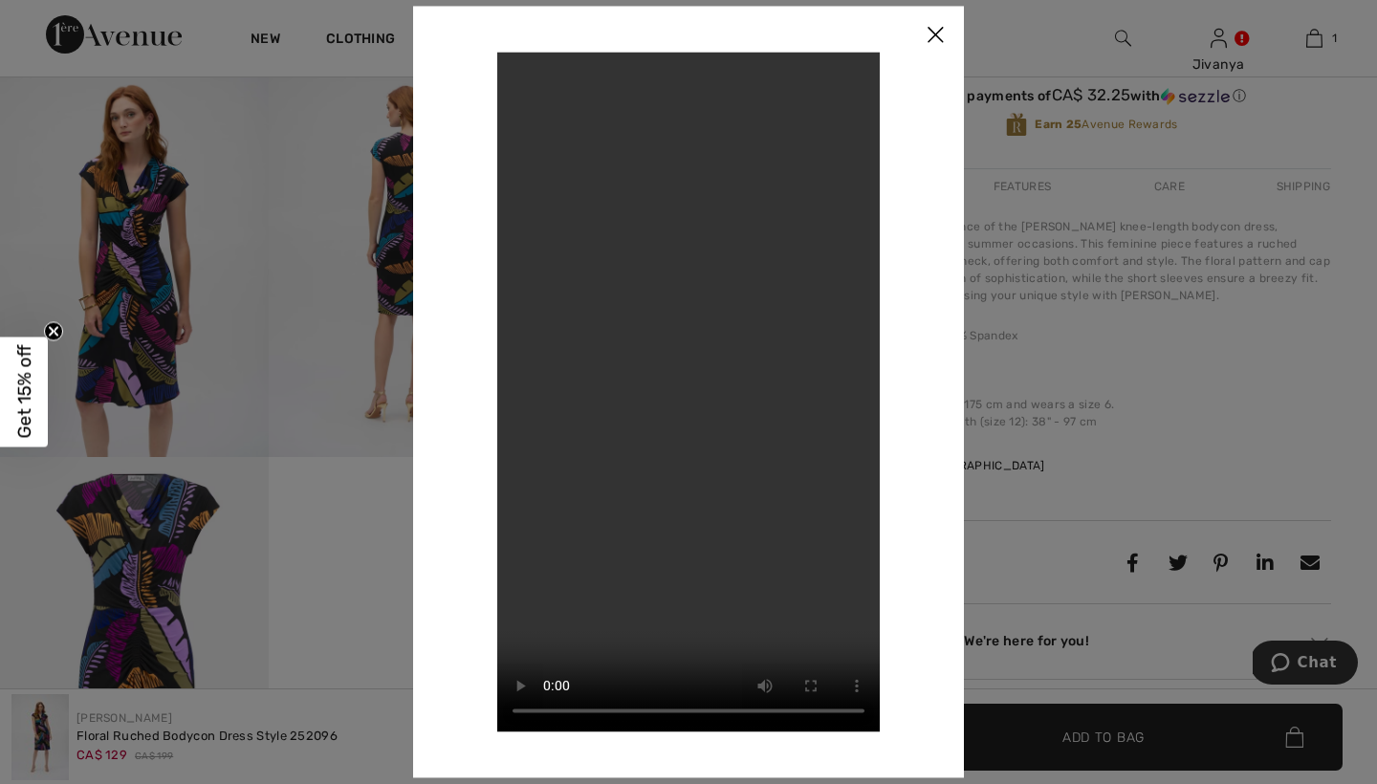
click at [521, 80] on video "Your browser does not support the video tag." at bounding box center [688, 392] width 382 height 680
click at [945, 33] on img at bounding box center [934, 35] width 57 height 59
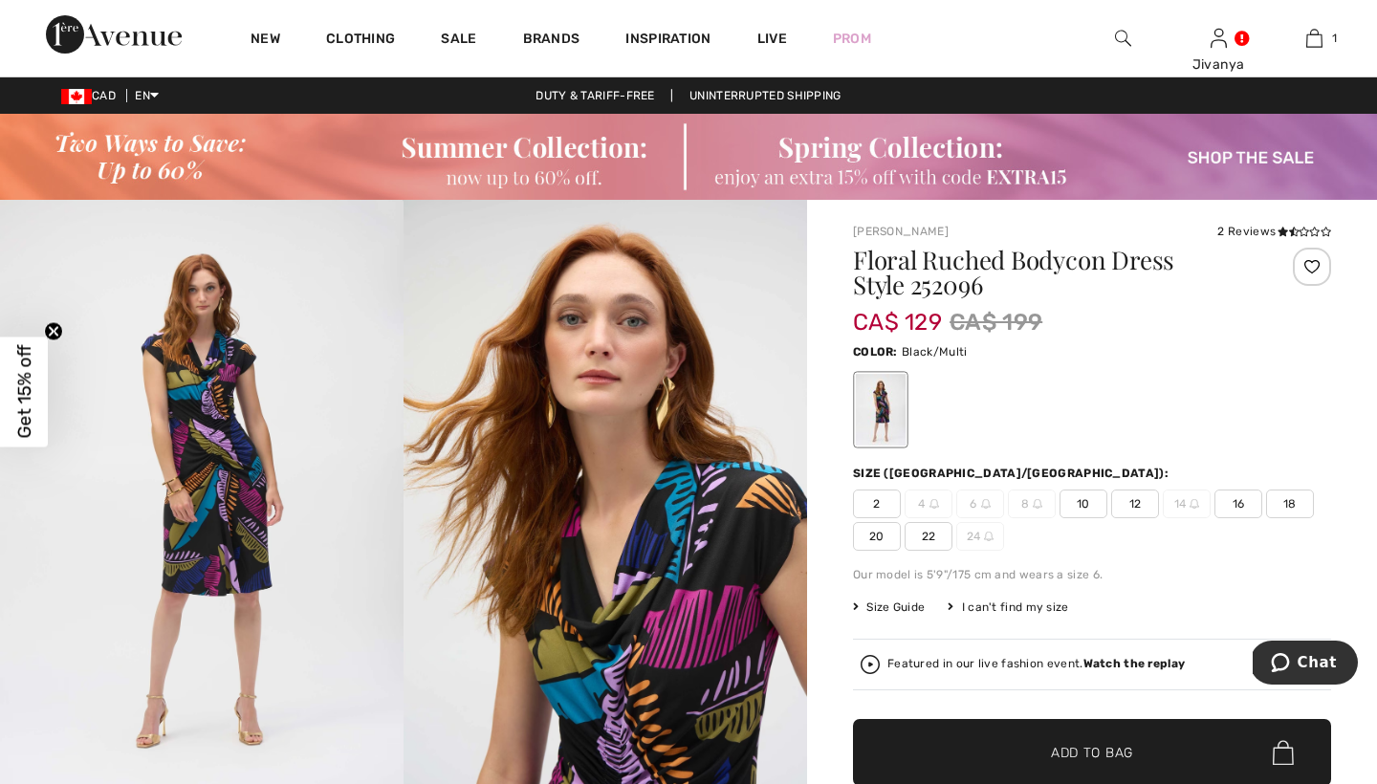
scroll to position [-1, 0]
click at [205, 424] on img at bounding box center [201, 502] width 403 height 605
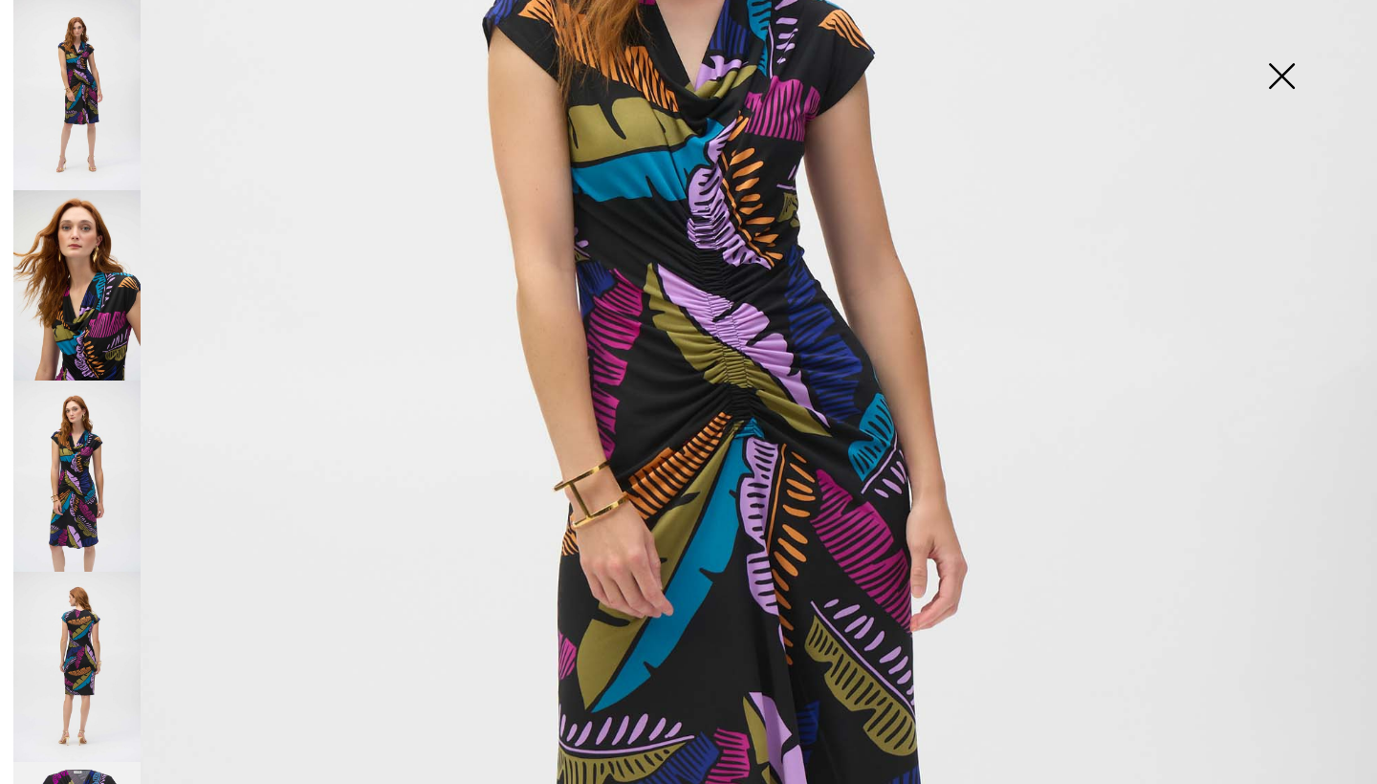
scroll to position [439, 0]
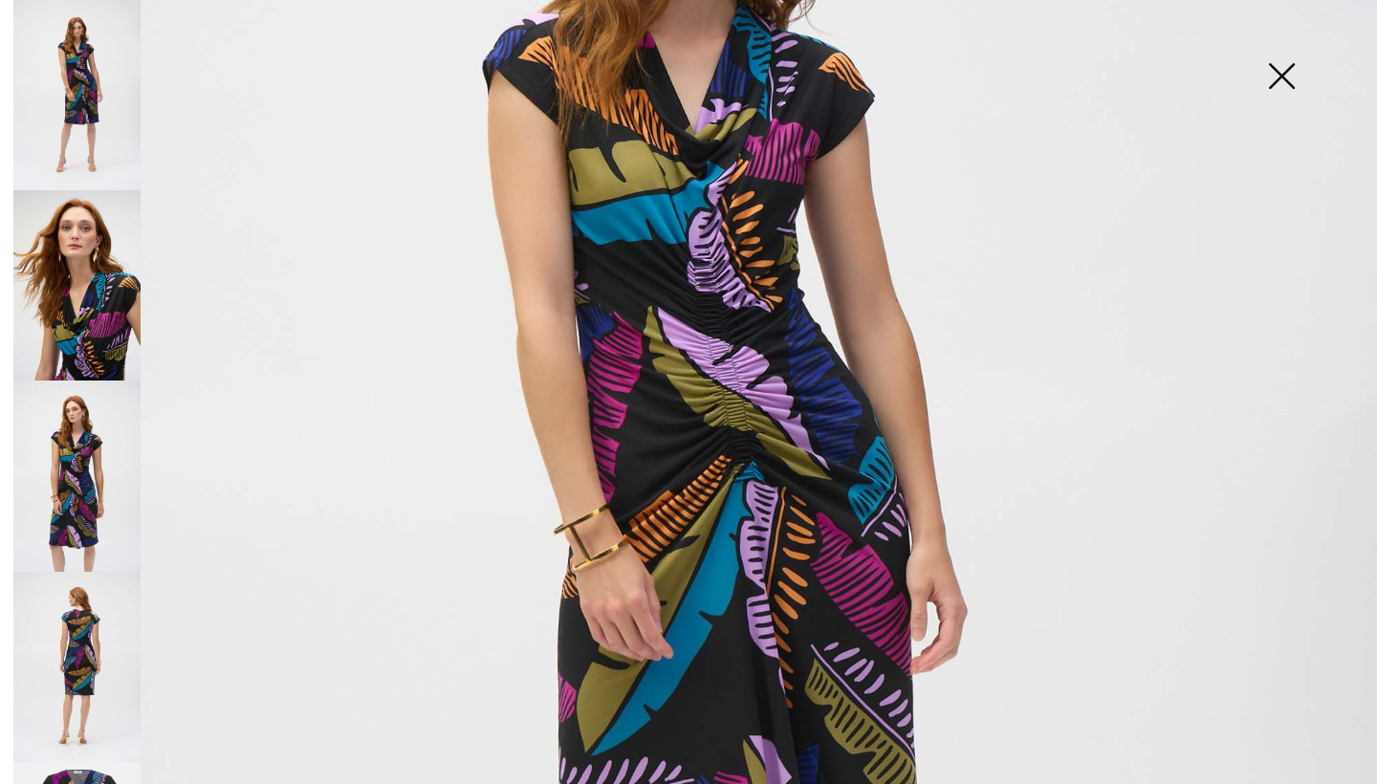
click at [1295, 67] on img at bounding box center [1281, 78] width 96 height 98
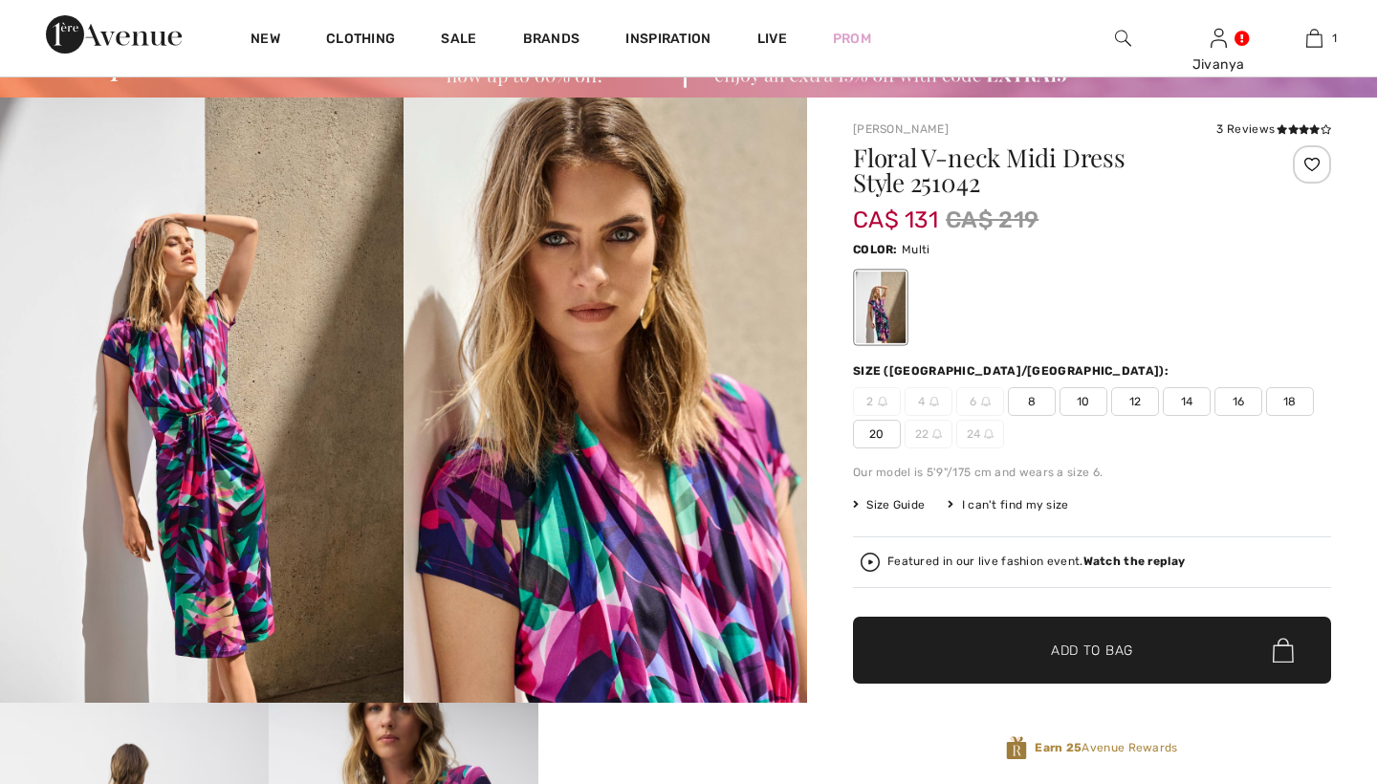
click at [270, 410] on img at bounding box center [201, 400] width 403 height 605
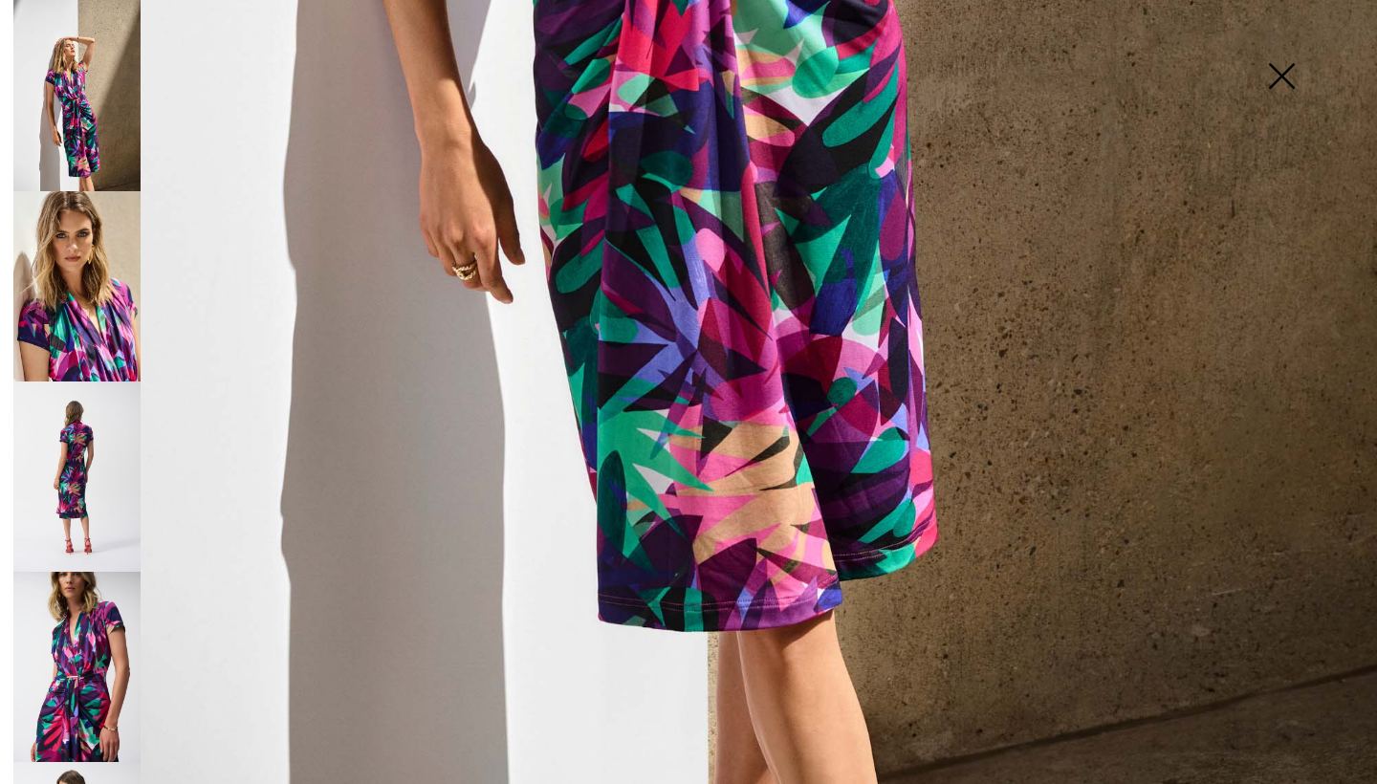
scroll to position [1281, 0]
click at [57, 295] on img at bounding box center [76, 286] width 127 height 191
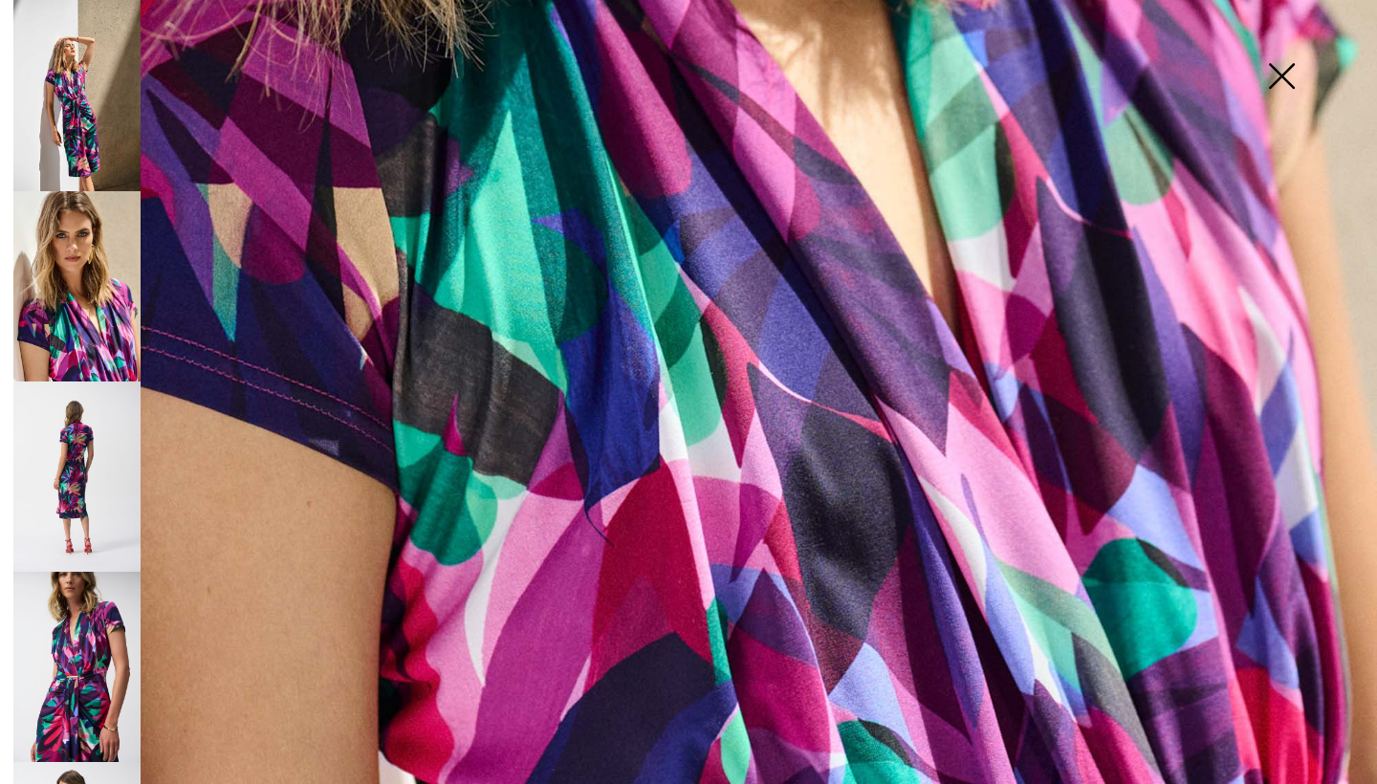
scroll to position [1238, 0]
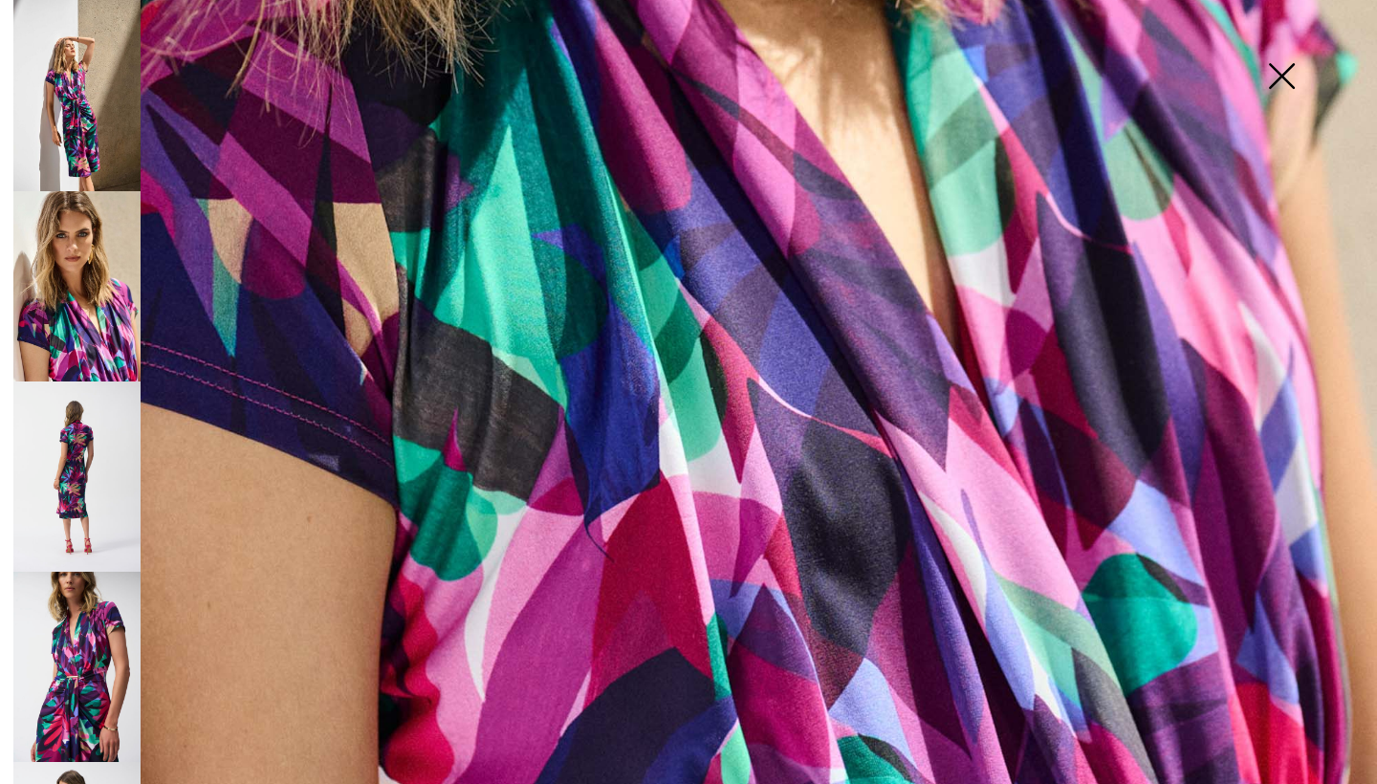
click at [48, 468] on img at bounding box center [76, 476] width 127 height 190
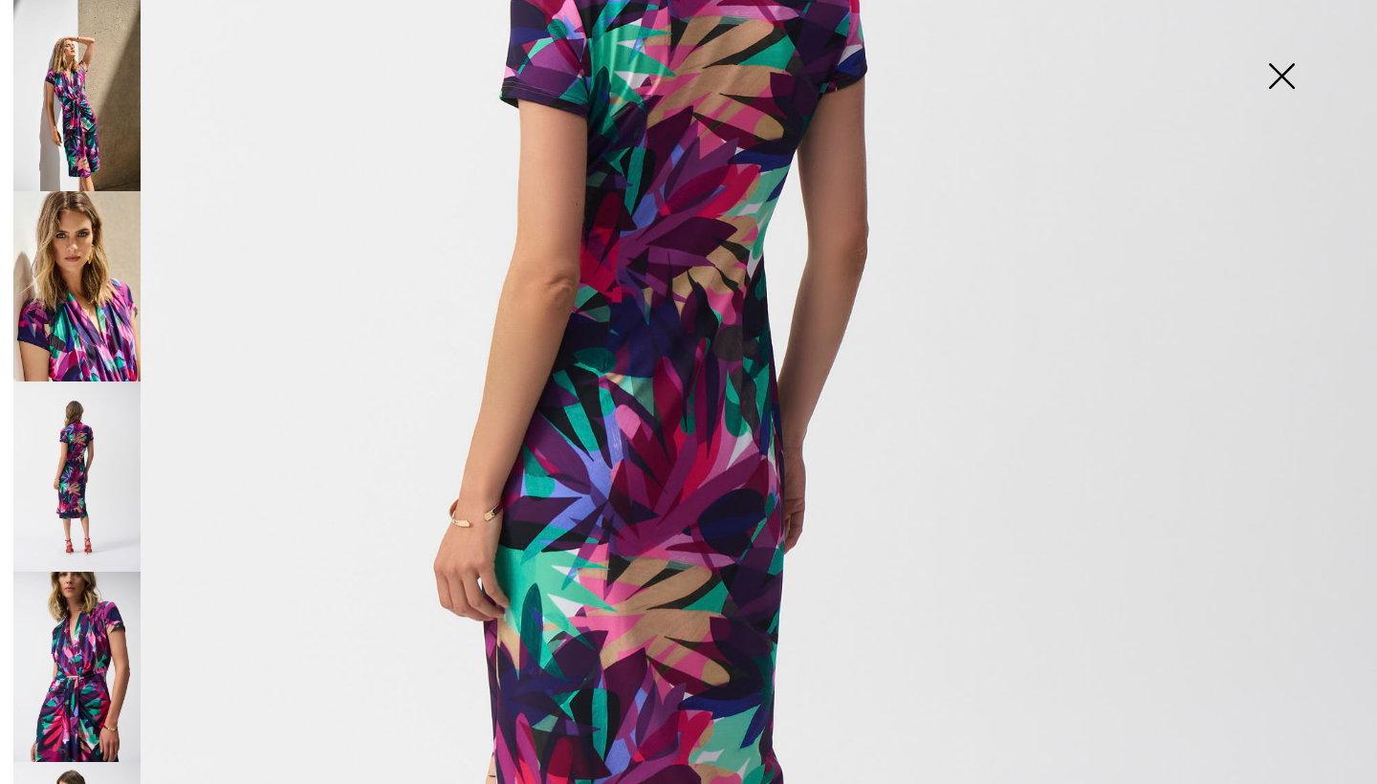
scroll to position [593, 0]
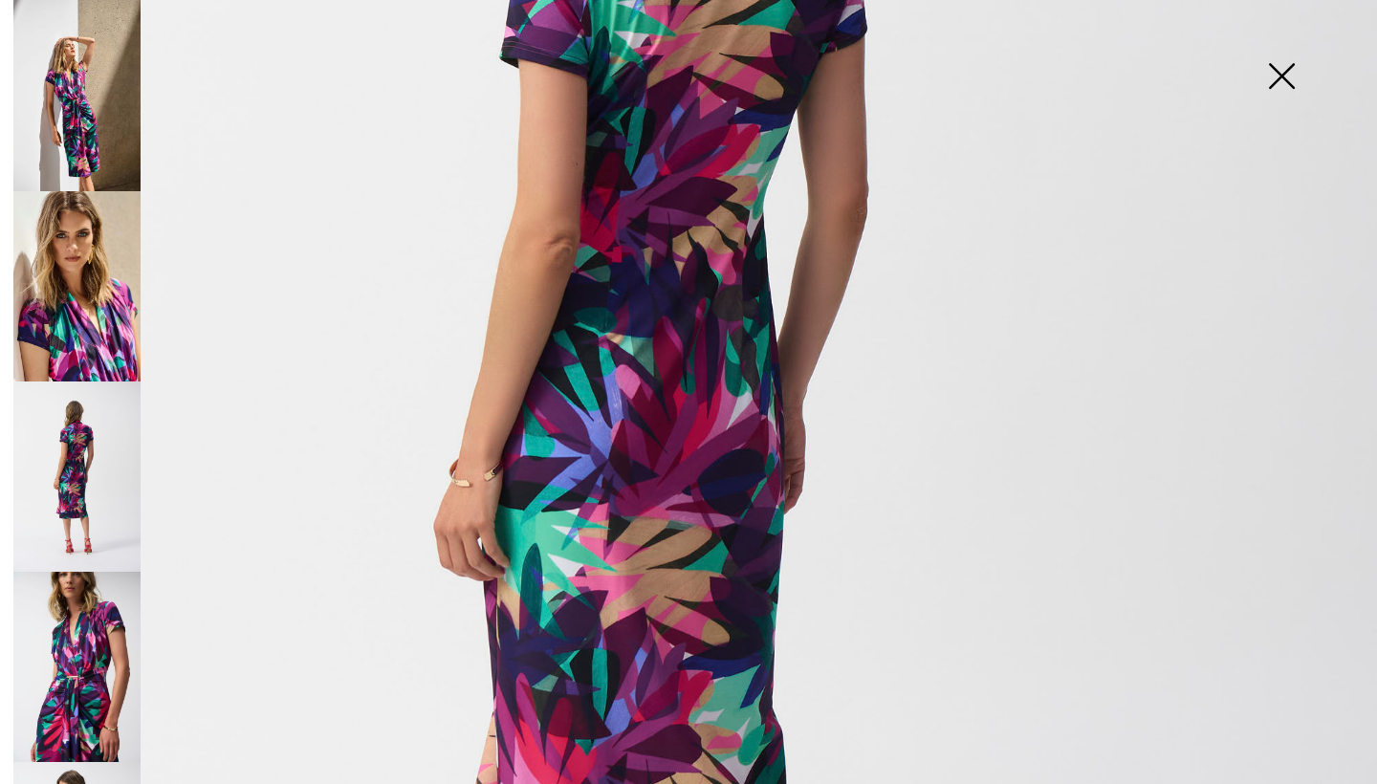
click at [93, 619] on img at bounding box center [76, 667] width 127 height 190
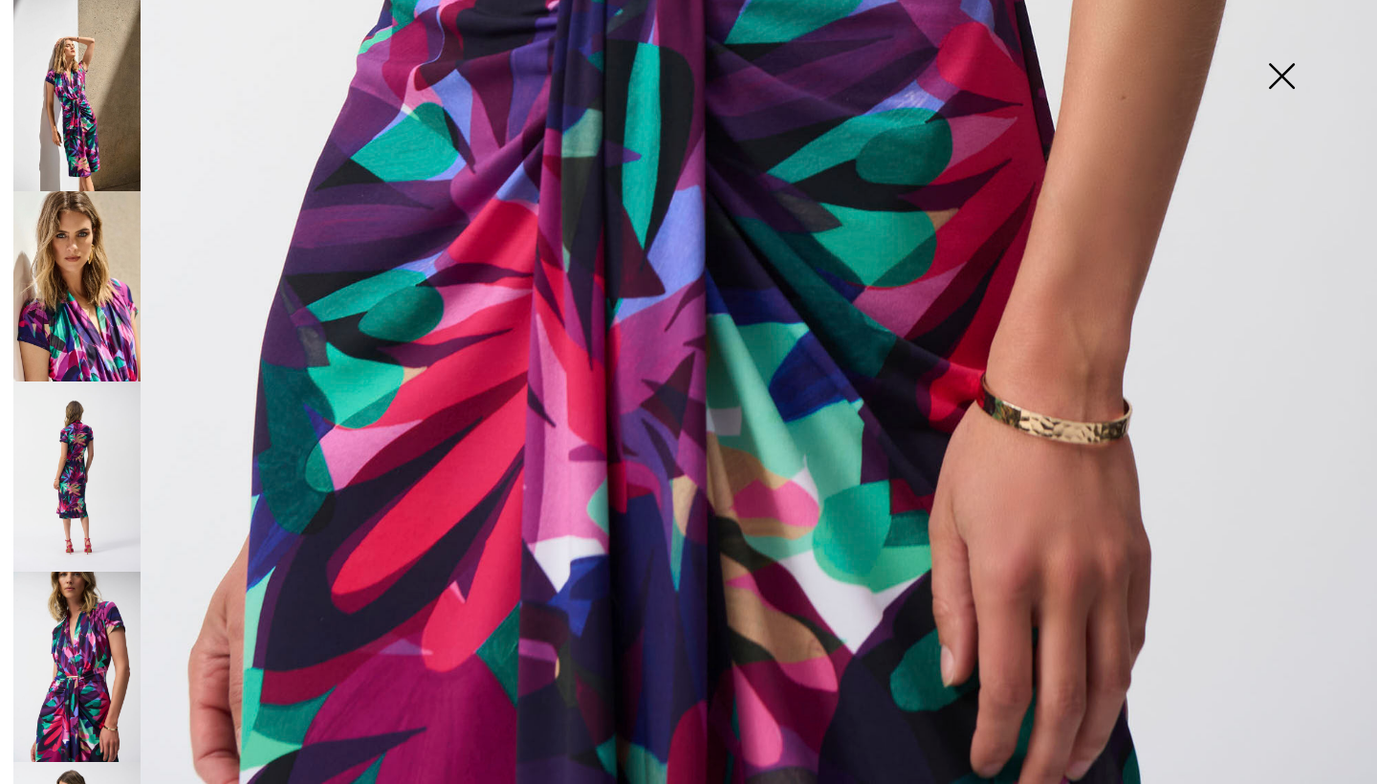
scroll to position [1279, 0]
click at [54, 656] on img at bounding box center [76, 667] width 127 height 190
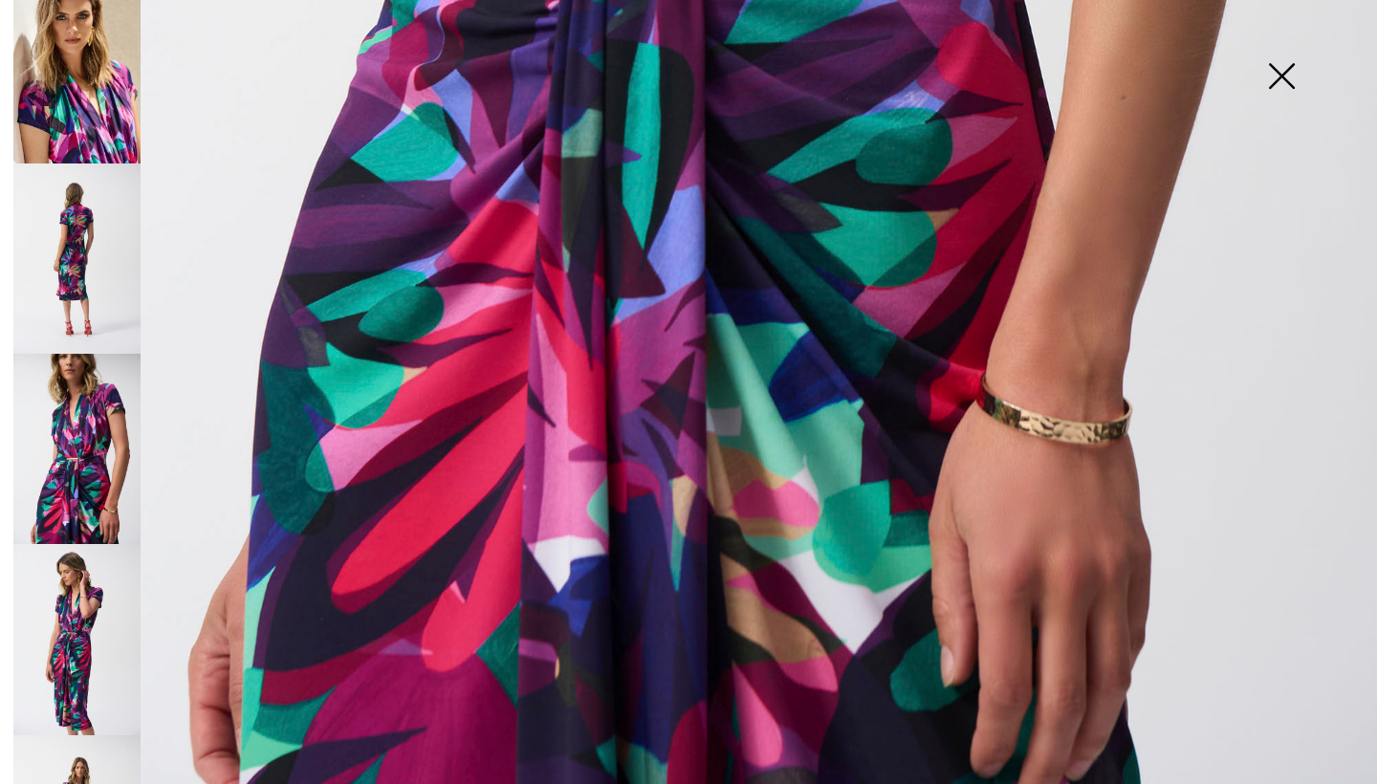
scroll to position [216, 0]
click at [57, 620] on img at bounding box center [76, 641] width 127 height 190
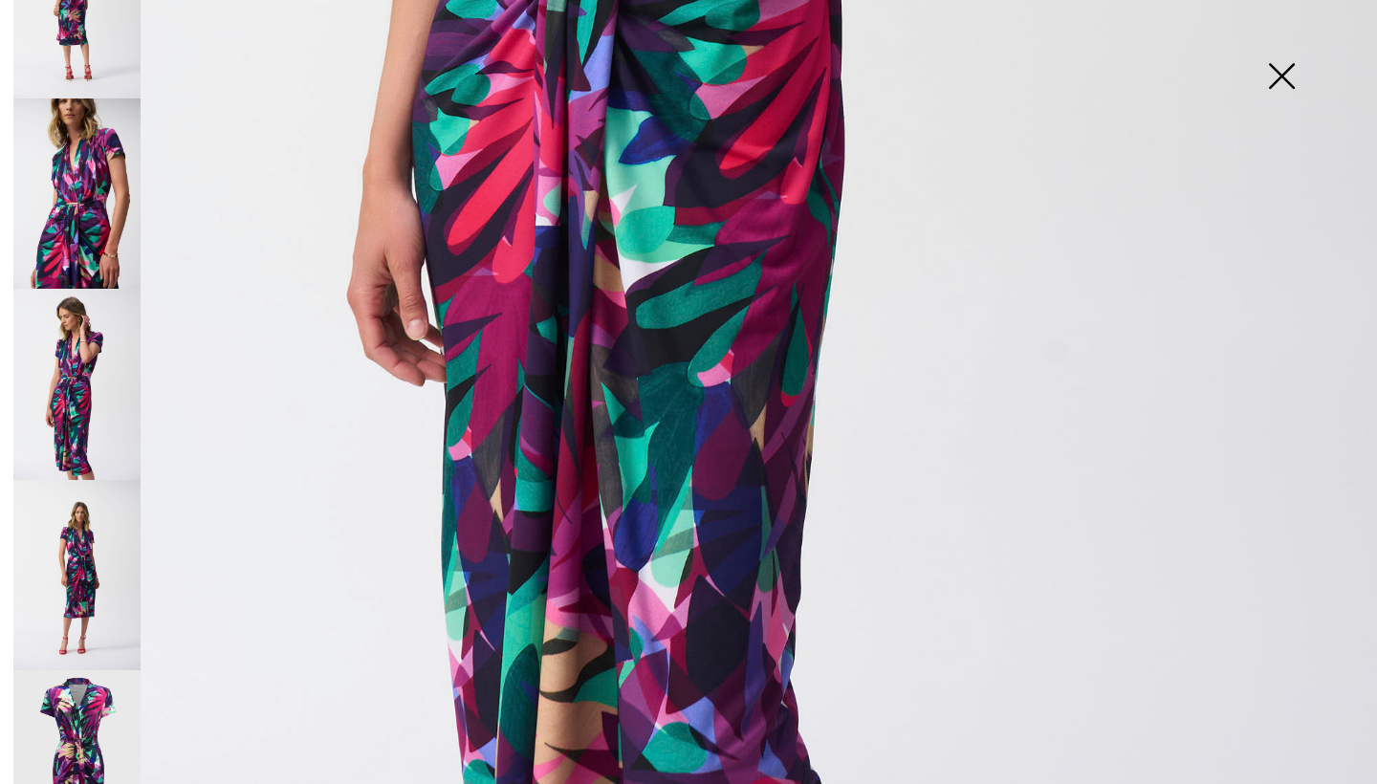
scroll to position [501, 0]
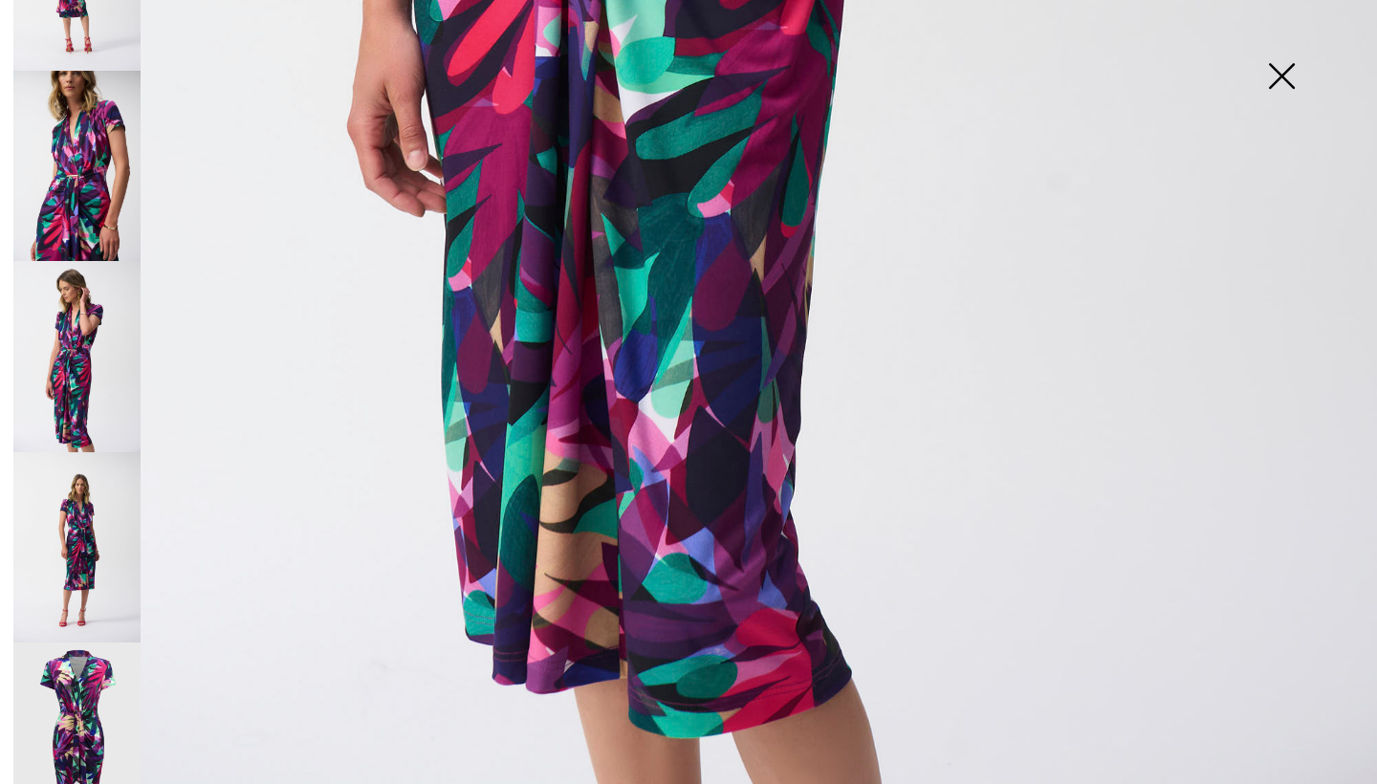
click at [67, 651] on img at bounding box center [76, 737] width 127 height 191
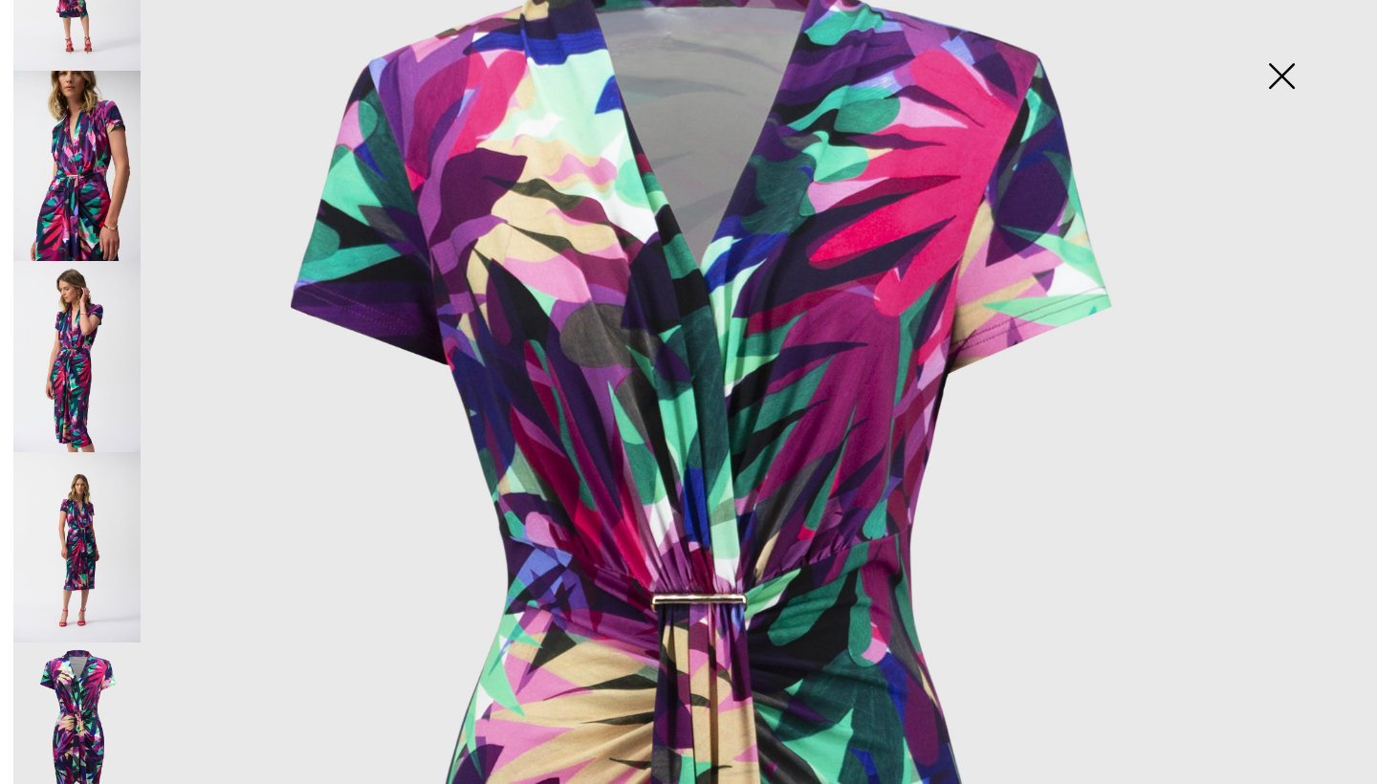
scroll to position [118, 0]
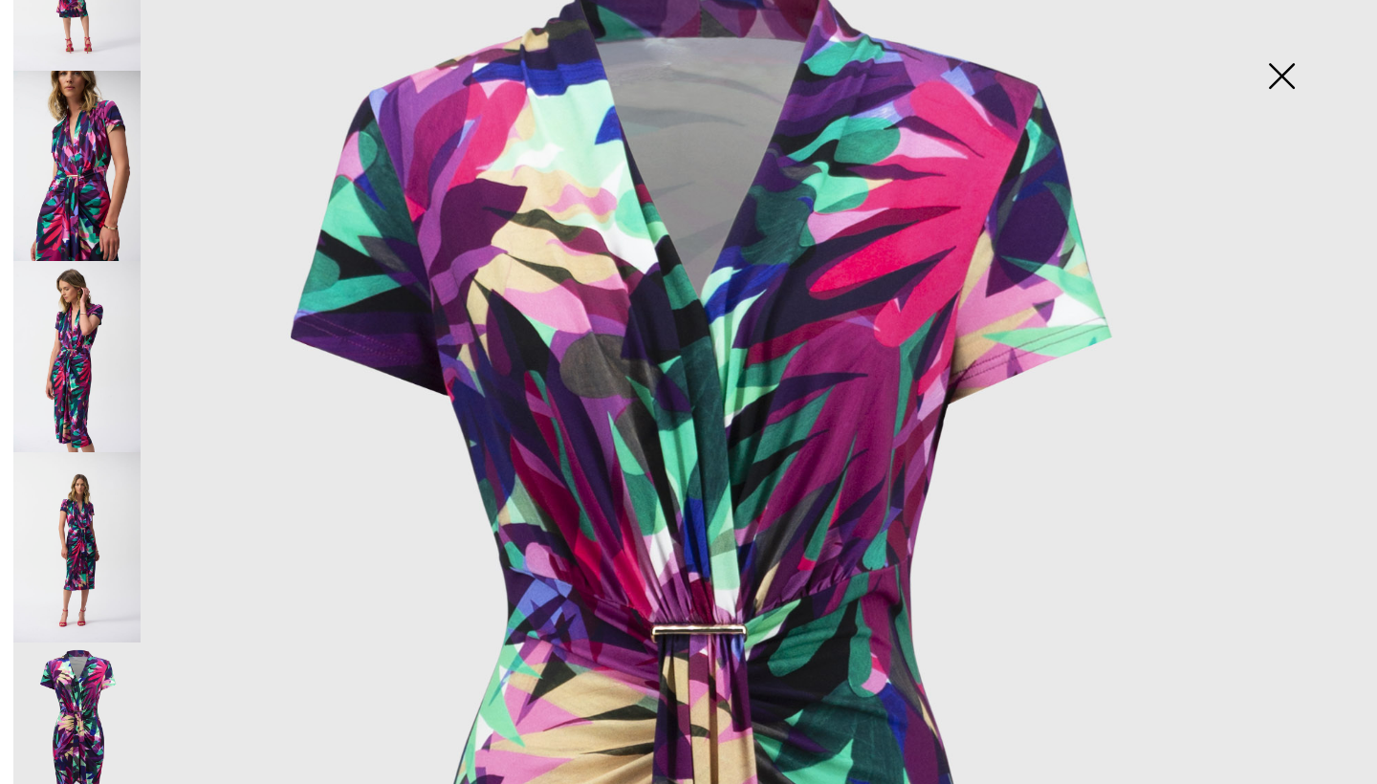
click at [1273, 70] on img at bounding box center [1281, 78] width 96 height 98
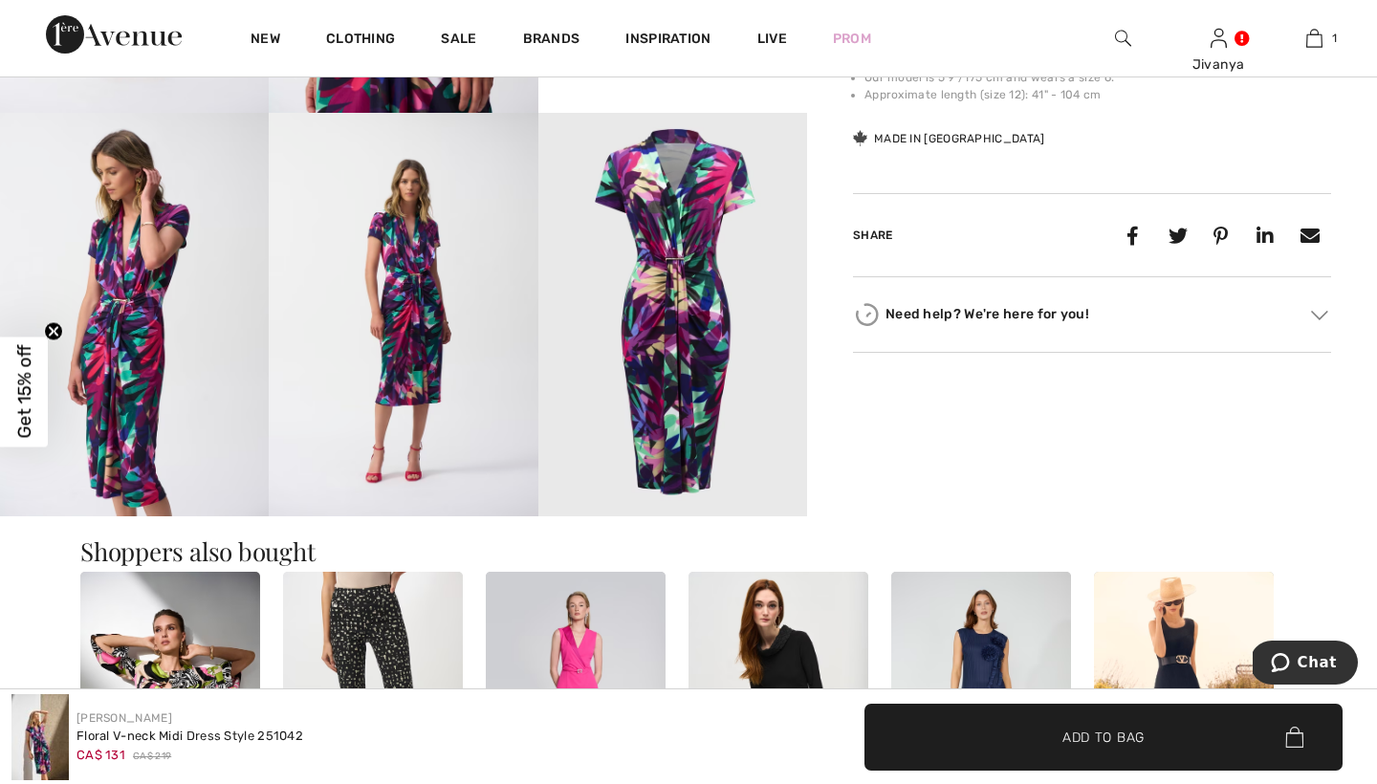
scroll to position [612, 0]
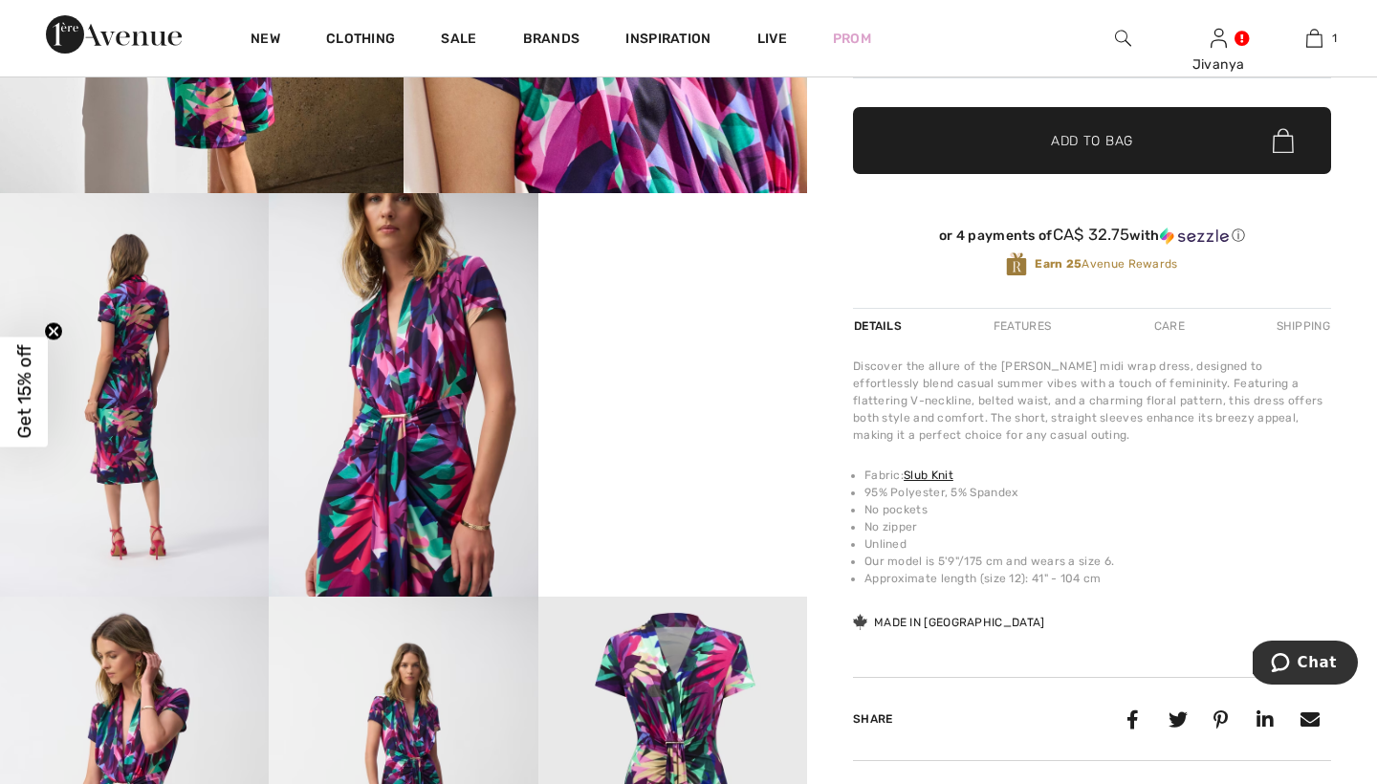
click at [713, 328] on video "Your browser does not support the video tag." at bounding box center [672, 260] width 269 height 135
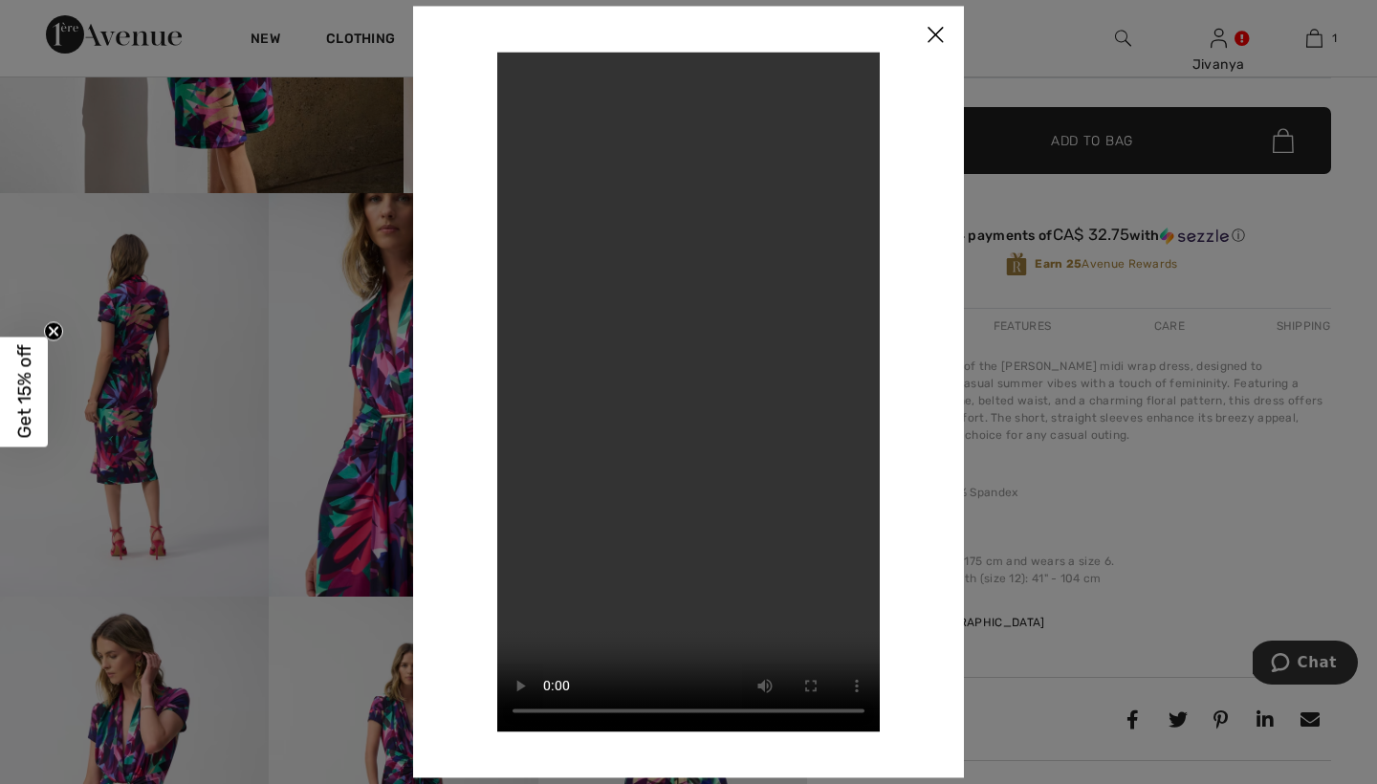
click at [526, 63] on video "Your browser does not support the video tag." at bounding box center [688, 392] width 382 height 680
click at [925, 25] on img at bounding box center [934, 35] width 57 height 59
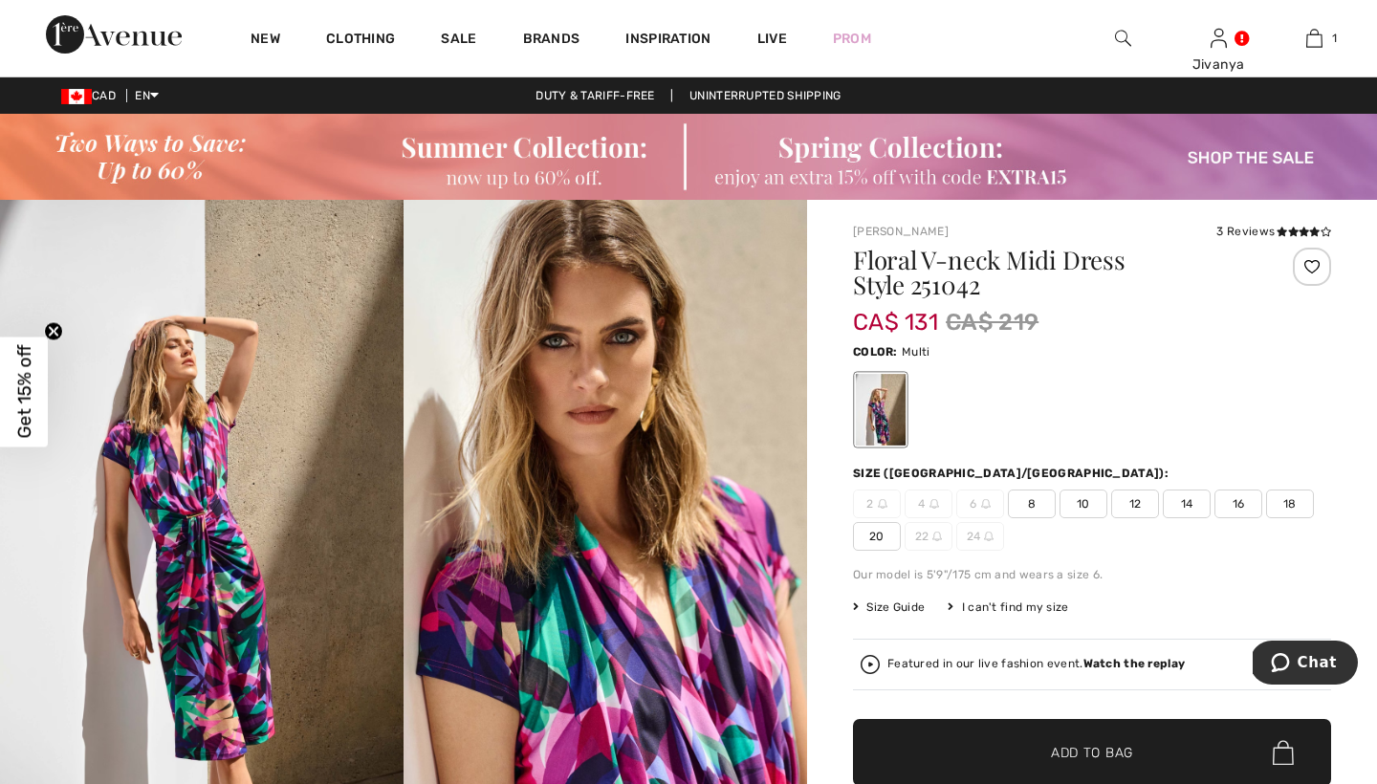
scroll to position [0, 0]
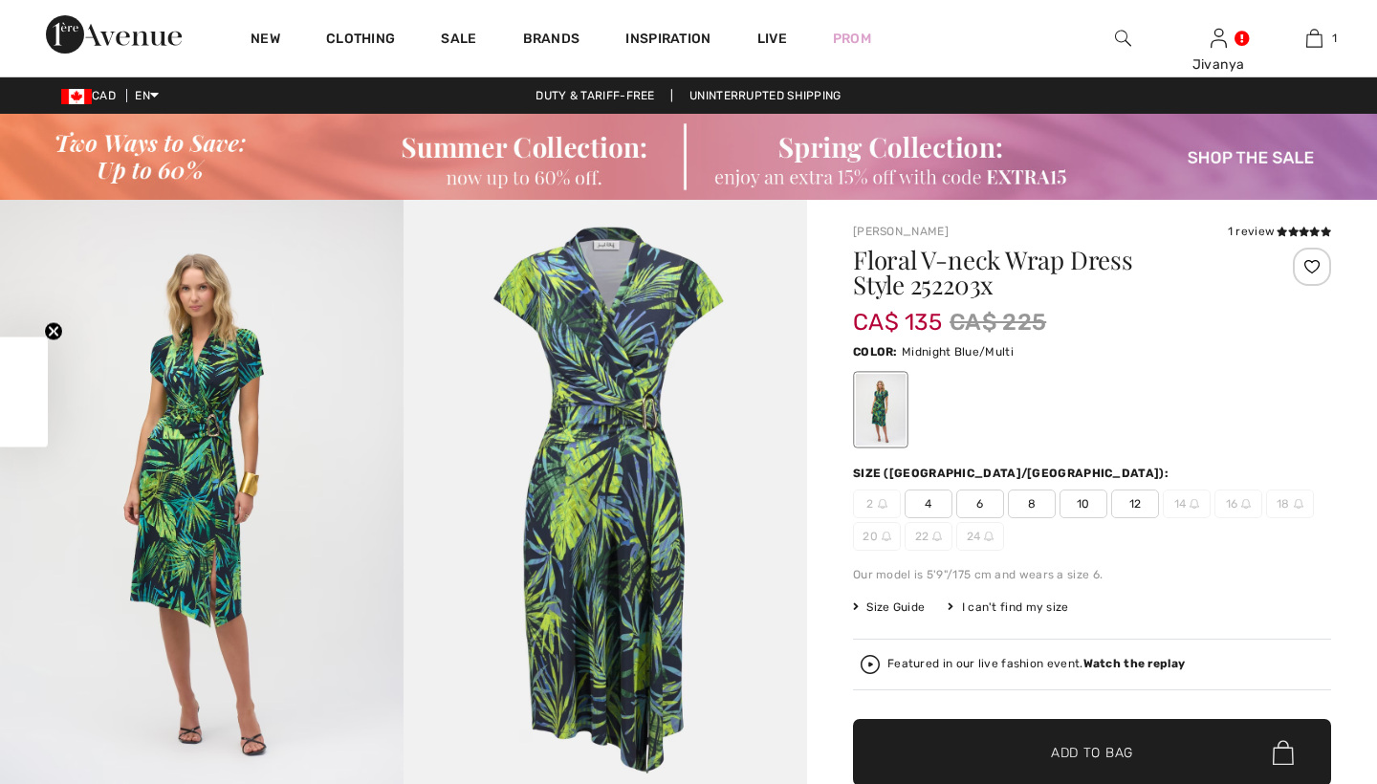
checkbox input "true"
click at [272, 391] on img at bounding box center [201, 502] width 403 height 605
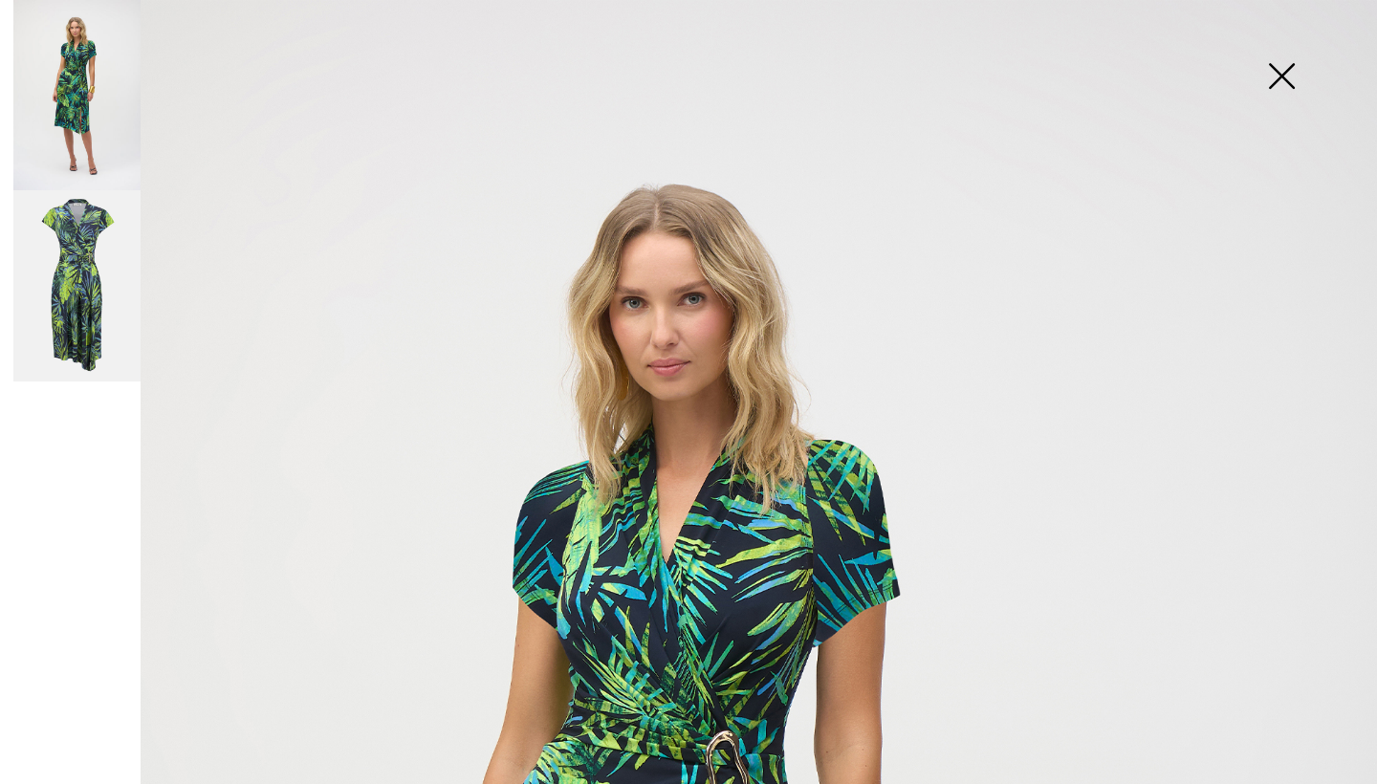
click at [92, 262] on img at bounding box center [76, 285] width 127 height 191
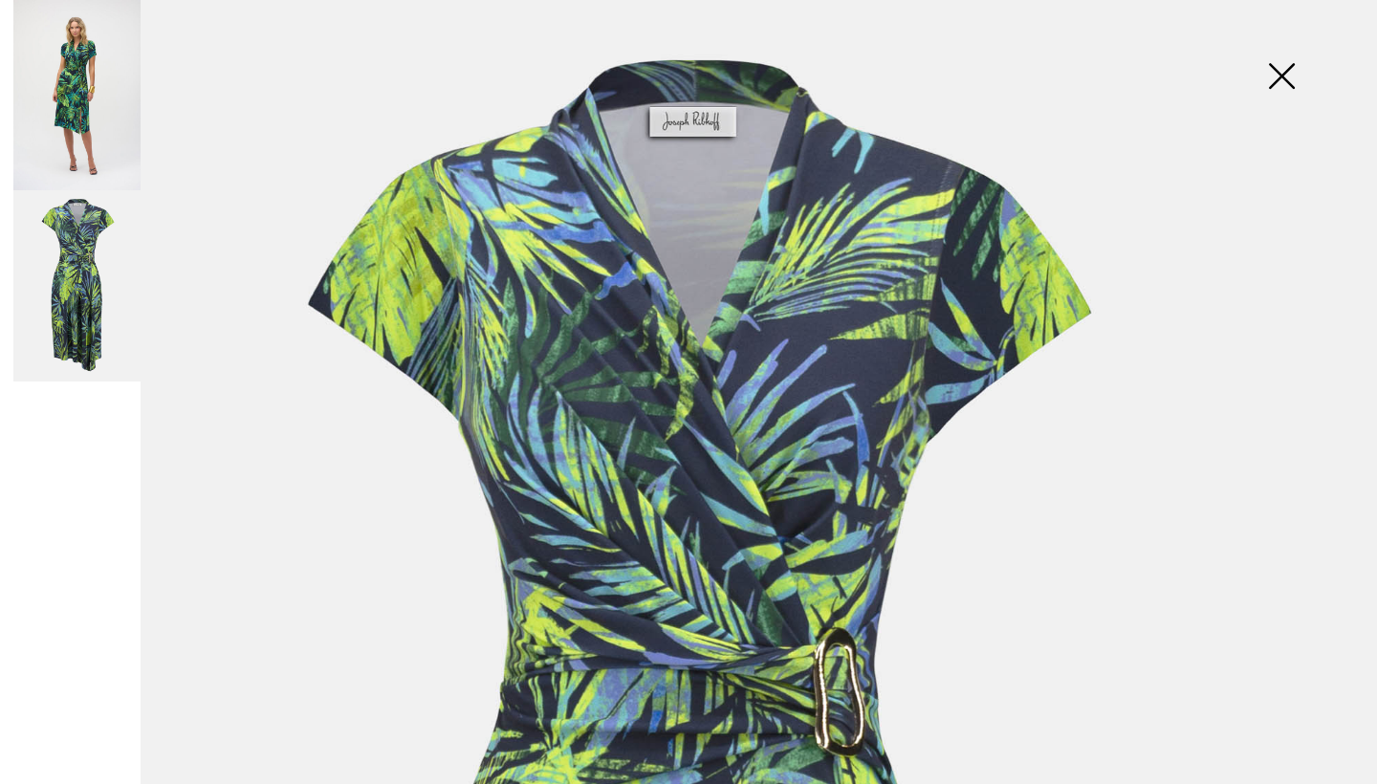
scroll to position [28, 0]
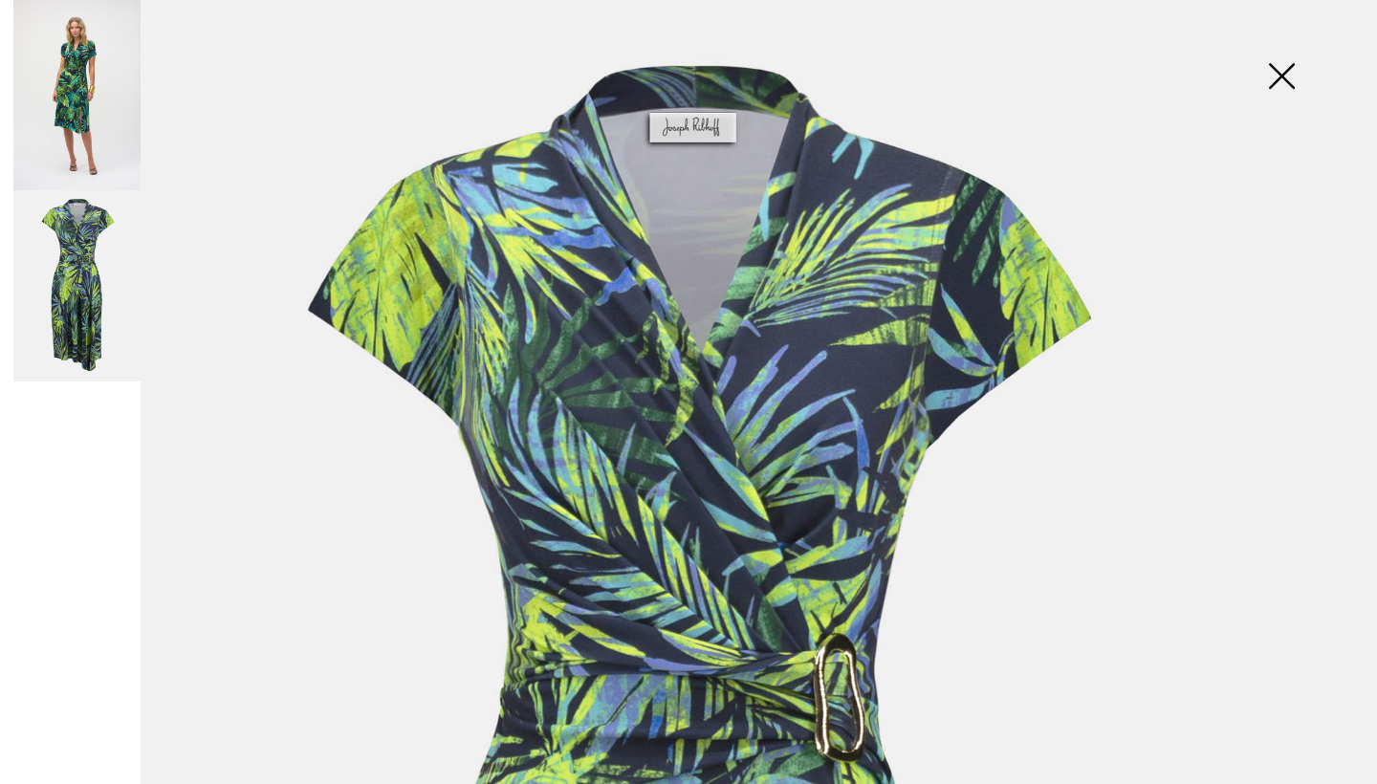
click at [63, 59] on img at bounding box center [76, 95] width 127 height 190
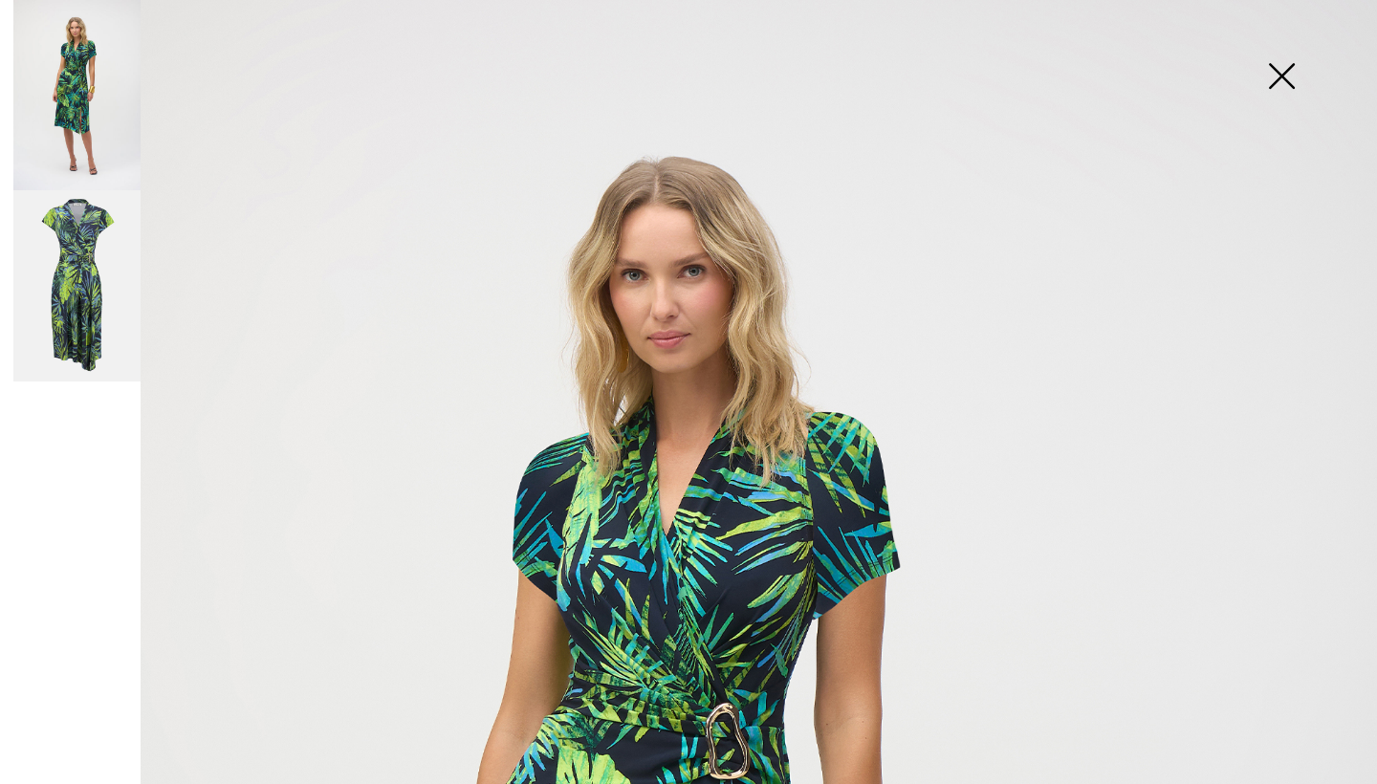
click at [1284, 76] on img at bounding box center [1281, 78] width 96 height 98
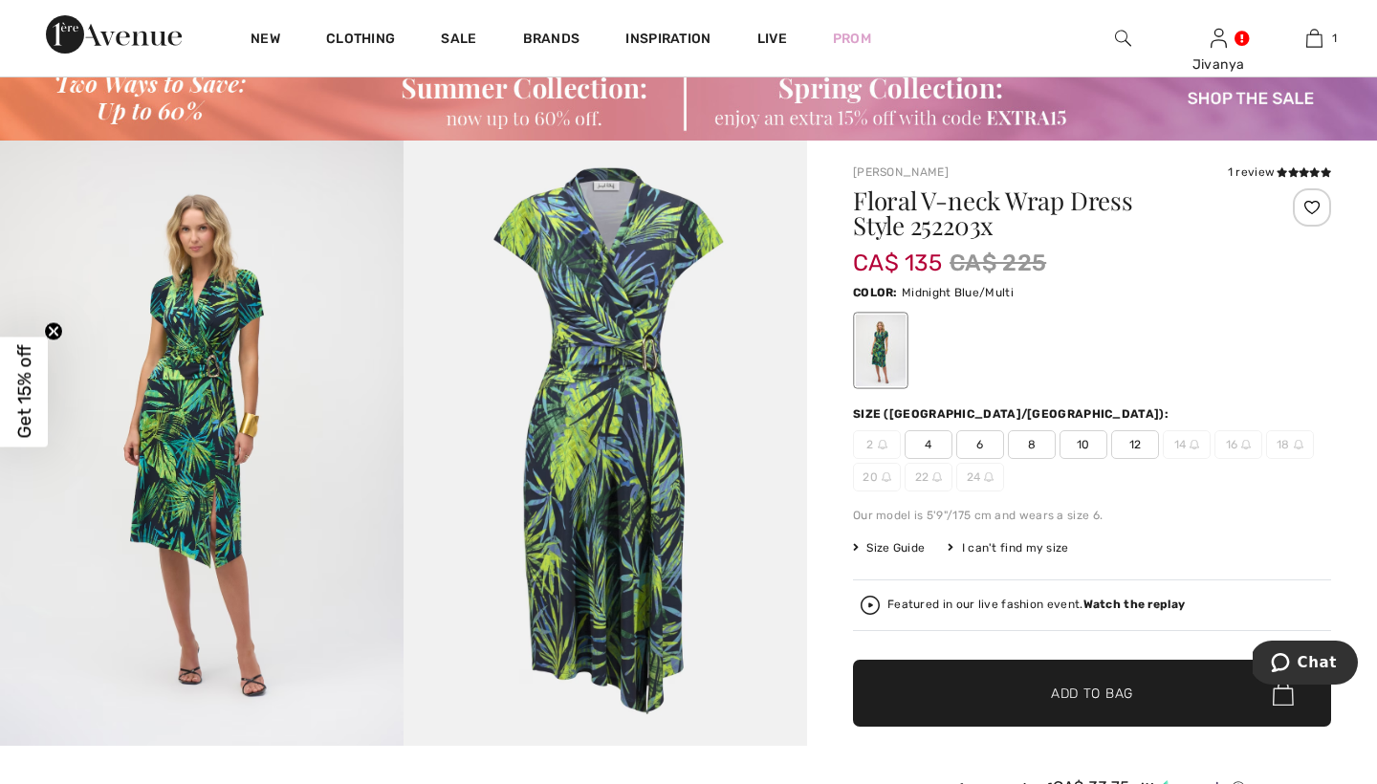
scroll to position [57, 0]
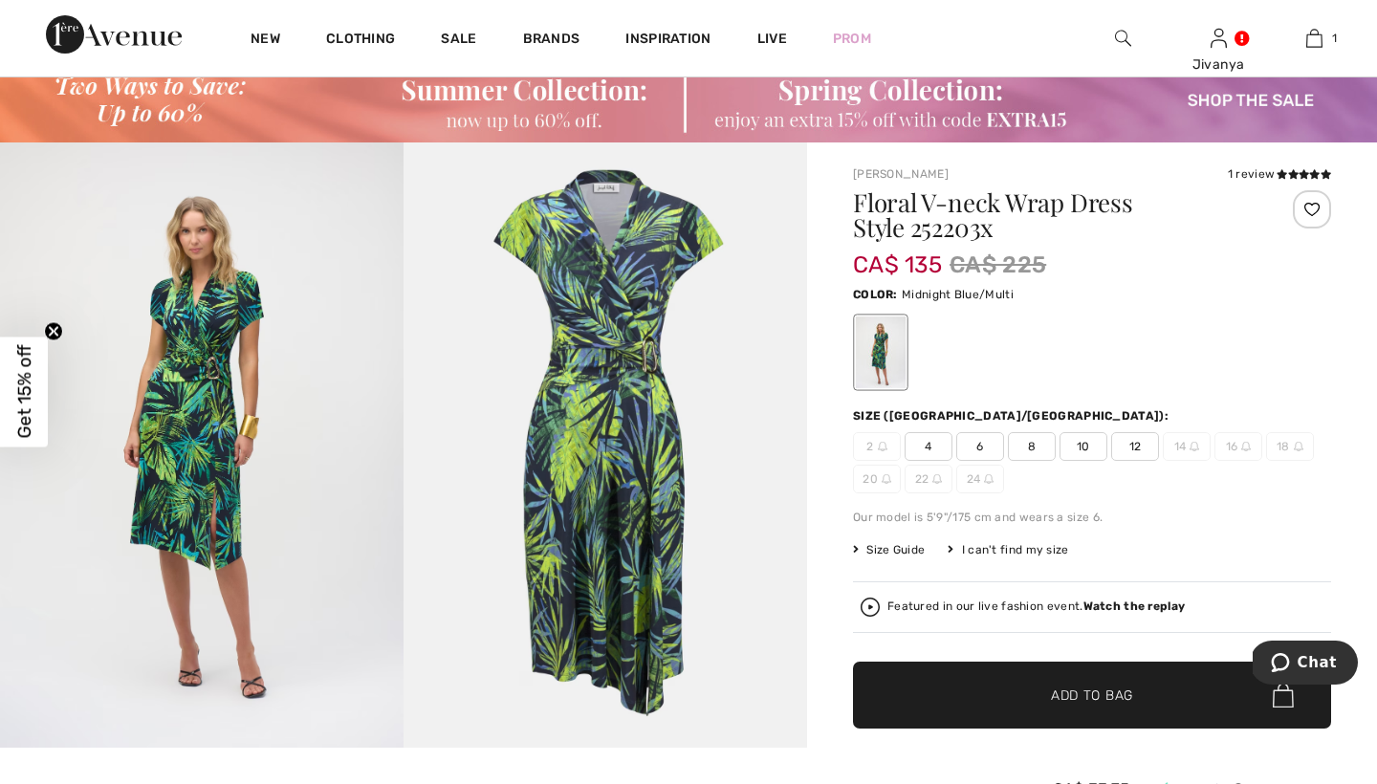
click at [211, 410] on img at bounding box center [201, 444] width 403 height 605
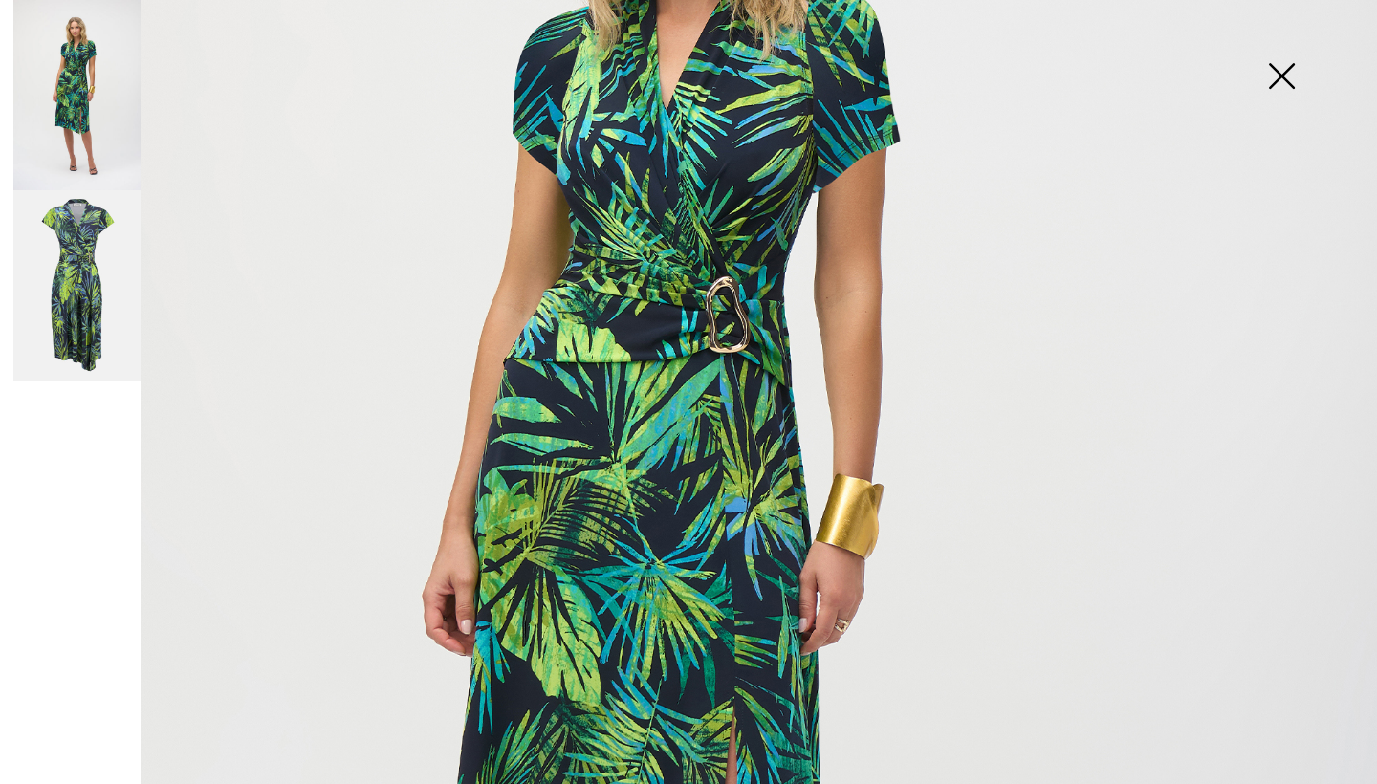
scroll to position [304, 0]
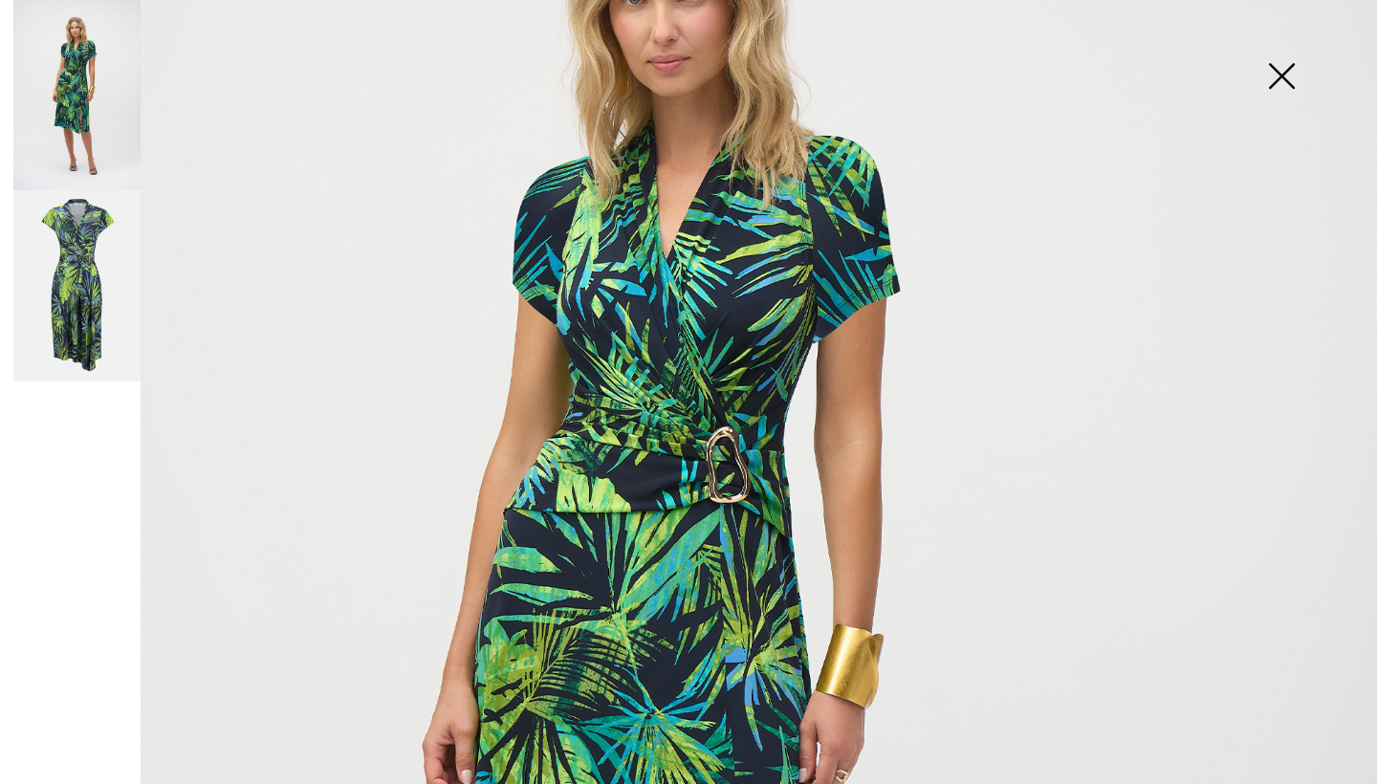
click at [1278, 67] on img at bounding box center [1281, 78] width 96 height 98
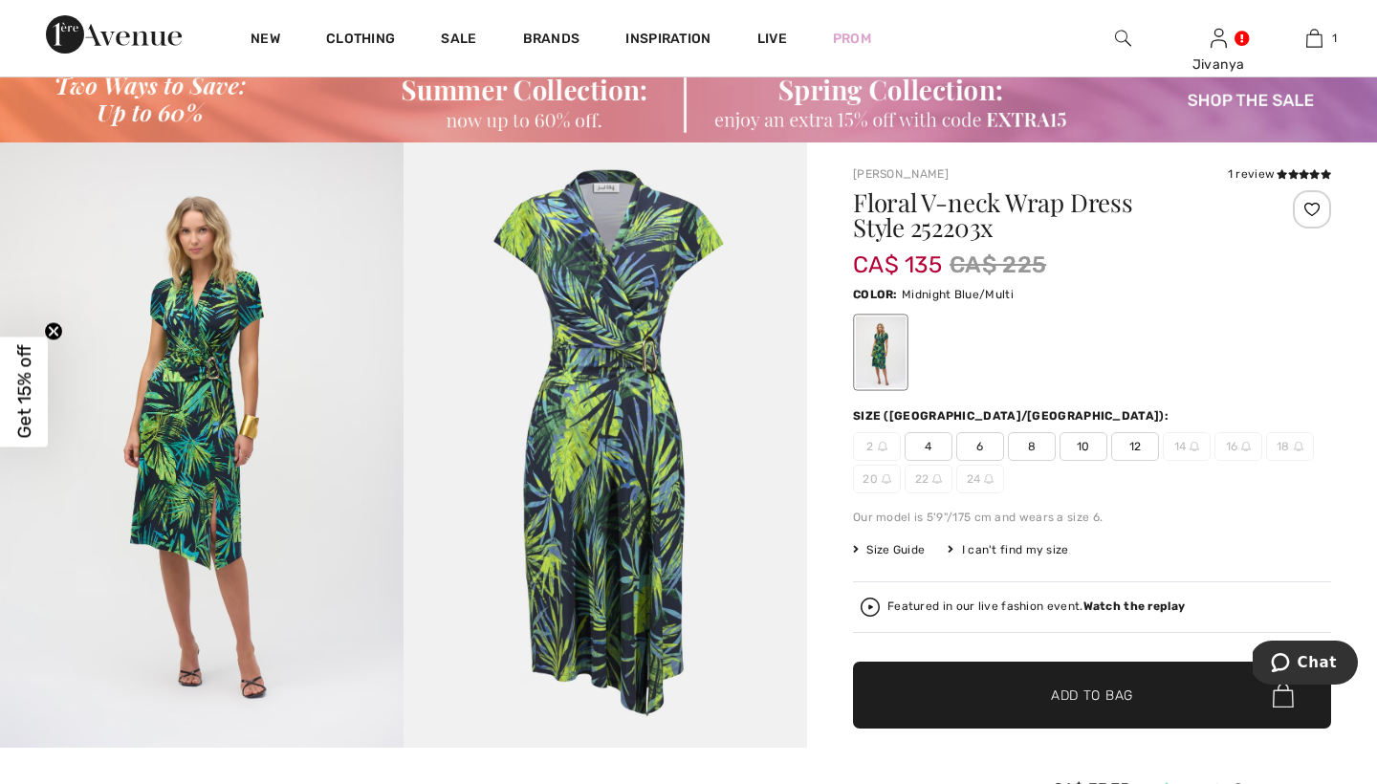
click at [1137, 446] on span "12" at bounding box center [1135, 446] width 48 height 29
click at [599, 402] on img at bounding box center [604, 444] width 403 height 605
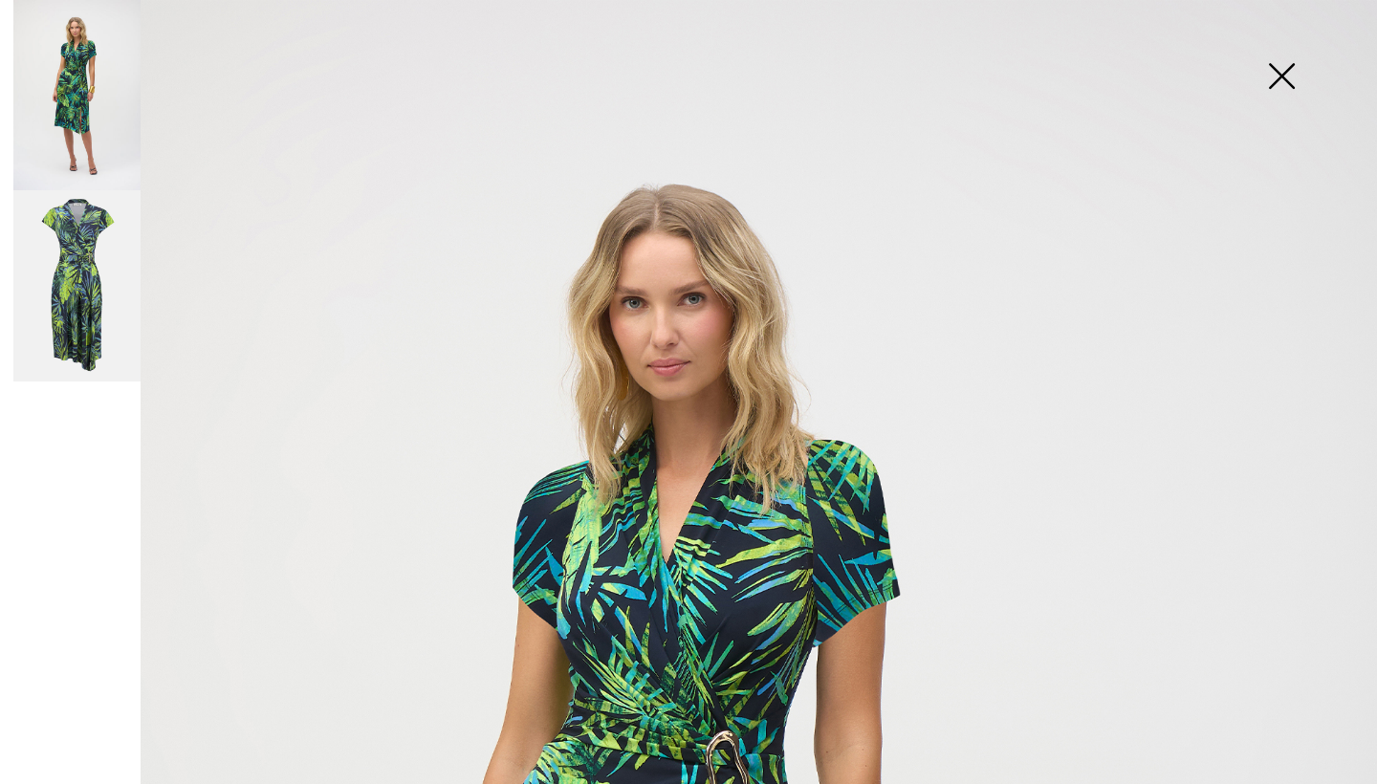
scroll to position [0, 0]
click at [1274, 65] on img at bounding box center [1281, 78] width 96 height 98
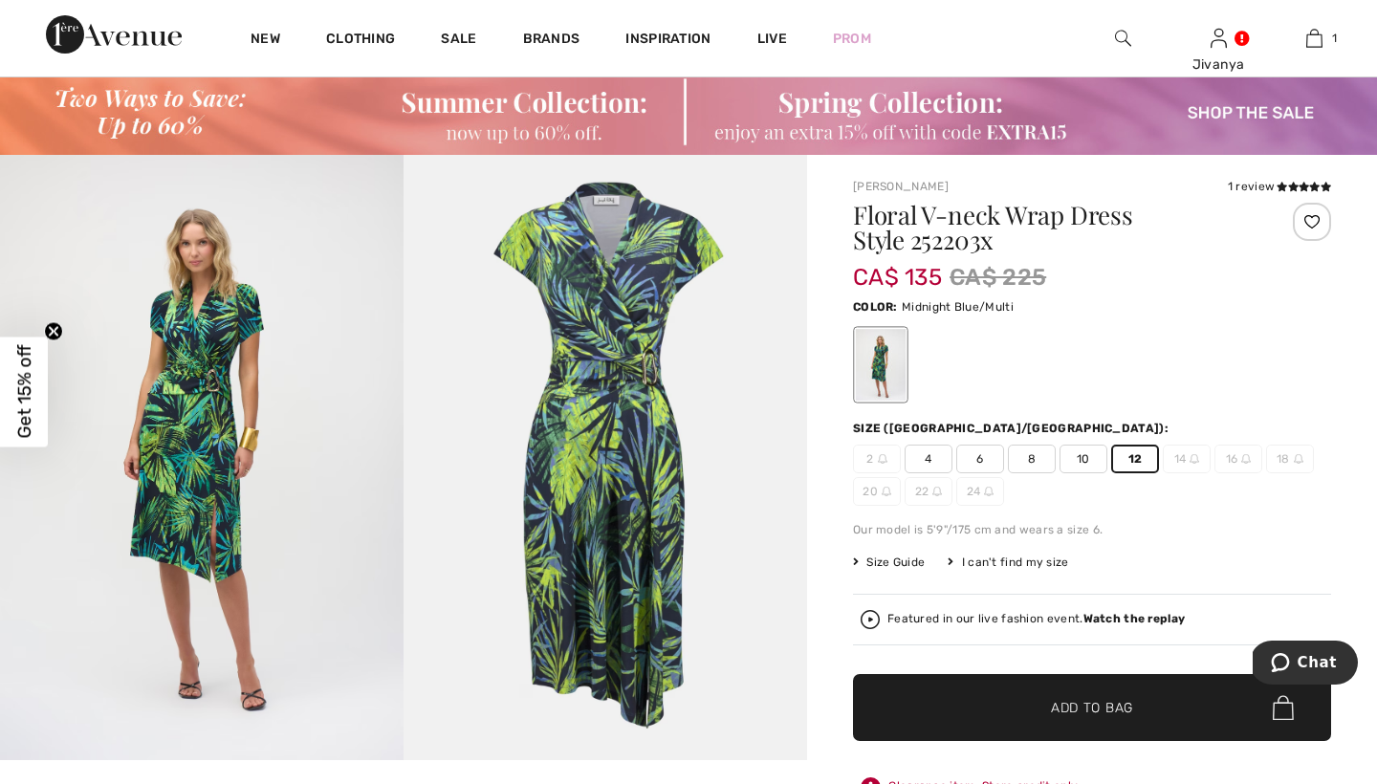
scroll to position [55, 0]
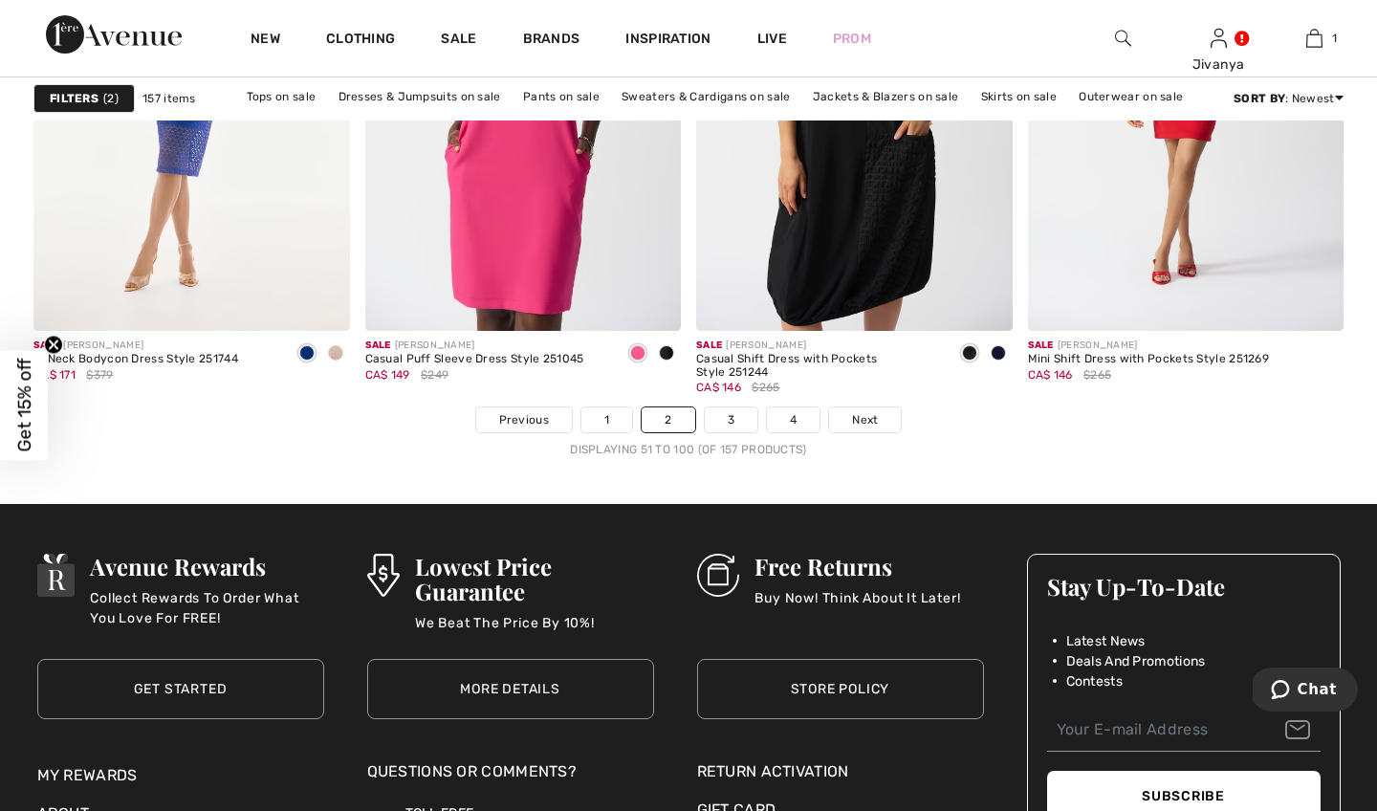
scroll to position [8501, 0]
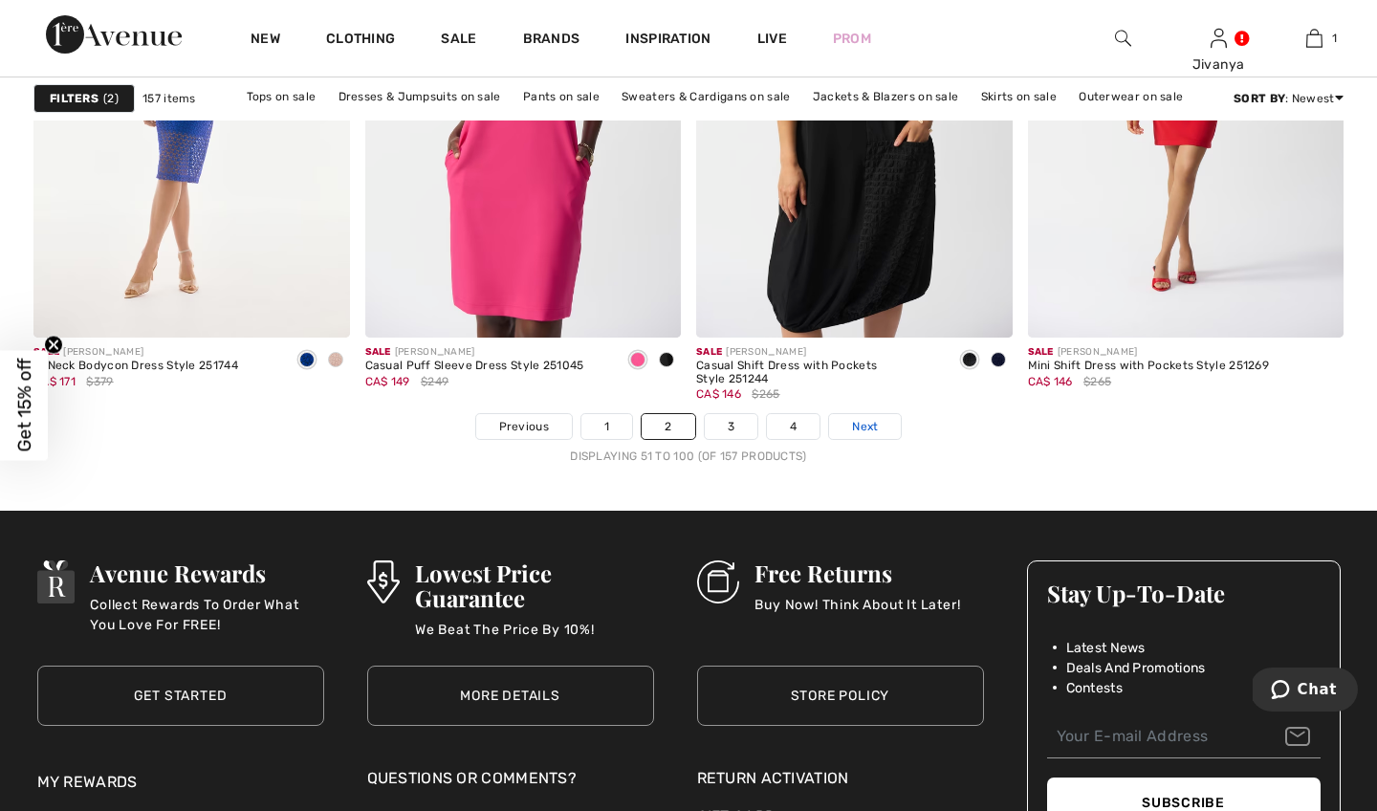
click at [873, 418] on link "Next" at bounding box center [865, 426] width 72 height 25
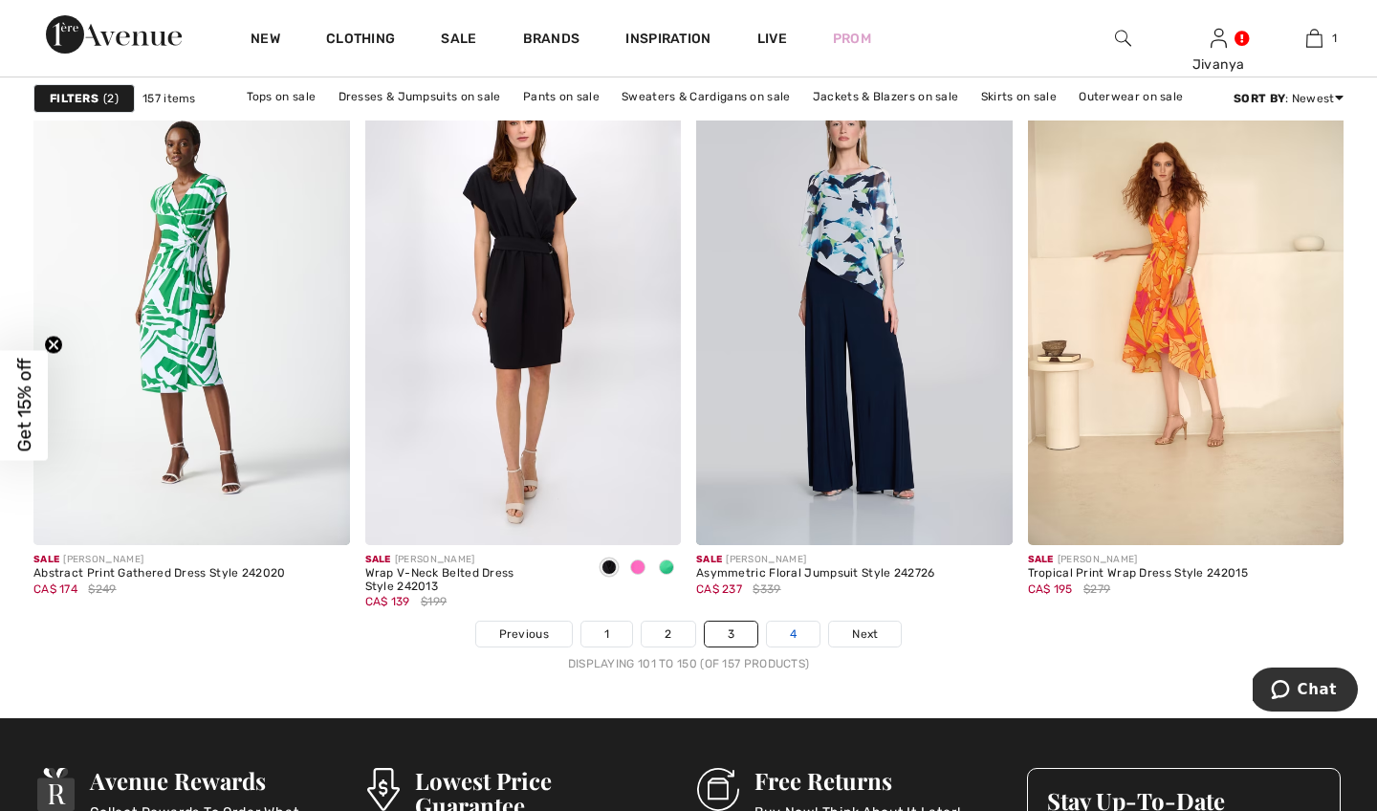
scroll to position [8294, 0]
click at [852, 632] on span "Next" at bounding box center [865, 633] width 26 height 17
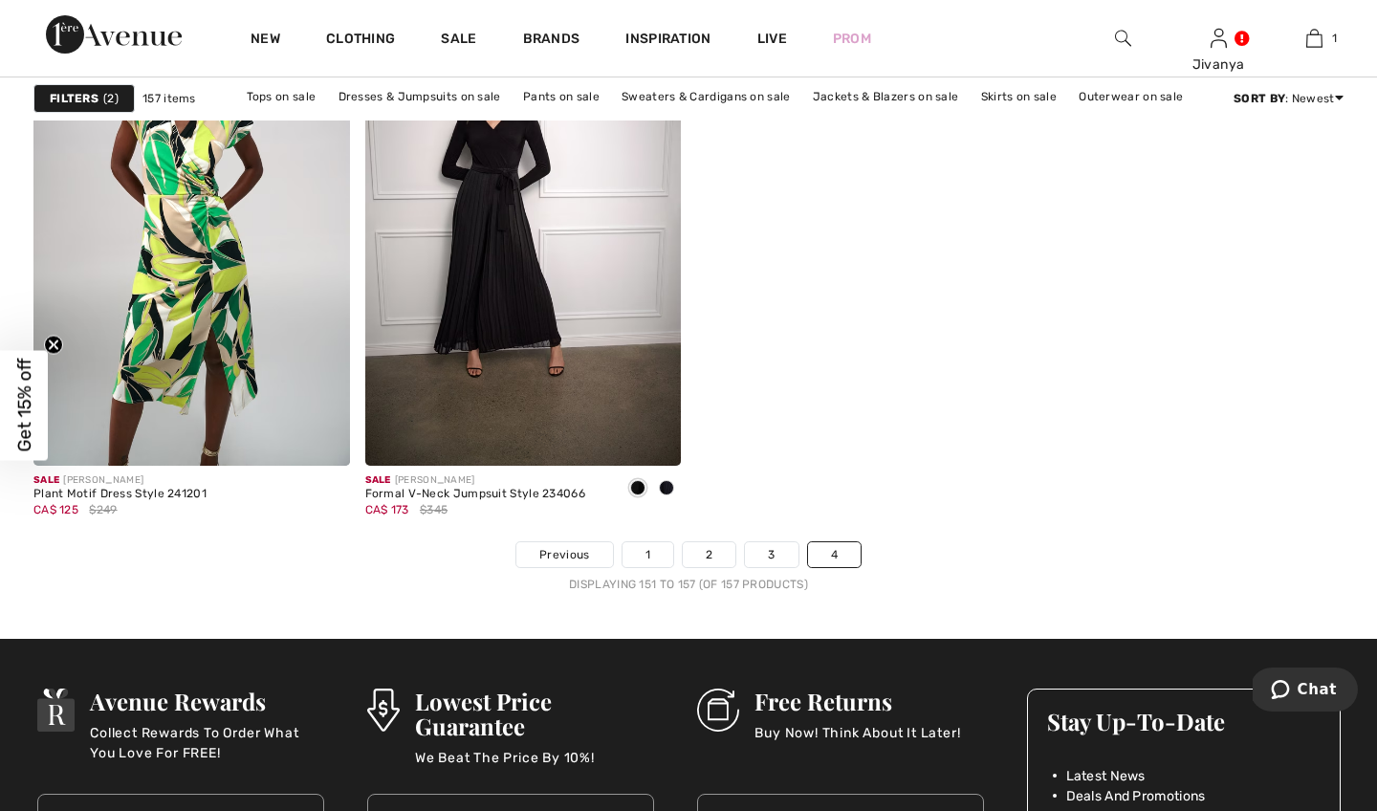
scroll to position [1508, 0]
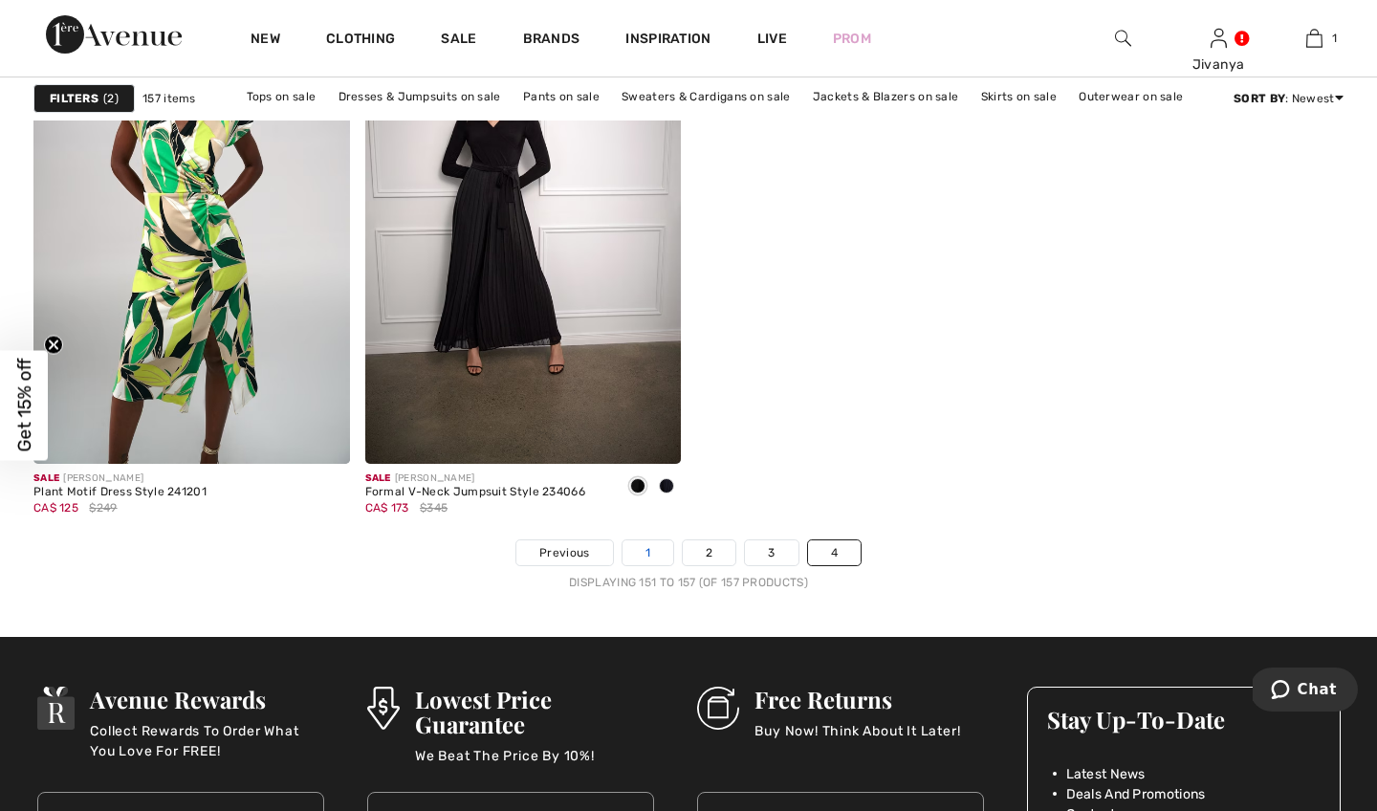
click at [644, 554] on link "1" at bounding box center [647, 552] width 51 height 25
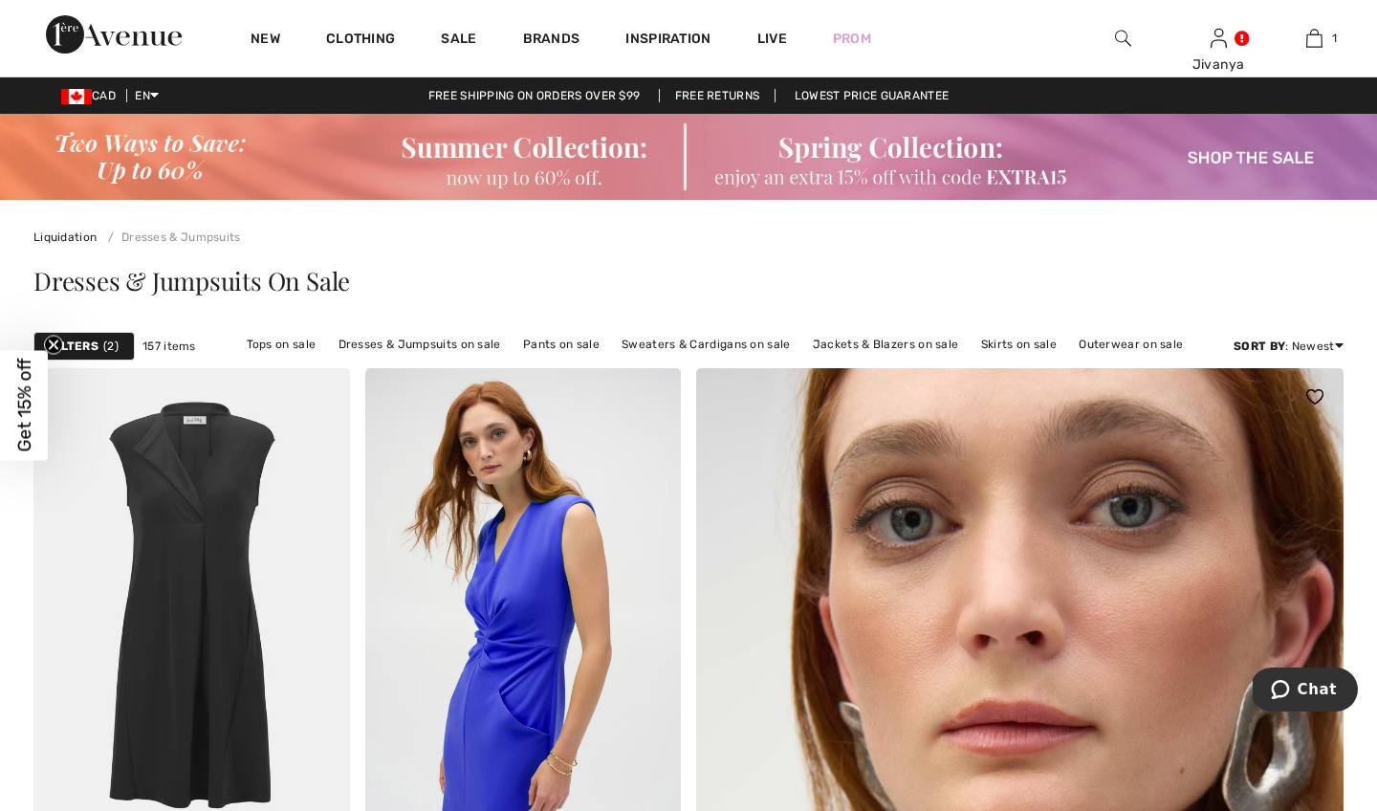
scroll to position [63, 0]
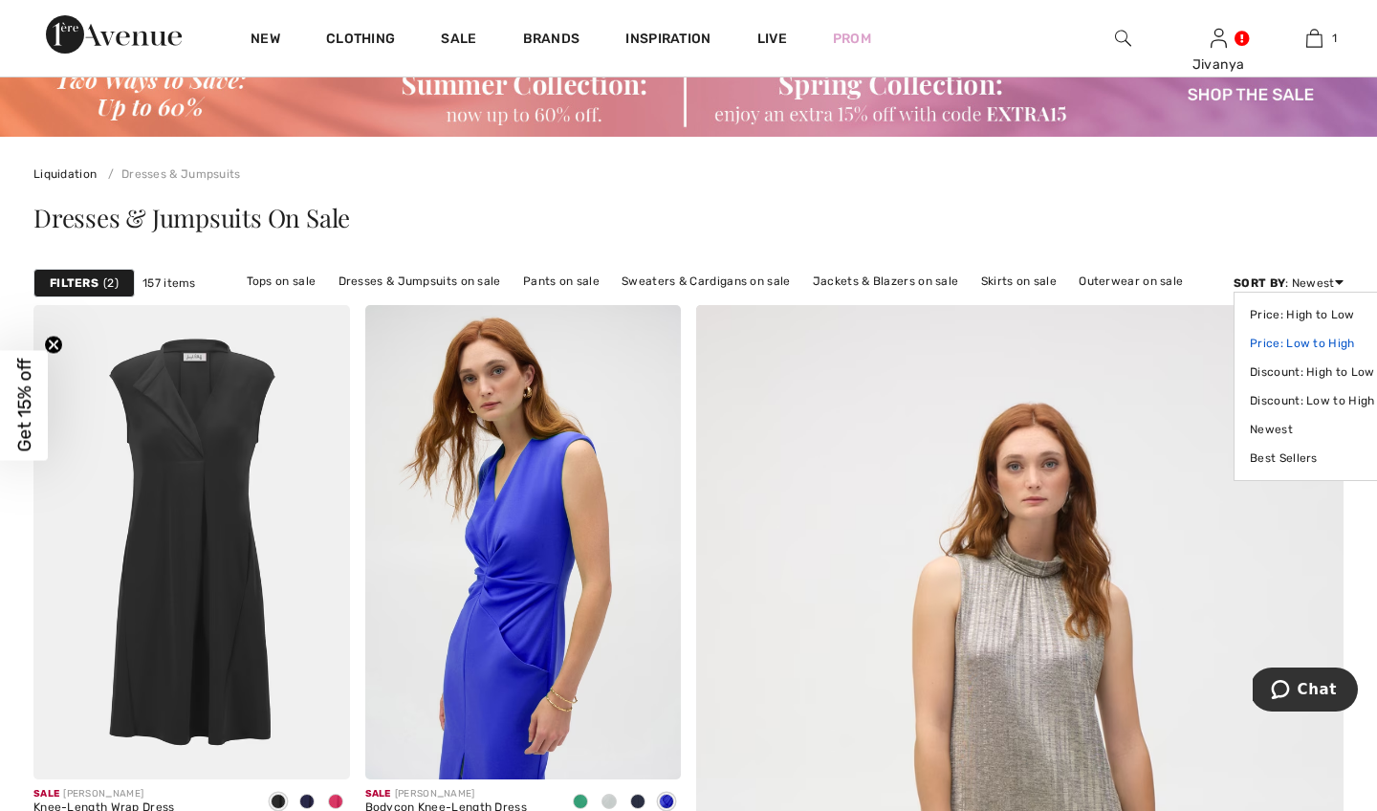
click at [1300, 337] on link "Price: Low to High" at bounding box center [1312, 343] width 124 height 29
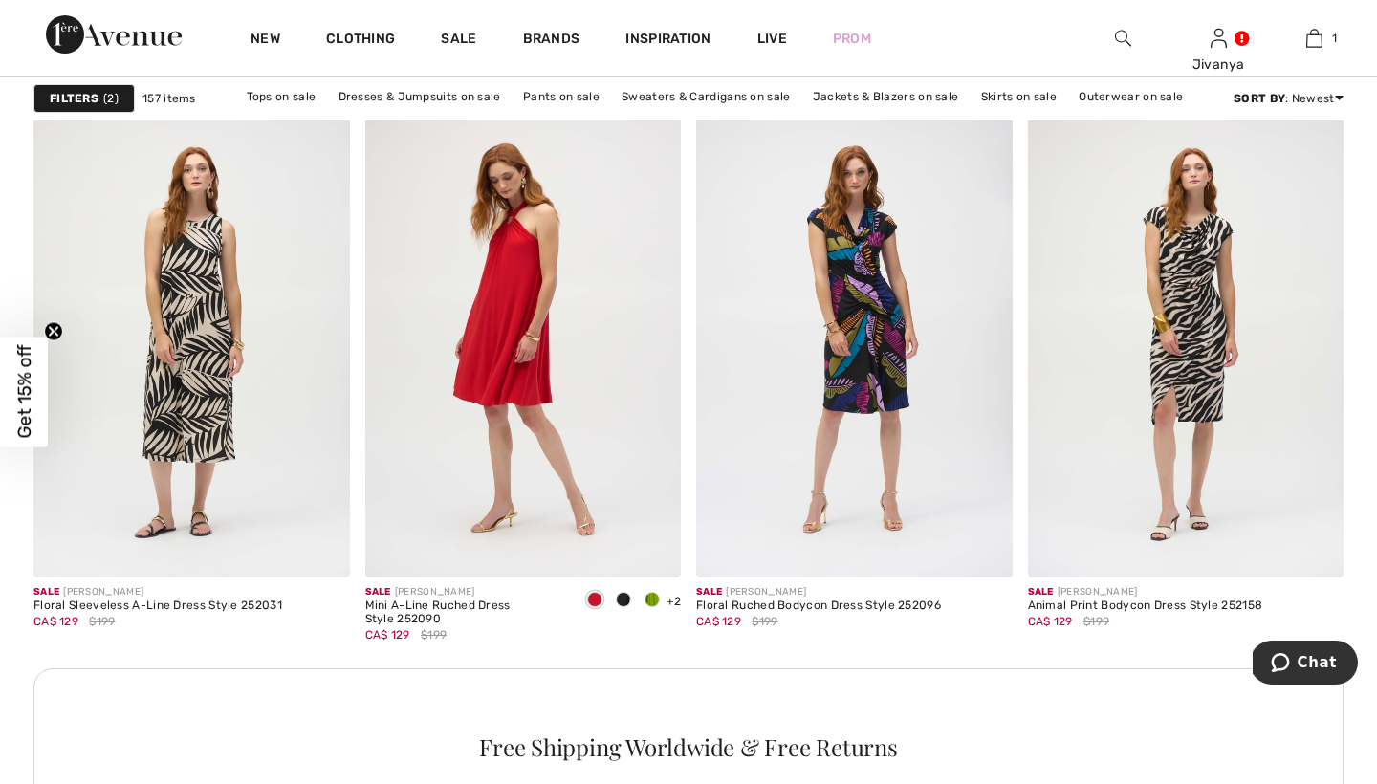
scroll to position [1963, 0]
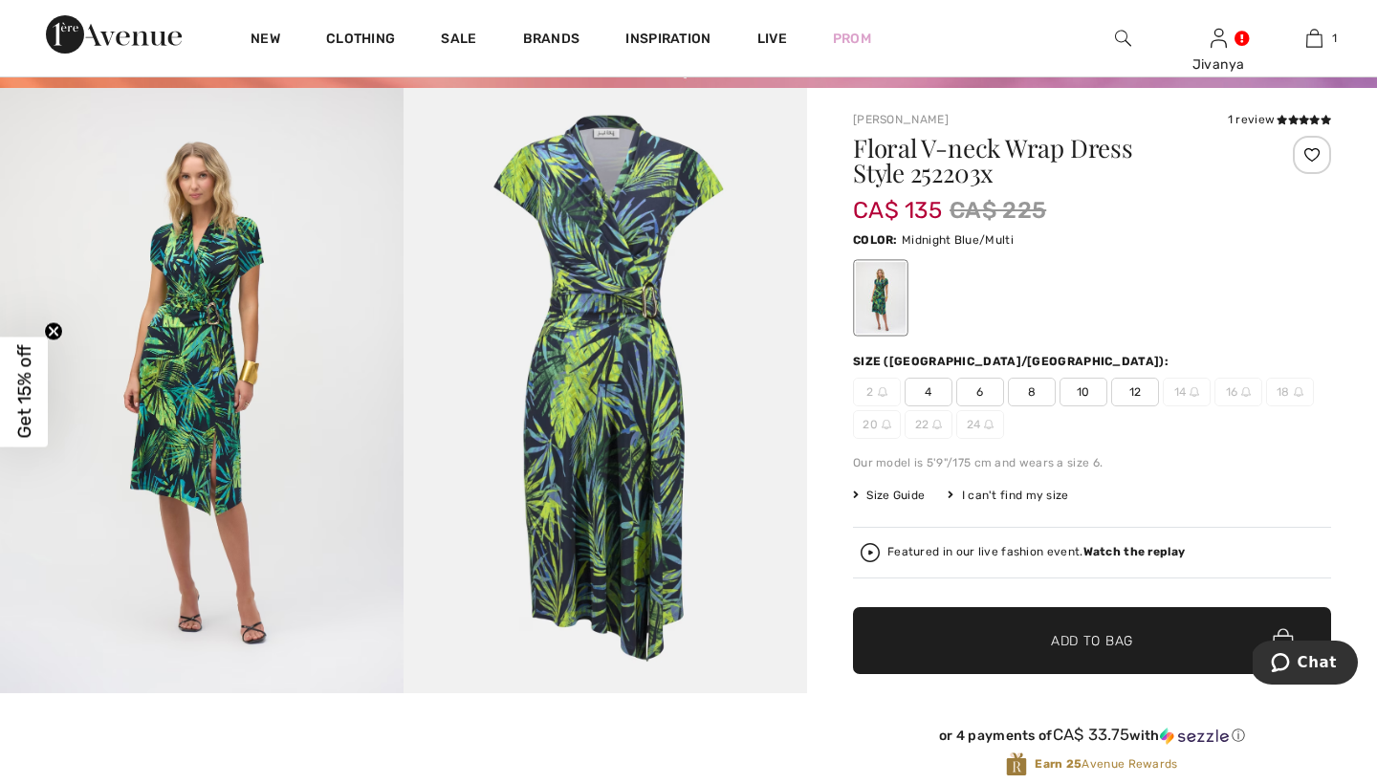
scroll to position [112, 0]
click at [556, 423] on img at bounding box center [604, 390] width 403 height 605
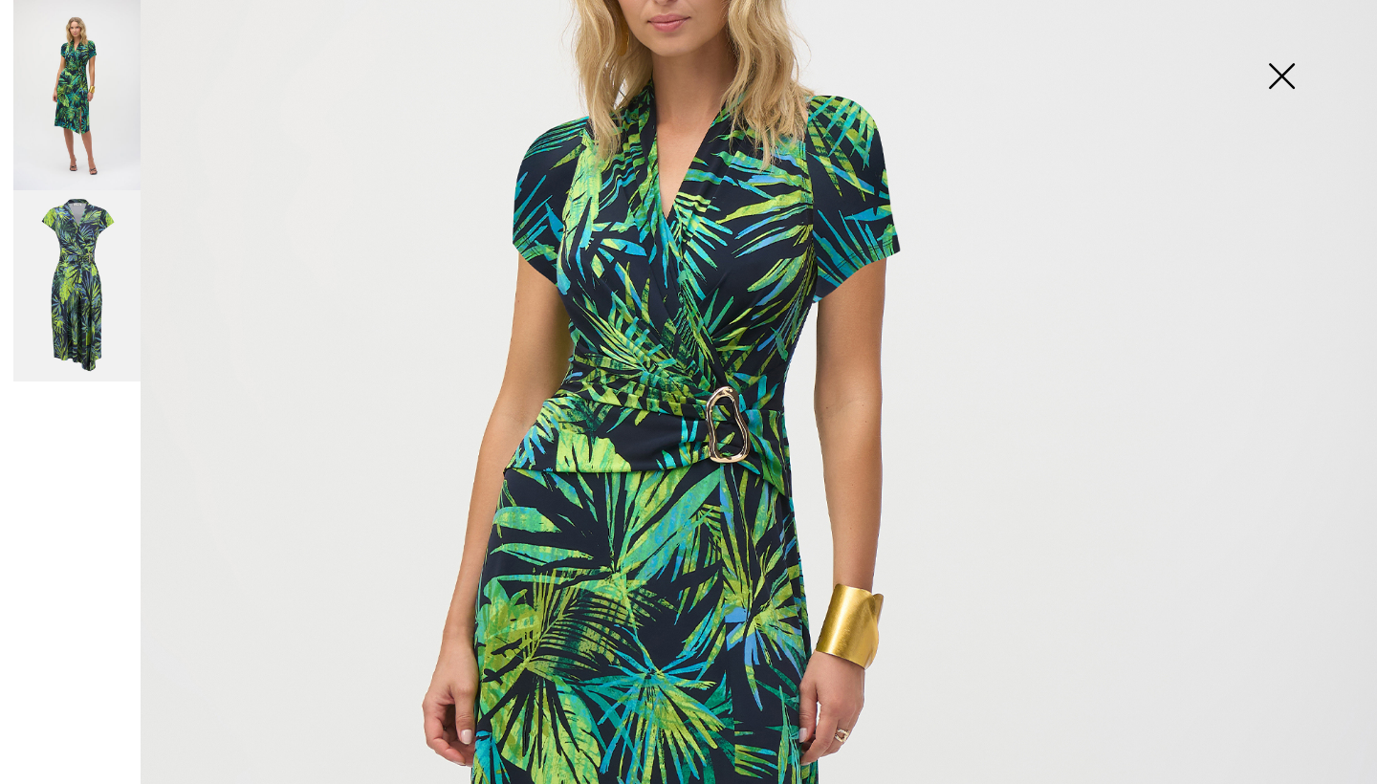
scroll to position [320, 0]
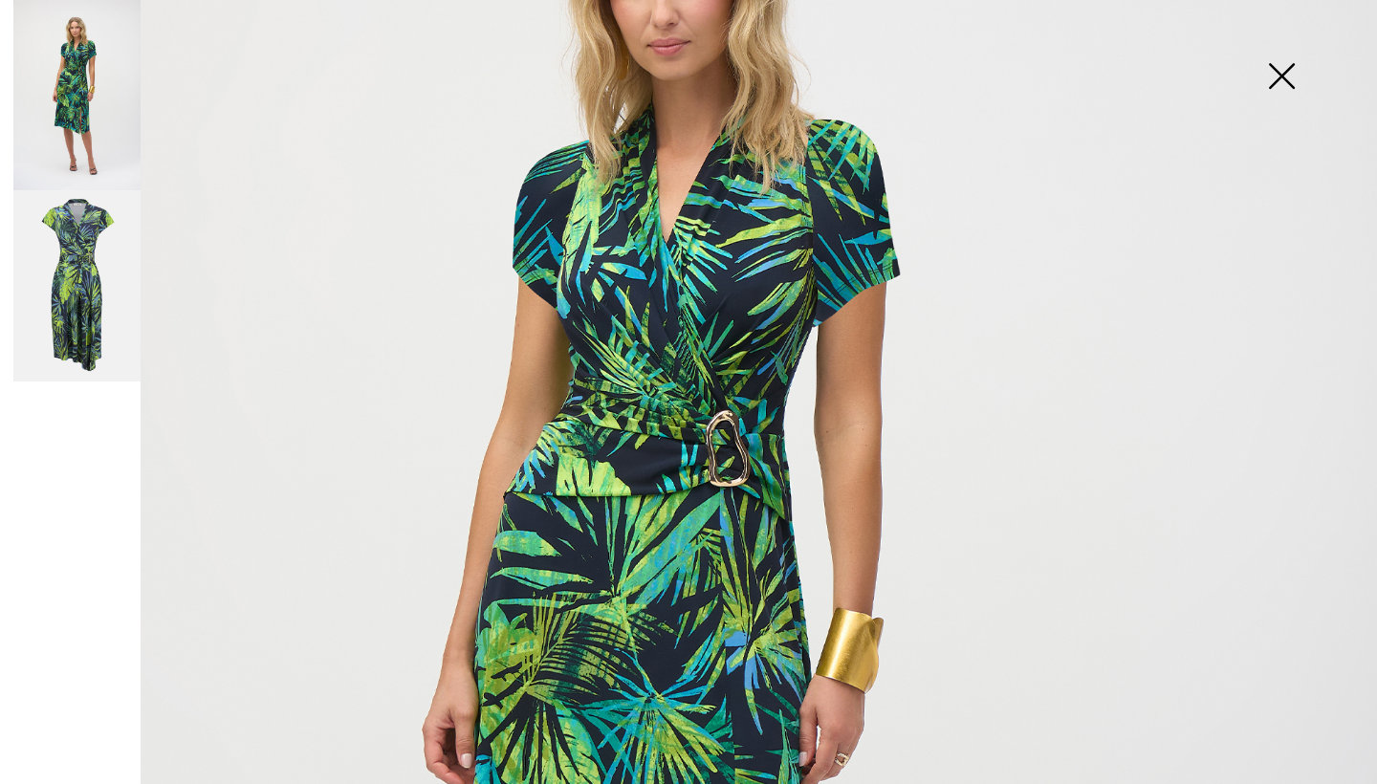
click at [1287, 73] on img at bounding box center [1281, 78] width 96 height 98
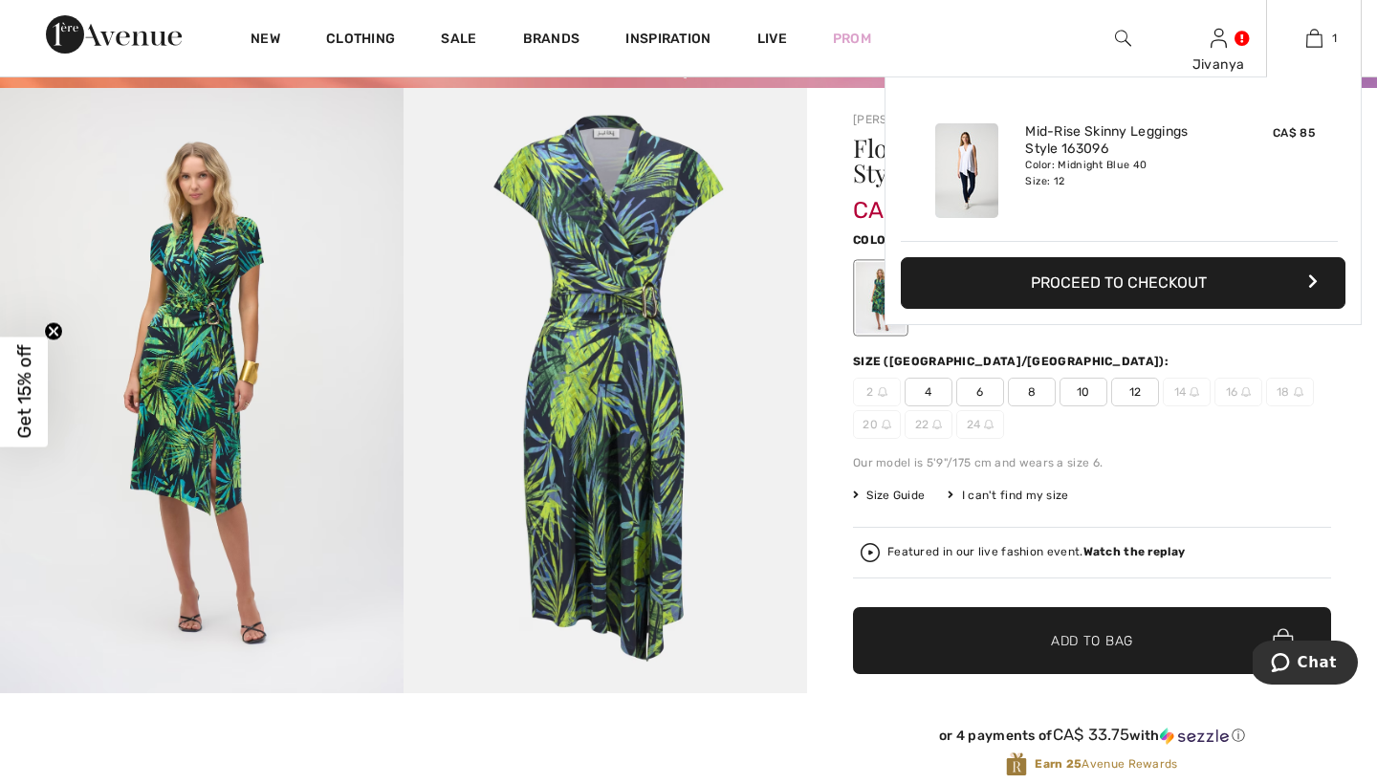
click at [1203, 273] on button "Proceed to Checkout" at bounding box center [1123, 283] width 445 height 52
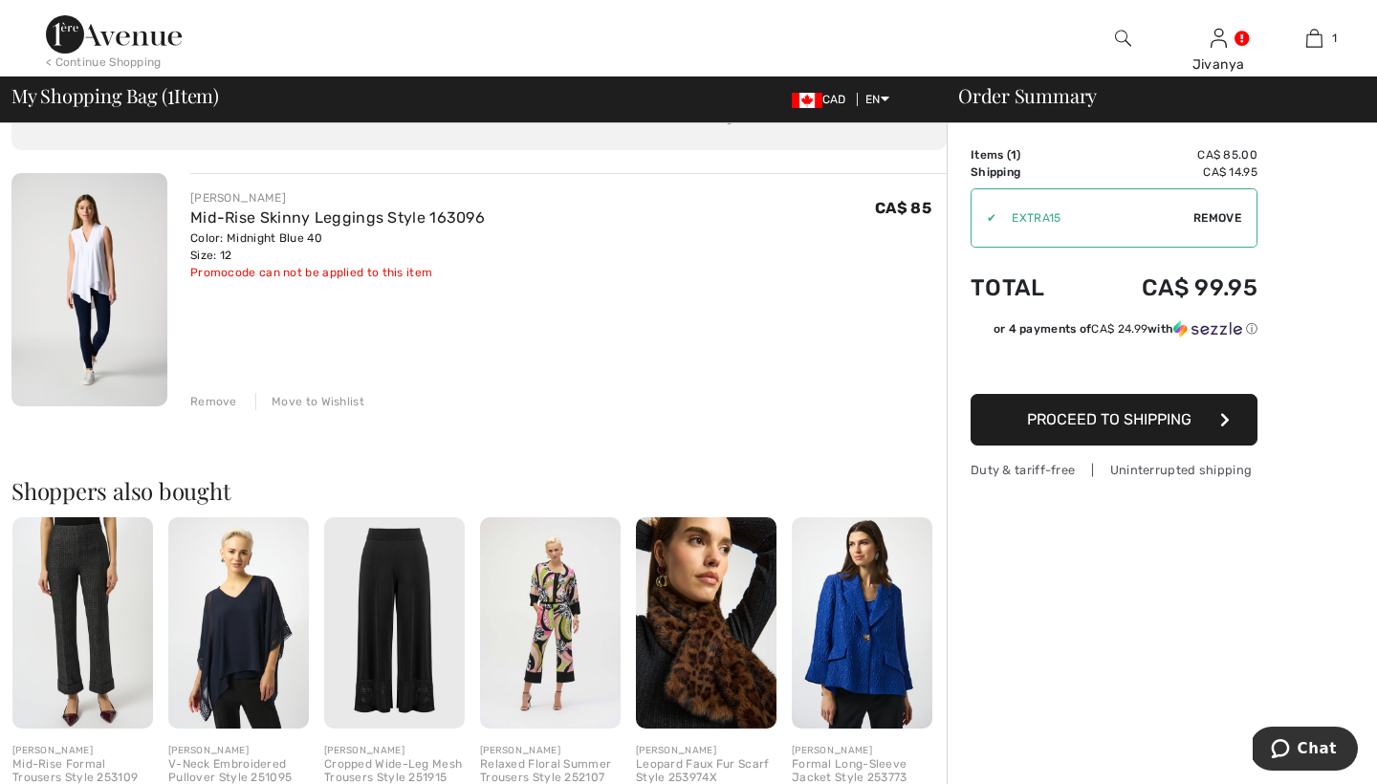
scroll to position [94, 0]
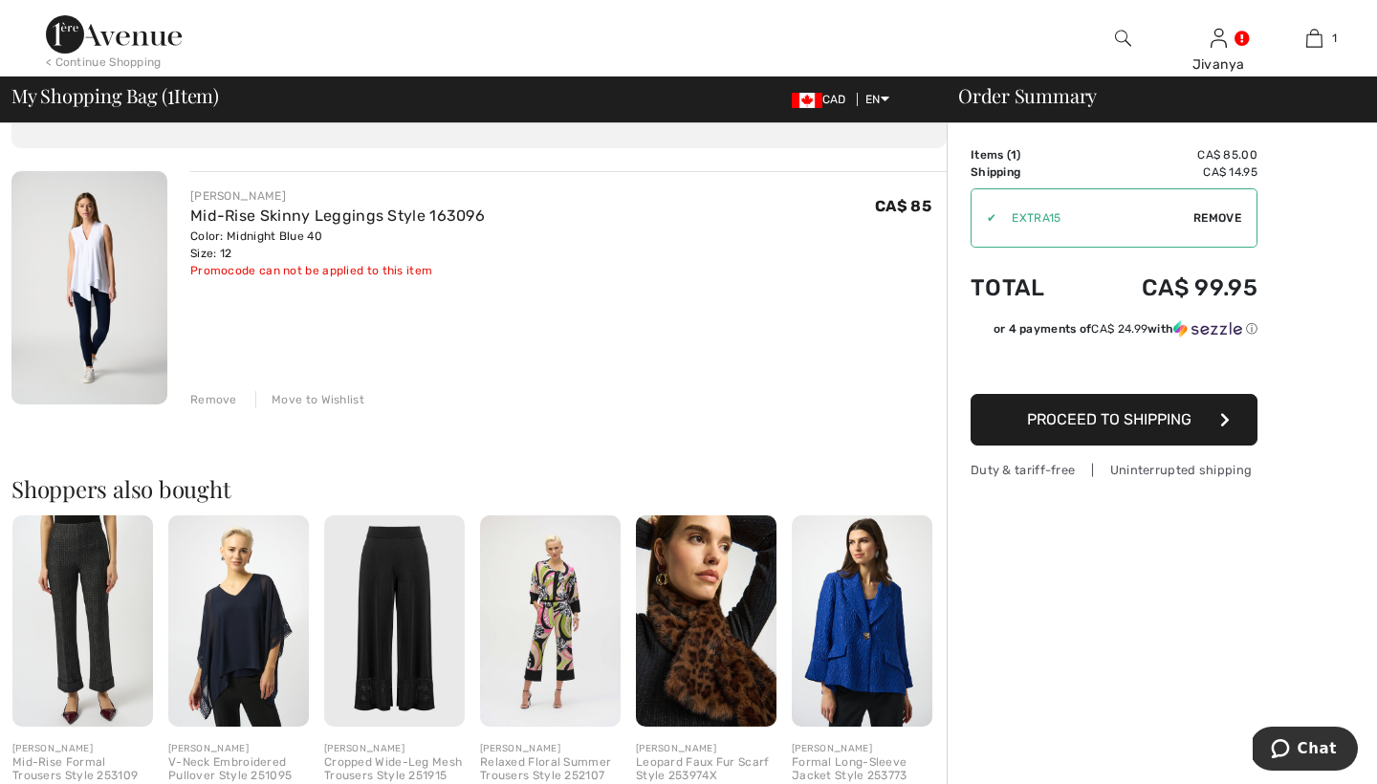
click at [1098, 418] on span "Proceed to Shipping" at bounding box center [1109, 419] width 164 height 18
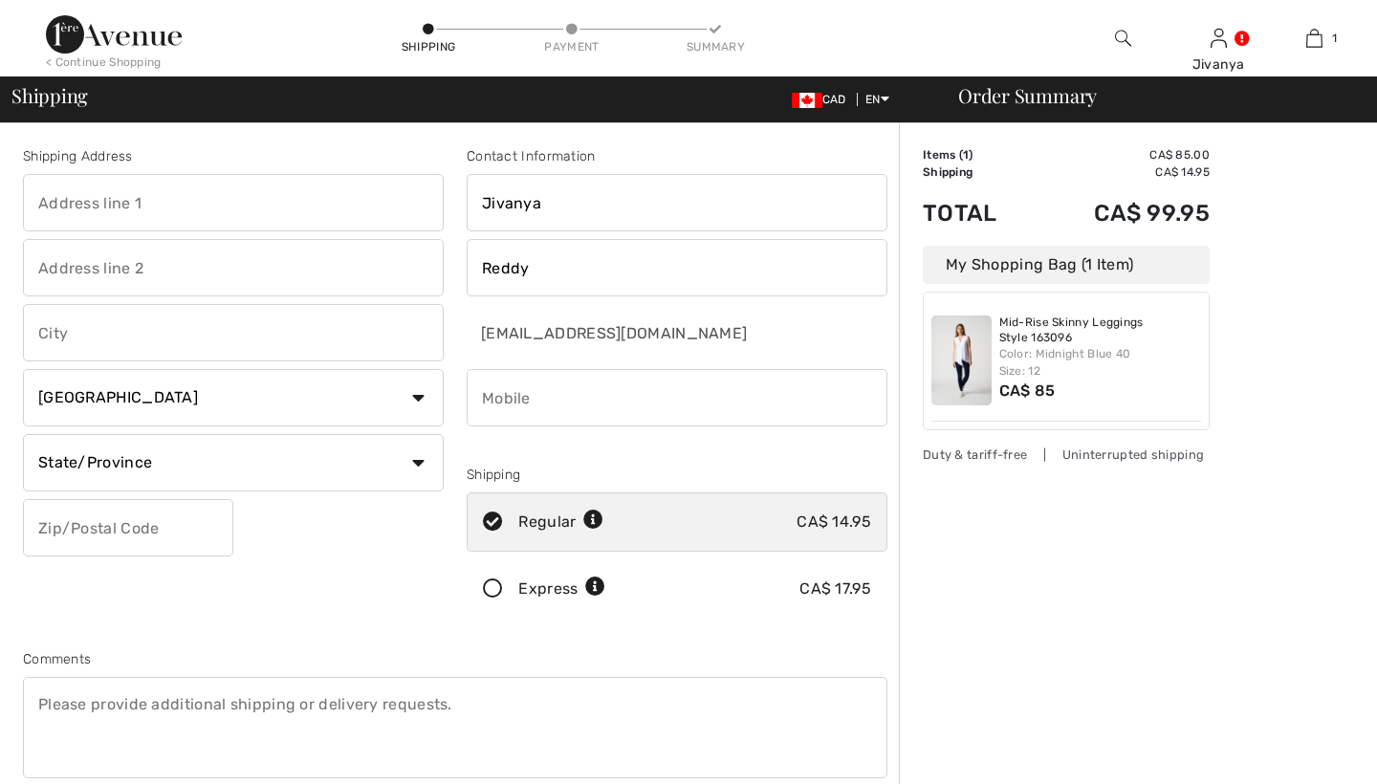
checkbox input "true"
click at [223, 199] on input "text" at bounding box center [233, 202] width 421 height 57
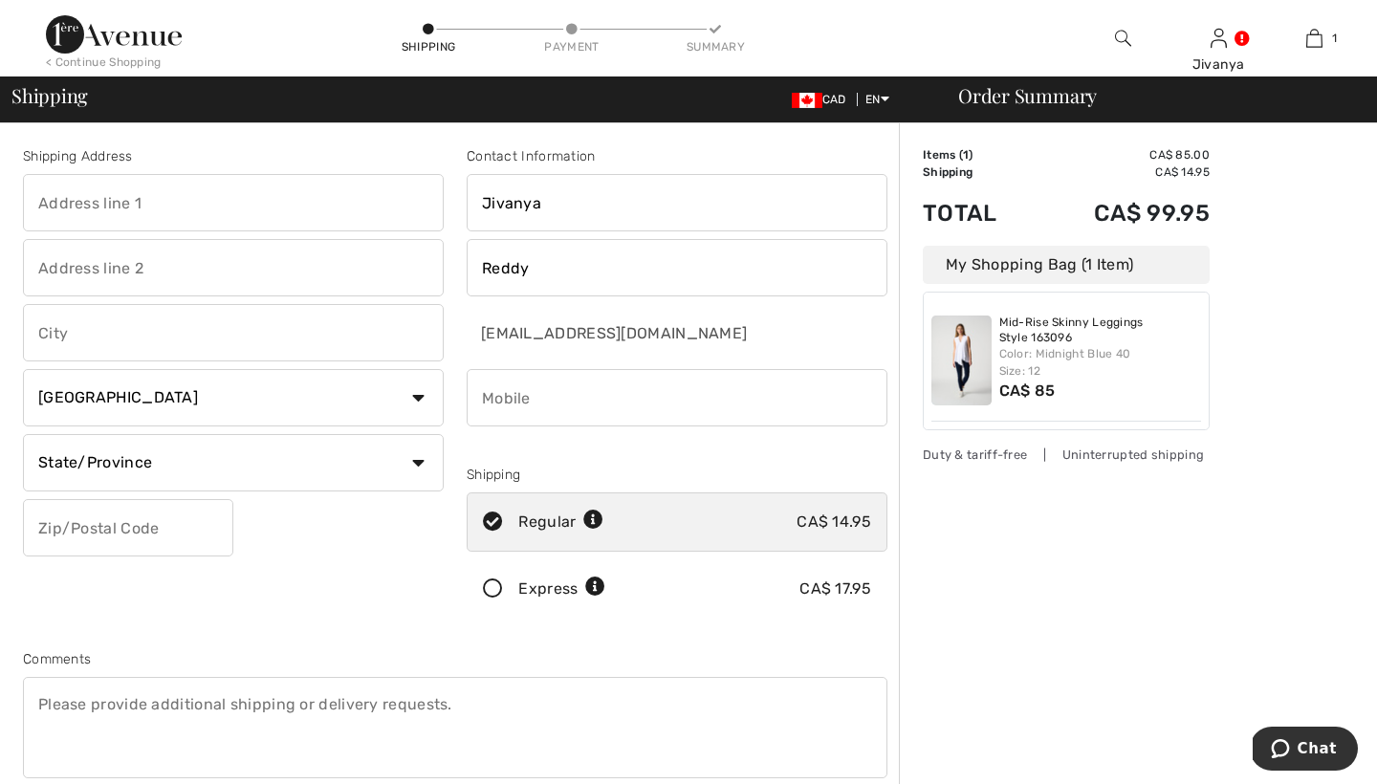
click at [192, 205] on input "text" at bounding box center [233, 202] width 421 height 57
type input "5"
type input "[STREET_ADDRESS]"
type input "11th Floor"
type input "c"
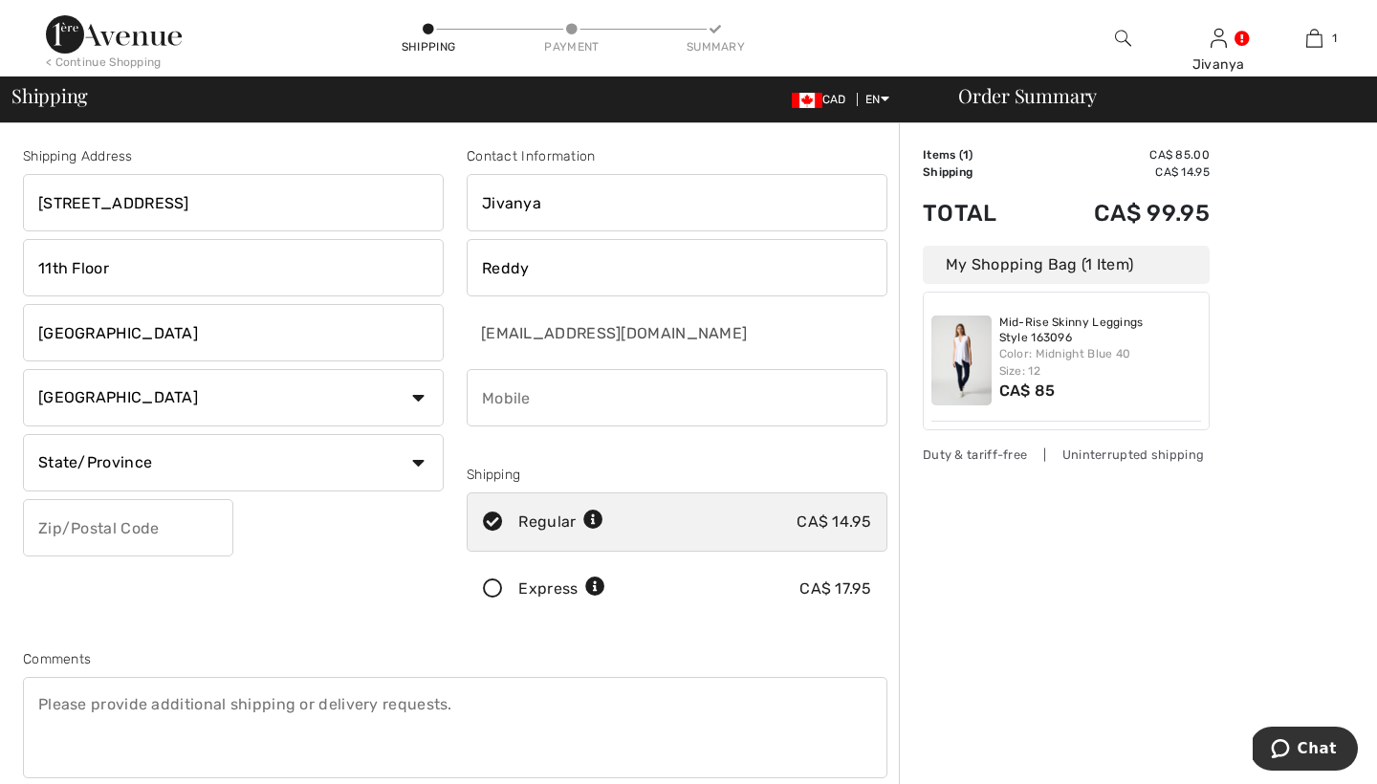
type input "[GEOGRAPHIC_DATA]"
select select "AB"
type input "T2P1T1"
click at [297, 548] on div "Shipping Address 606 4 Street SW 11th Floor Calgary Country Canada United State…" at bounding box center [233, 386] width 444 height 480
type input "4036171228"
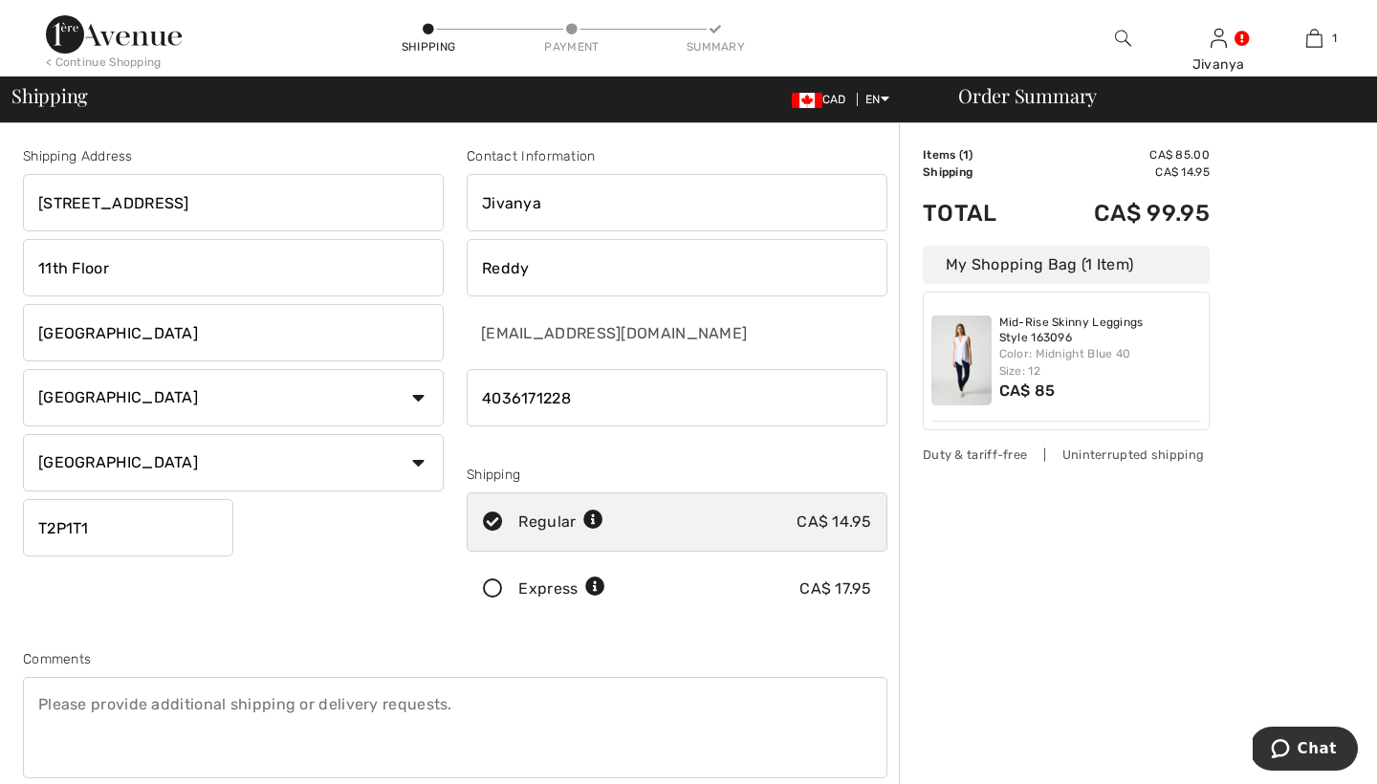
click at [376, 543] on div "Shipping Address 606 4 Street SW 11th Floor Calgary Country Canada United State…" at bounding box center [233, 386] width 444 height 480
click at [498, 592] on icon at bounding box center [493, 589] width 51 height 20
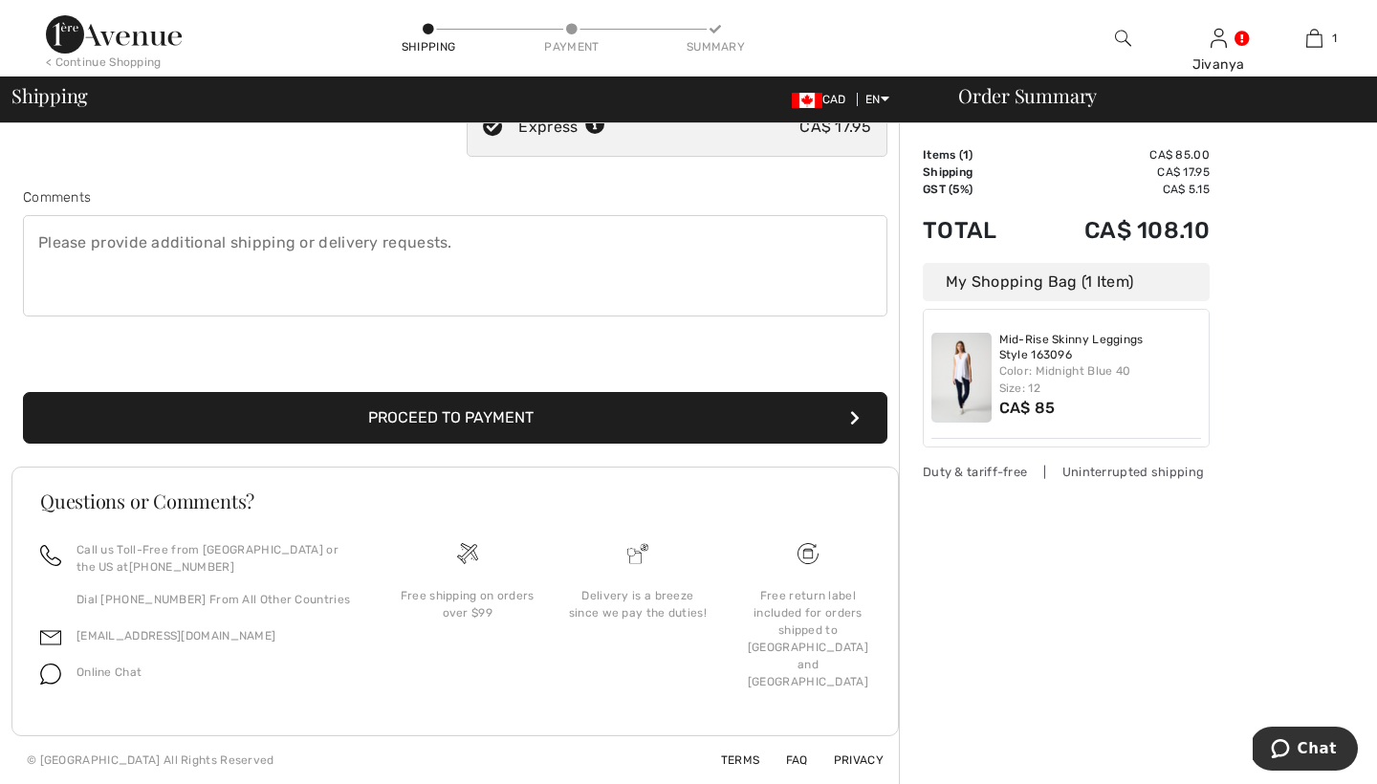
scroll to position [462, 0]
click at [539, 416] on button "Proceed to Payment" at bounding box center [455, 418] width 864 height 52
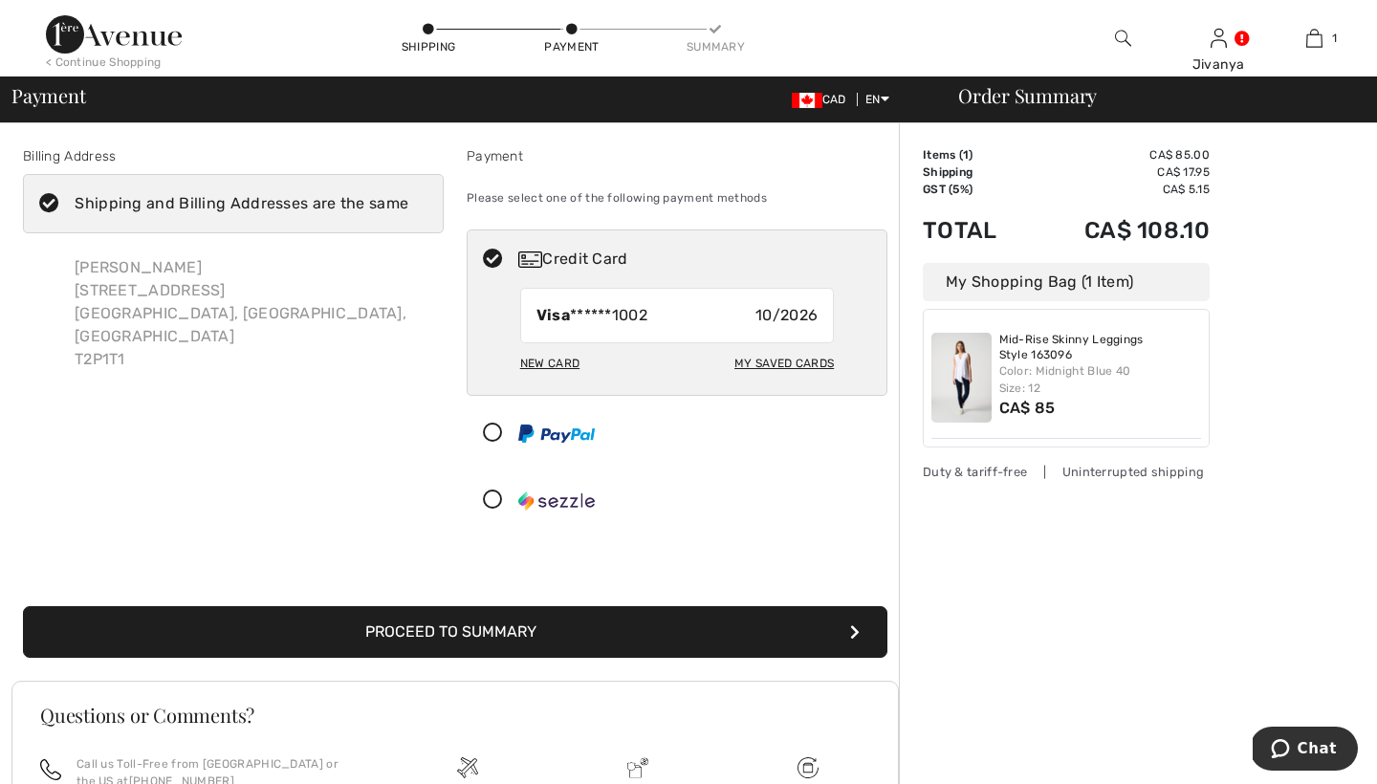
click at [556, 362] on div "New Card" at bounding box center [549, 363] width 59 height 33
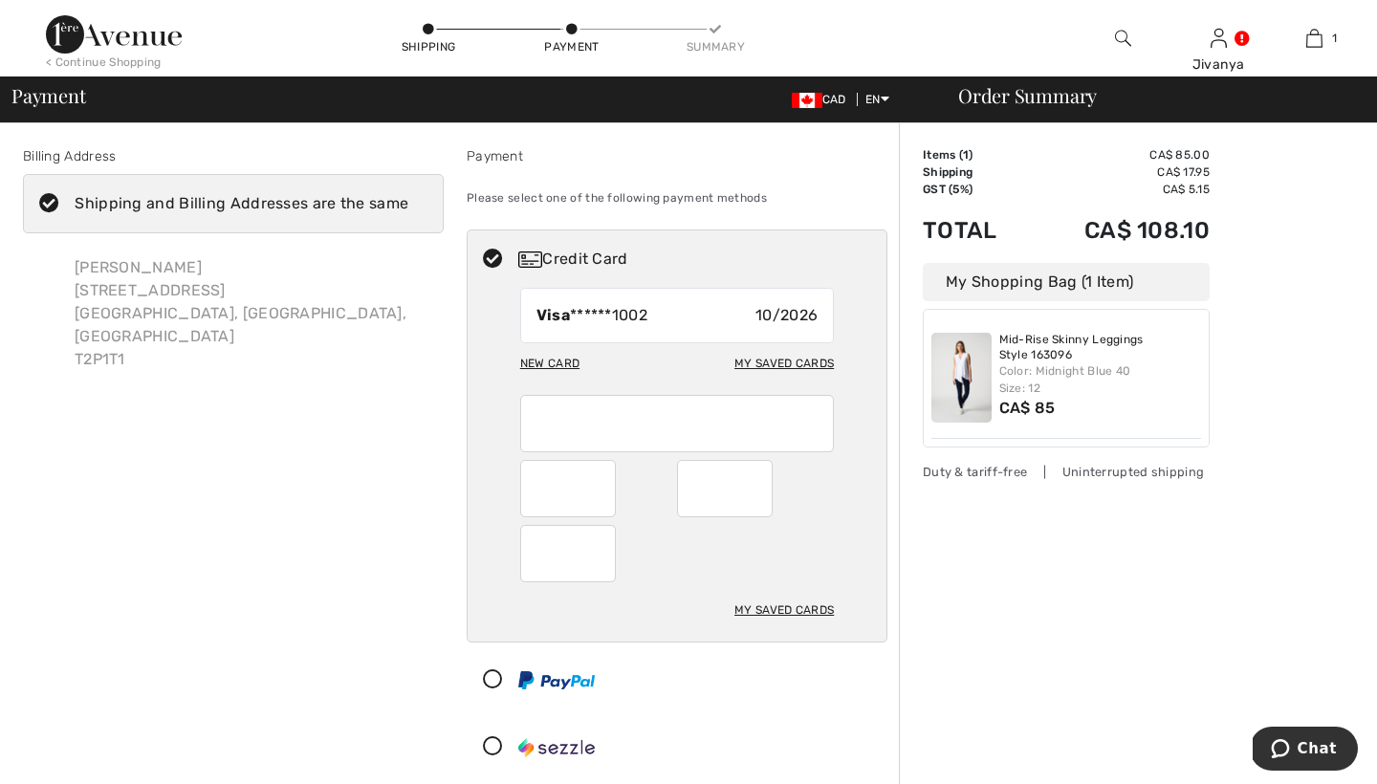
radio input "true"
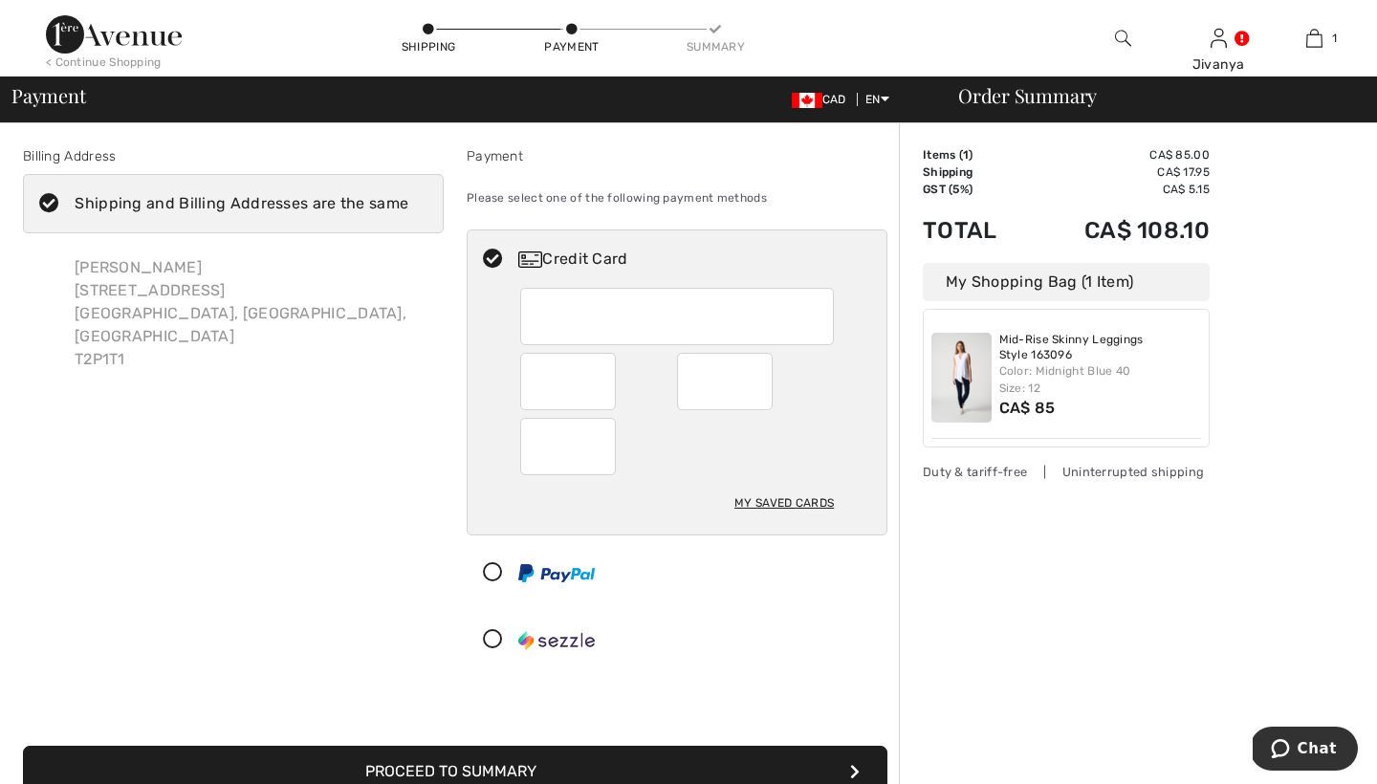
click at [729, 605] on div "Credit Card Visa ******1002 10/2026 New Card My Saved Cards My Saved Cards" at bounding box center [677, 449] width 421 height 440
click at [48, 200] on icon at bounding box center [49, 204] width 51 height 20
click at [408, 200] on input "Shipping and Billing Addresses are the same" at bounding box center [414, 203] width 12 height 57
checkbox input "false"
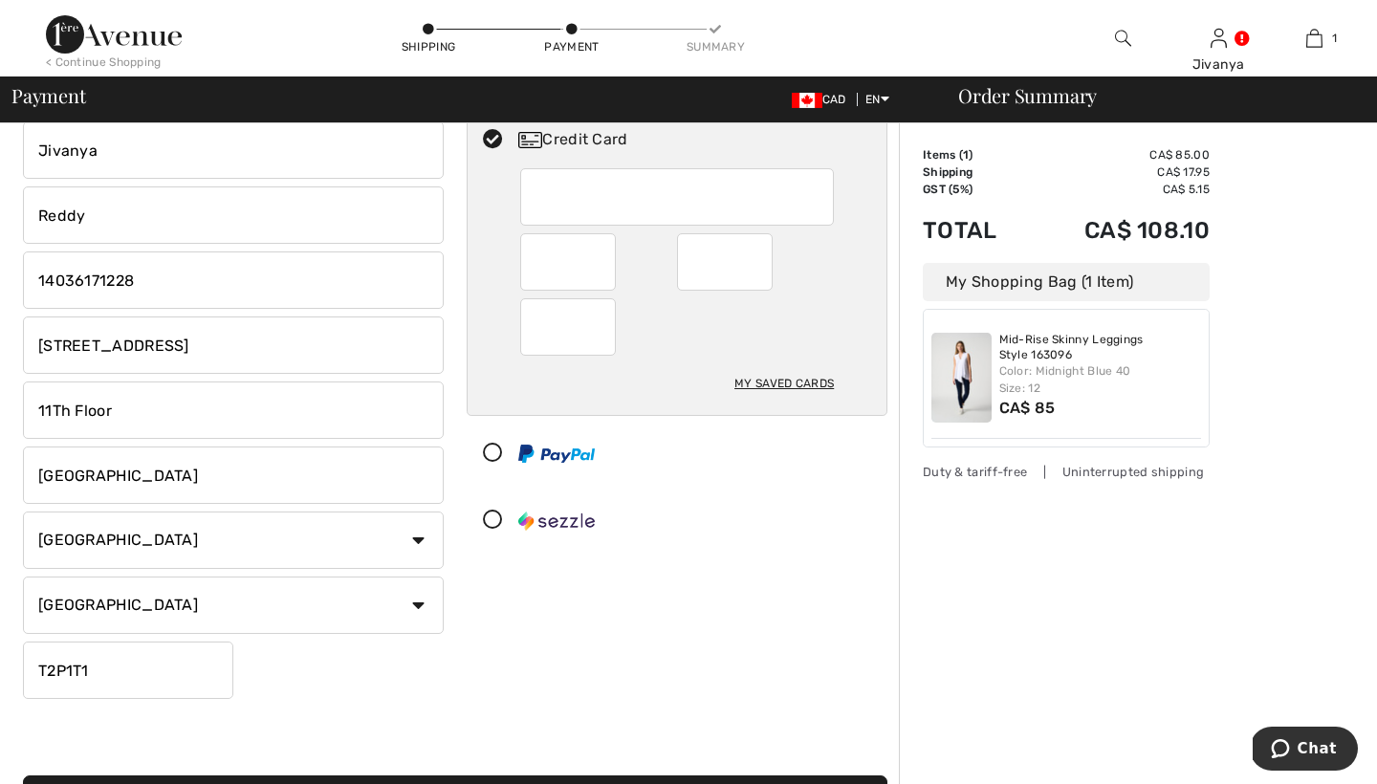
scroll to position [120, 0]
drag, startPoint x: 184, startPoint y: 341, endPoint x: 0, endPoint y: 298, distance: 188.5
type input "2416 - Erlton Street SW"
drag, startPoint x: 163, startPoint y: 423, endPoint x: 0, endPoint y: 364, distance: 173.6
click at [38, 347] on input "2416 - Erlton Street SW" at bounding box center [233, 344] width 421 height 57
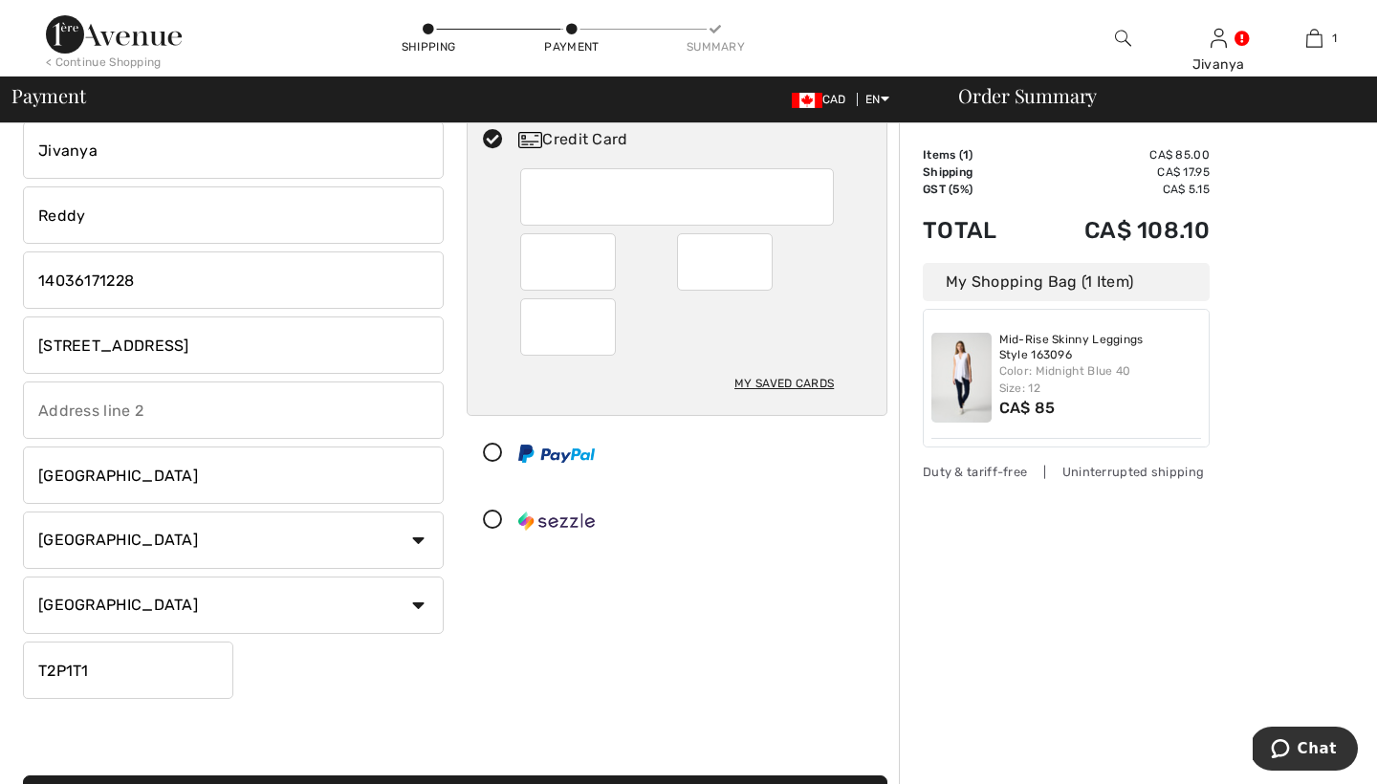
click at [126, 347] on input "311 - 2416 - Erlton Street SW" at bounding box center [233, 344] width 421 height 57
type input "311 - 2416 Erlton Street SW"
type input "T"
type input "2"
click at [216, 698] on input "T2S3B7" at bounding box center [128, 670] width 210 height 57
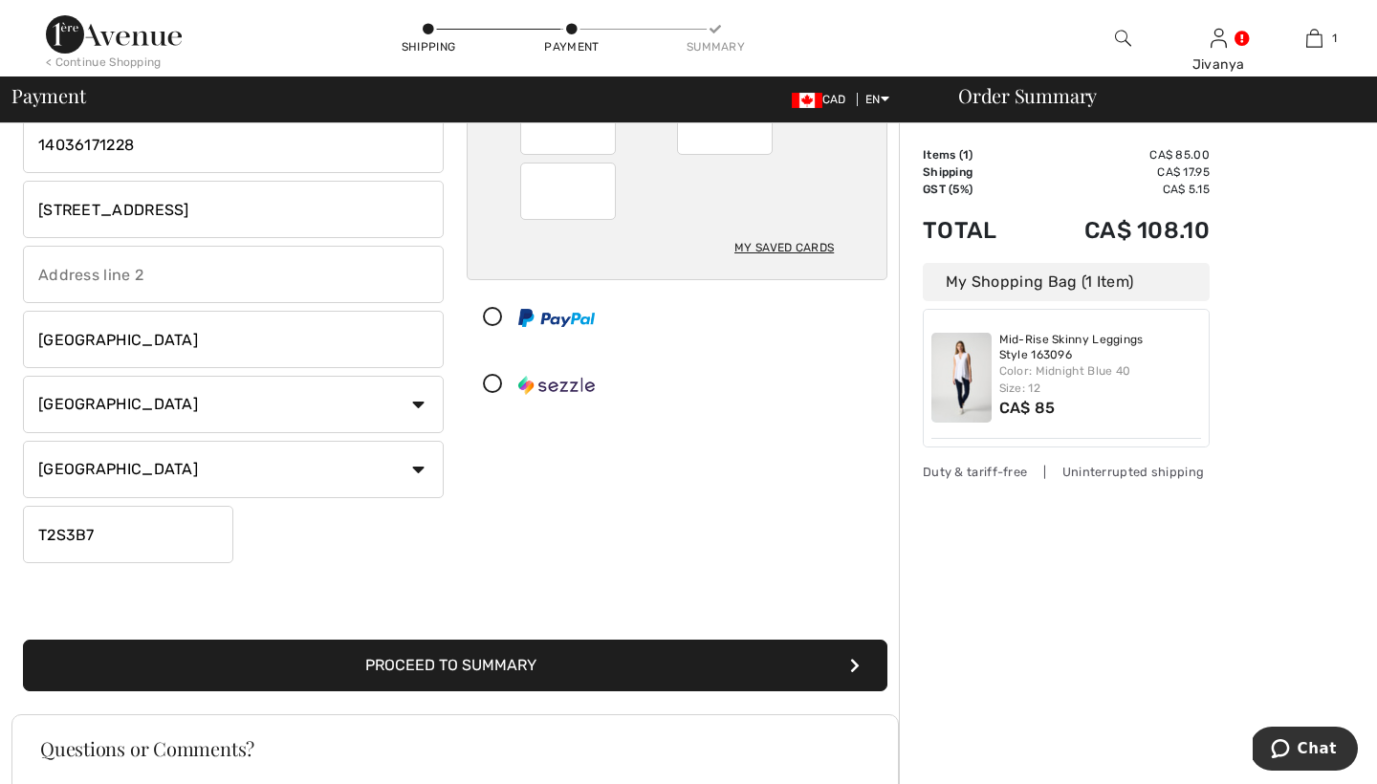
scroll to position [253, 0]
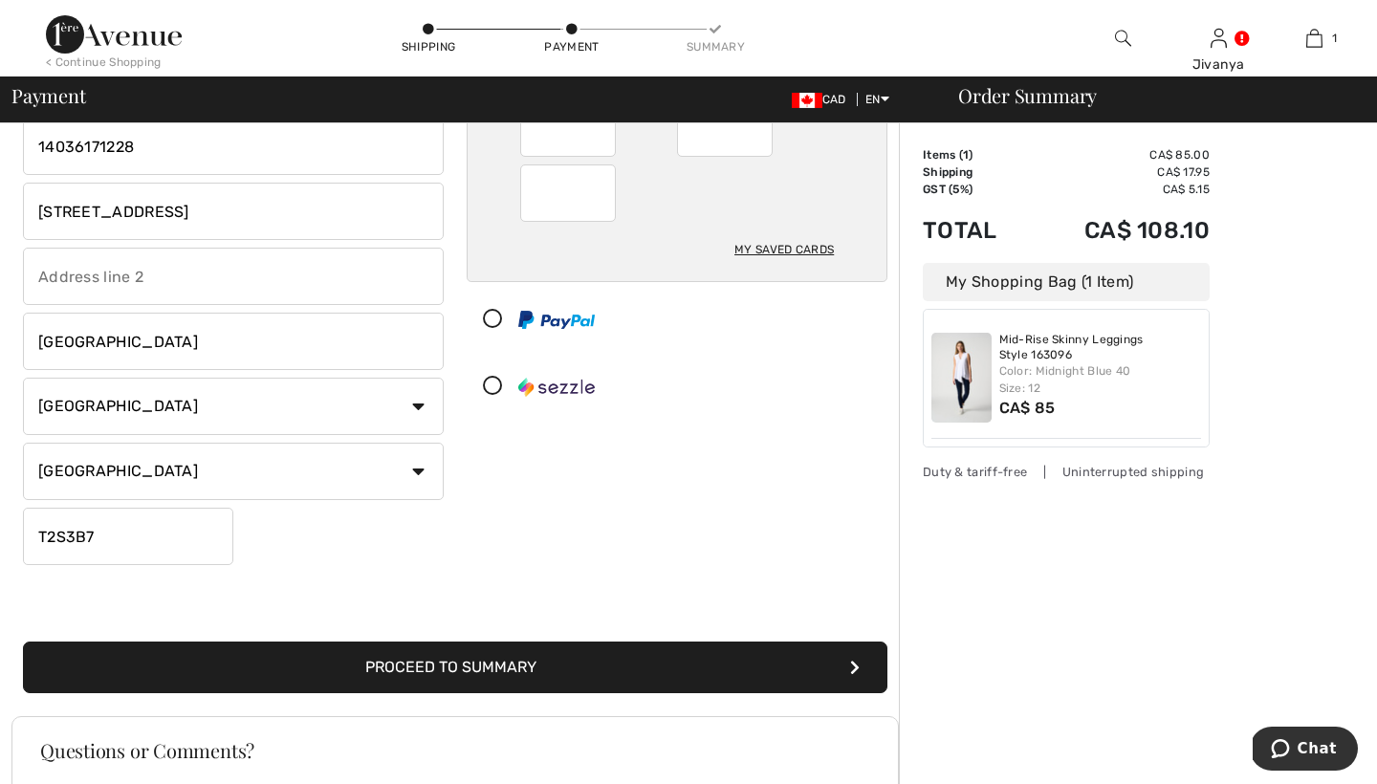
type input "T2S3B7"
click at [367, 678] on button "Proceed to Summary" at bounding box center [455, 668] width 864 height 52
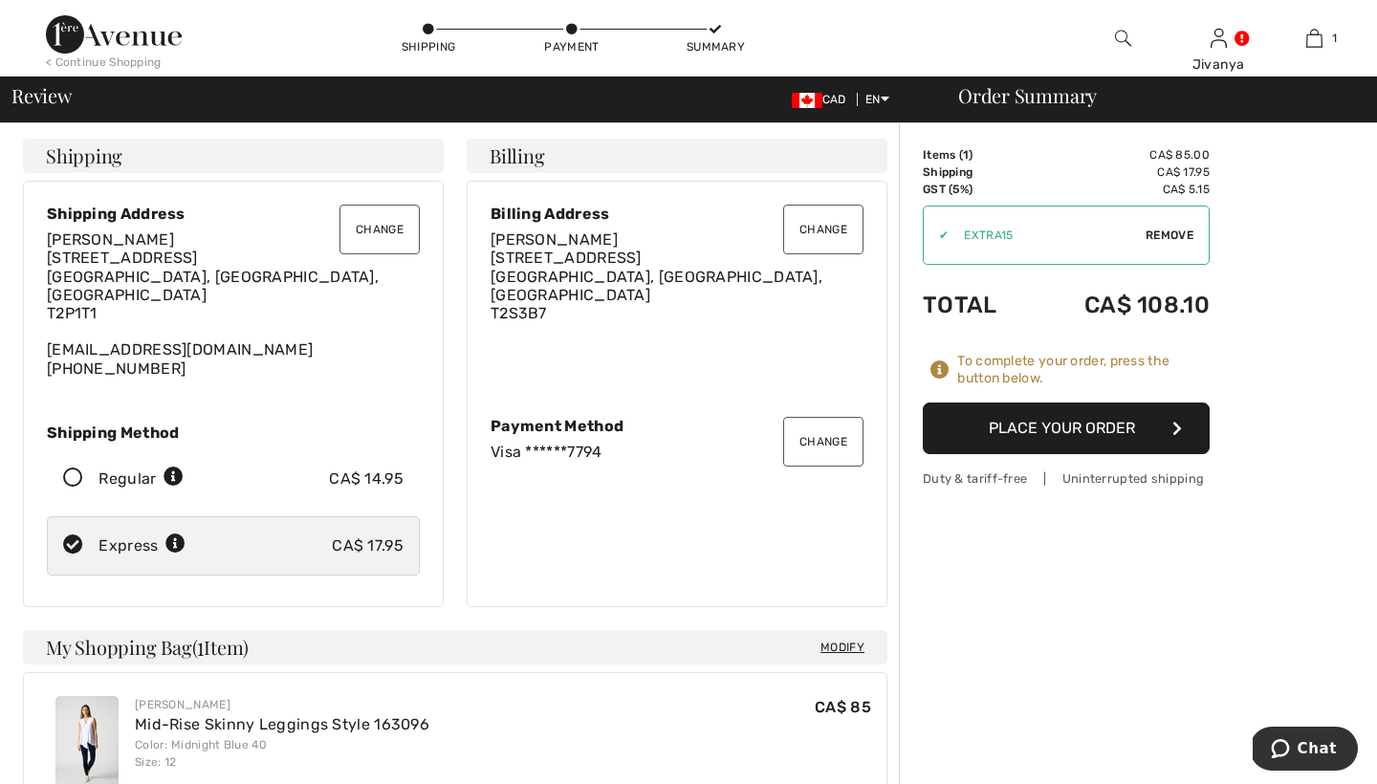
click at [1080, 426] on button "Place Your Order" at bounding box center [1066, 428] width 287 height 52
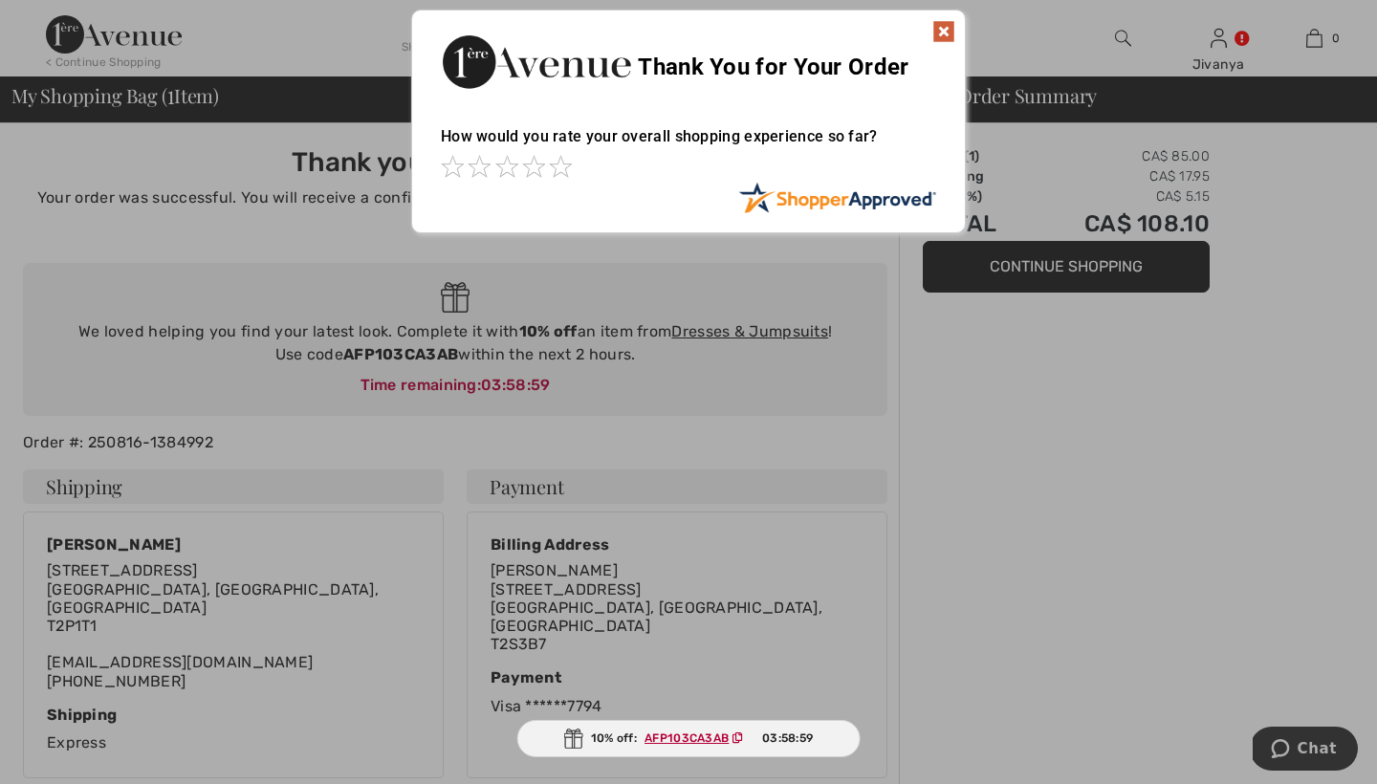
click at [583, 1] on div "Sorry! Something went wrong. Close Thank You for Your Order How would you rate …" at bounding box center [688, 121] width 1377 height 243
